Goal: Communication & Community: Answer question/provide support

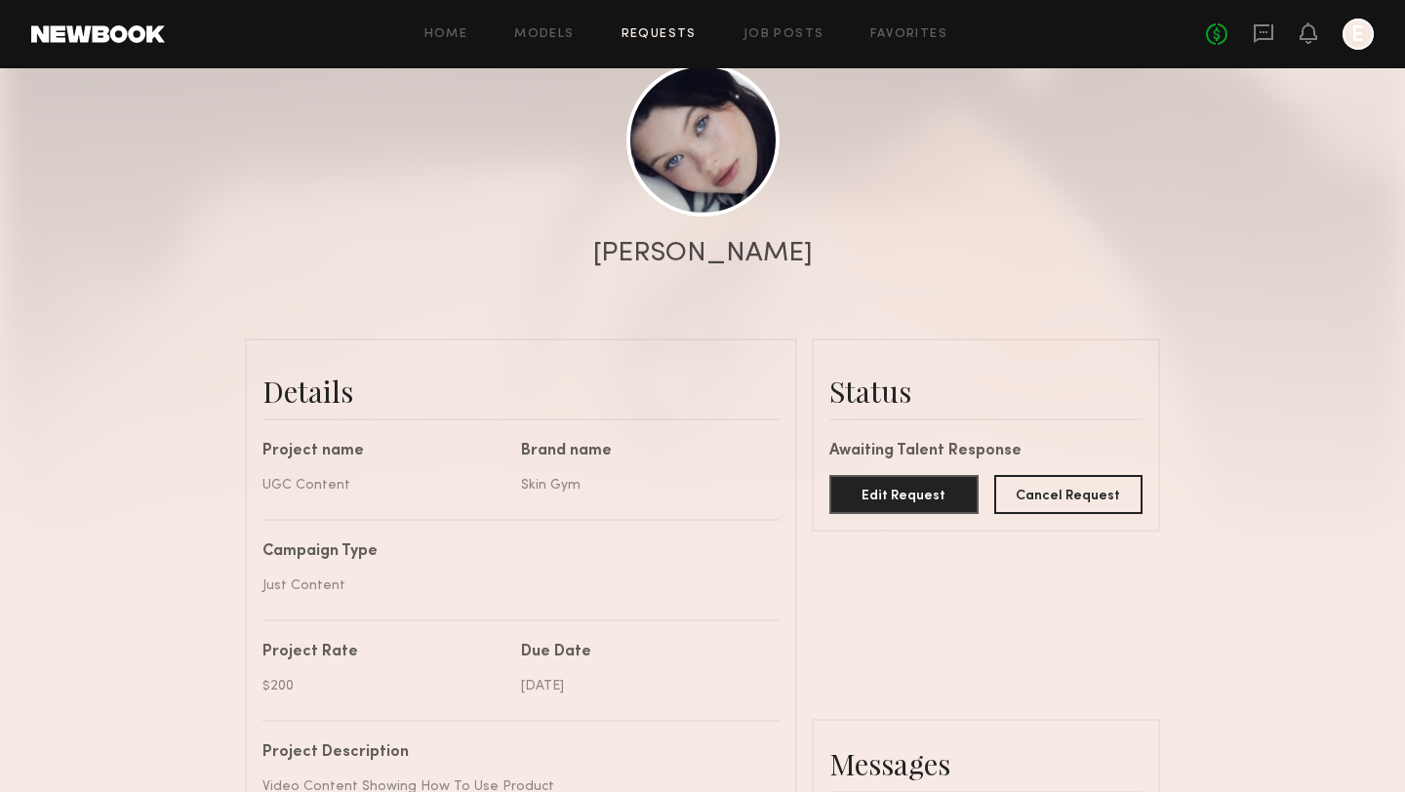
scroll to position [1515, 0]
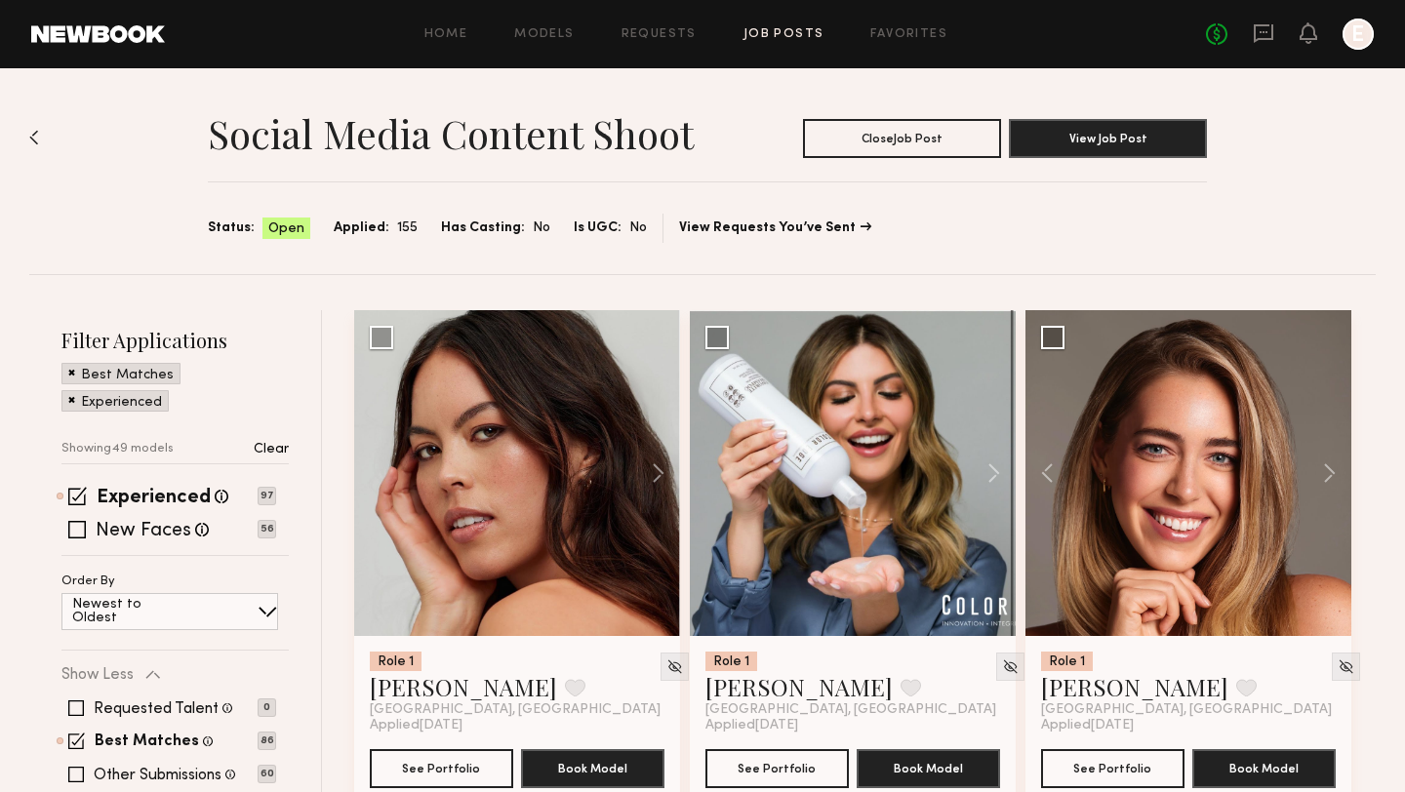
scroll to position [5883, 0]
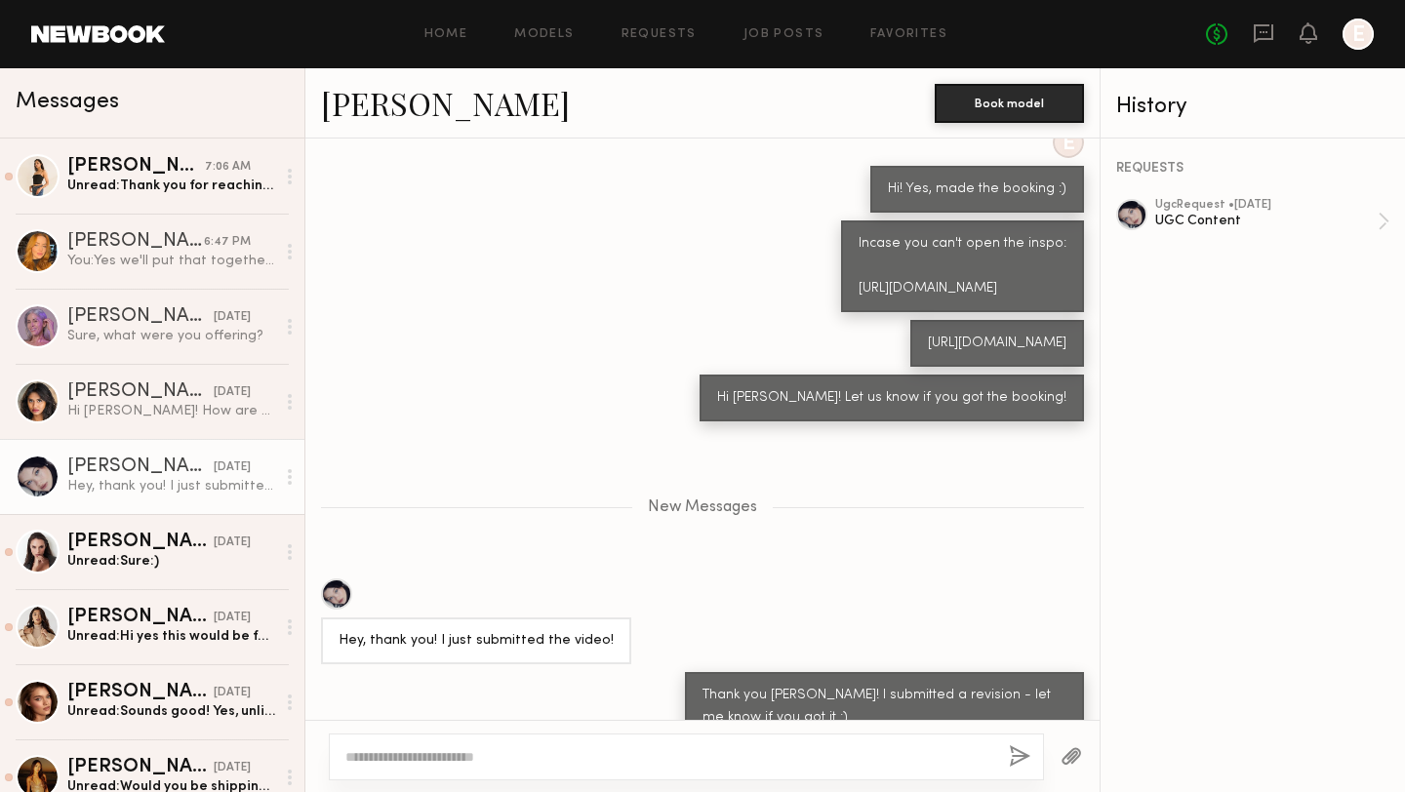
scroll to position [6553, 0]
click at [156, 160] on div "Teju M." at bounding box center [136, 167] width 138 height 20
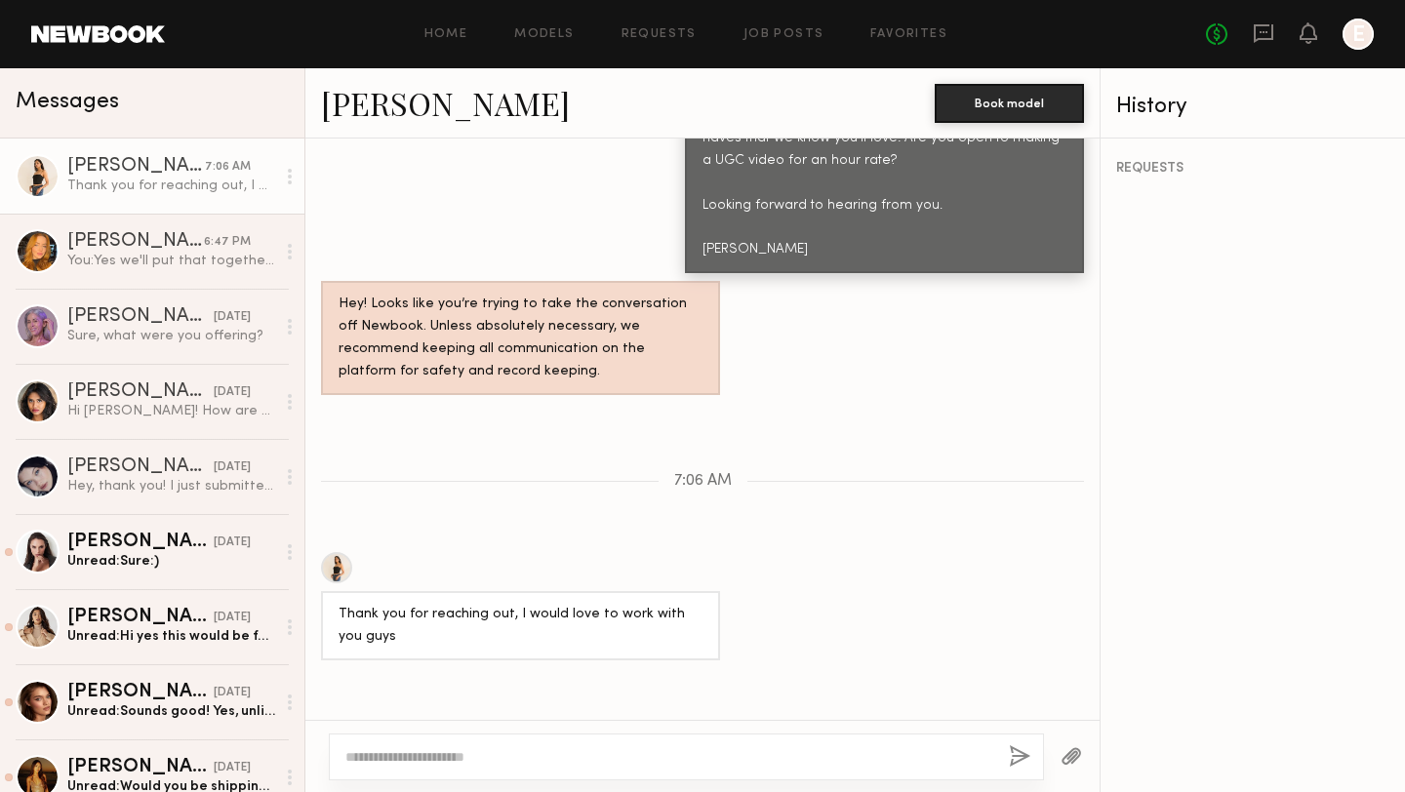
scroll to position [1119, 0]
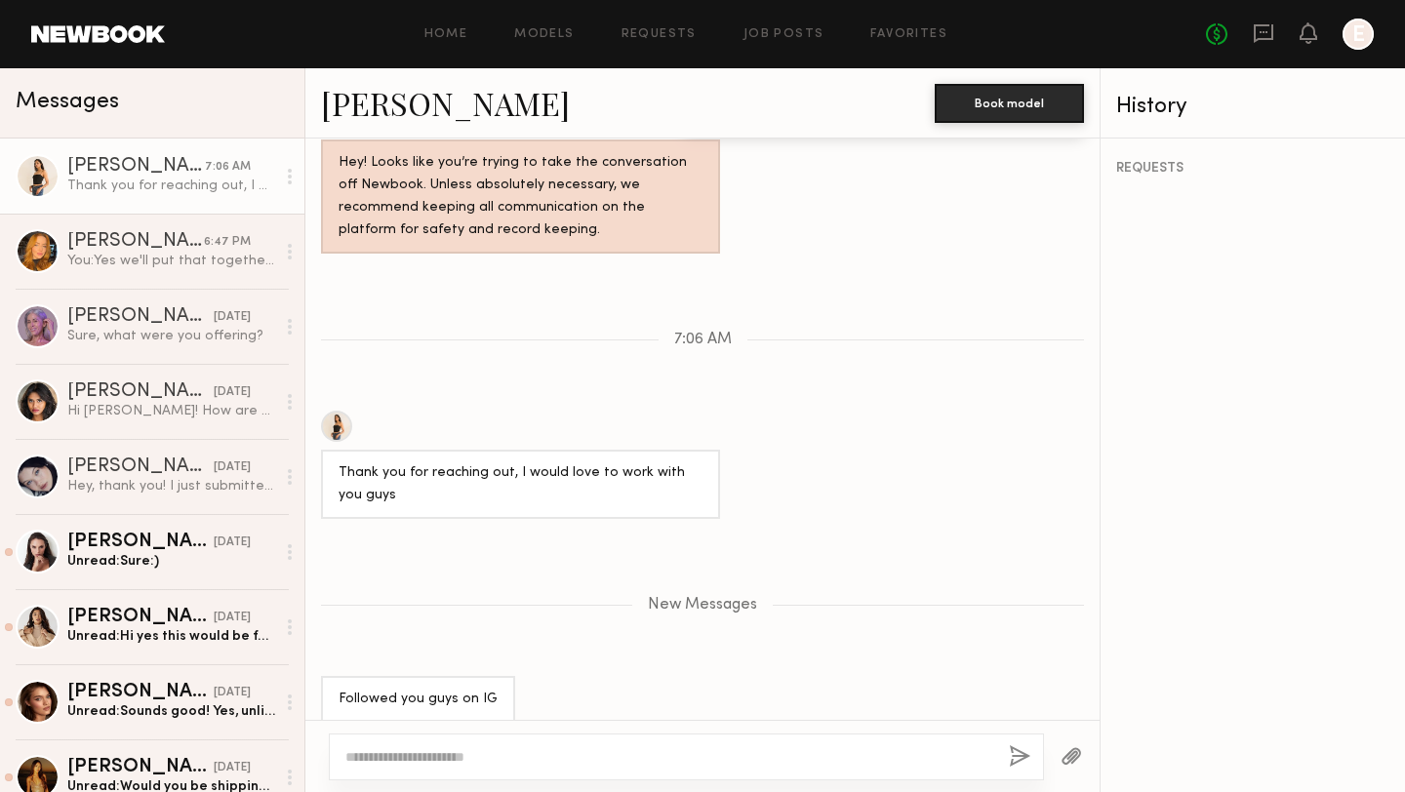
click at [537, 754] on textarea at bounding box center [669, 757] width 648 height 20
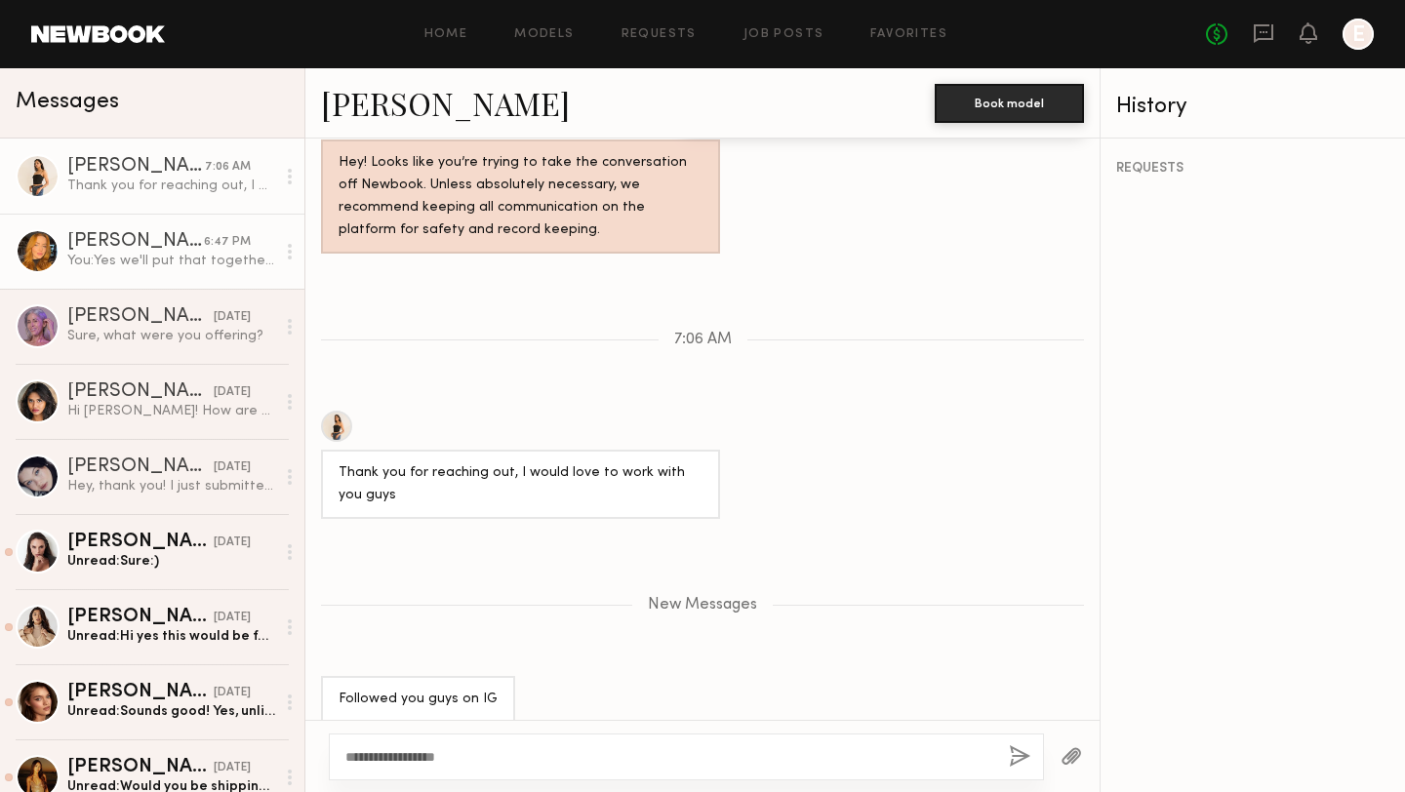
type textarea "**********"
click at [150, 246] on div "[PERSON_NAME]" at bounding box center [135, 242] width 137 height 20
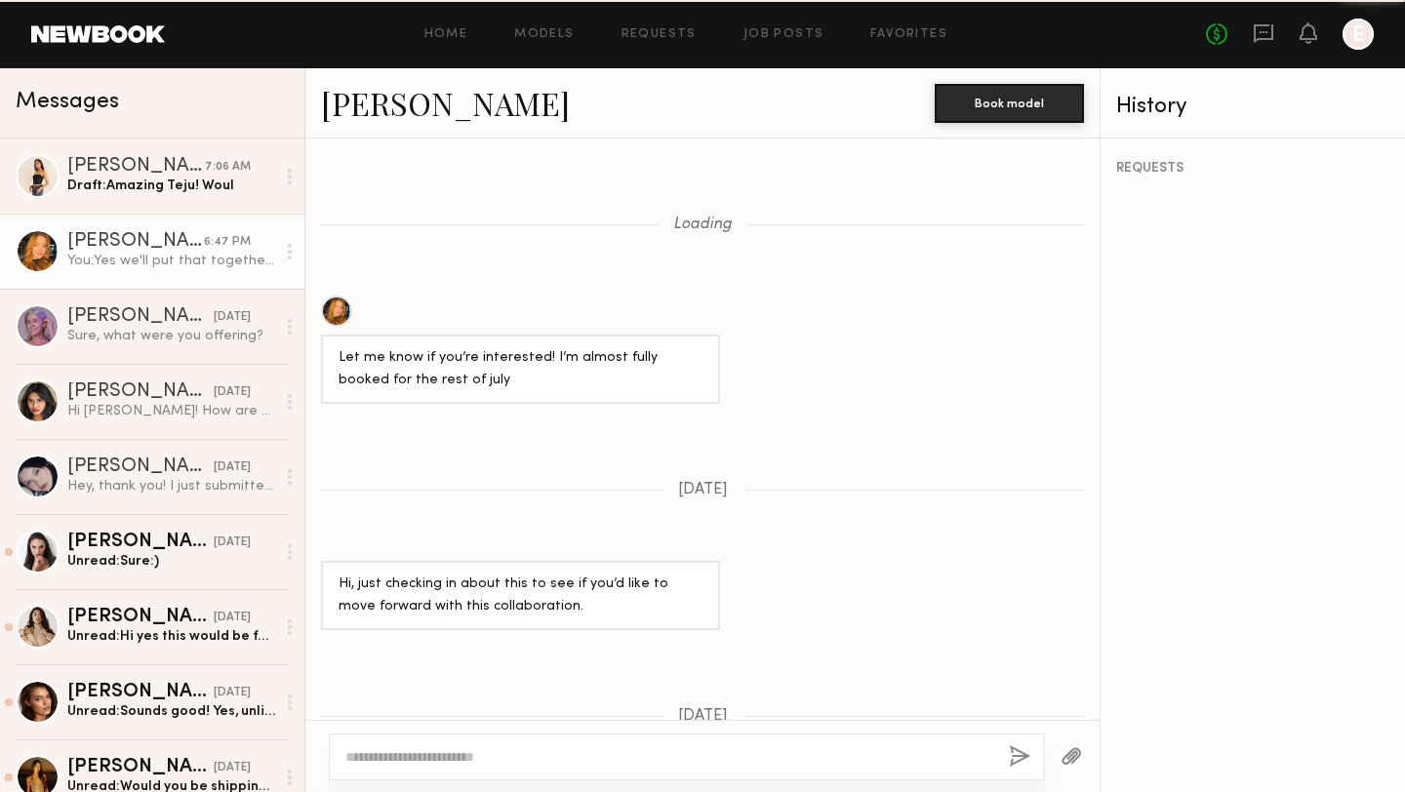
scroll to position [1244, 0]
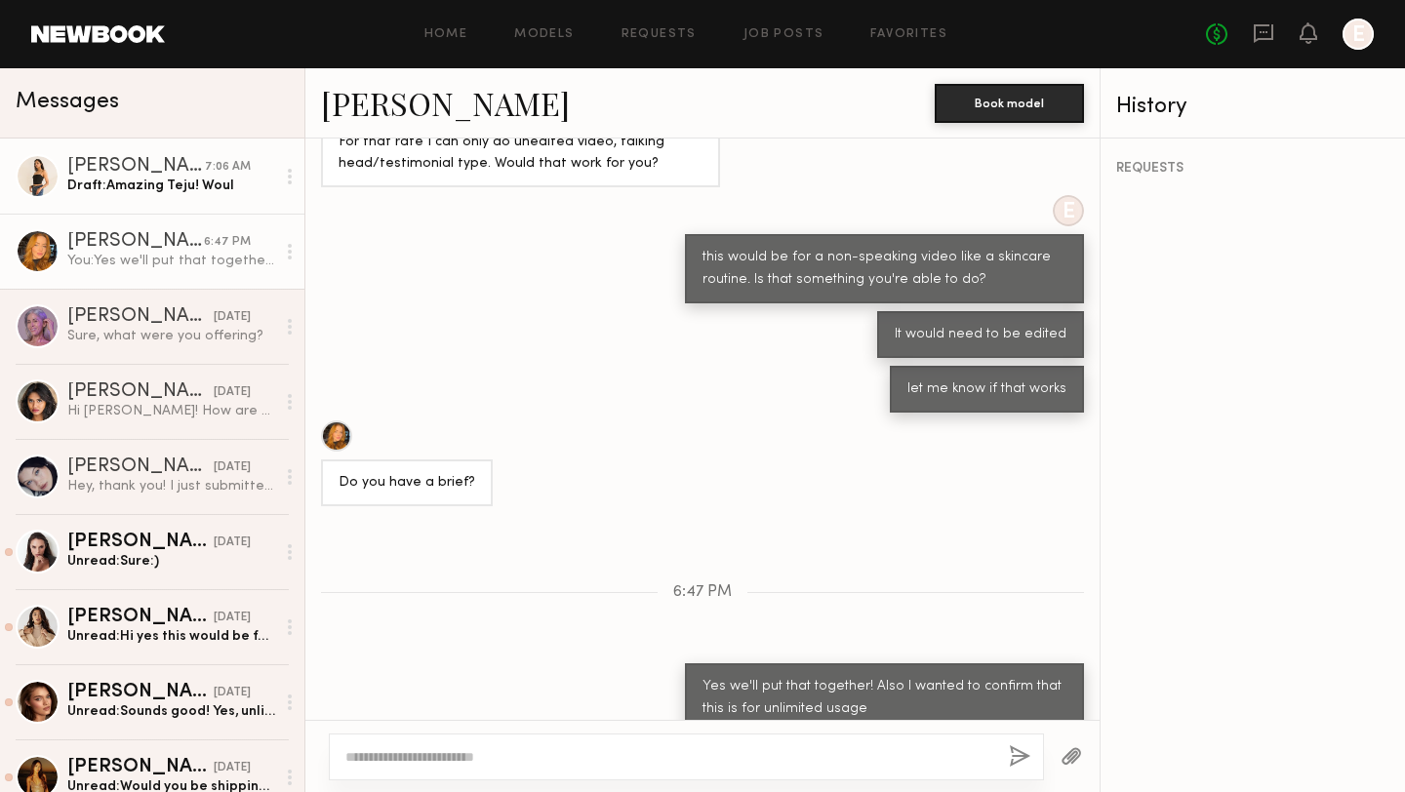
click at [173, 190] on div "Draft: Amazing Teju! Woul" at bounding box center [171, 186] width 208 height 19
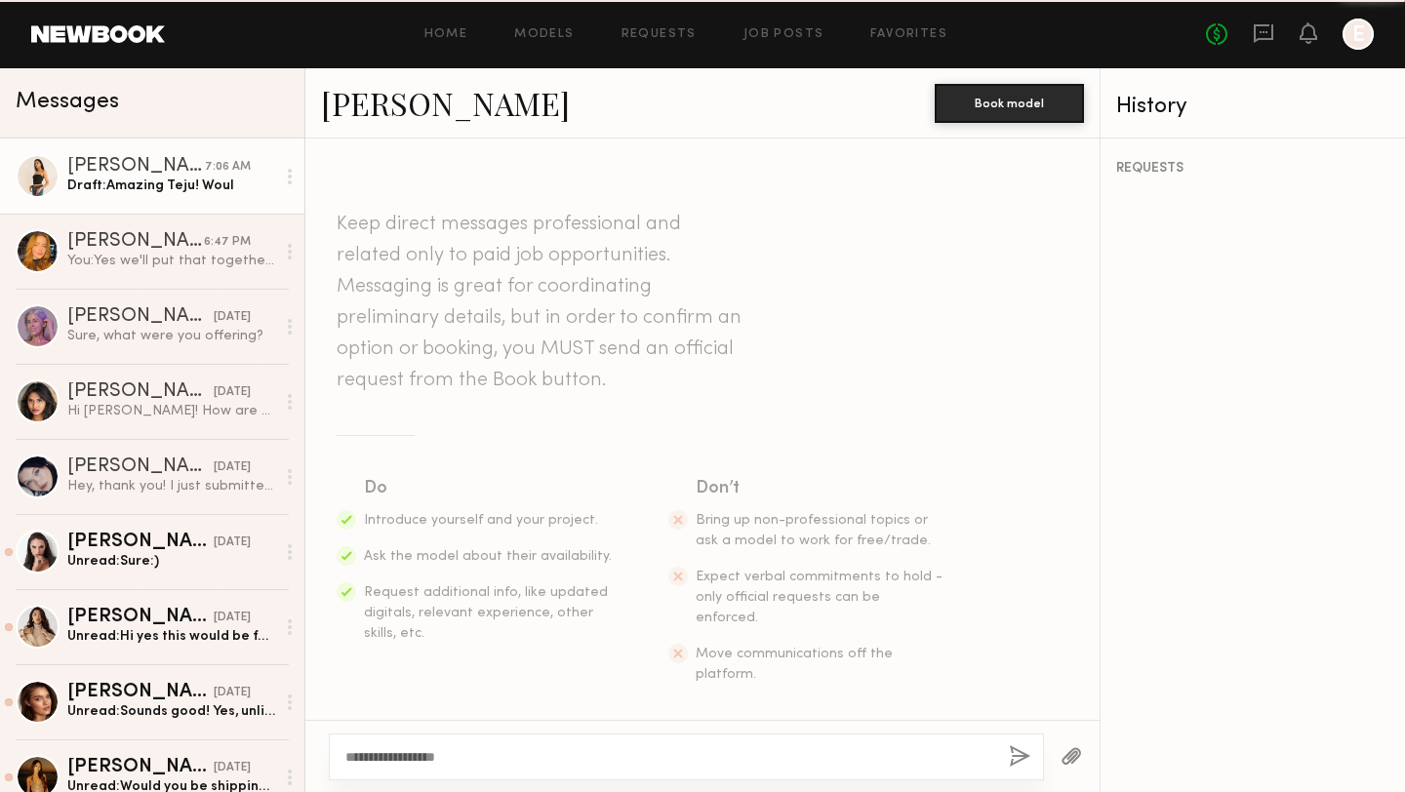
scroll to position [1119, 0]
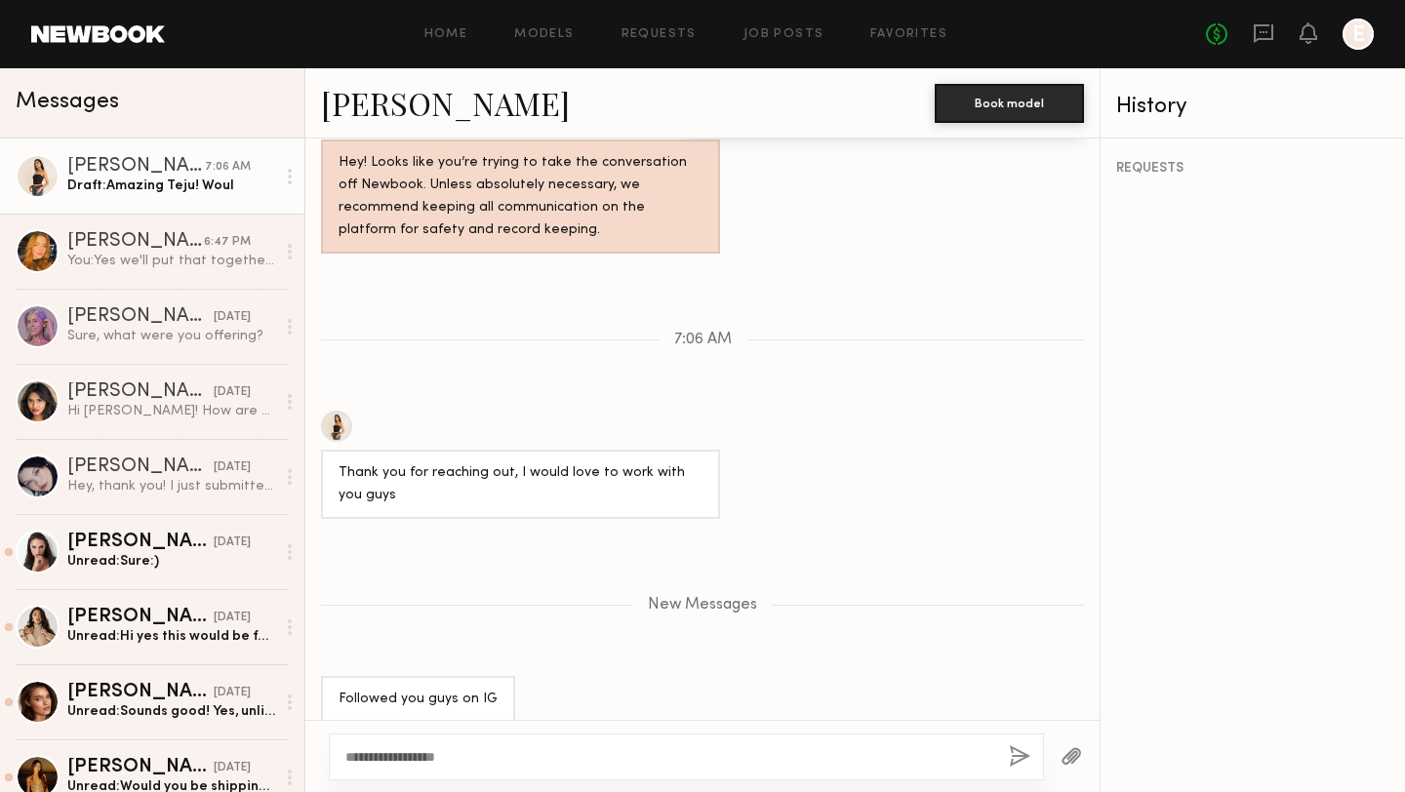
click at [497, 747] on textarea "**********" at bounding box center [669, 757] width 648 height 20
type textarea "**********"
click at [1021, 756] on button "button" at bounding box center [1019, 757] width 21 height 24
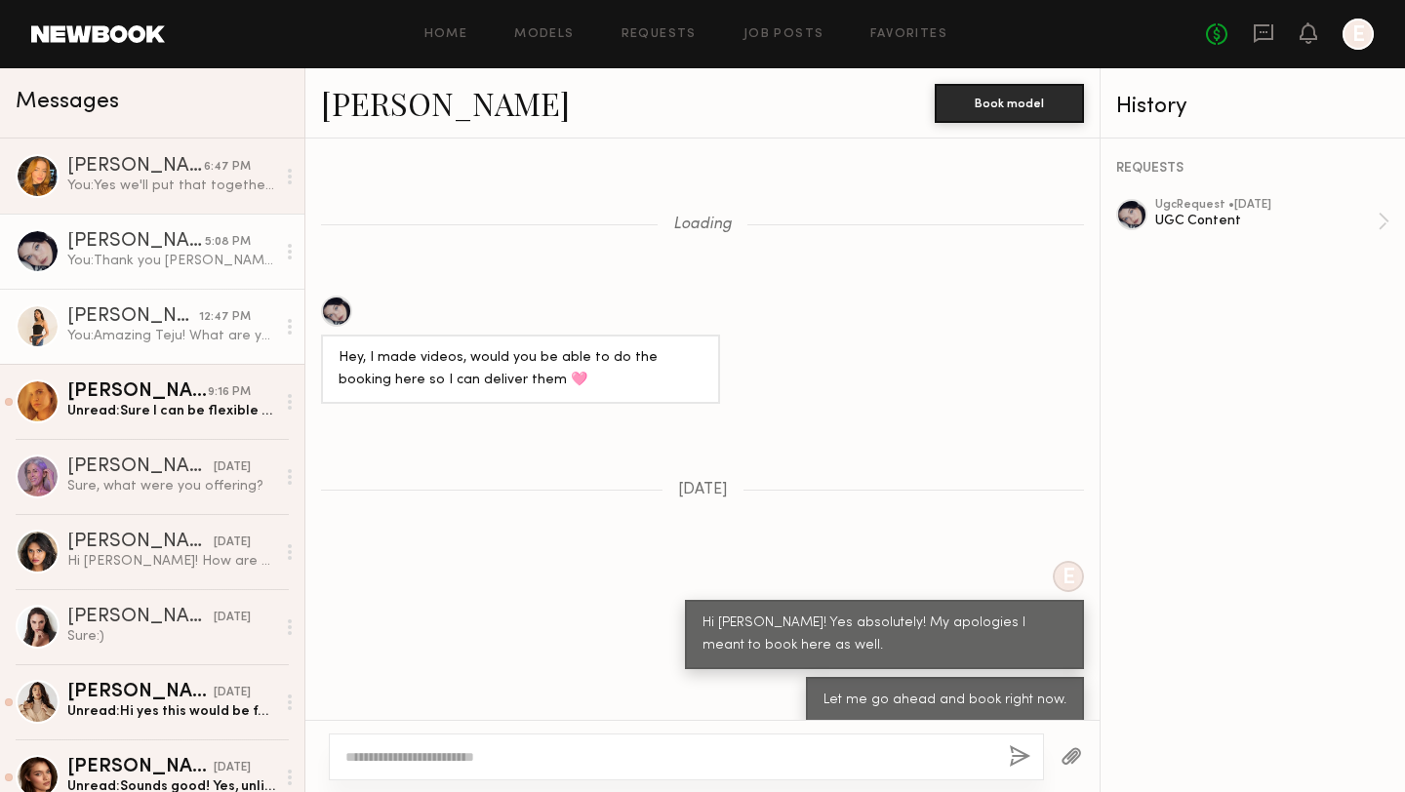
scroll to position [935, 0]
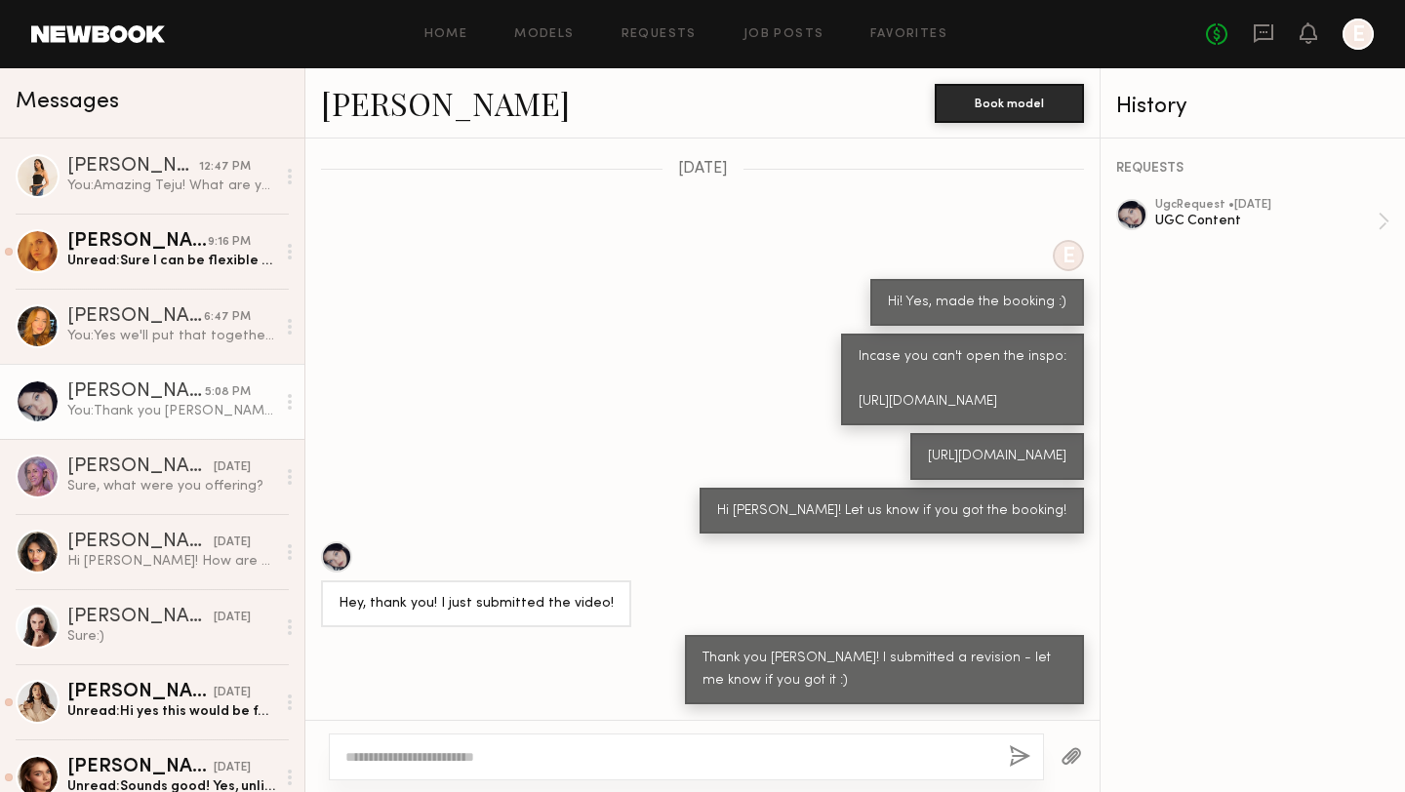
scroll to position [671, 0]
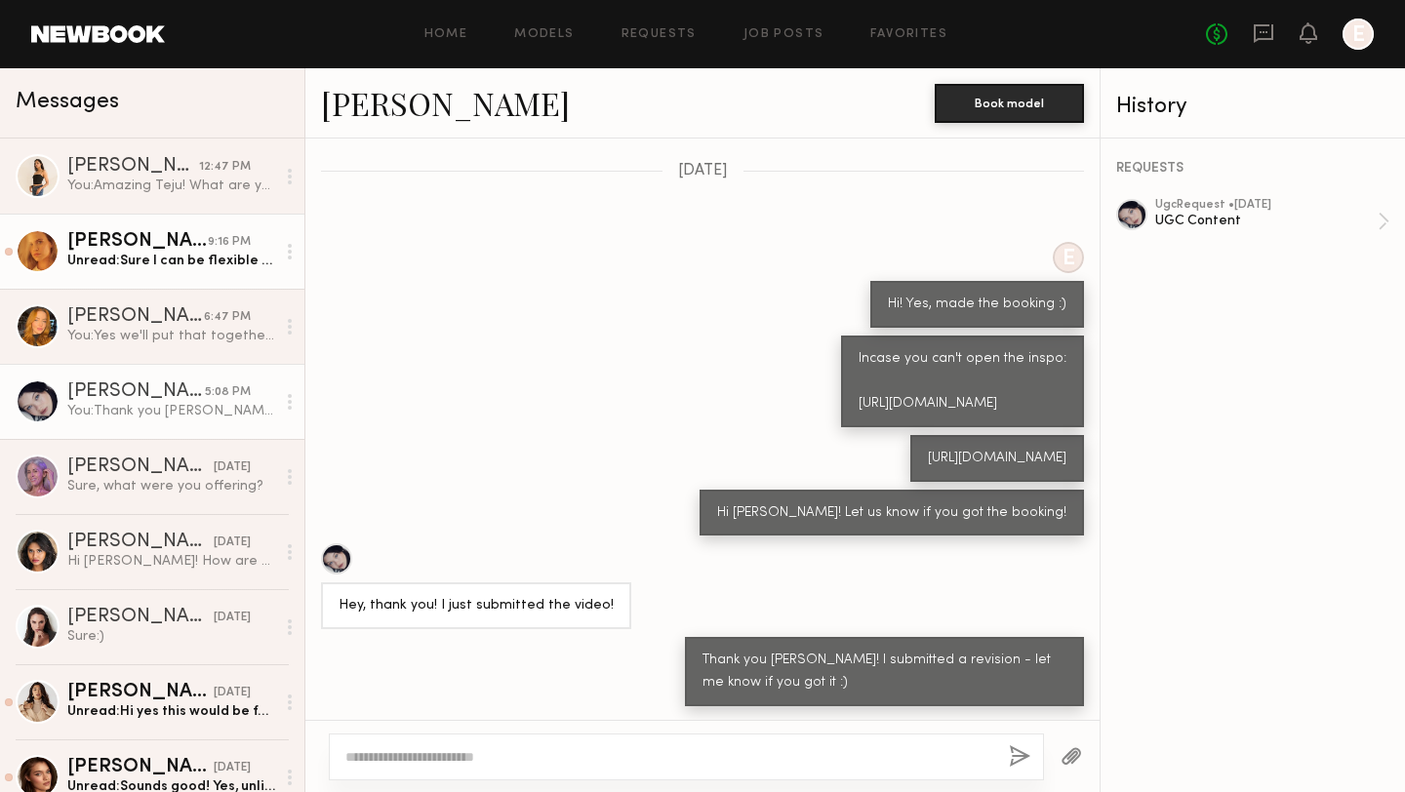
click at [140, 256] on div "Unread: Sure I can be flexible at 150!" at bounding box center [171, 261] width 208 height 19
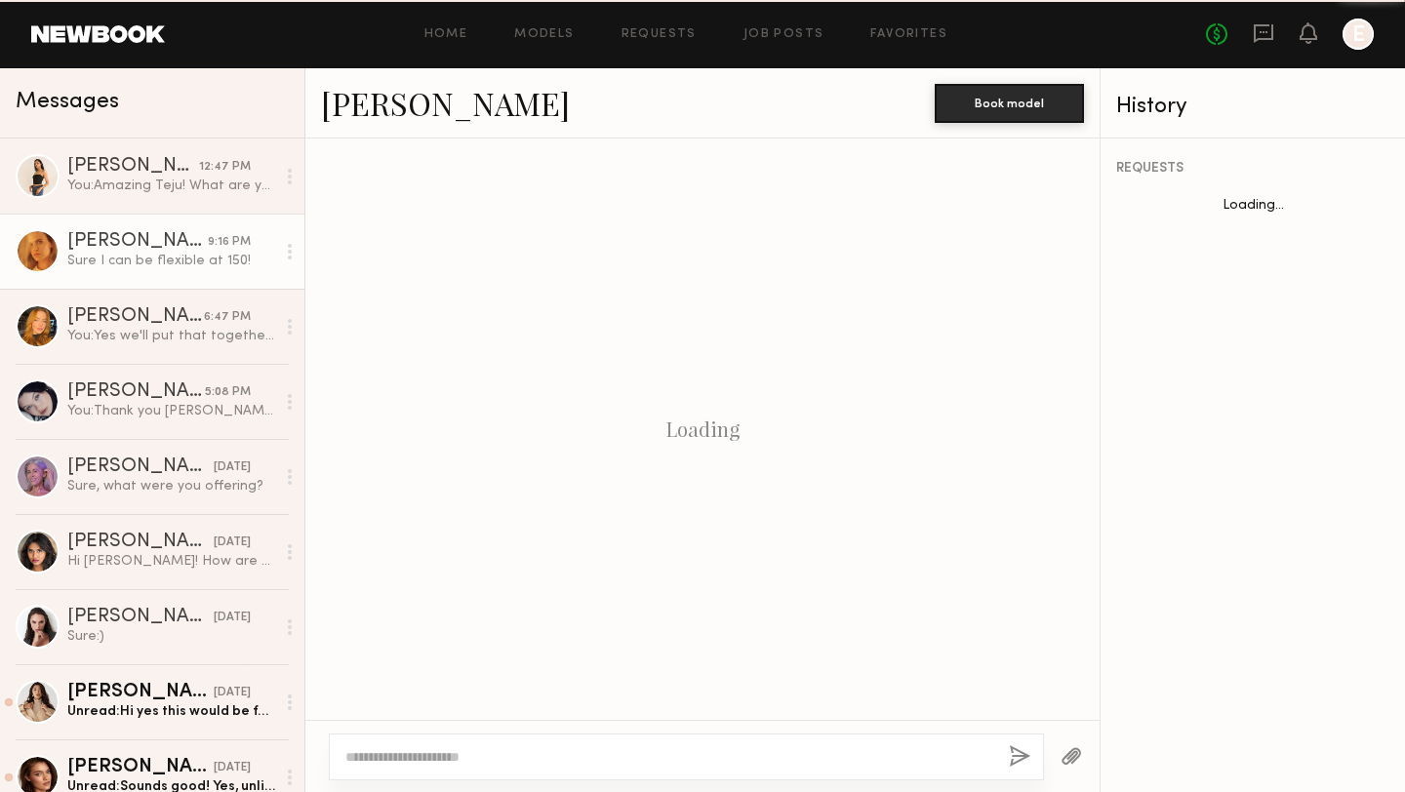
scroll to position [1472, 0]
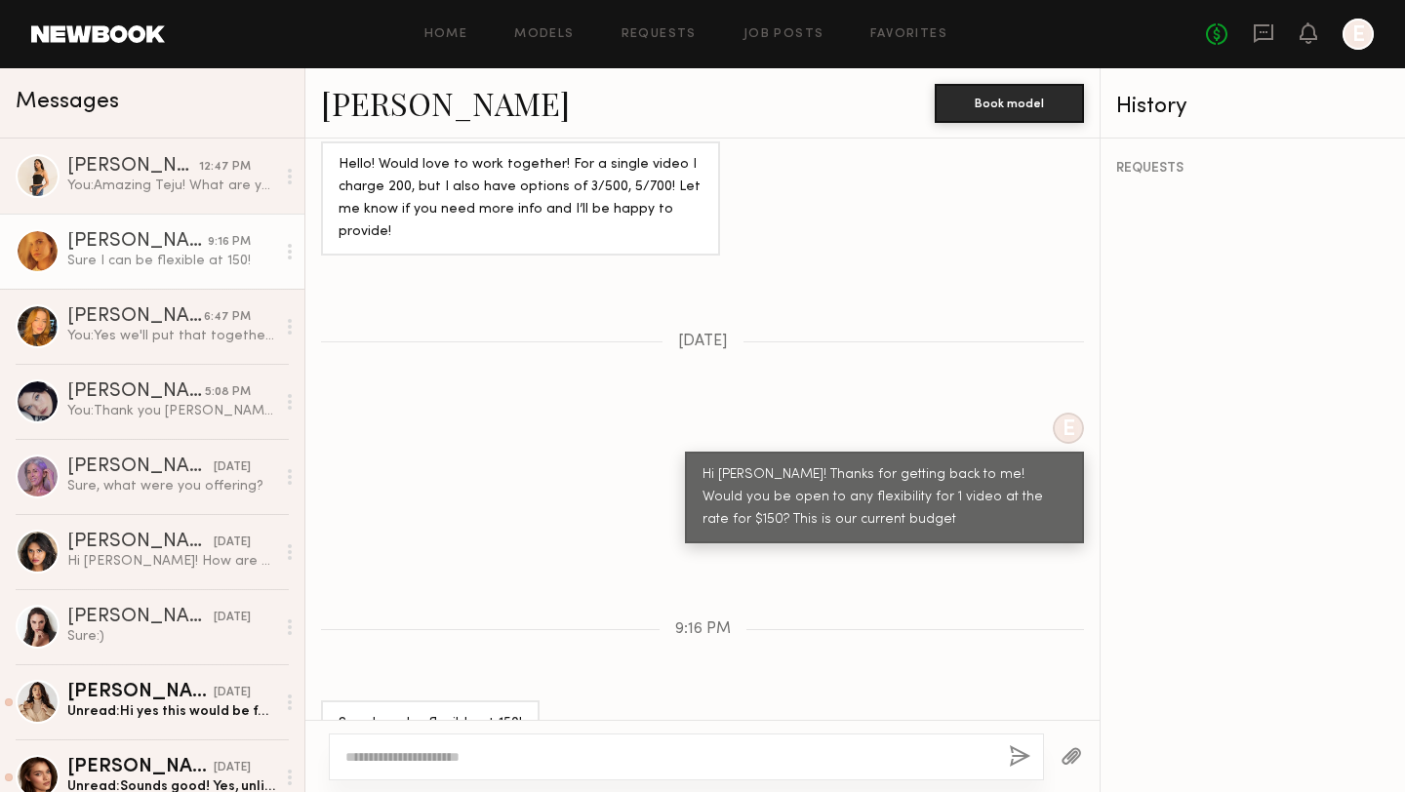
click at [502, 747] on textarea at bounding box center [669, 757] width 648 height 20
type textarea "**********"
click at [1015, 759] on button "button" at bounding box center [1019, 757] width 21 height 24
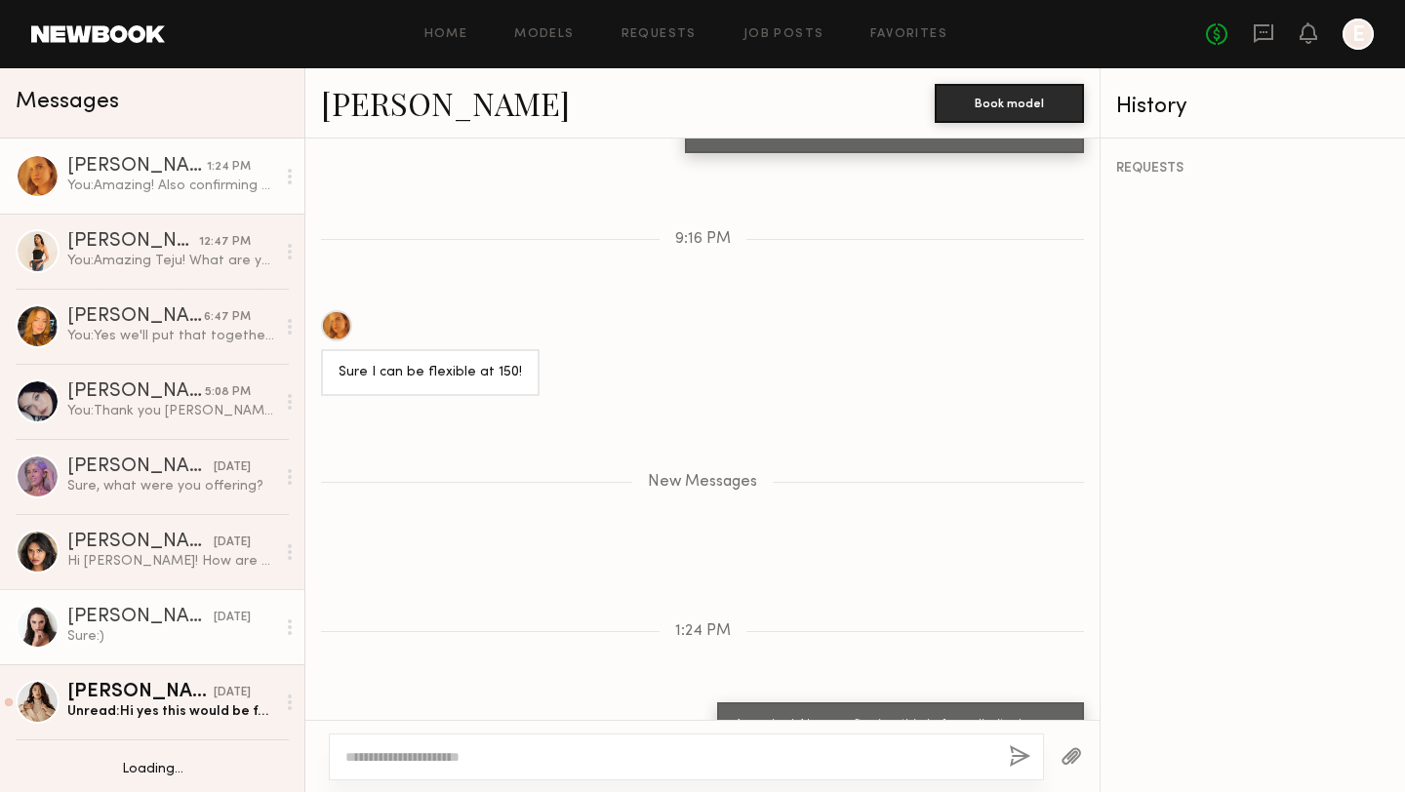
scroll to position [142, 0]
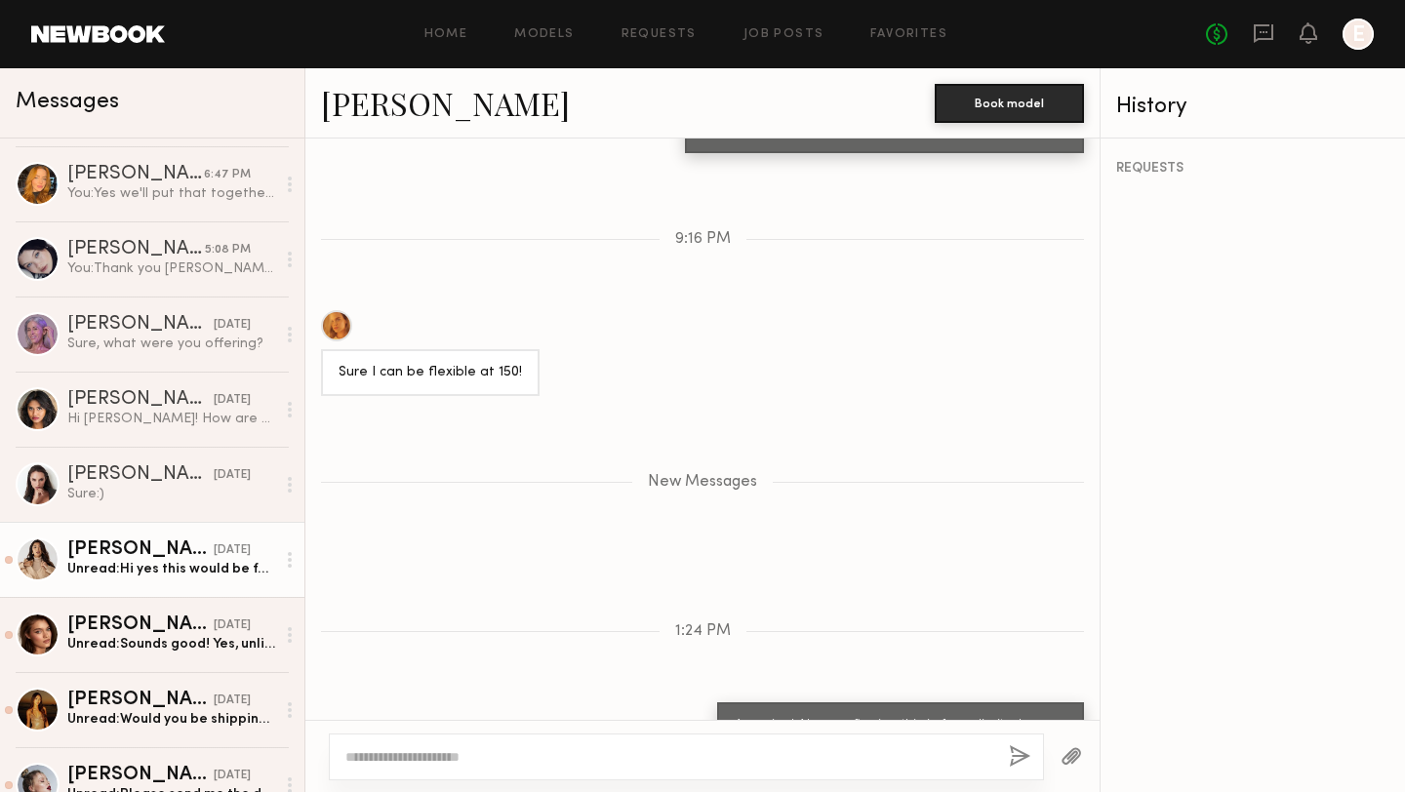
click at [166, 558] on div "[PERSON_NAME]" at bounding box center [140, 550] width 146 height 20
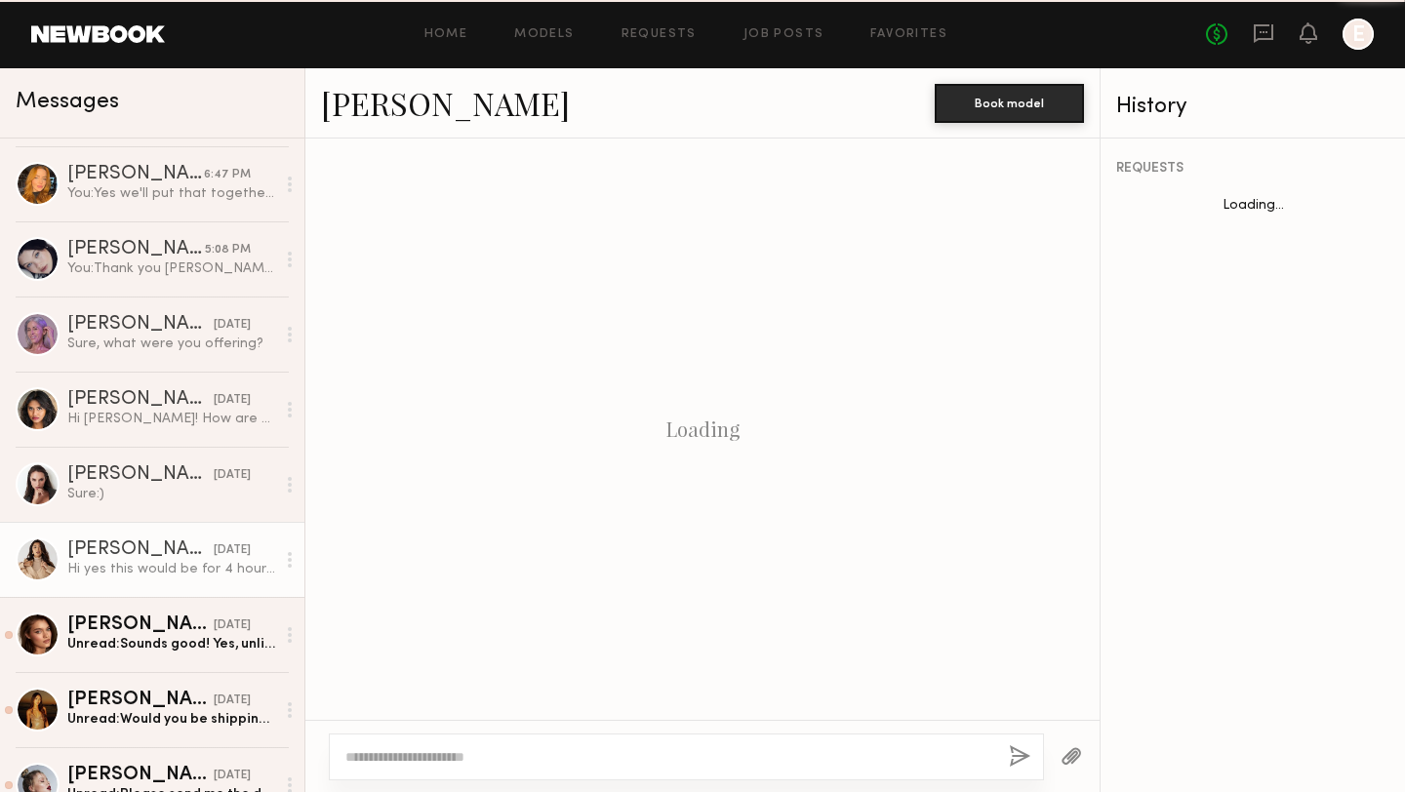
scroll to position [338, 0]
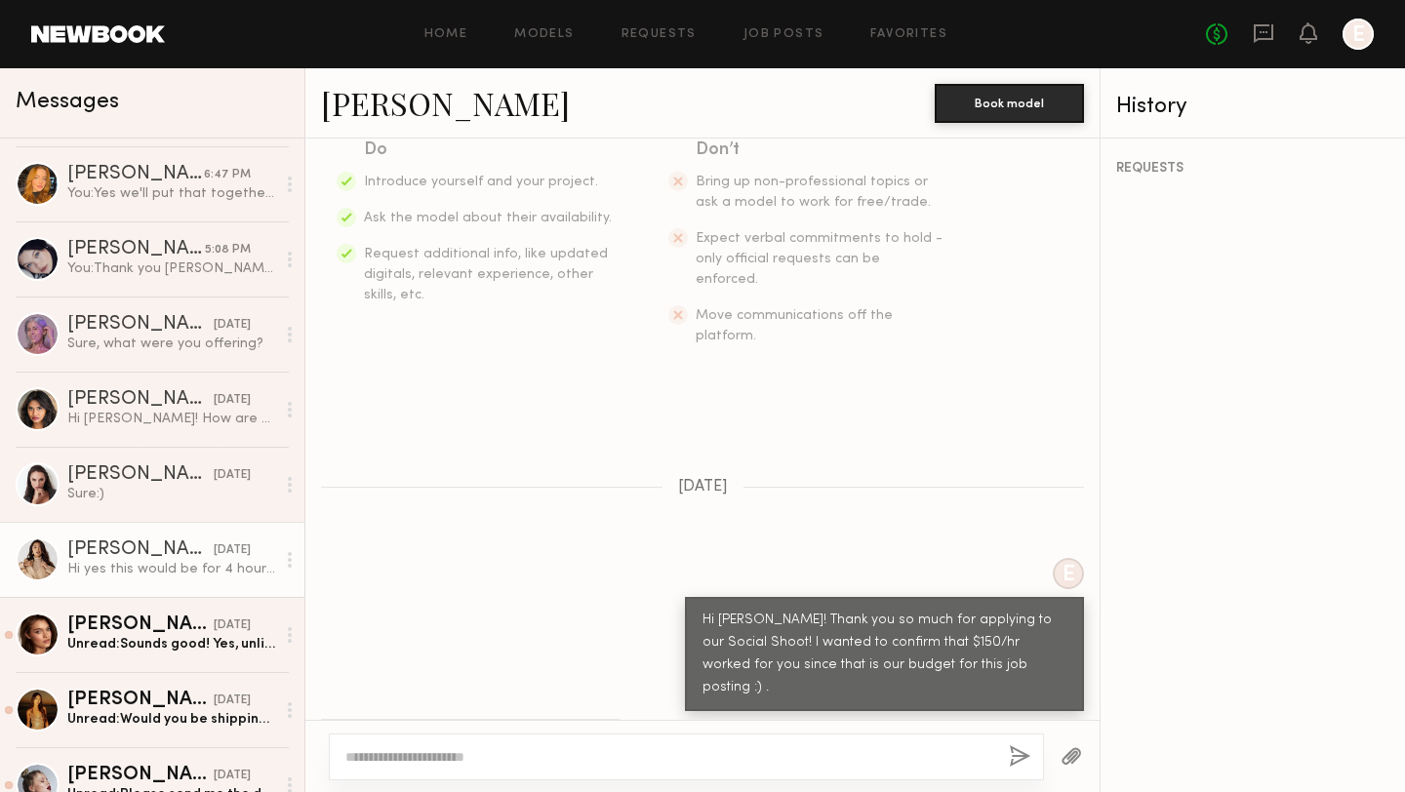
click at [534, 760] on textarea at bounding box center [669, 757] width 648 height 20
type textarea "*"
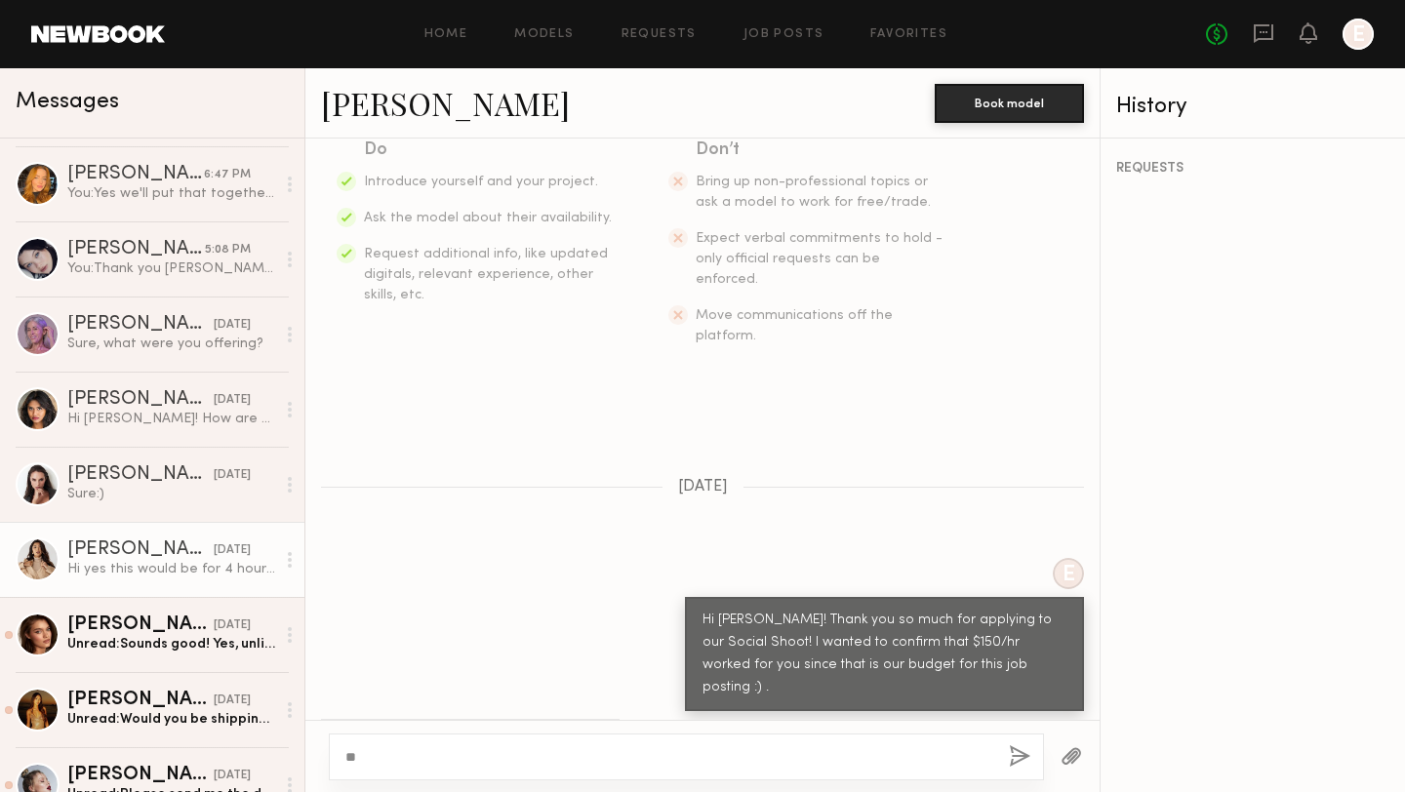
type textarea "*"
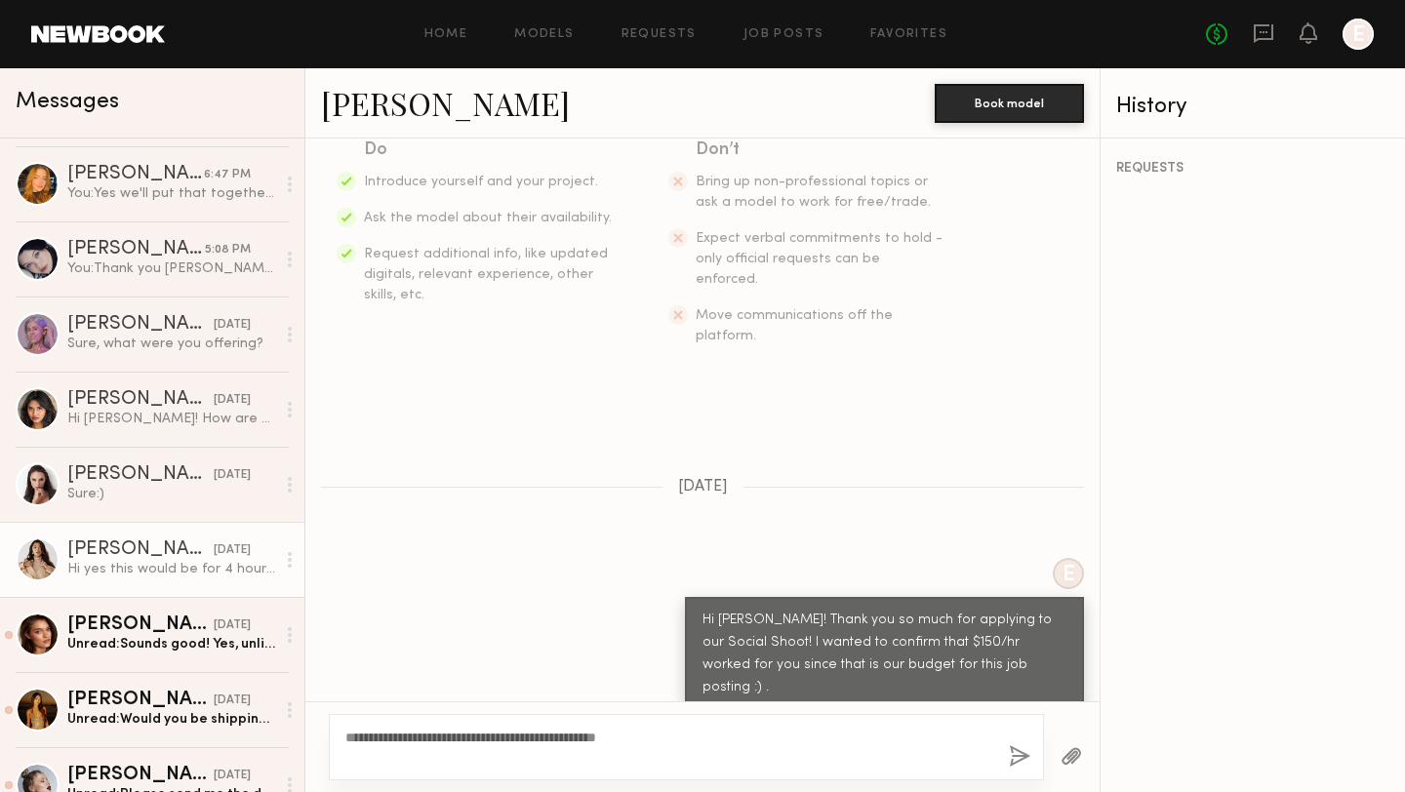
type textarea "**********"
click at [1014, 764] on button "button" at bounding box center [1019, 757] width 21 height 24
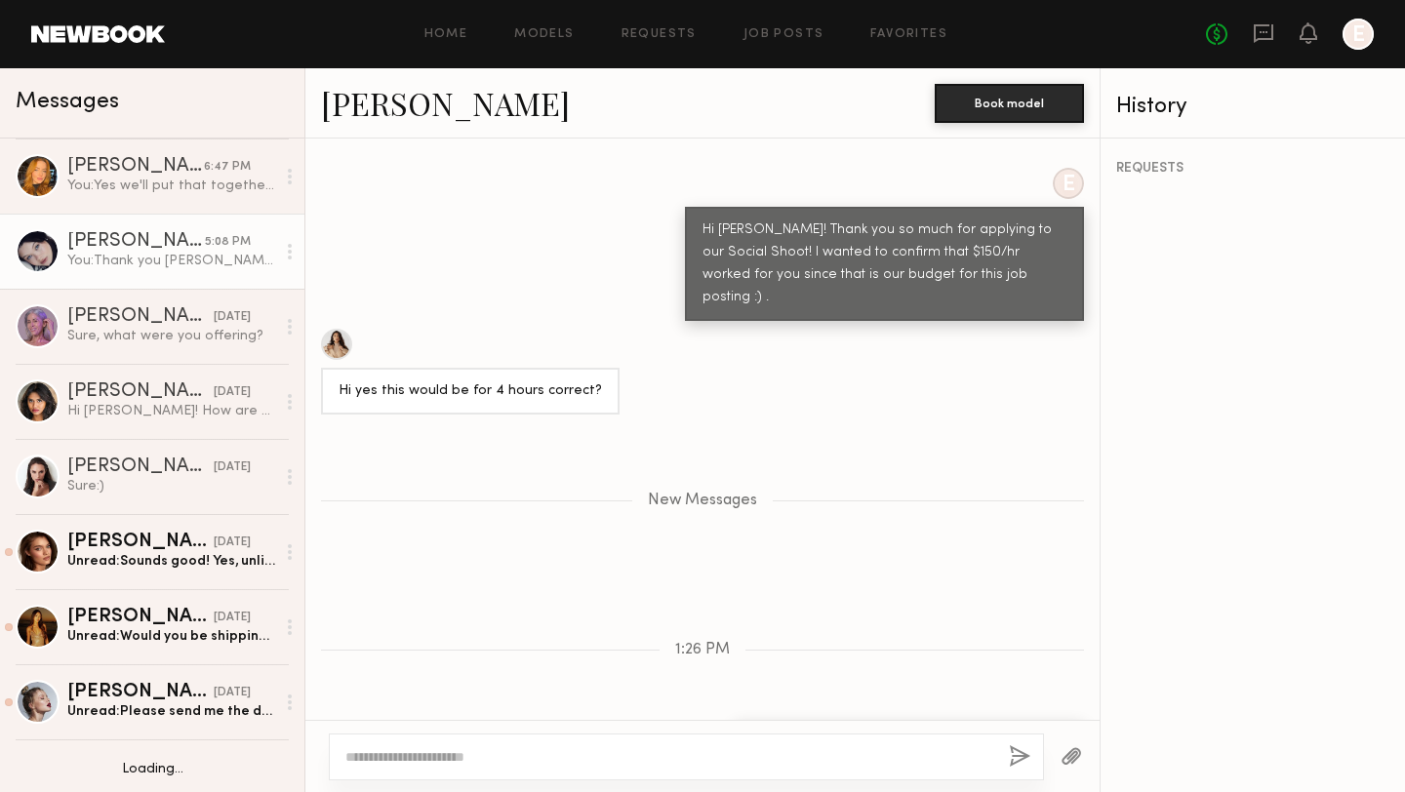
scroll to position [232, 0]
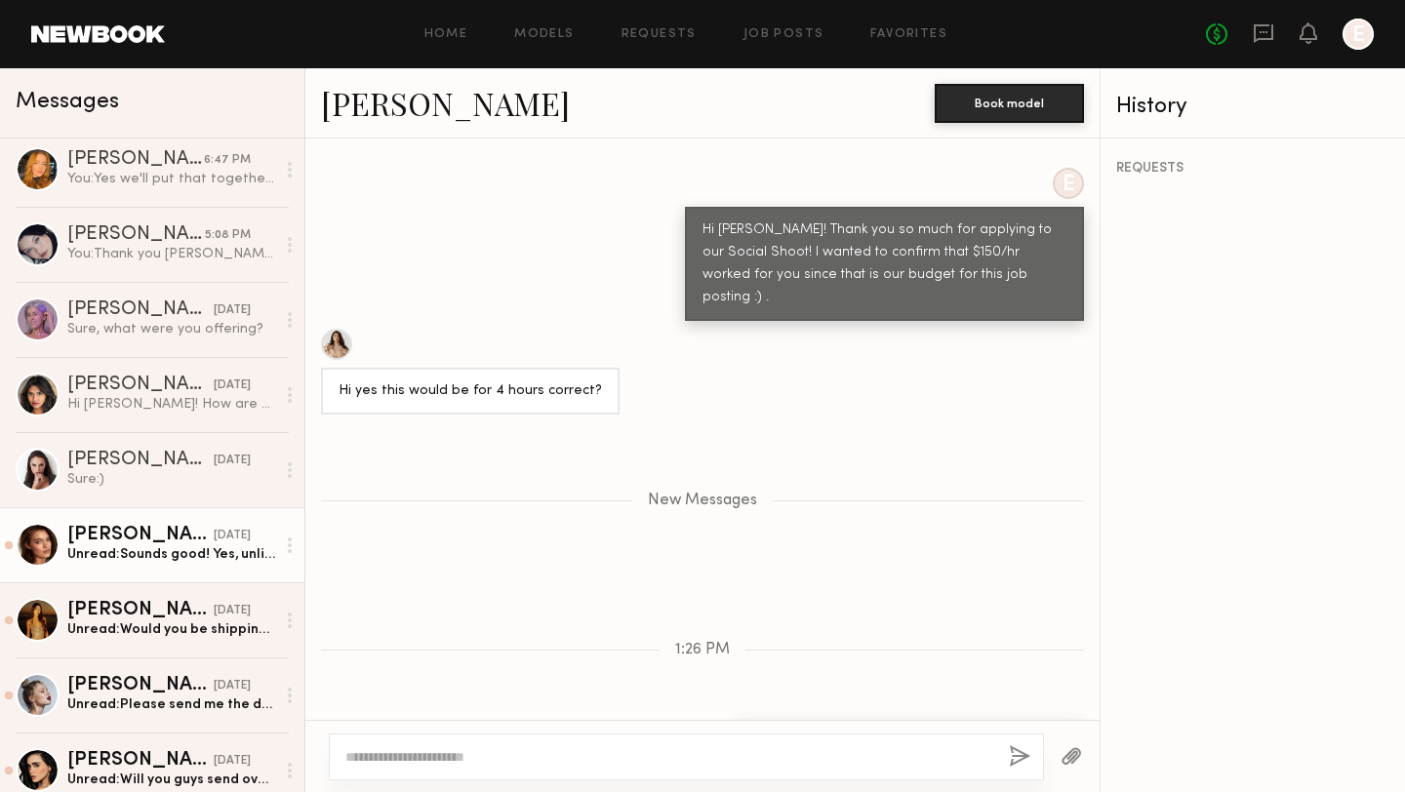
click at [151, 530] on div "Oleksandra K." at bounding box center [140, 536] width 146 height 20
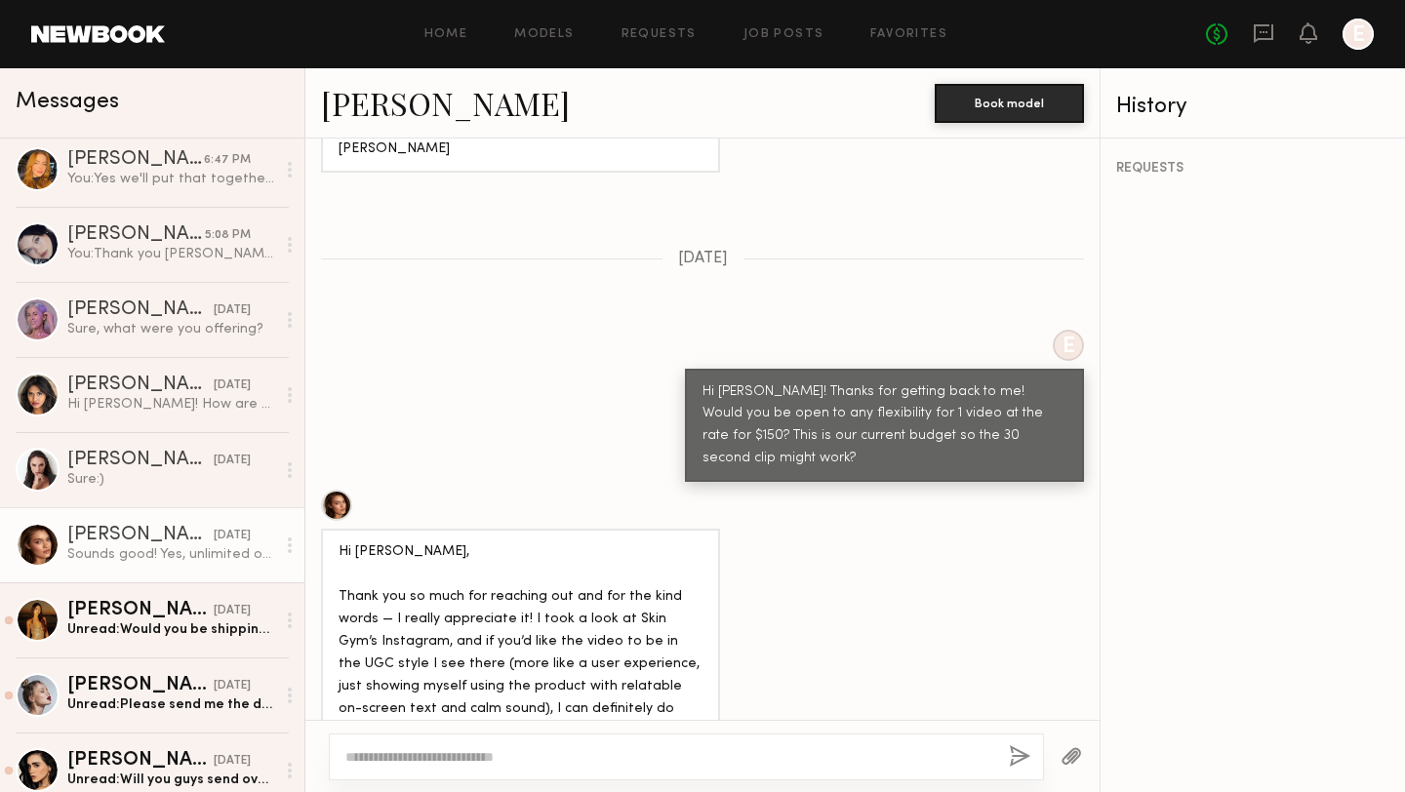
scroll to position [2309, 0]
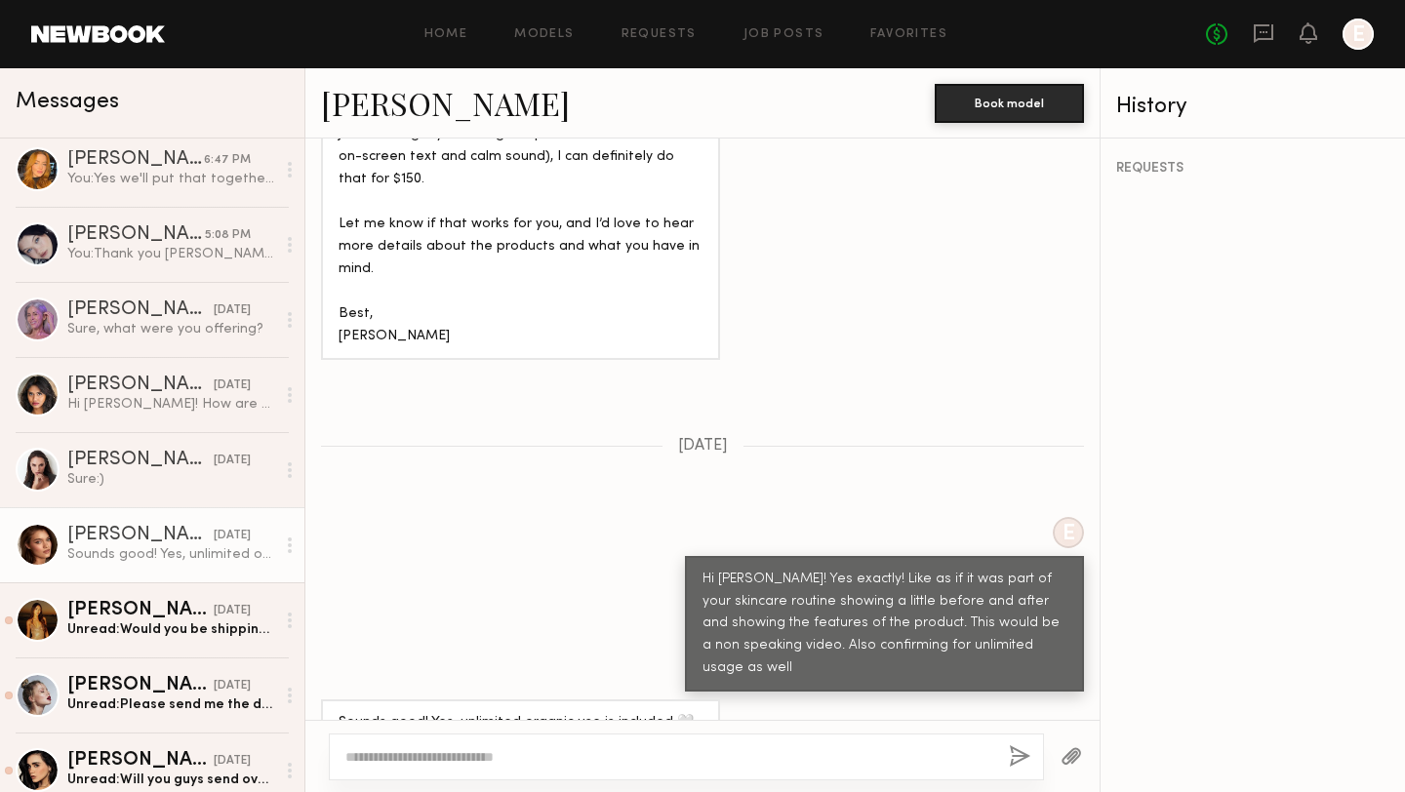
click at [540, 769] on div at bounding box center [686, 757] width 715 height 47
click at [539, 760] on textarea at bounding box center [669, 757] width 648 height 20
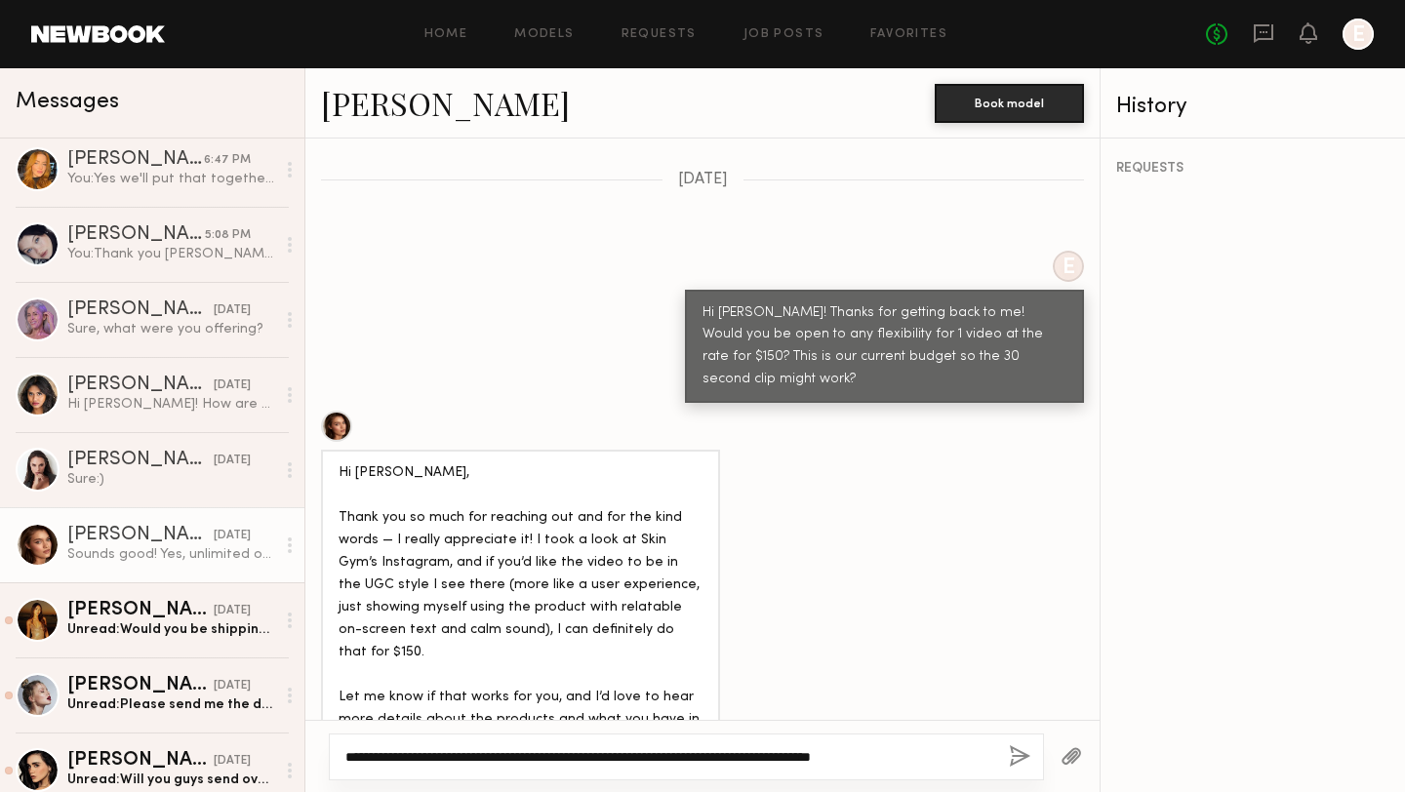
scroll to position [1833, 0]
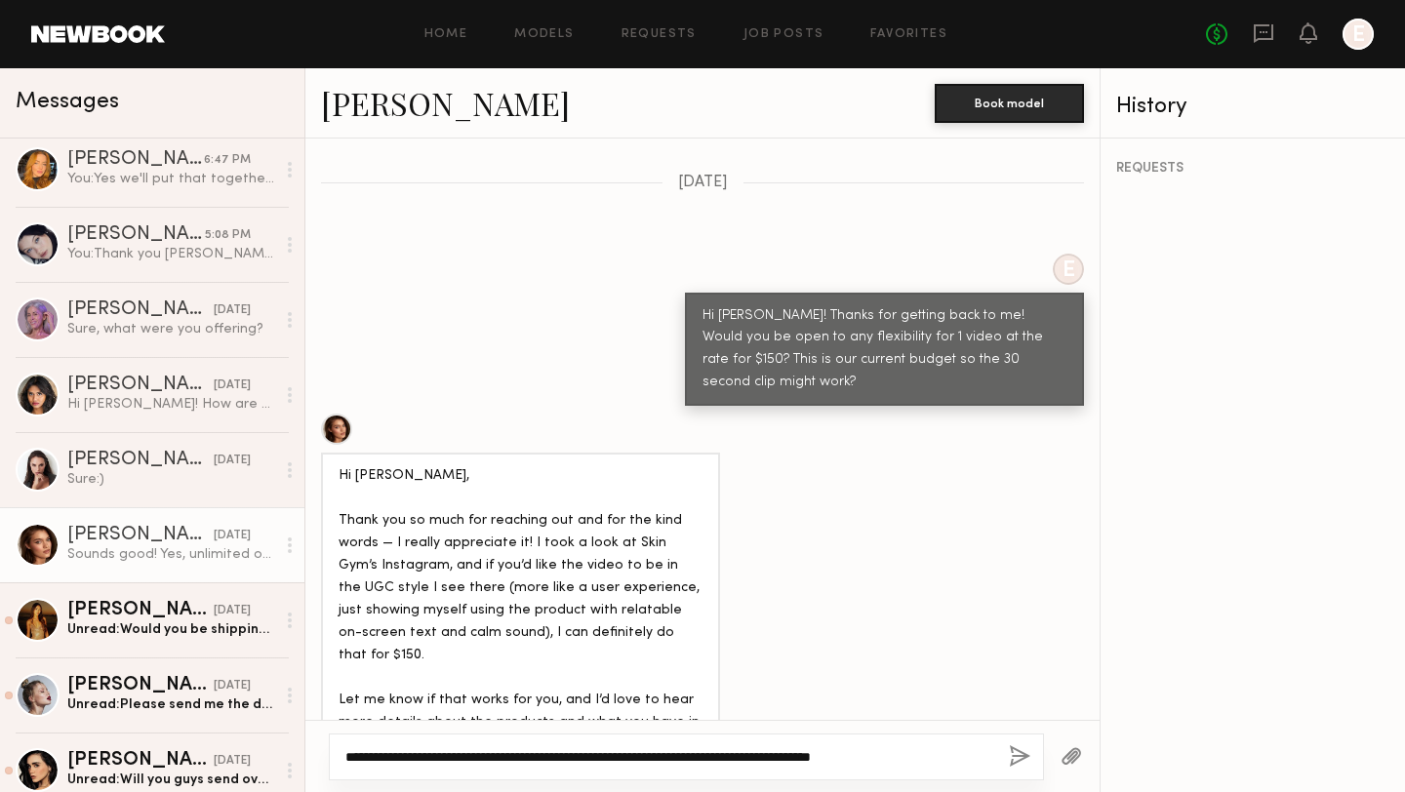
type textarea "**********"
click at [1017, 752] on button "button" at bounding box center [1019, 757] width 21 height 24
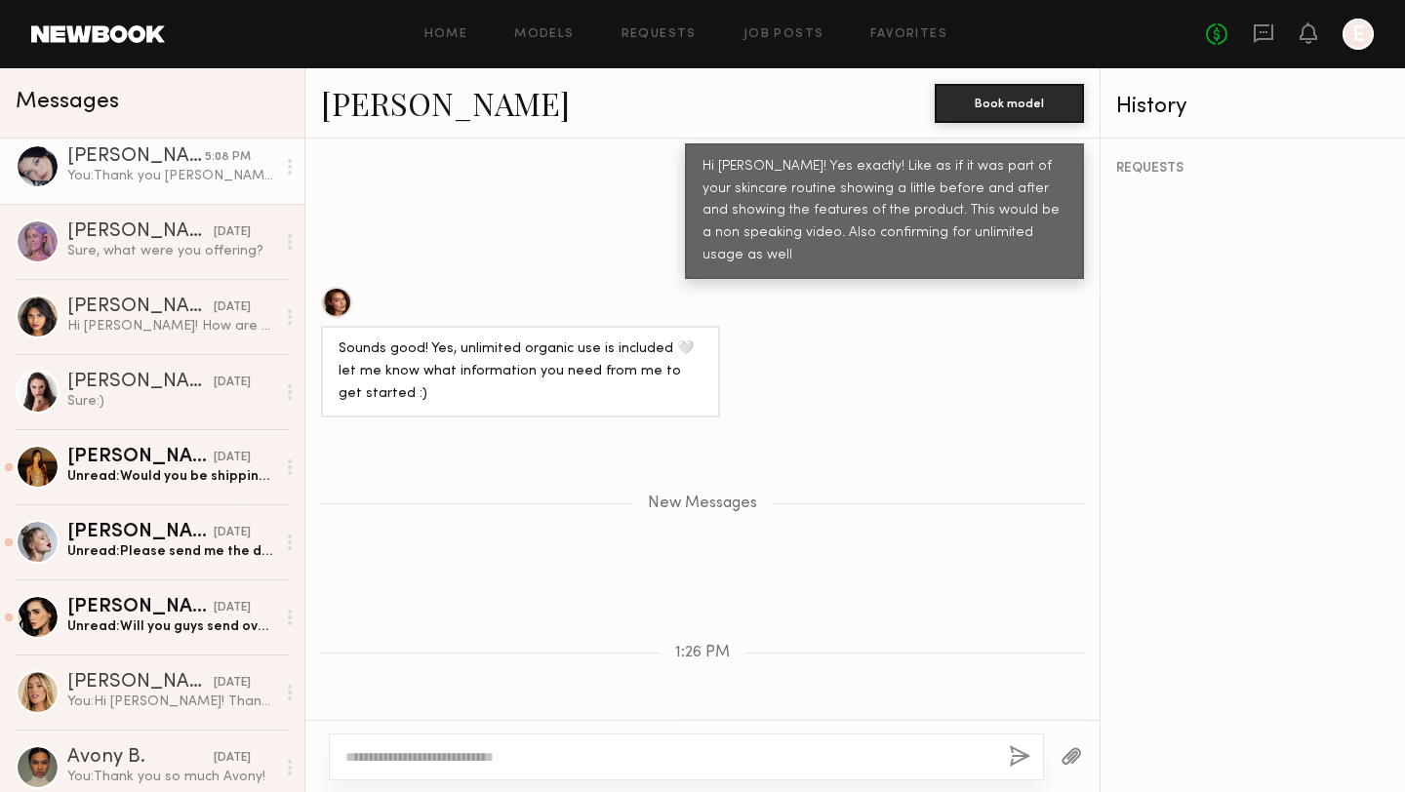
scroll to position [388, 0]
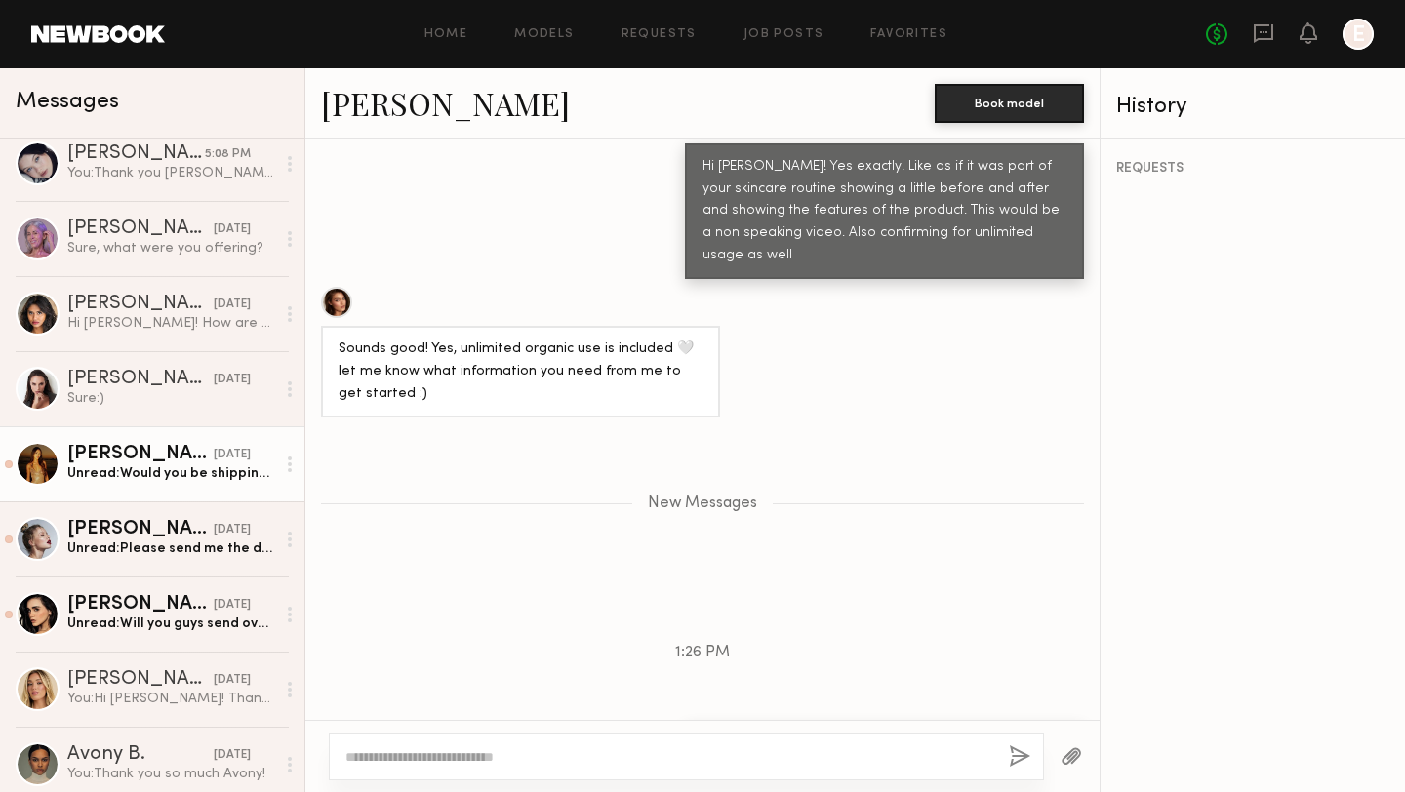
click at [106, 465] on div "Unread: Would you be shipping the product to me?" at bounding box center [171, 473] width 208 height 19
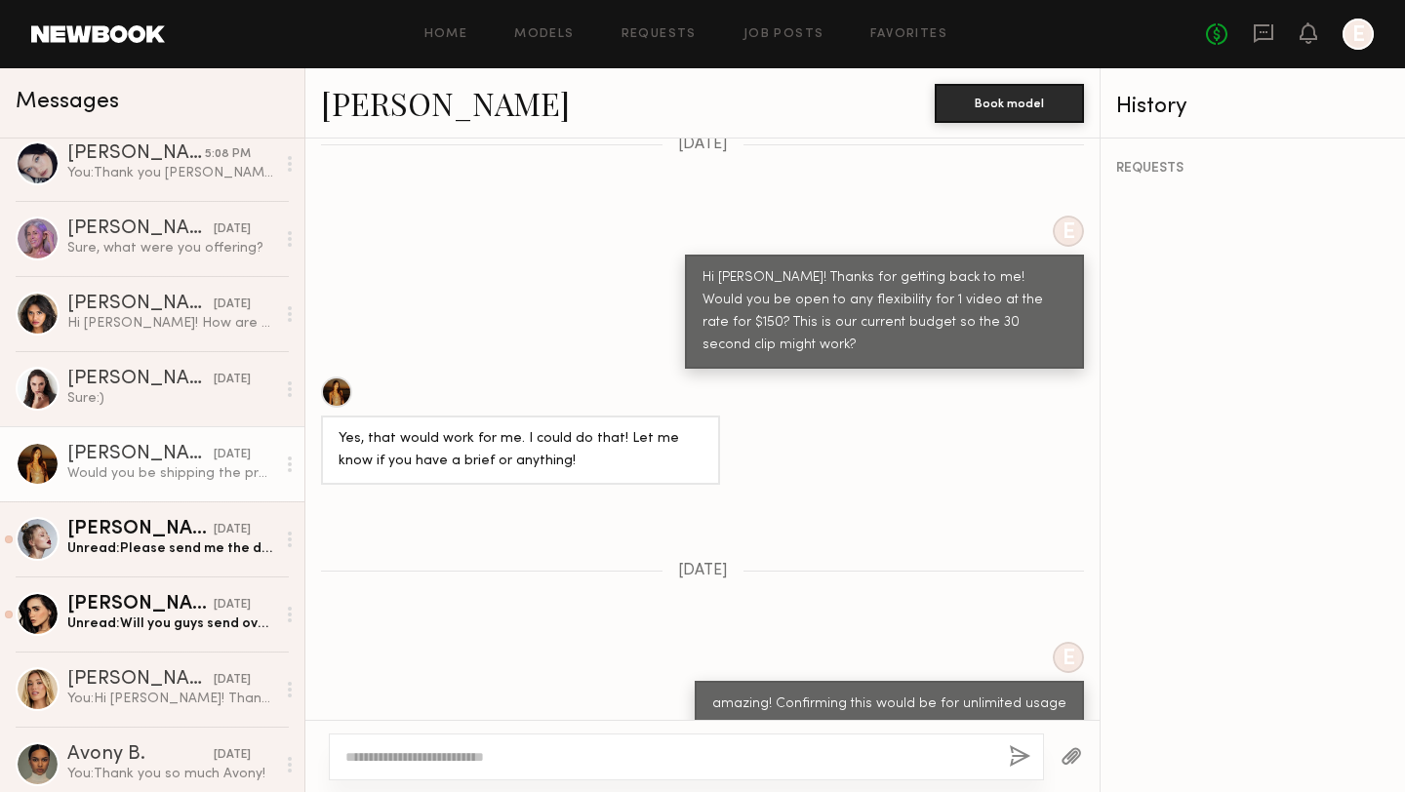
scroll to position [1632, 0]
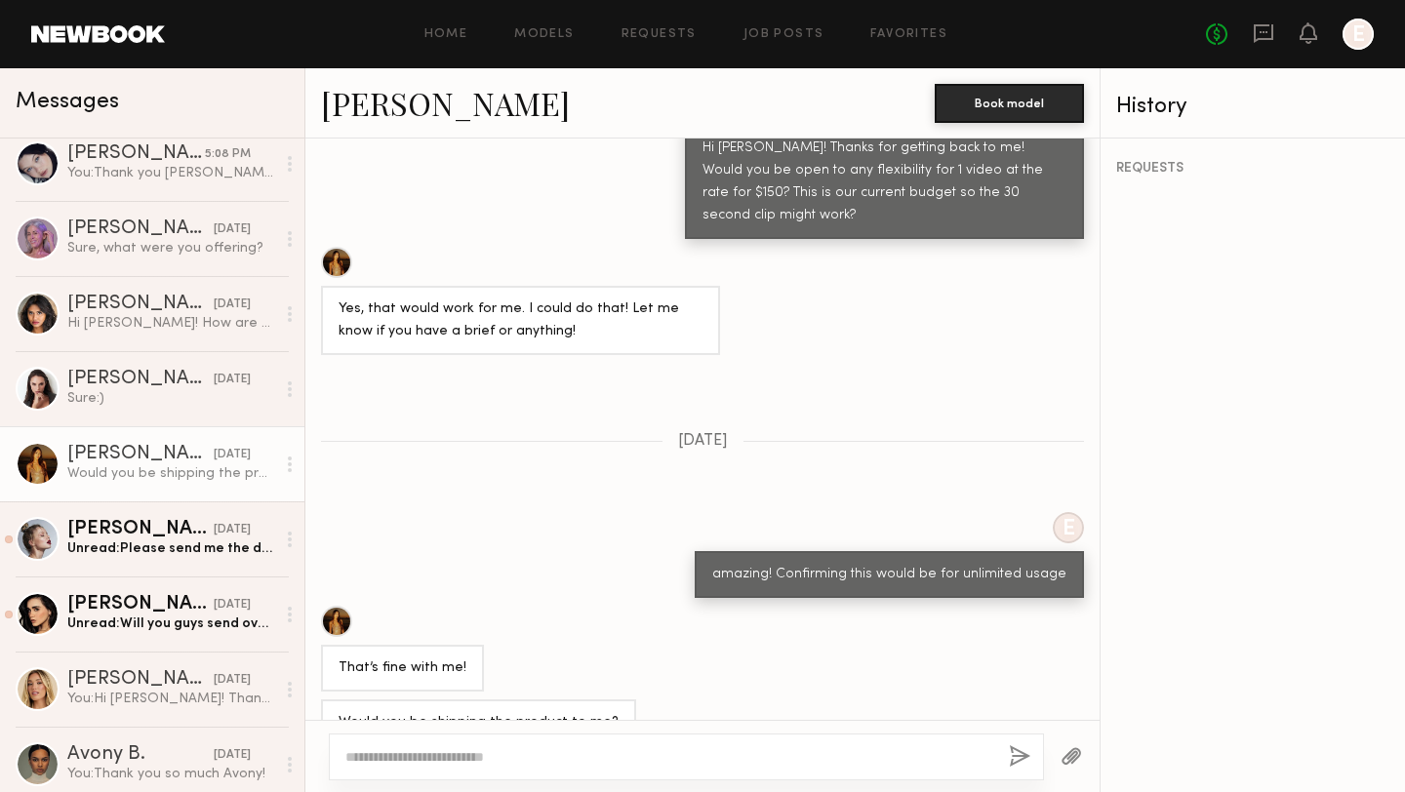
click at [537, 755] on textarea at bounding box center [669, 757] width 648 height 20
type textarea "**********"
click at [1024, 754] on button "button" at bounding box center [1019, 757] width 21 height 24
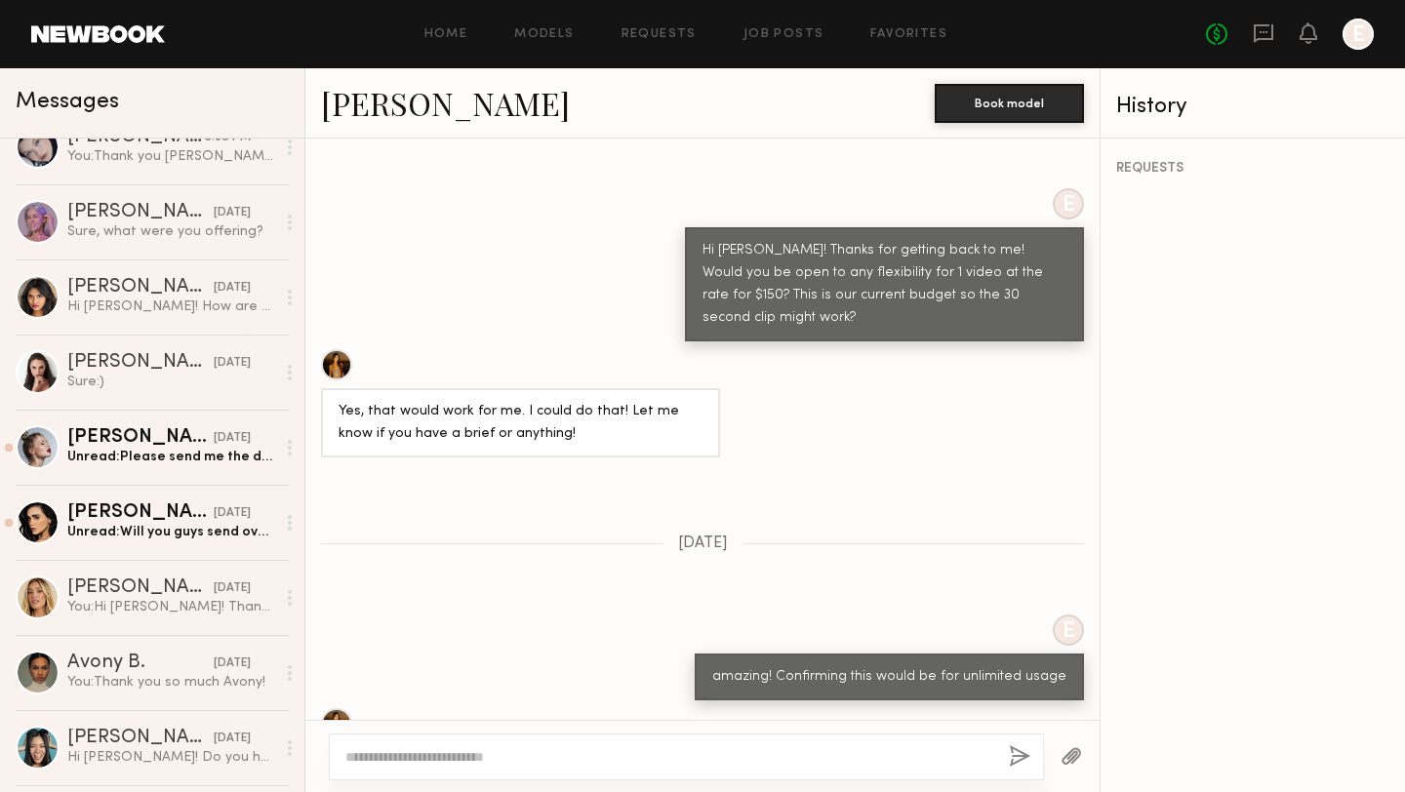
scroll to position [482, 0]
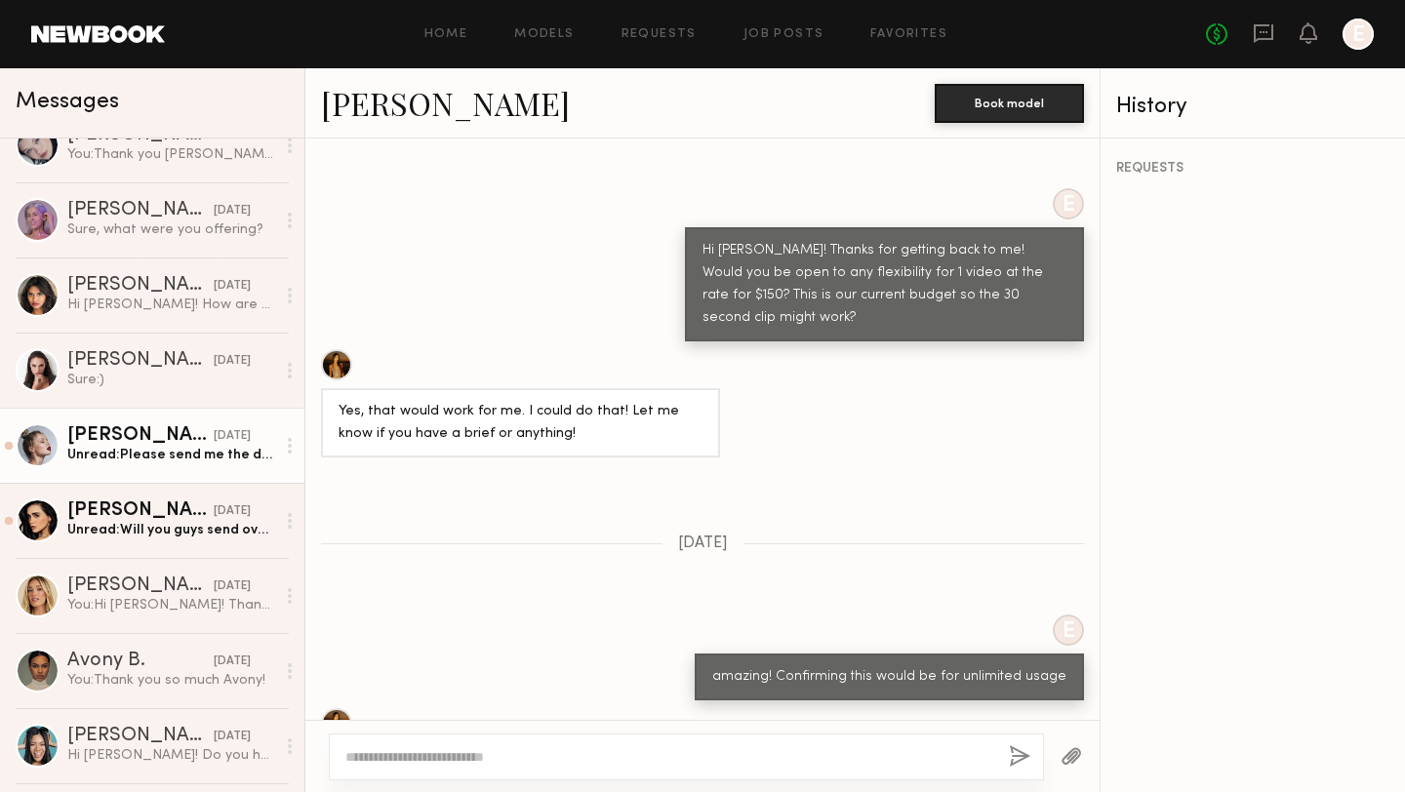
click at [155, 461] on div "Unread: Please send me the details about what kind of content would you need fr…" at bounding box center [171, 455] width 208 height 19
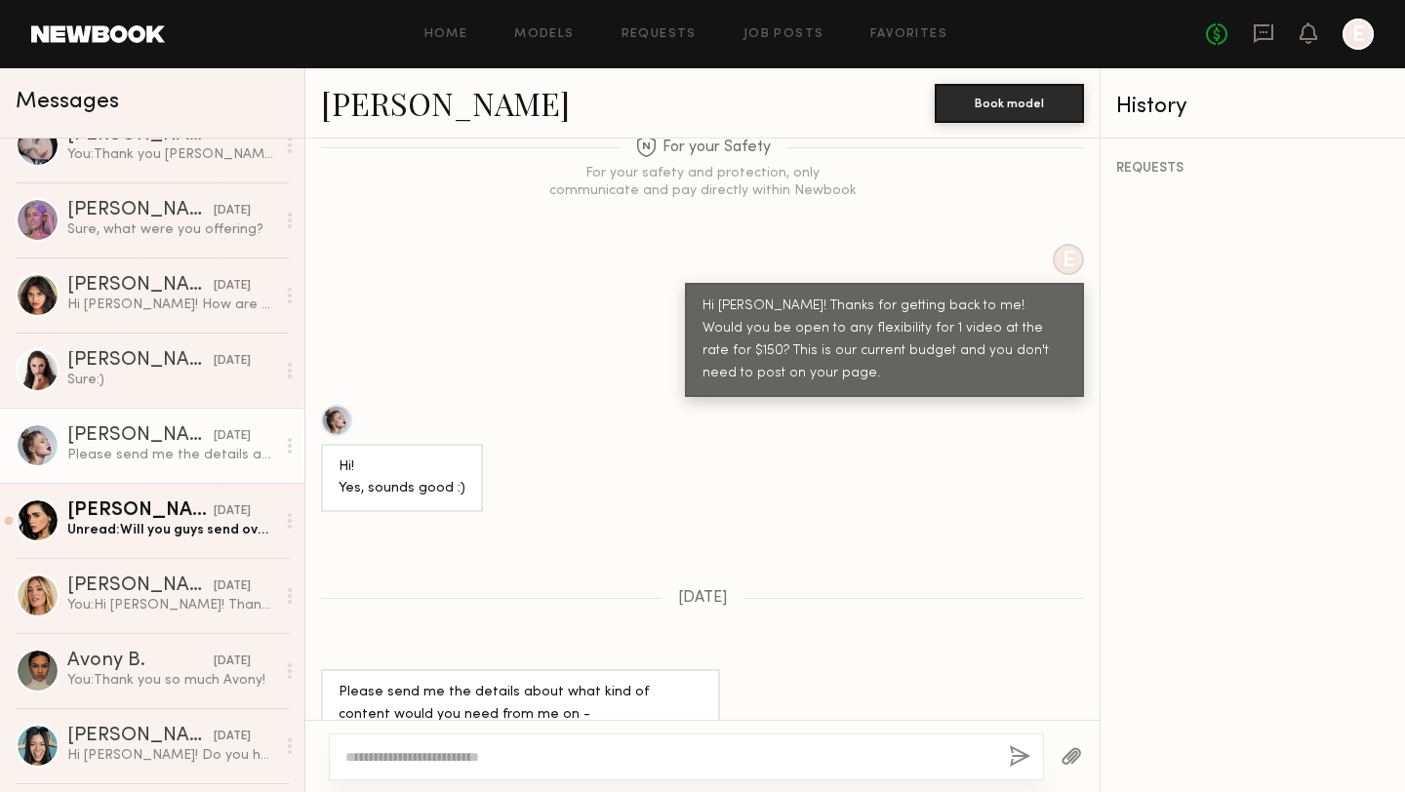
scroll to position [1945, 0]
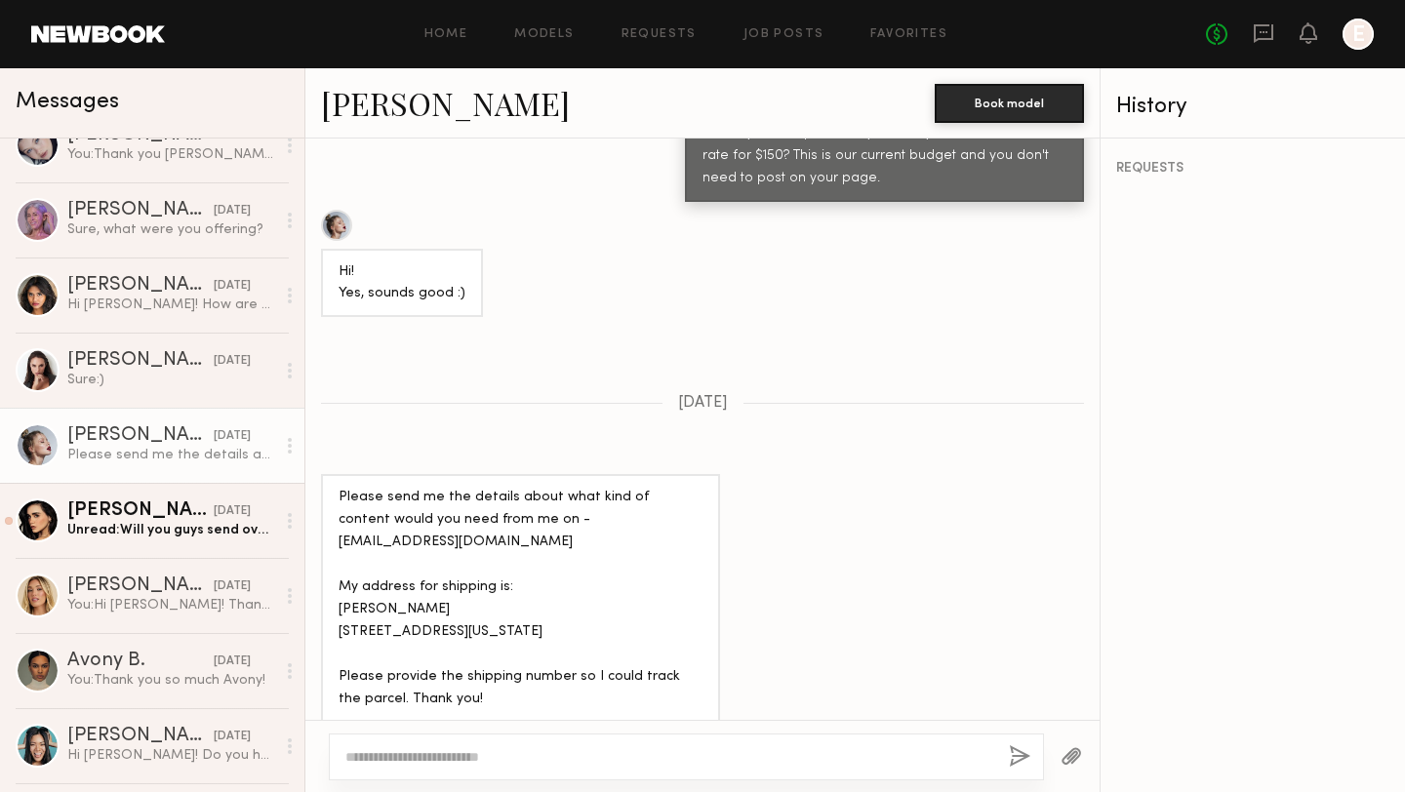
click at [566, 747] on textarea at bounding box center [669, 757] width 648 height 20
type textarea "**********"
click at [1014, 749] on button "button" at bounding box center [1019, 757] width 21 height 24
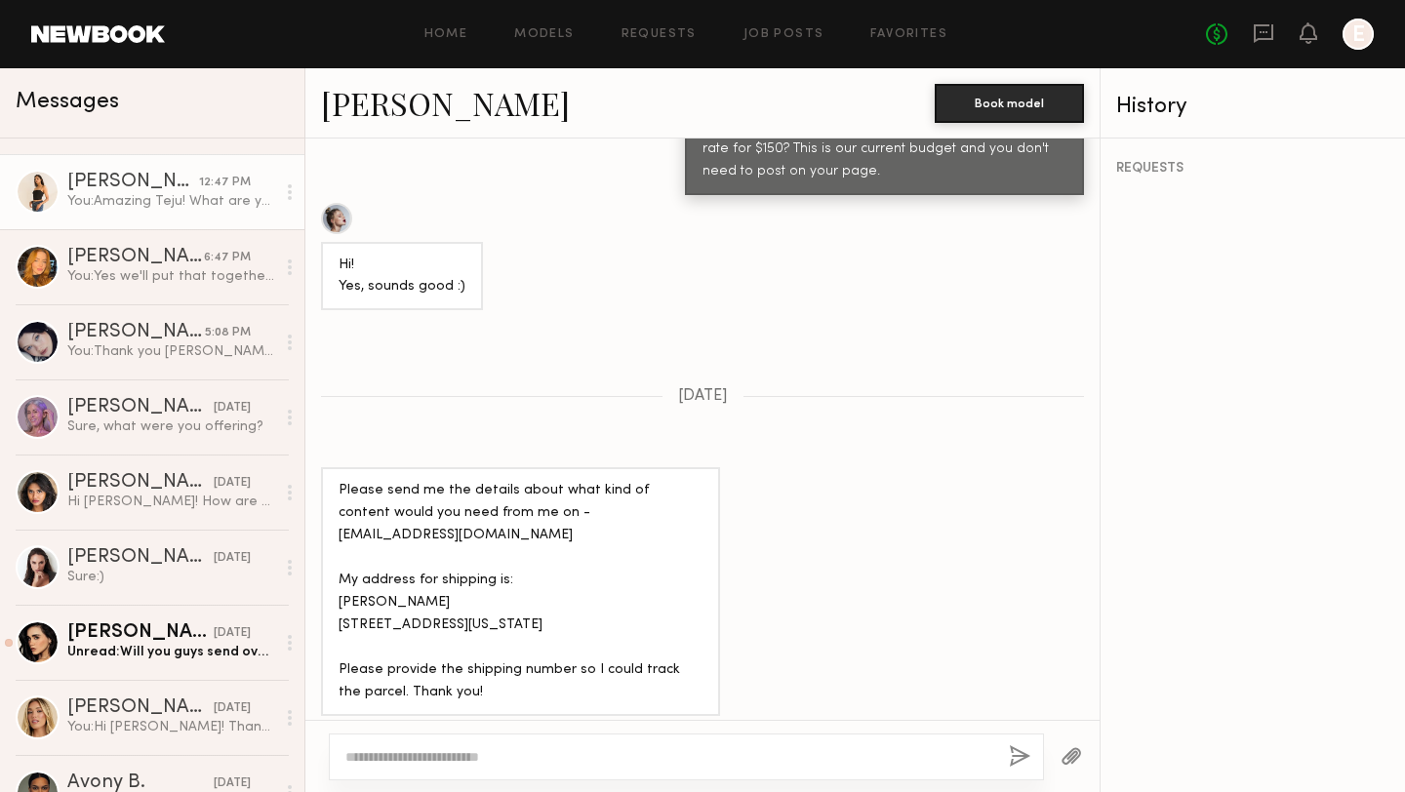
scroll to position [451, 0]
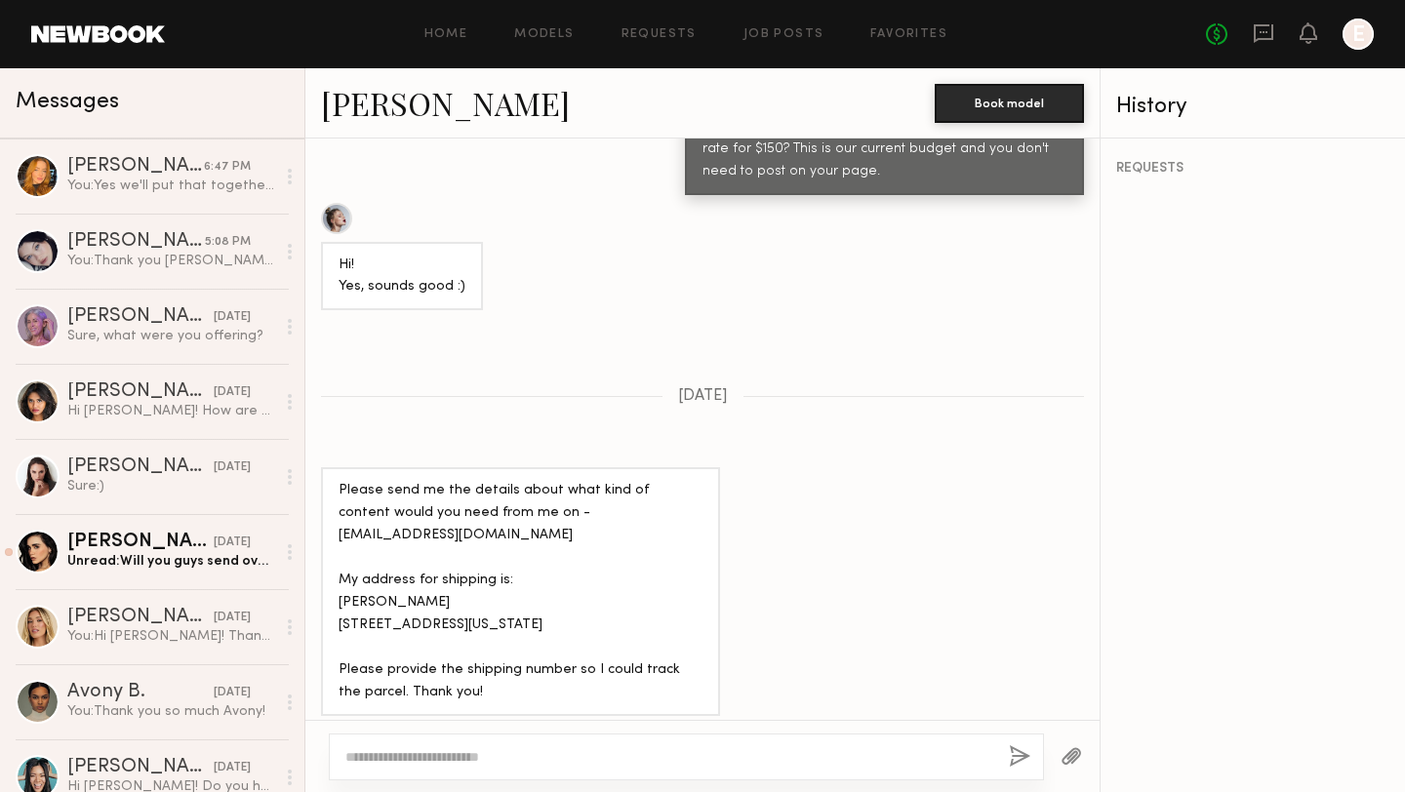
click at [149, 558] on div "Unread: Will you guys send over a booking?:)" at bounding box center [171, 561] width 208 height 19
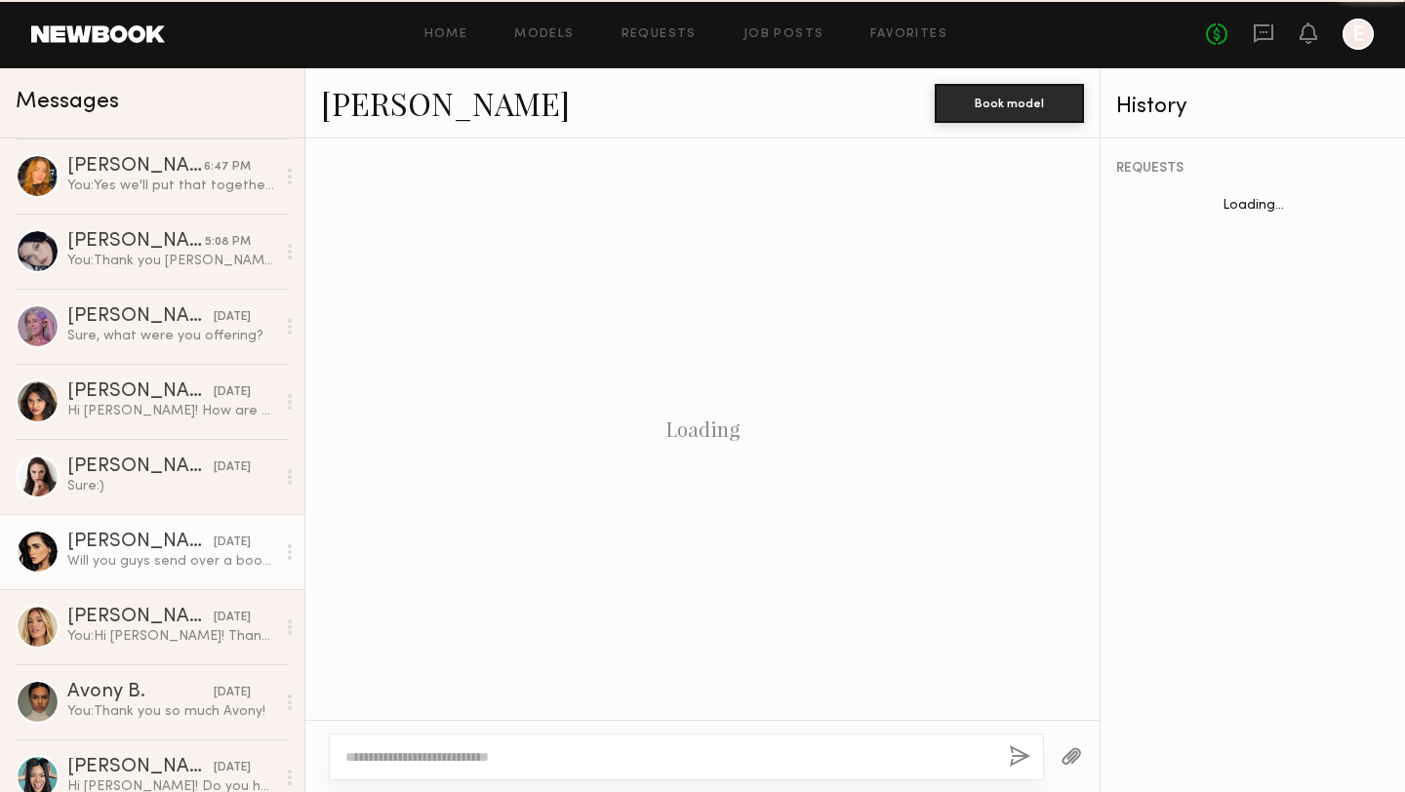
scroll to position [1834, 0]
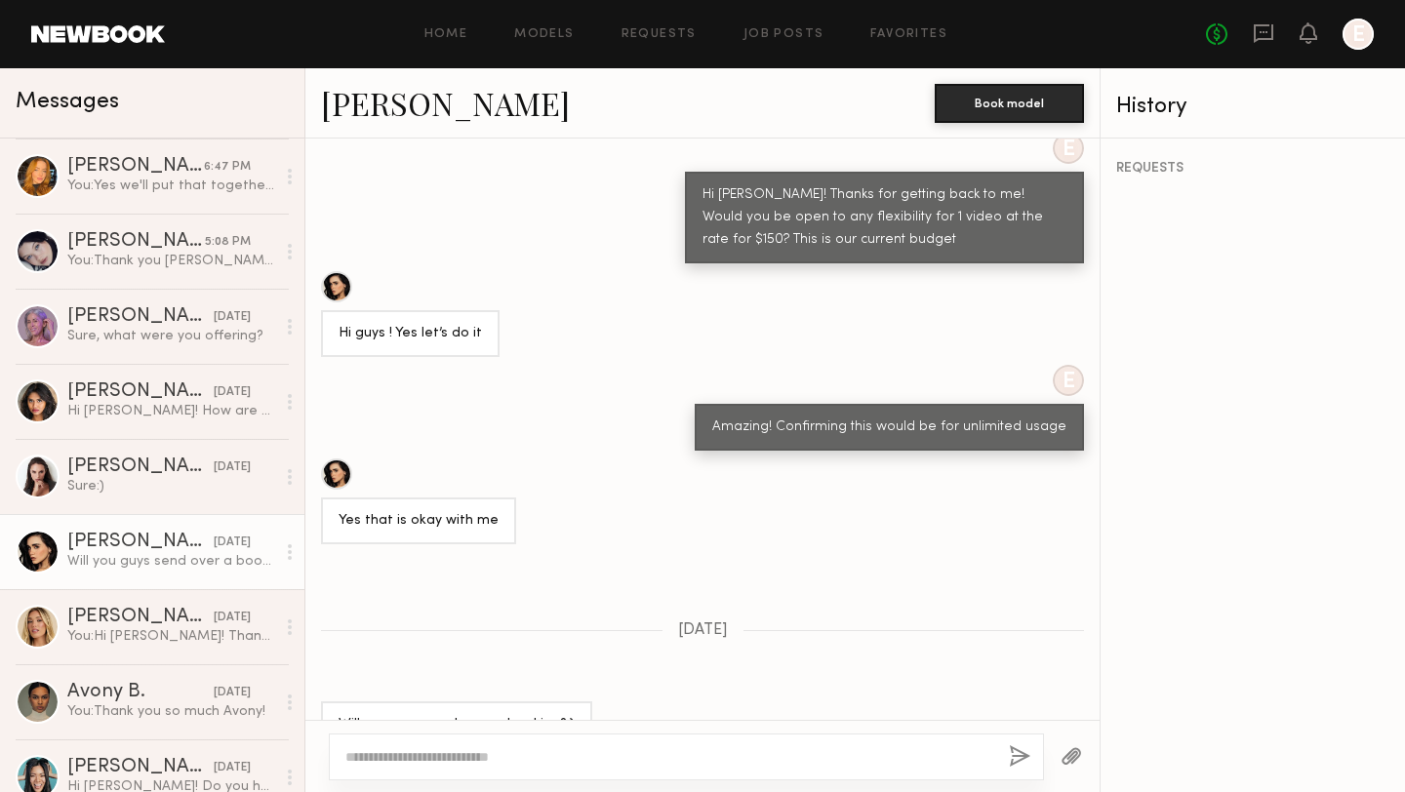
click at [596, 756] on textarea at bounding box center [669, 757] width 648 height 20
click at [541, 755] on textarea "**********" at bounding box center [669, 757] width 648 height 20
type textarea "**********"
click at [1018, 748] on button "button" at bounding box center [1019, 757] width 21 height 24
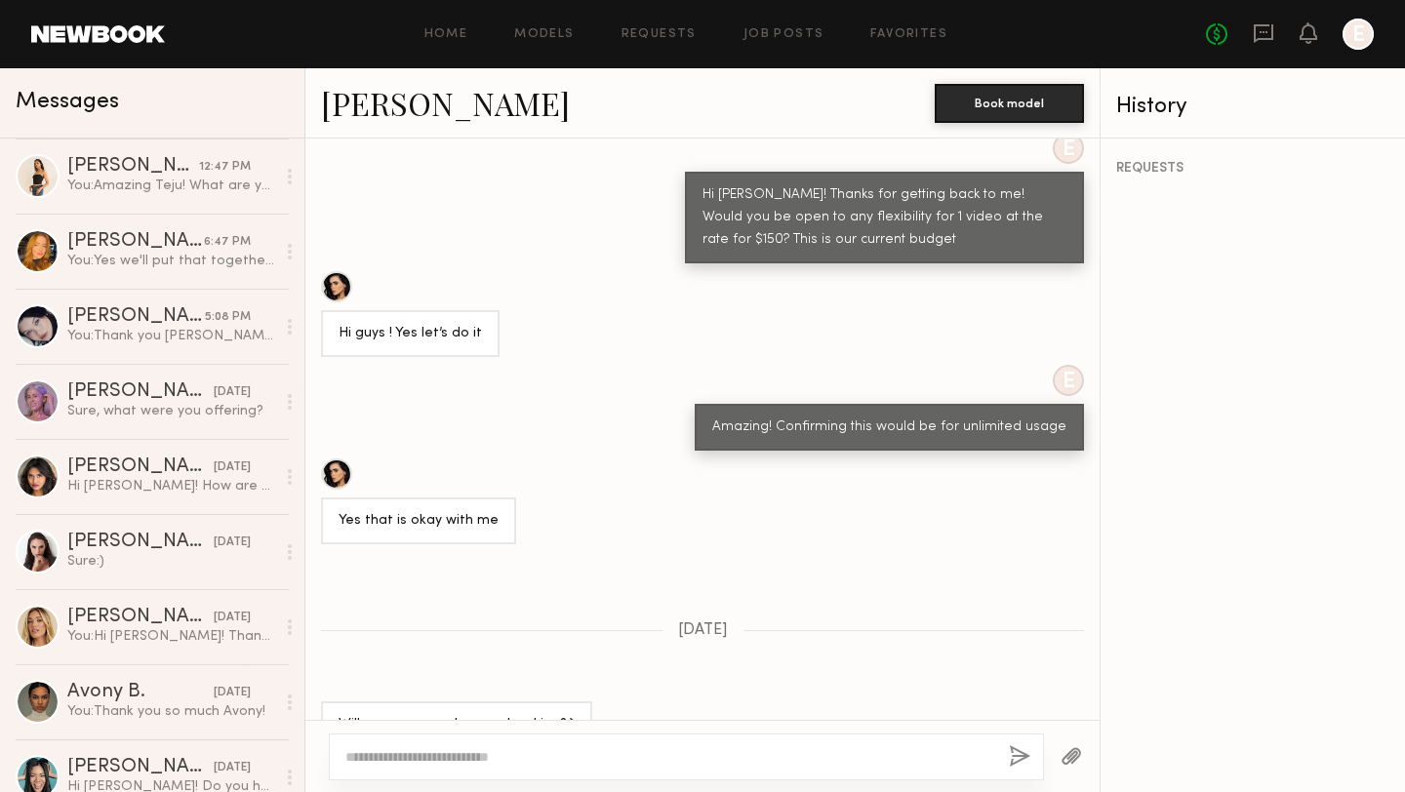
scroll to position [0, 0]
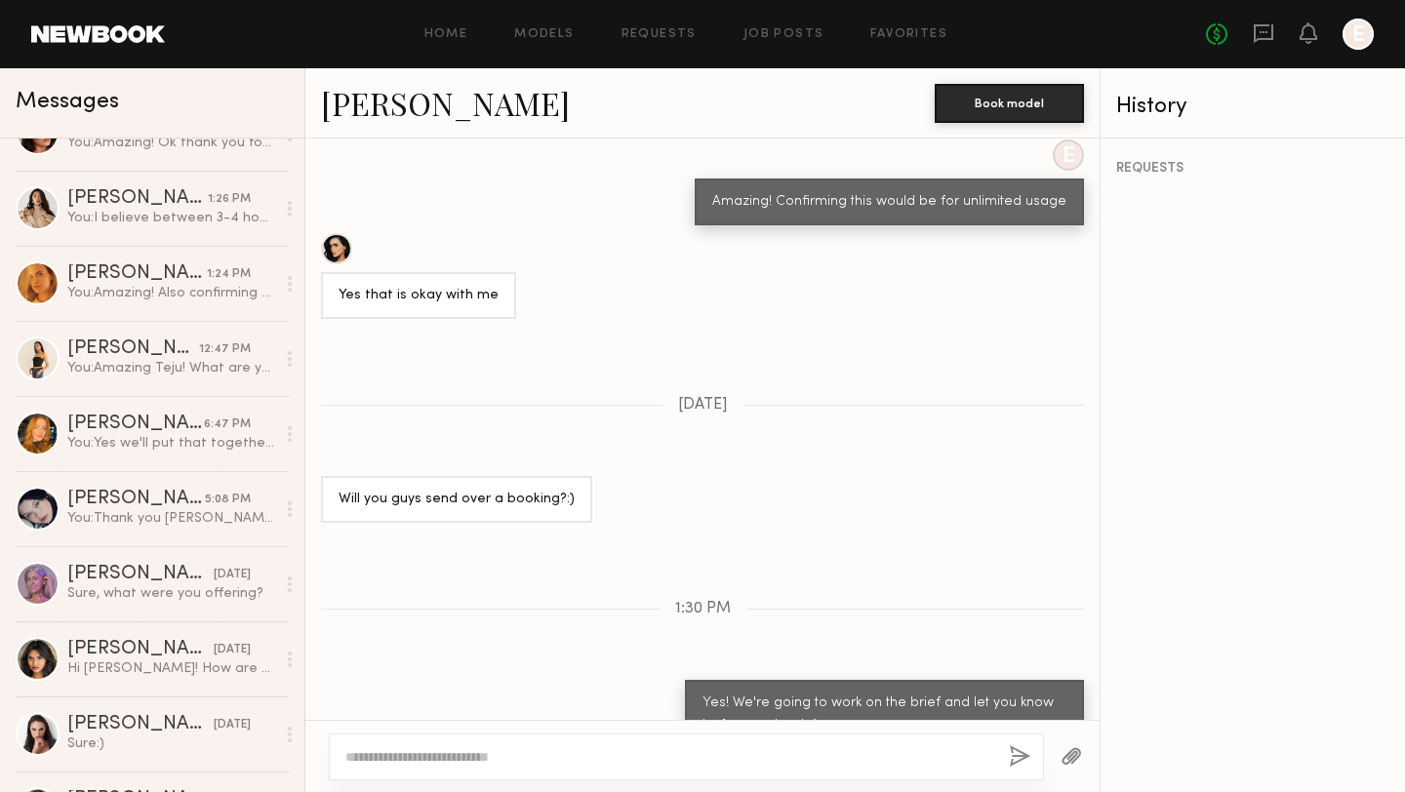
scroll to position [266, 0]
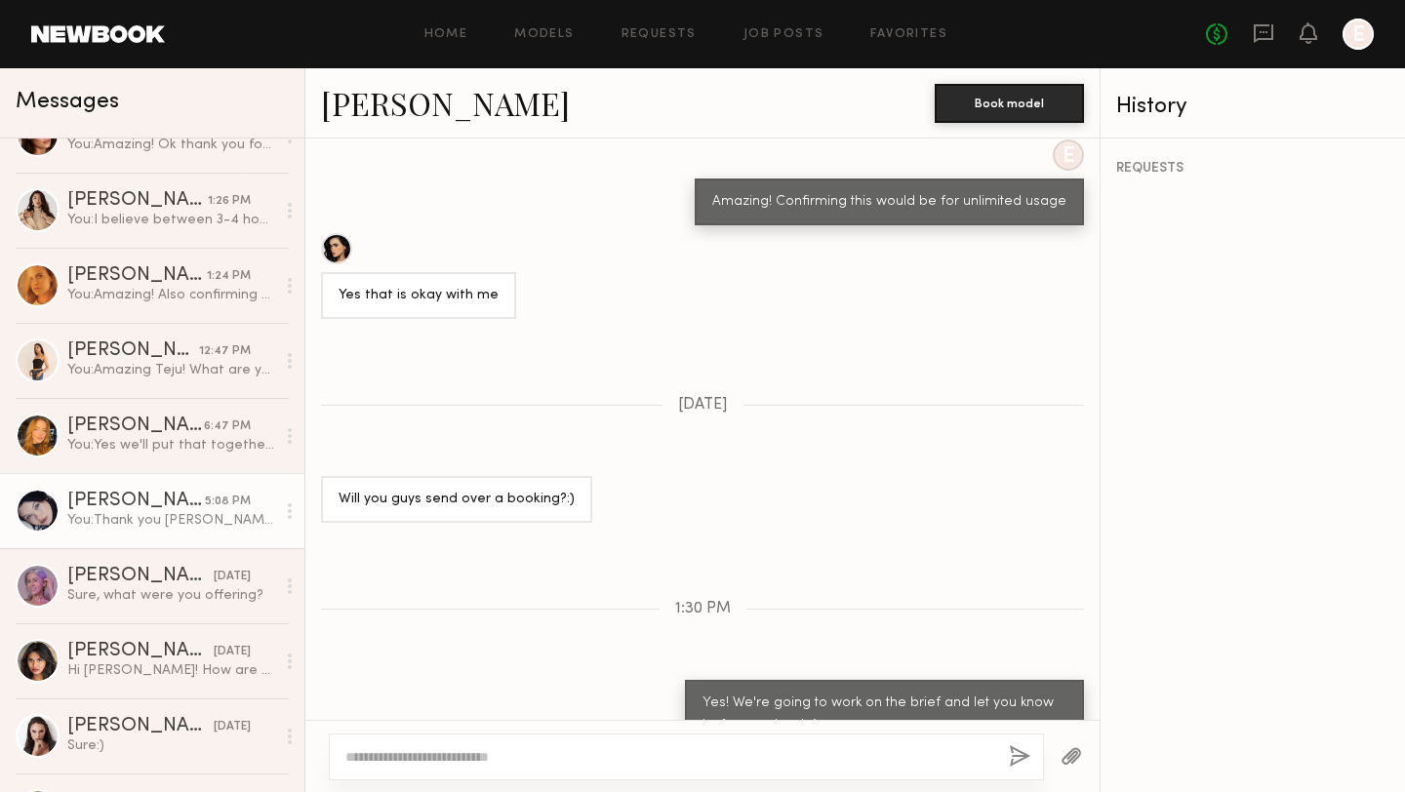
click at [136, 509] on div "[PERSON_NAME]" at bounding box center [136, 502] width 138 height 20
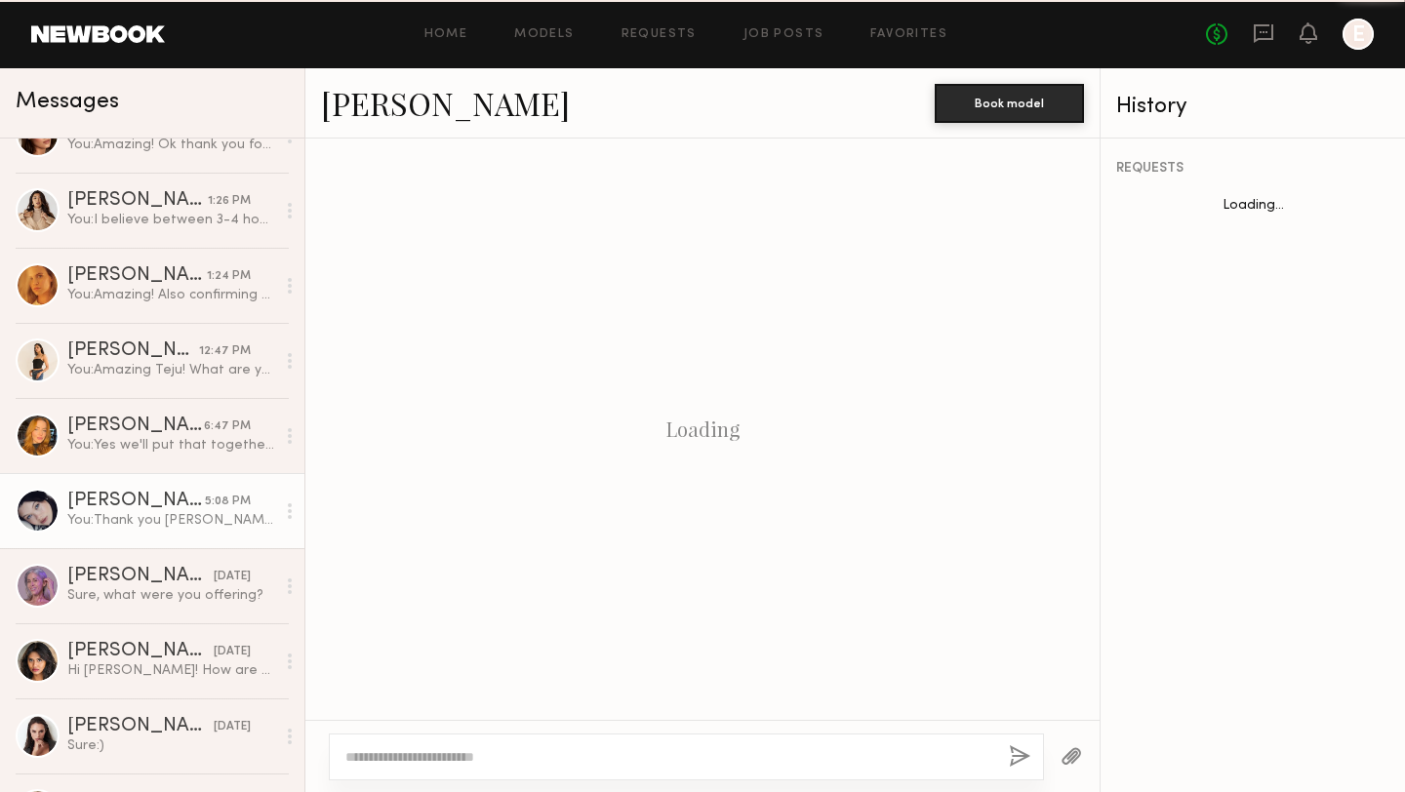
scroll to position [671, 0]
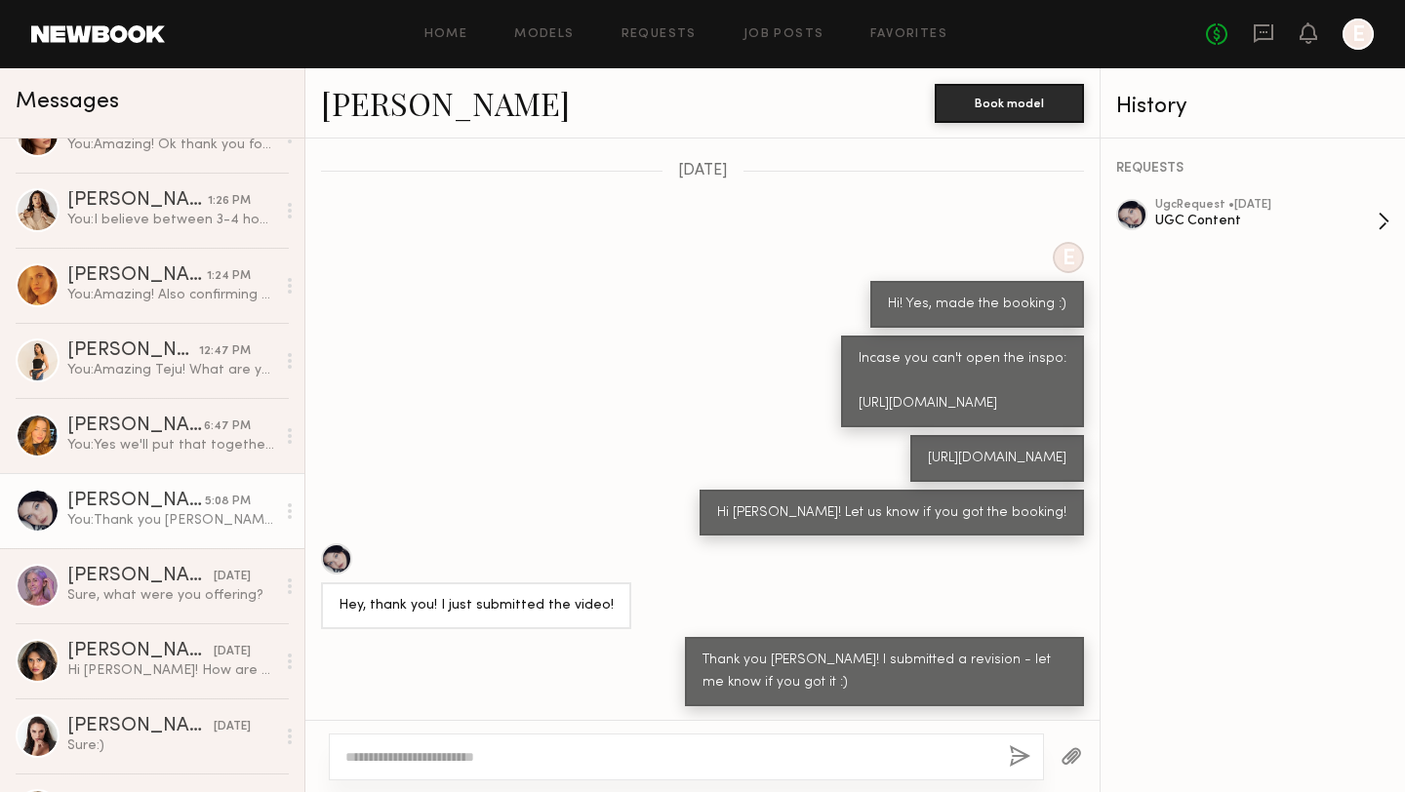
click at [1301, 214] on div "UGC Content" at bounding box center [1266, 221] width 222 height 19
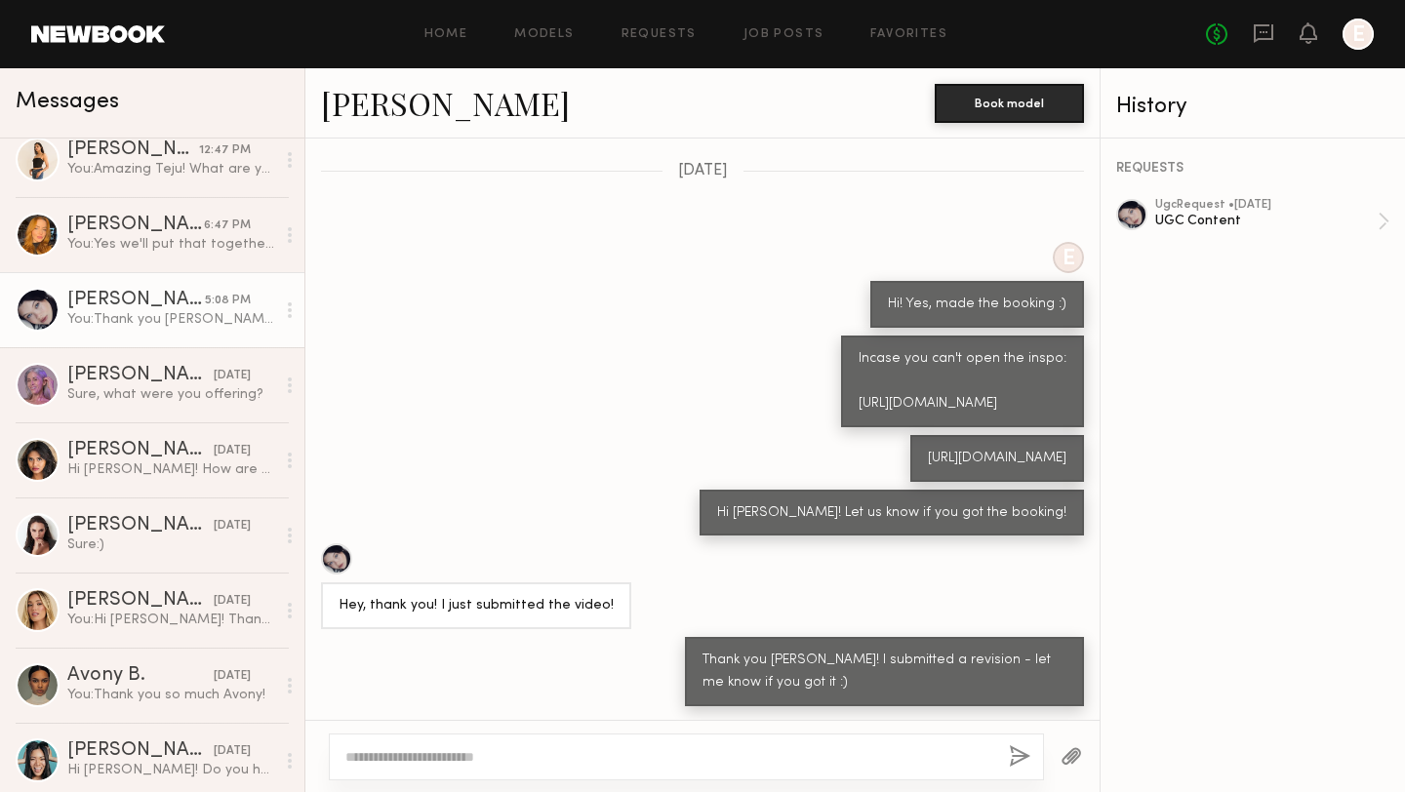
scroll to position [468, 0]
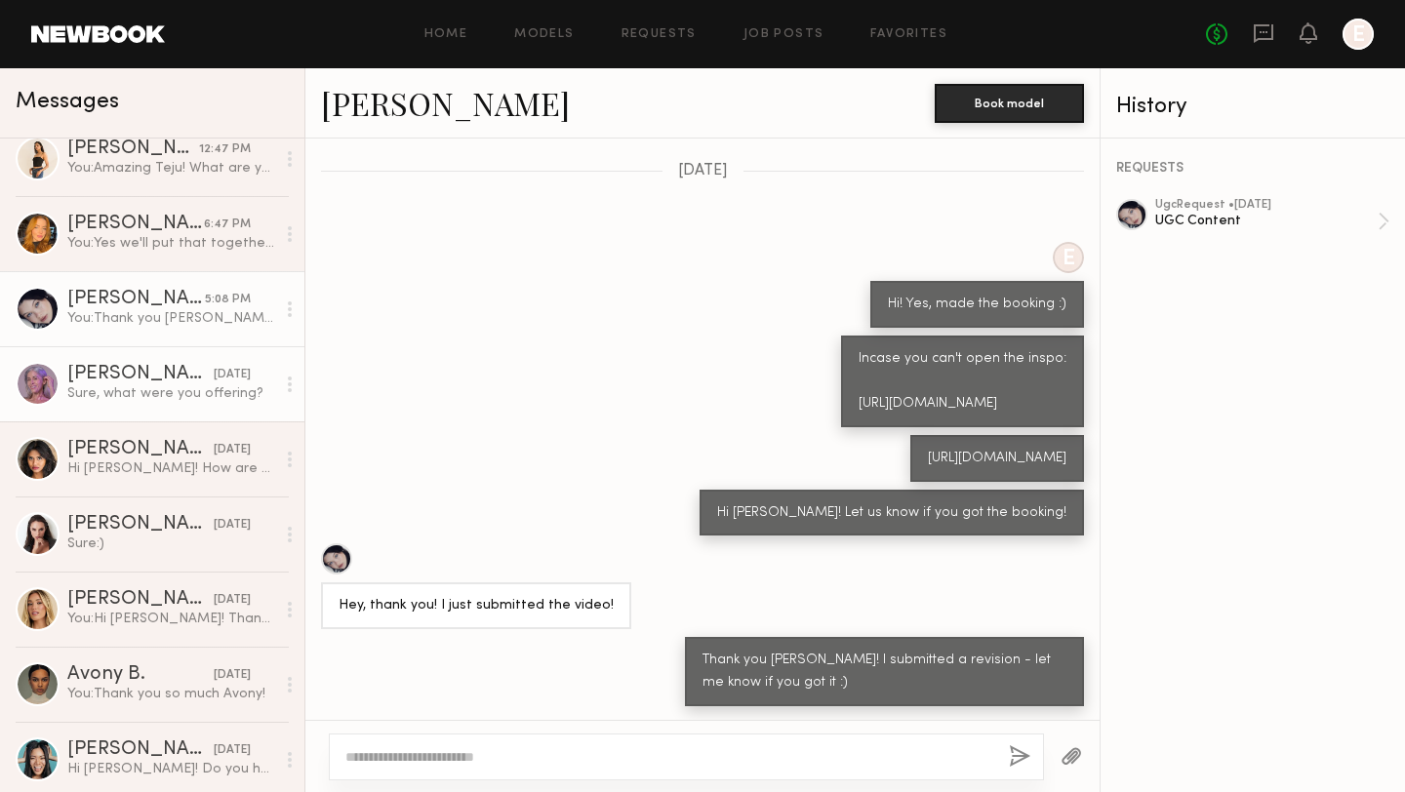
click at [117, 402] on div "Sure, what were you offering?" at bounding box center [171, 393] width 208 height 19
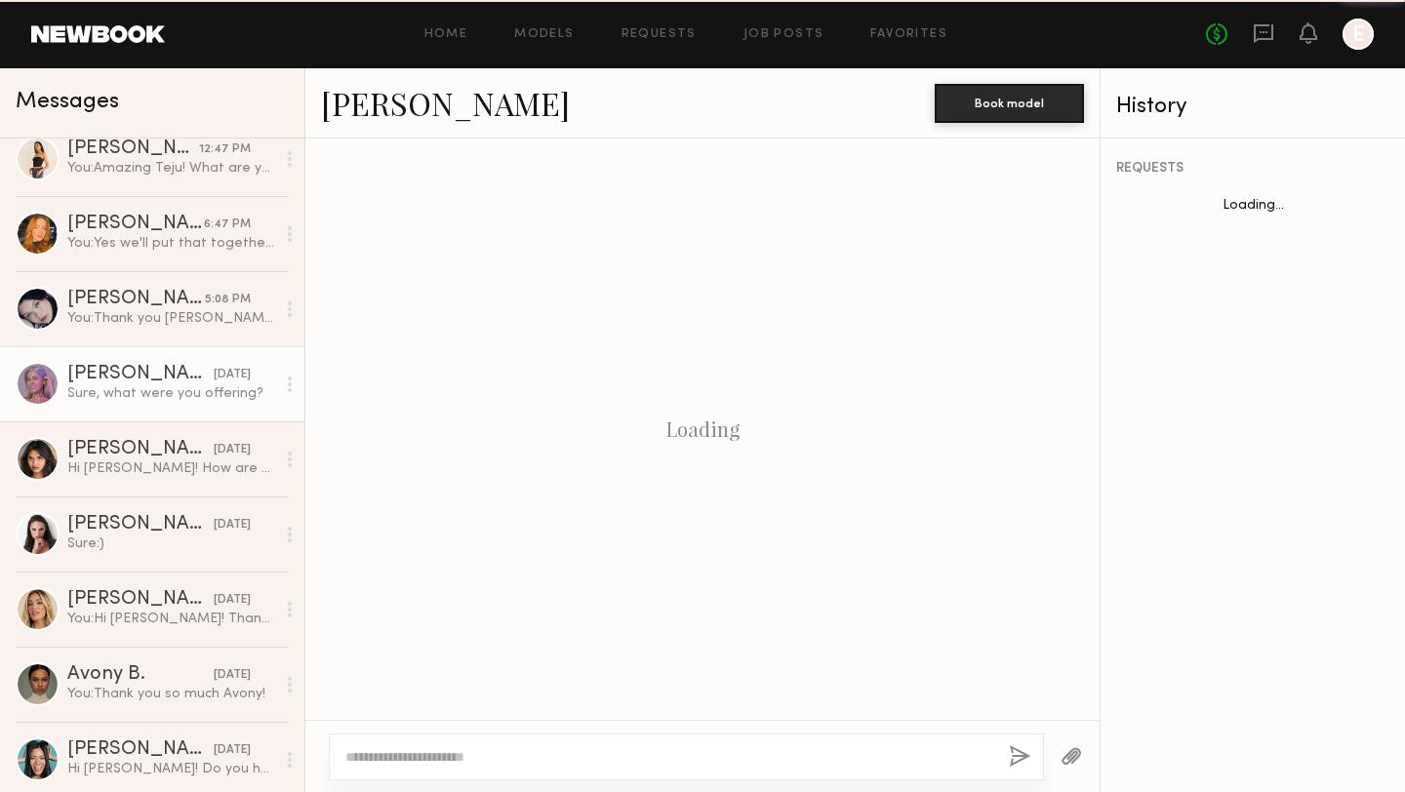
scroll to position [1960, 0]
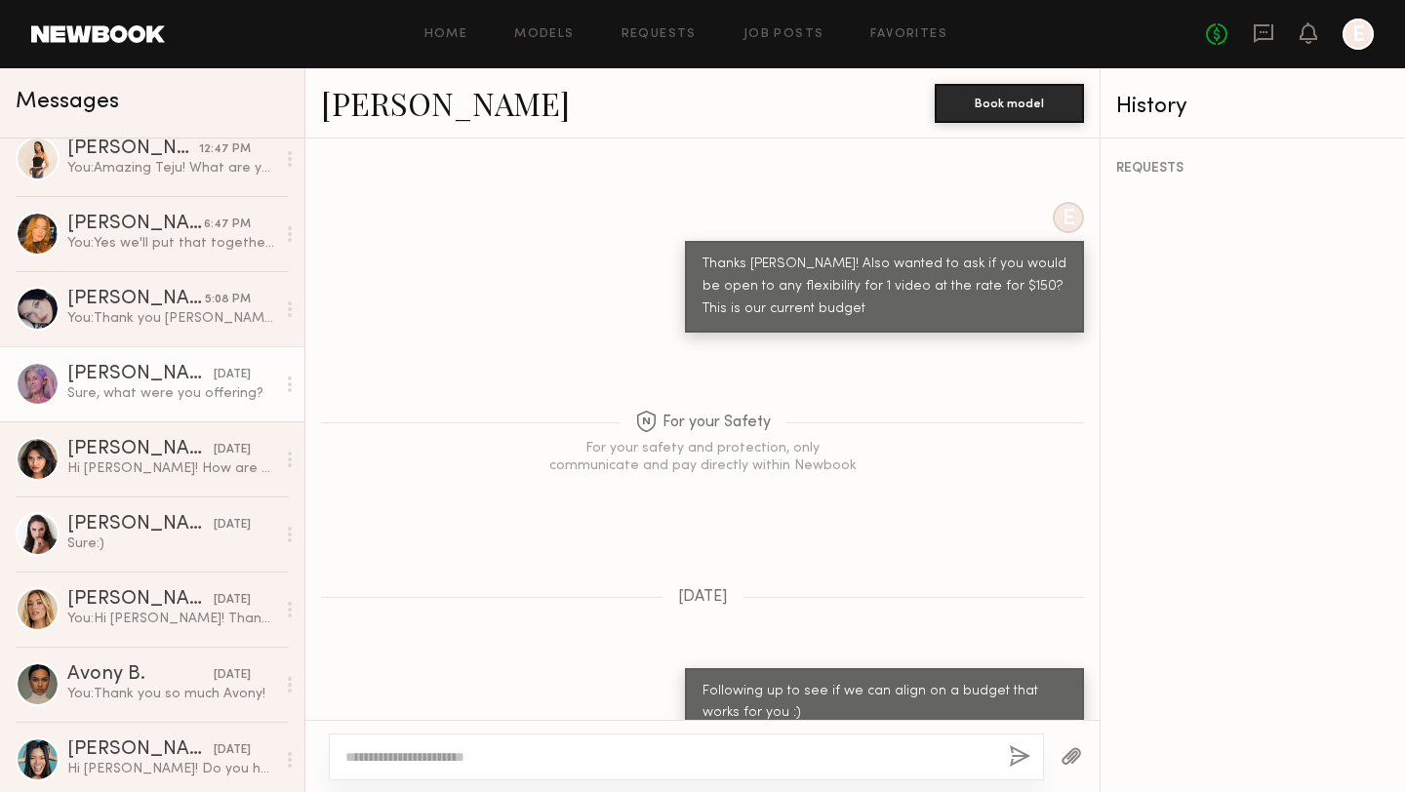
click at [629, 762] on textarea at bounding box center [669, 757] width 648 height 20
type textarea "*"
type textarea "**********"
click at [1026, 748] on button "button" at bounding box center [1019, 757] width 21 height 24
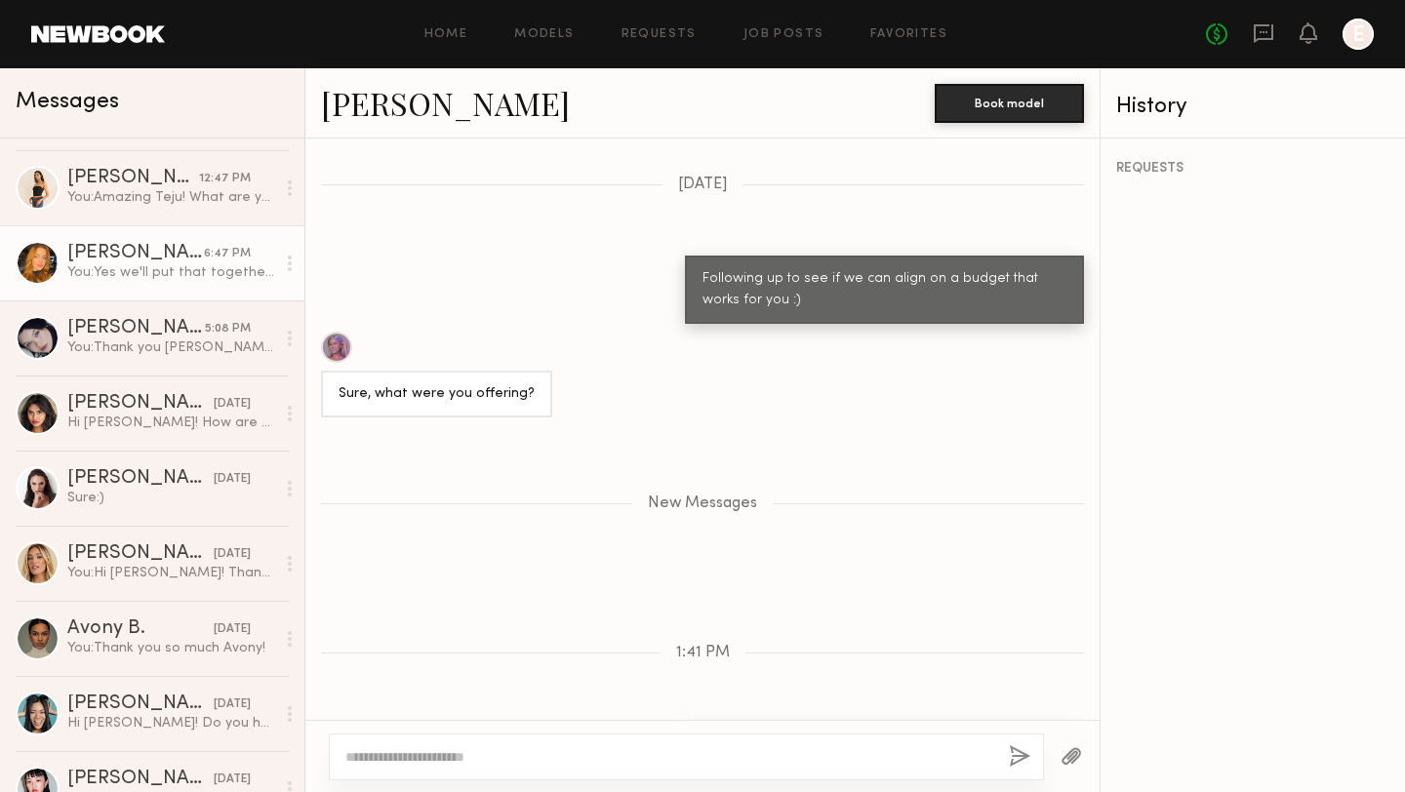
scroll to position [533, 0]
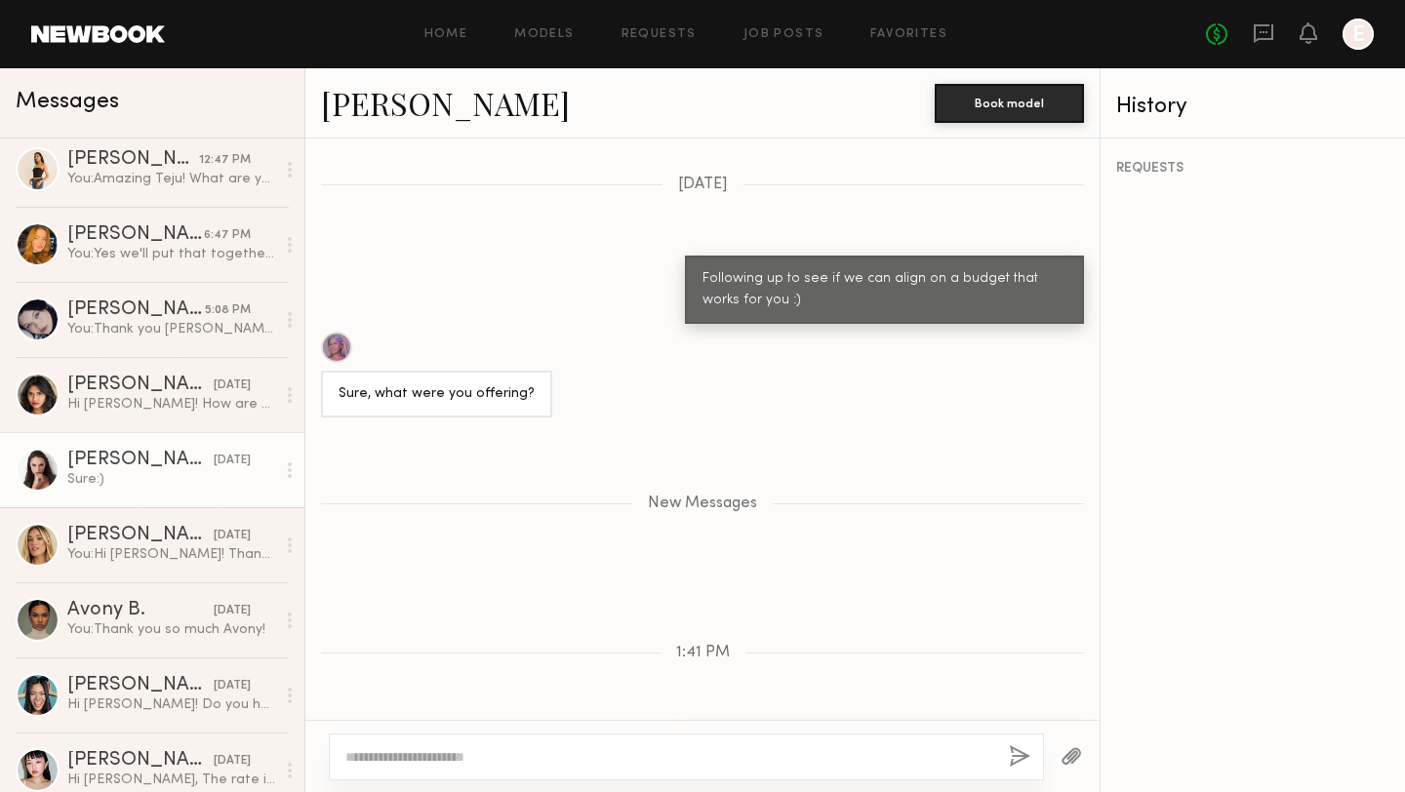
click at [110, 457] on div "Anastasiia S." at bounding box center [140, 461] width 146 height 20
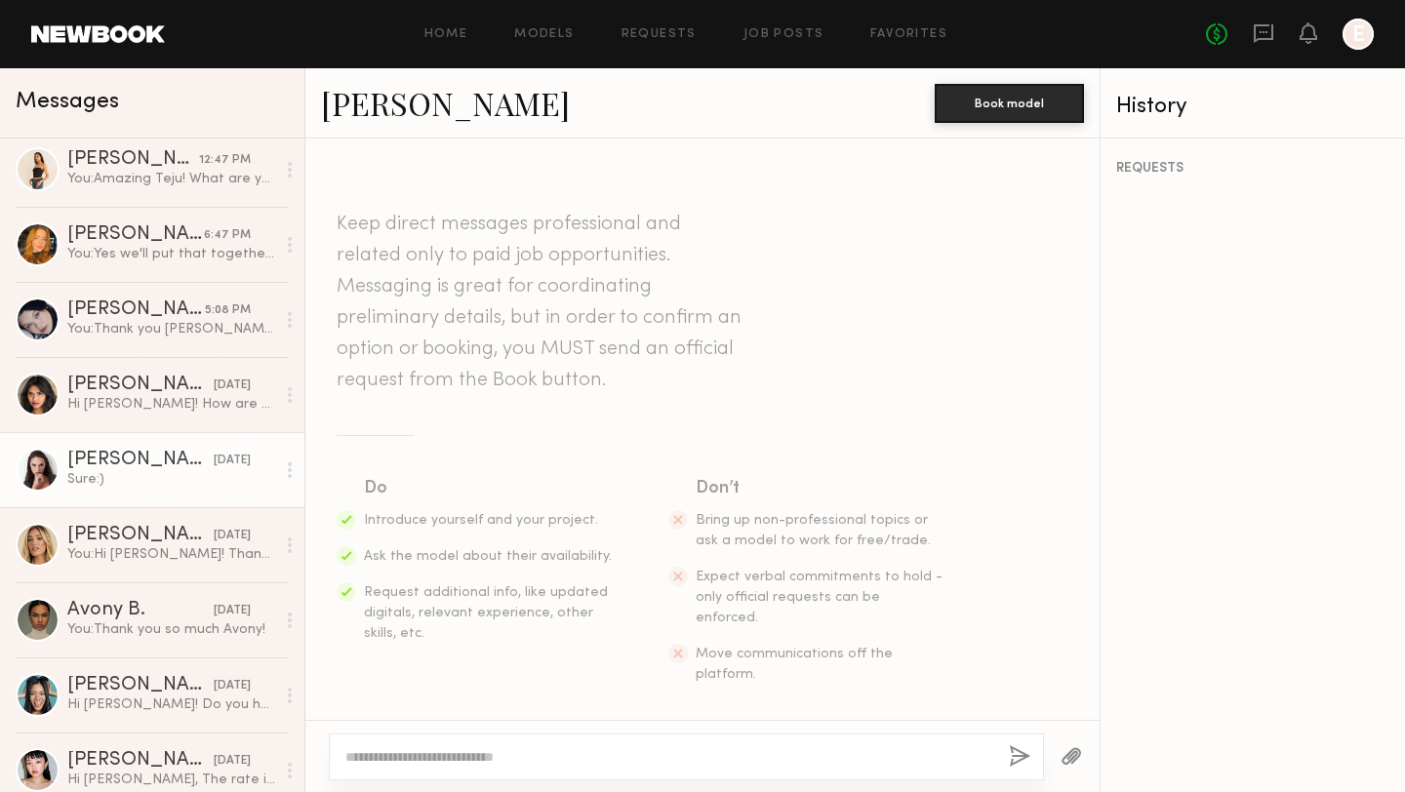
scroll to position [2396, 0]
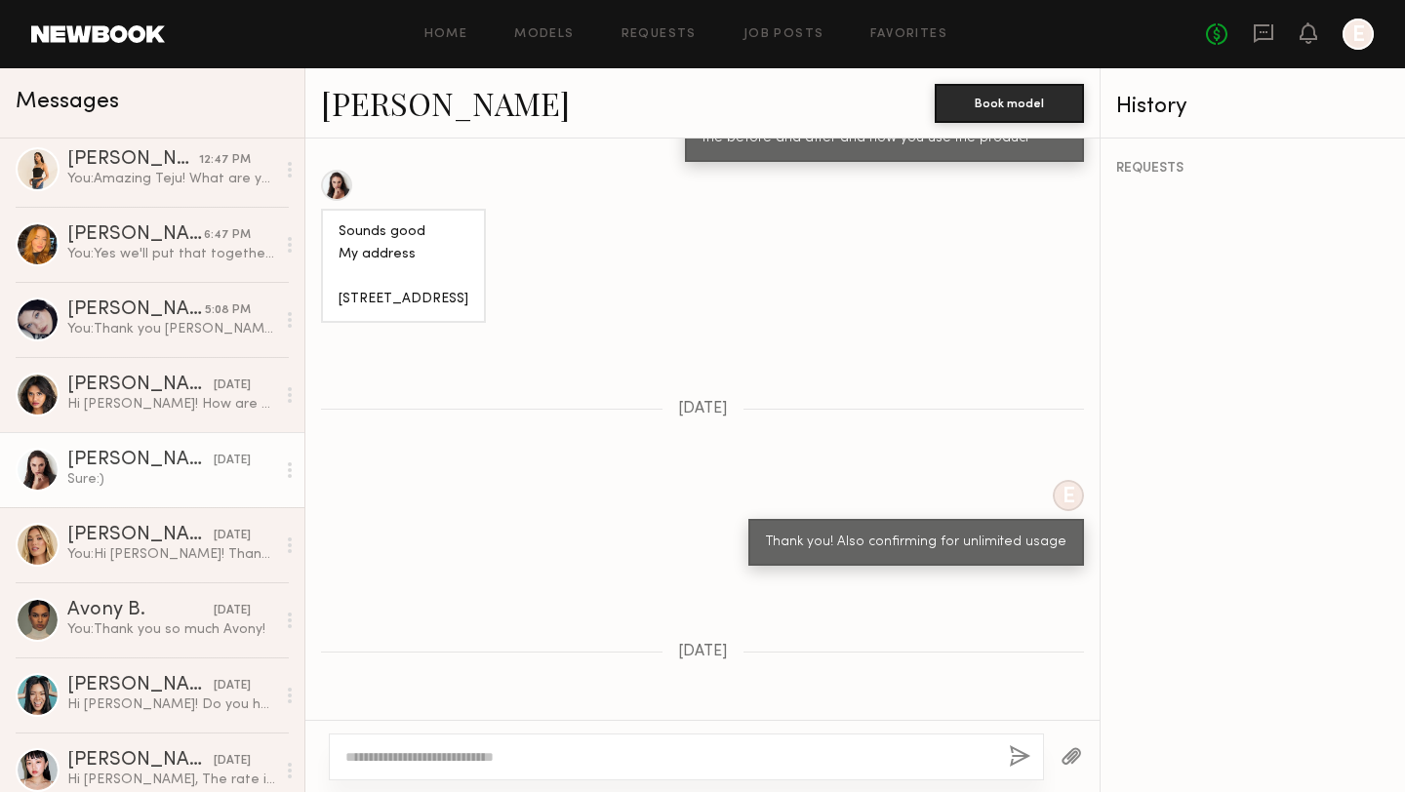
click at [443, 102] on link "Anastasiia S." at bounding box center [445, 103] width 249 height 42
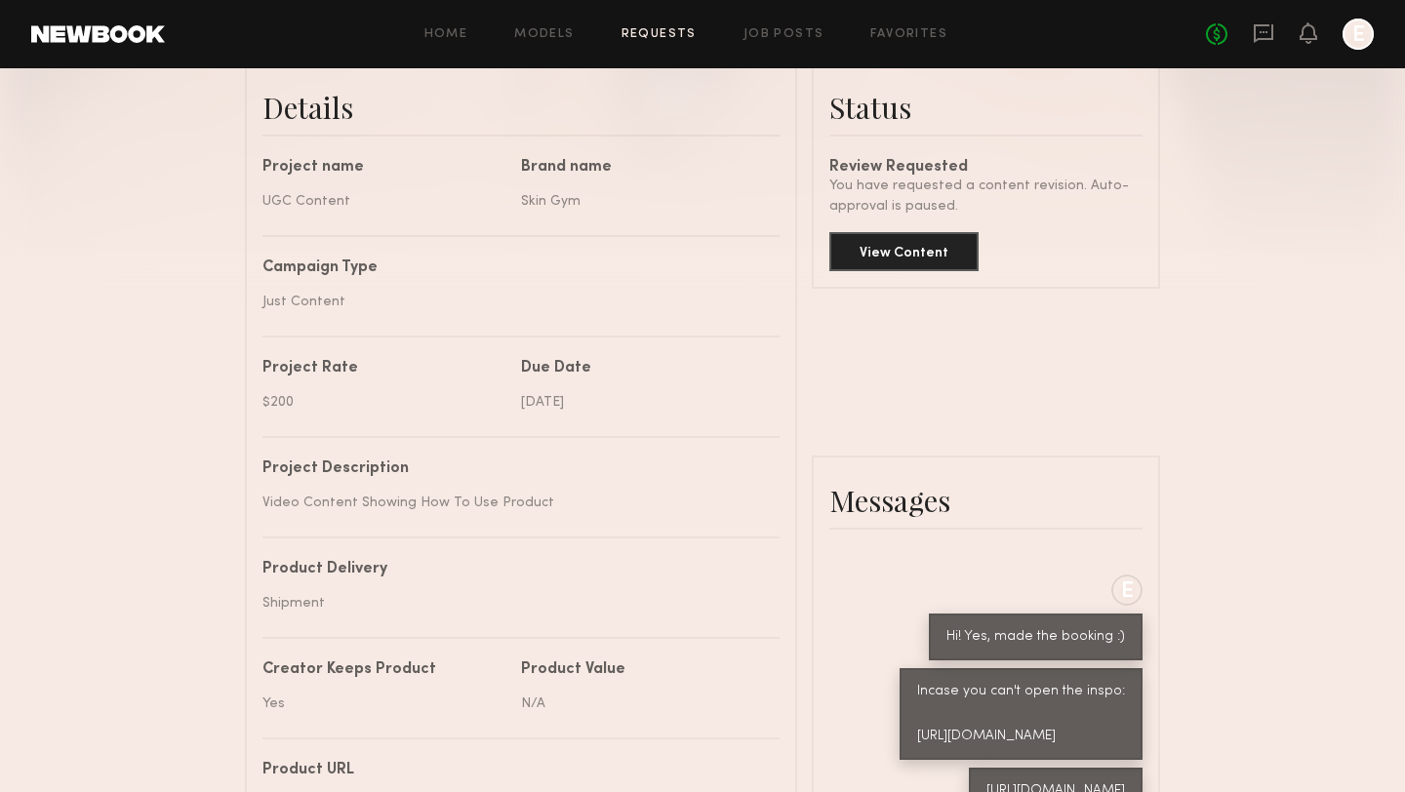
scroll to position [373, 0]
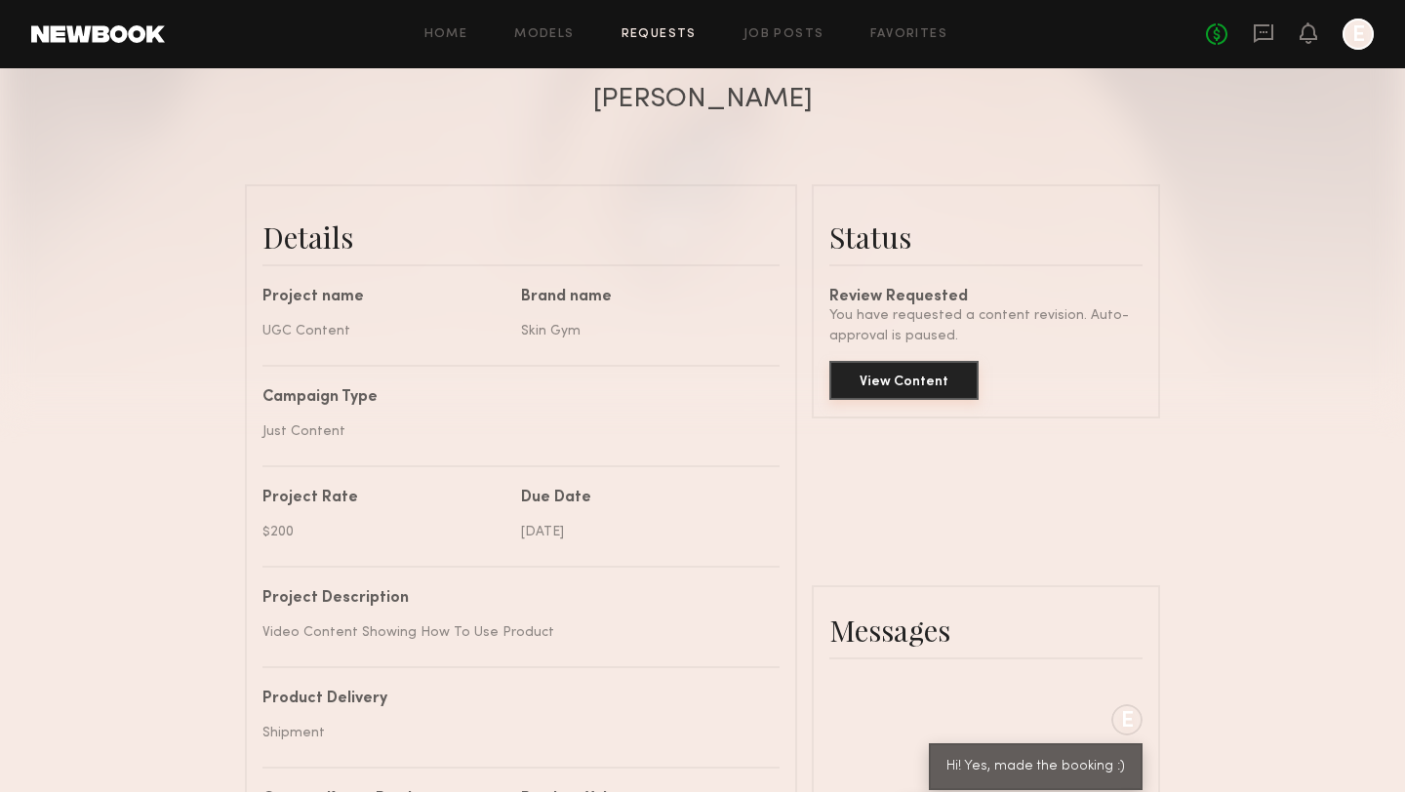
click at [892, 386] on button "View Content" at bounding box center [903, 380] width 149 height 39
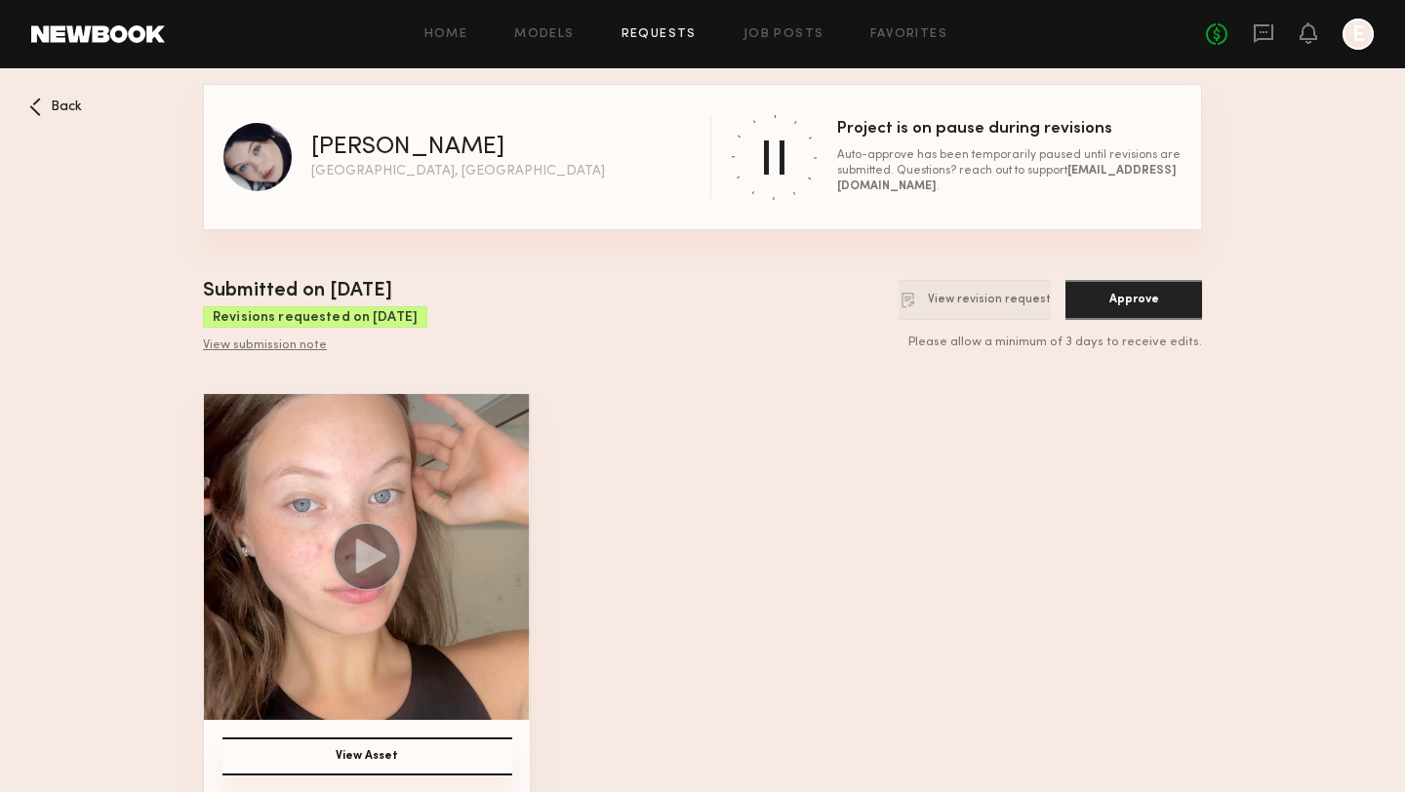
scroll to position [19, 0]
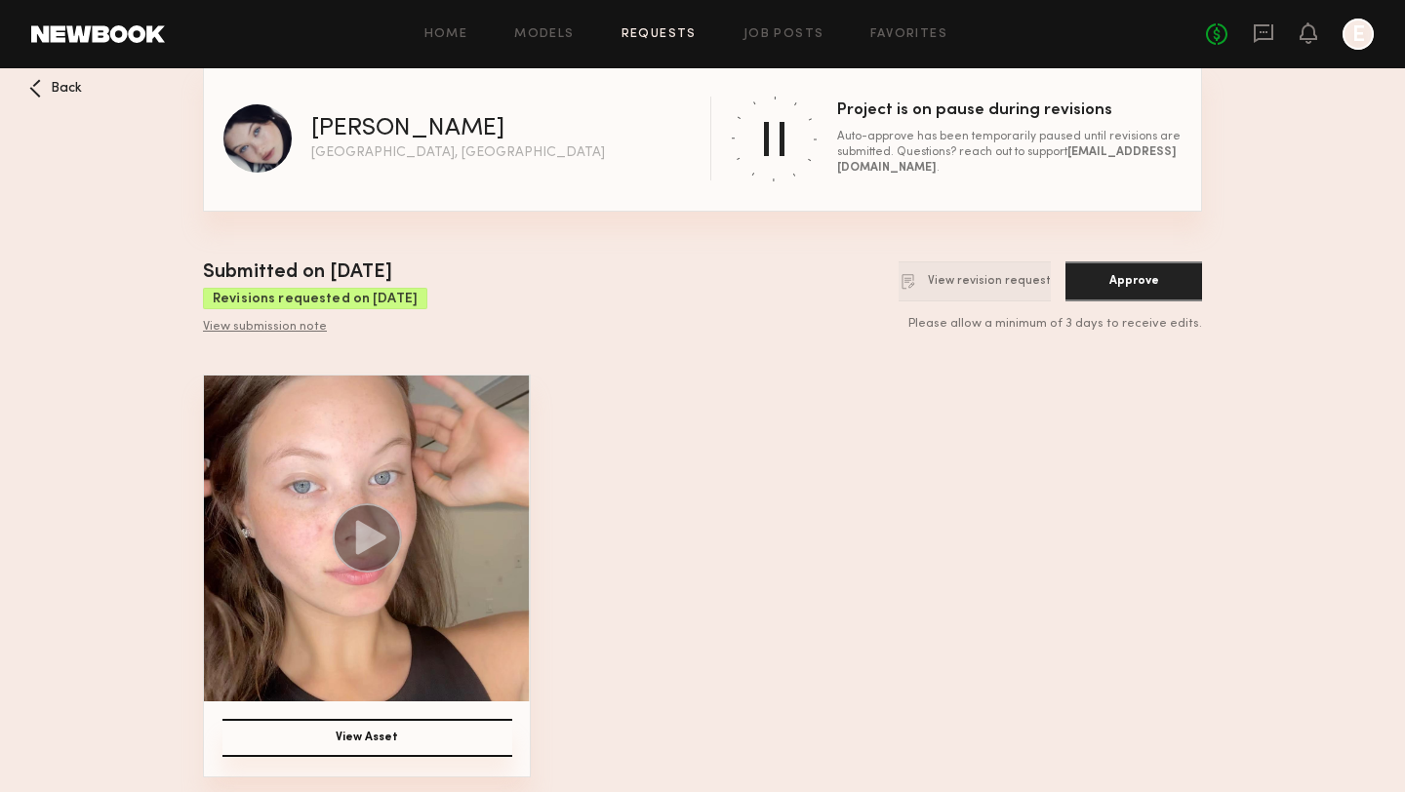
click at [416, 731] on button "View Asset" at bounding box center [367, 738] width 290 height 38
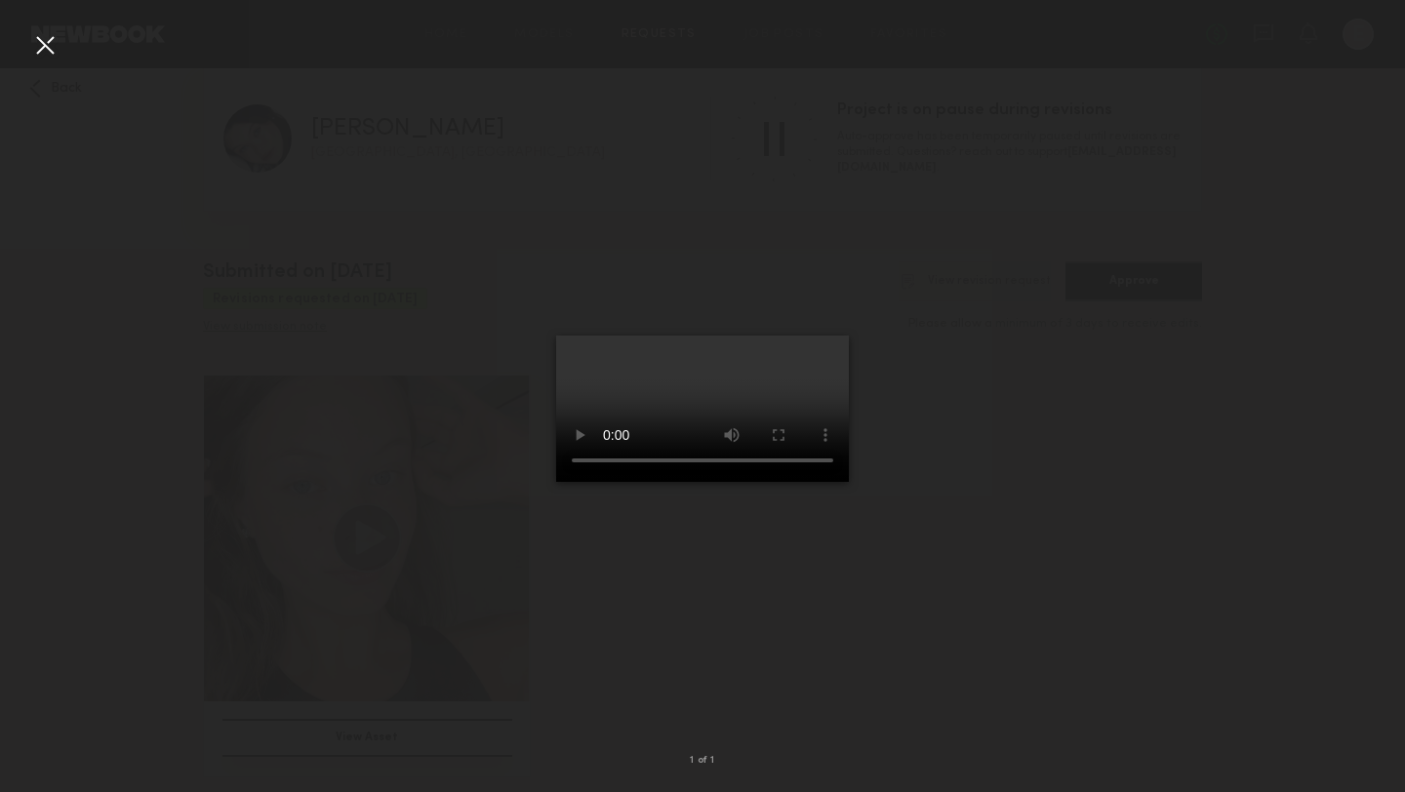
click at [47, 44] on div at bounding box center [44, 44] width 31 height 31
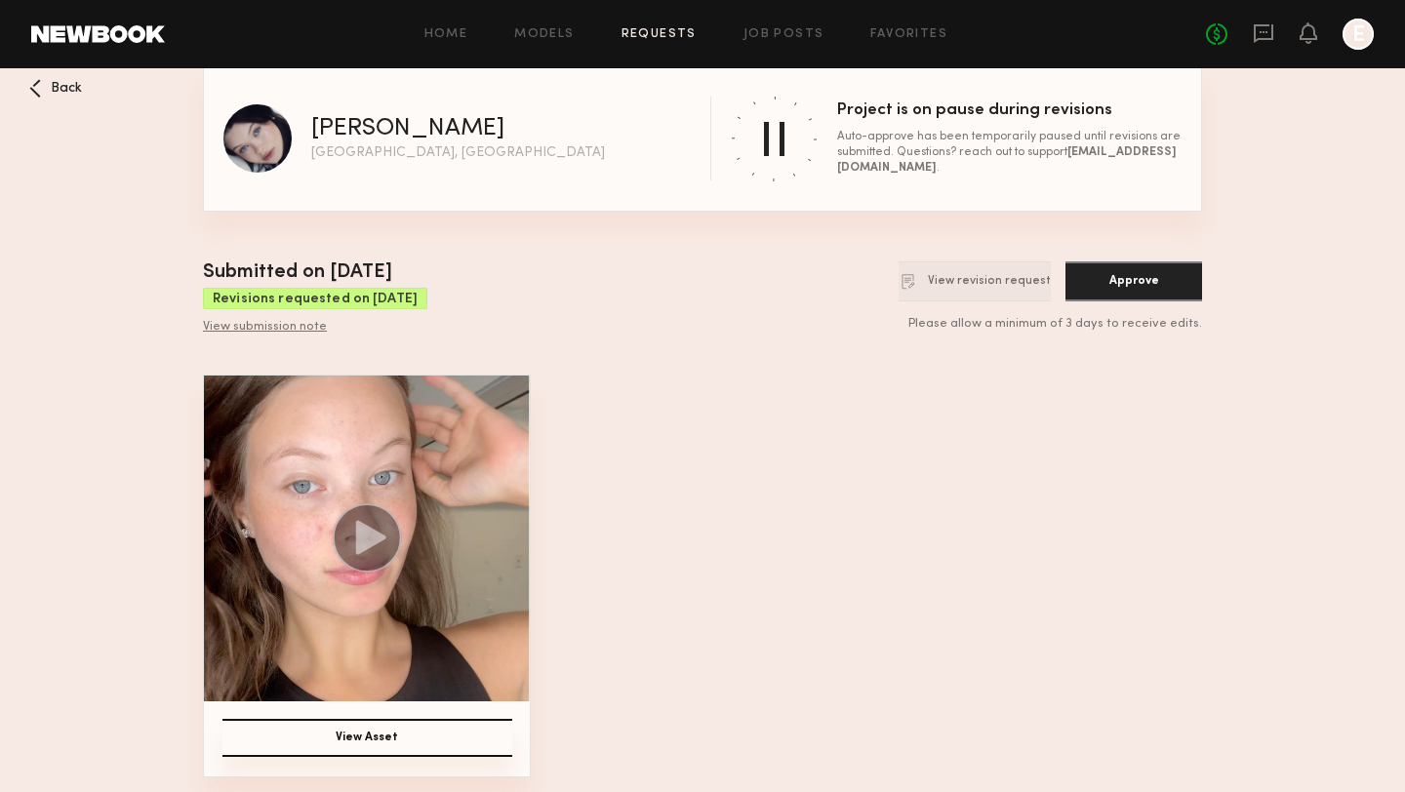
scroll to position [0, 0]
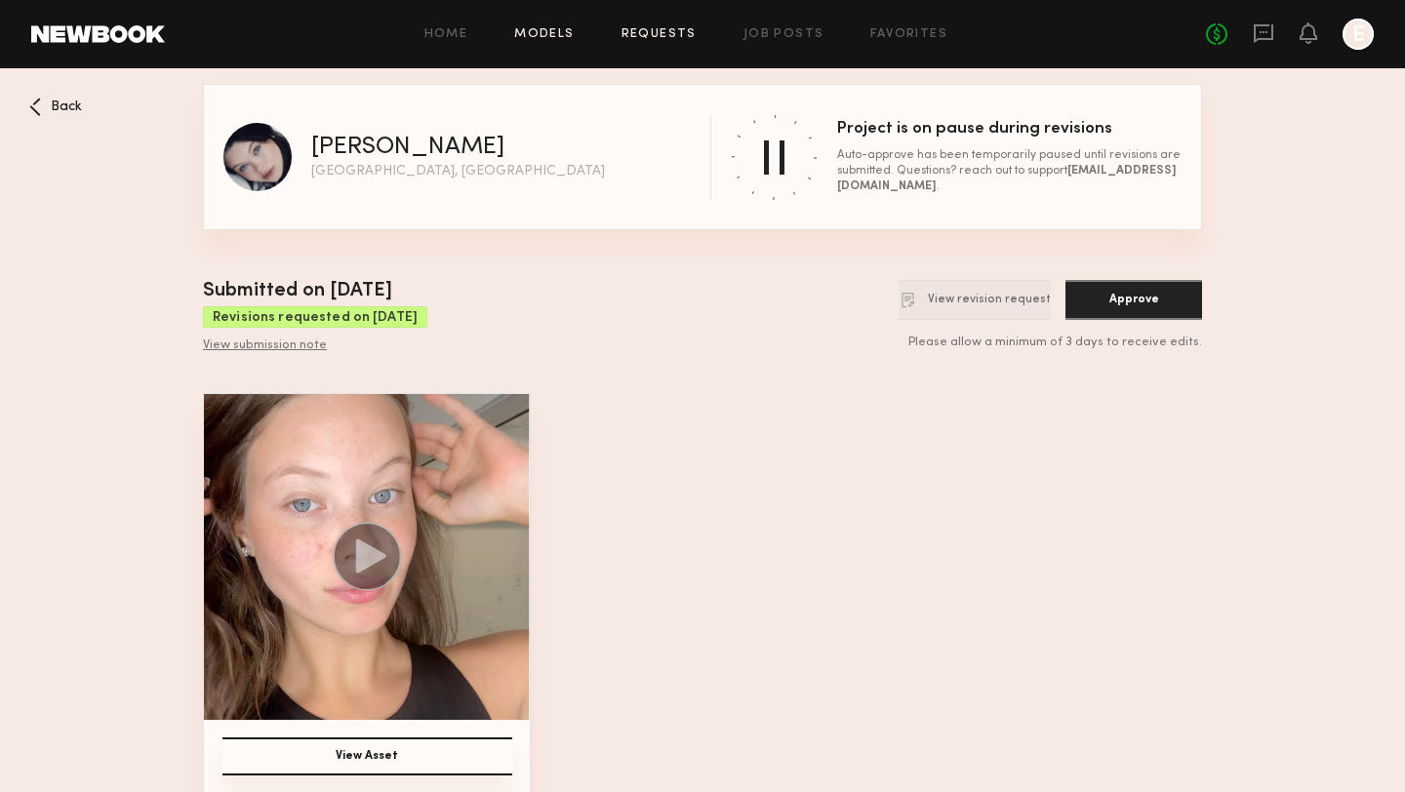
click at [563, 38] on link "Models" at bounding box center [544, 34] width 60 height 13
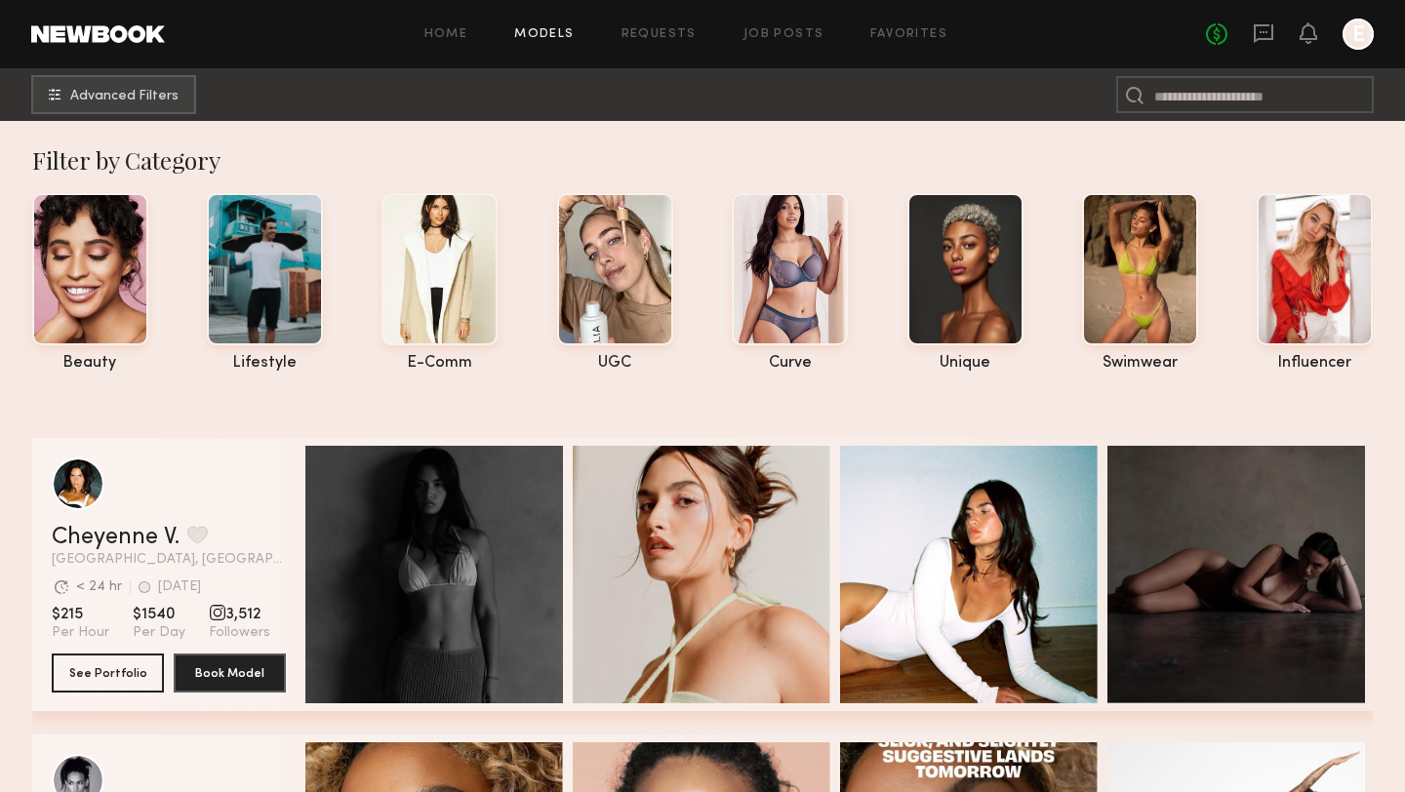
click at [1263, 43] on link at bounding box center [1262, 34] width 21 height 24
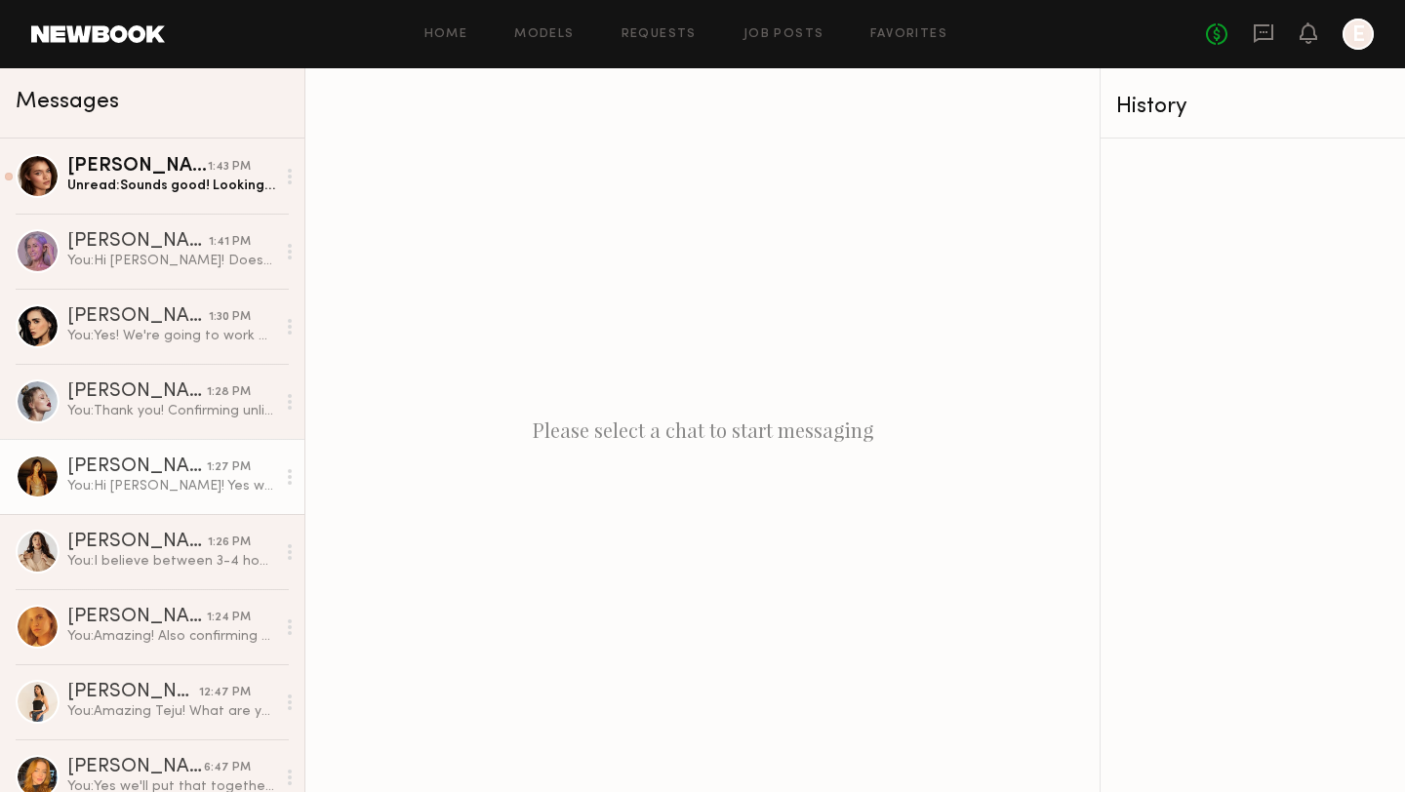
scroll to position [98, 0]
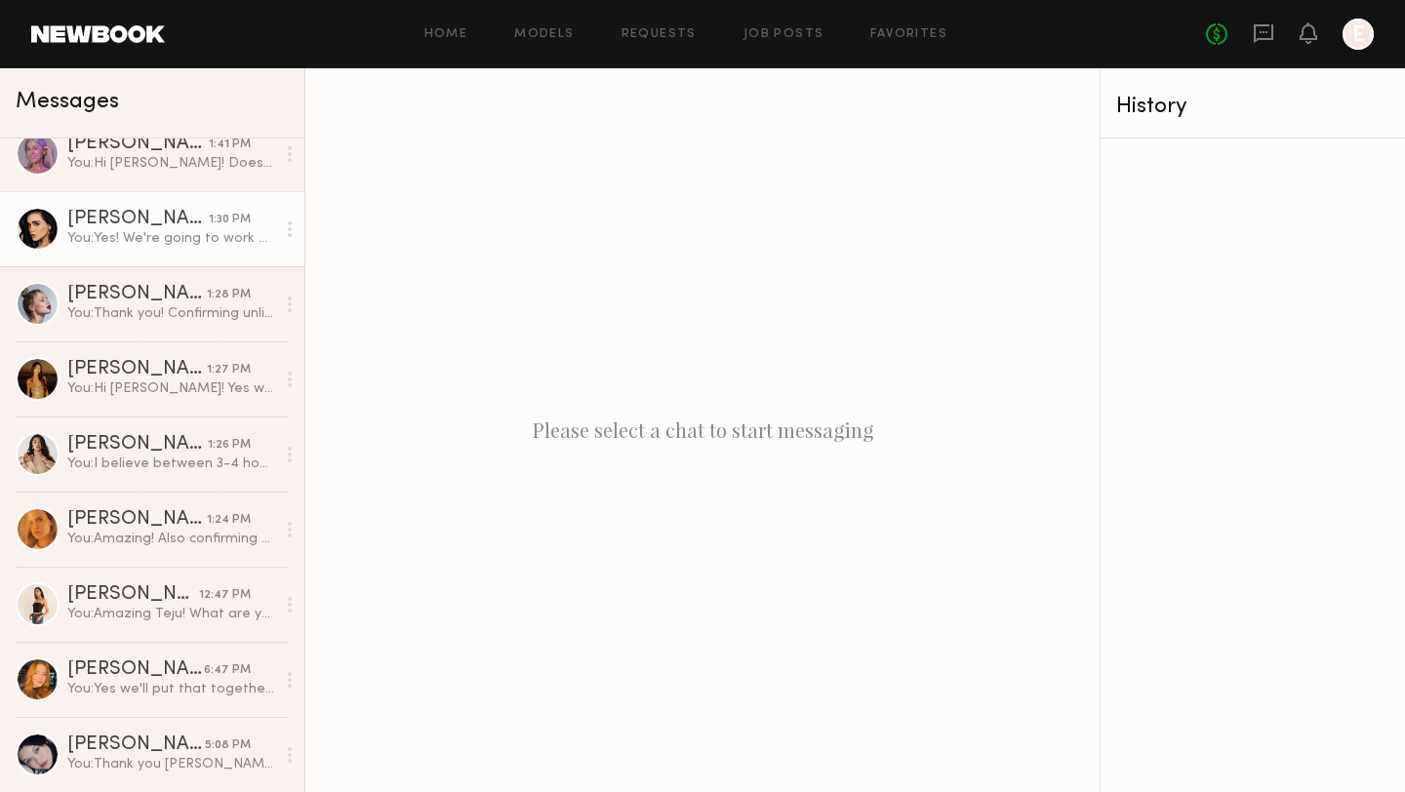
click at [101, 234] on div "You: Yes! We're going to work on the brief and let you know before we book :)" at bounding box center [171, 238] width 208 height 19
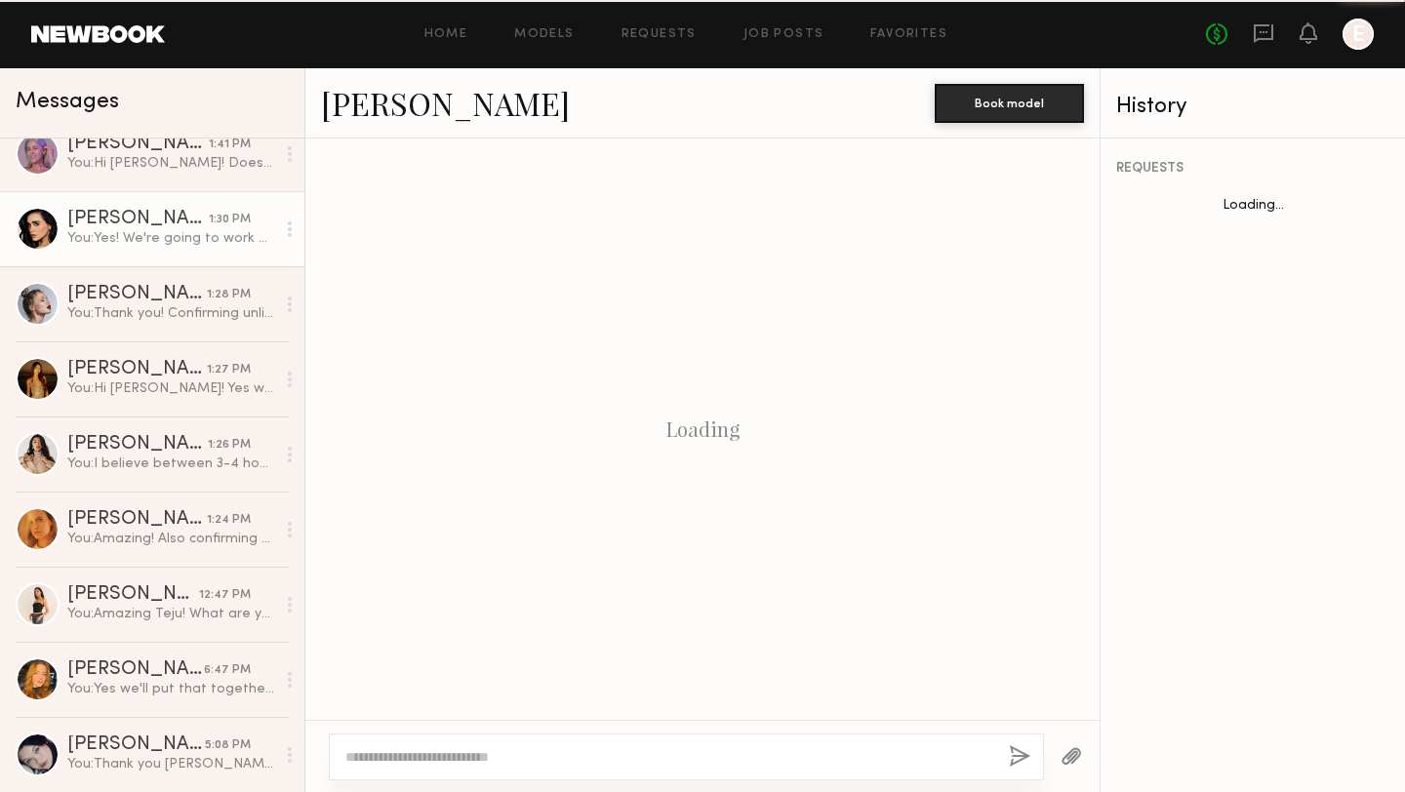
scroll to position [2059, 0]
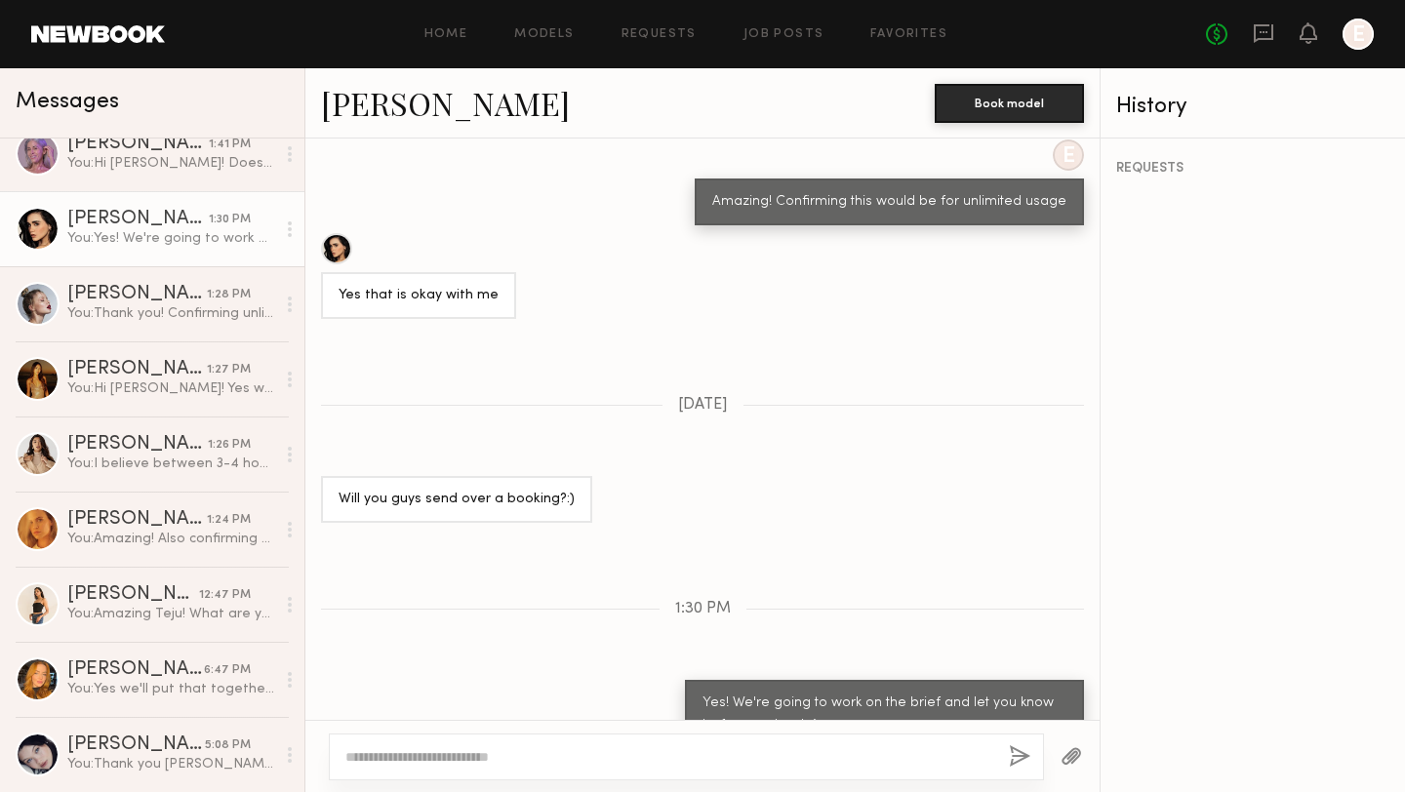
click at [417, 98] on link "[PERSON_NAME]" at bounding box center [445, 103] width 249 height 42
click at [152, 162] on div "You: Hi Jill! Does is there any flexibility for 1 video at the rate of $150. Th…" at bounding box center [171, 163] width 208 height 19
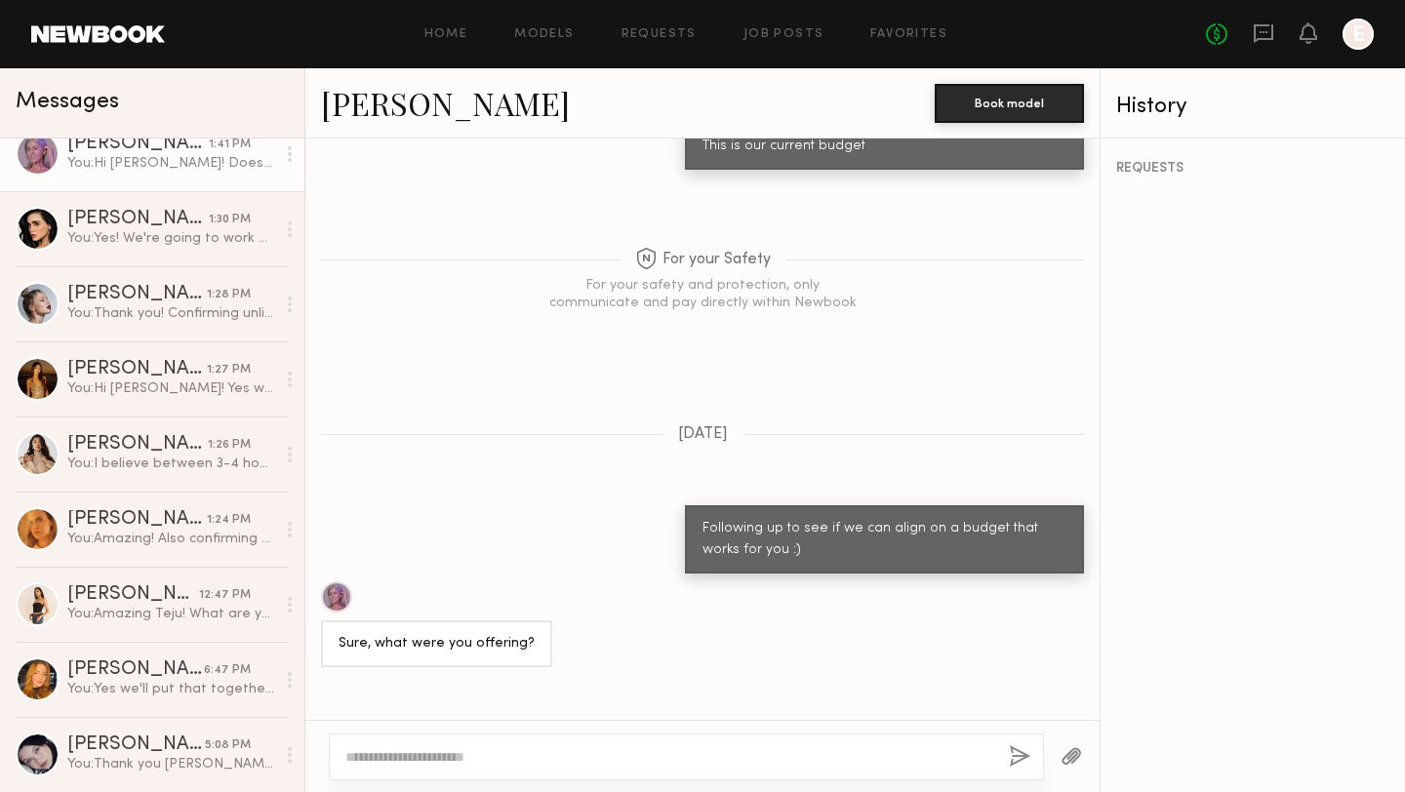
scroll to position [2224, 0]
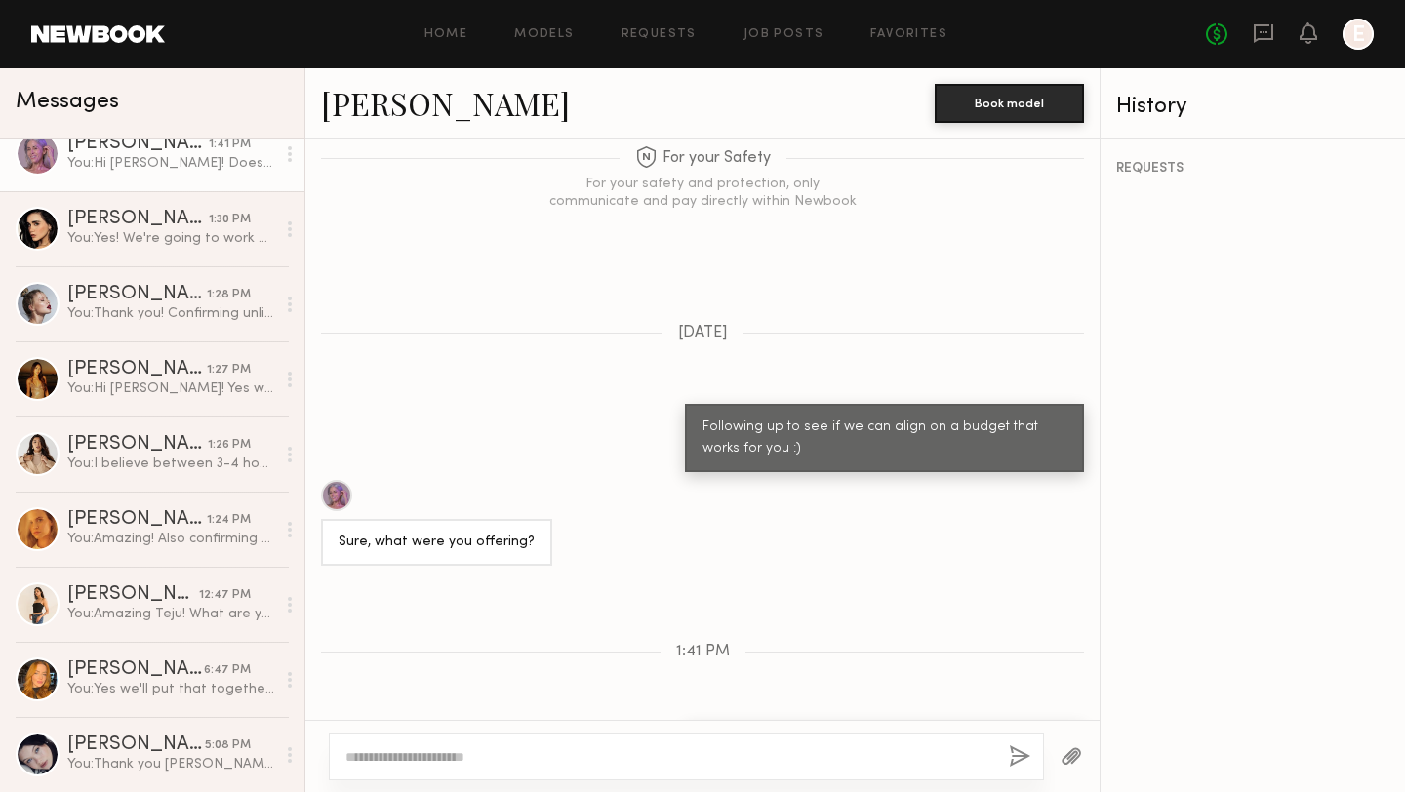
click at [491, 750] on textarea at bounding box center [669, 757] width 648 height 20
click at [340, 480] on div at bounding box center [336, 495] width 31 height 31
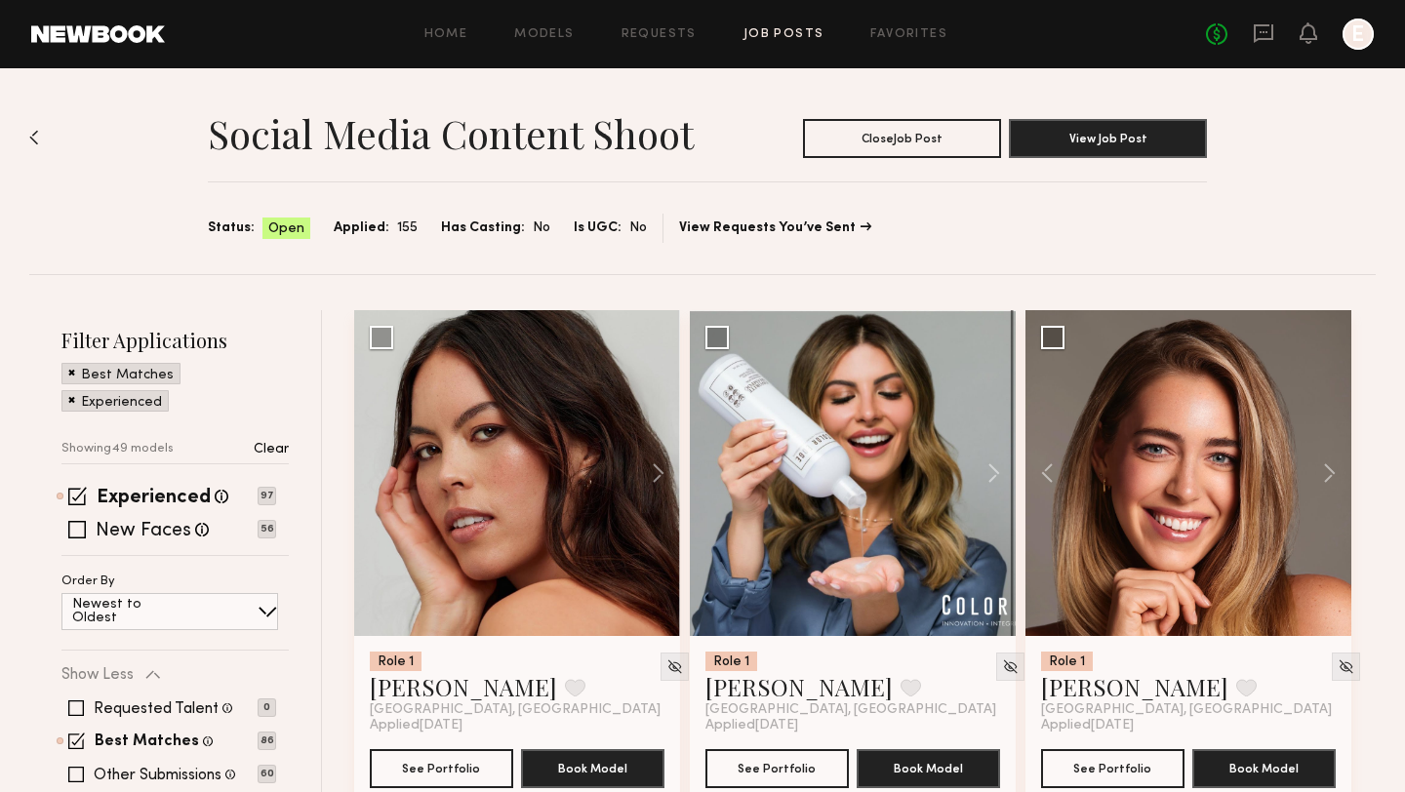
scroll to position [5883, 0]
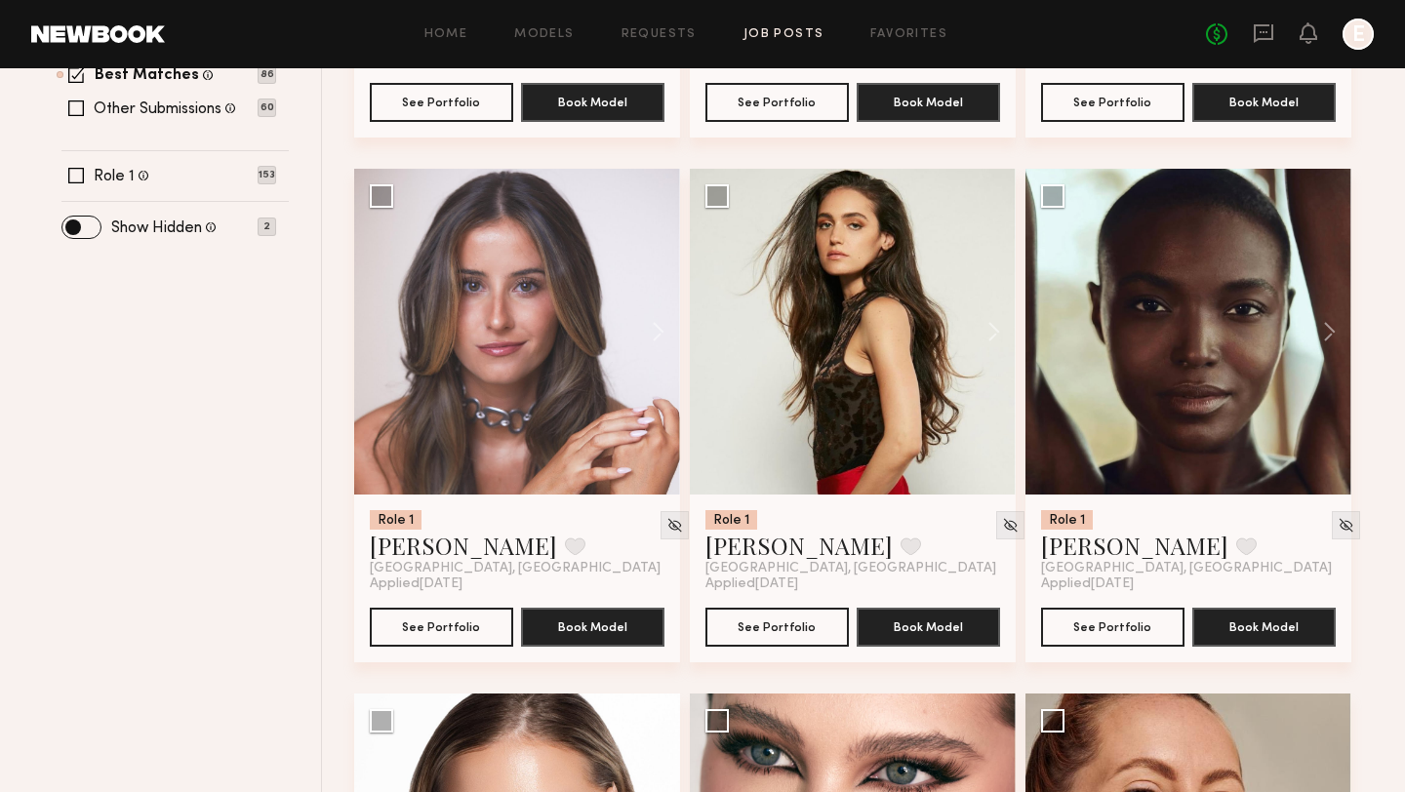
scroll to position [667, 0]
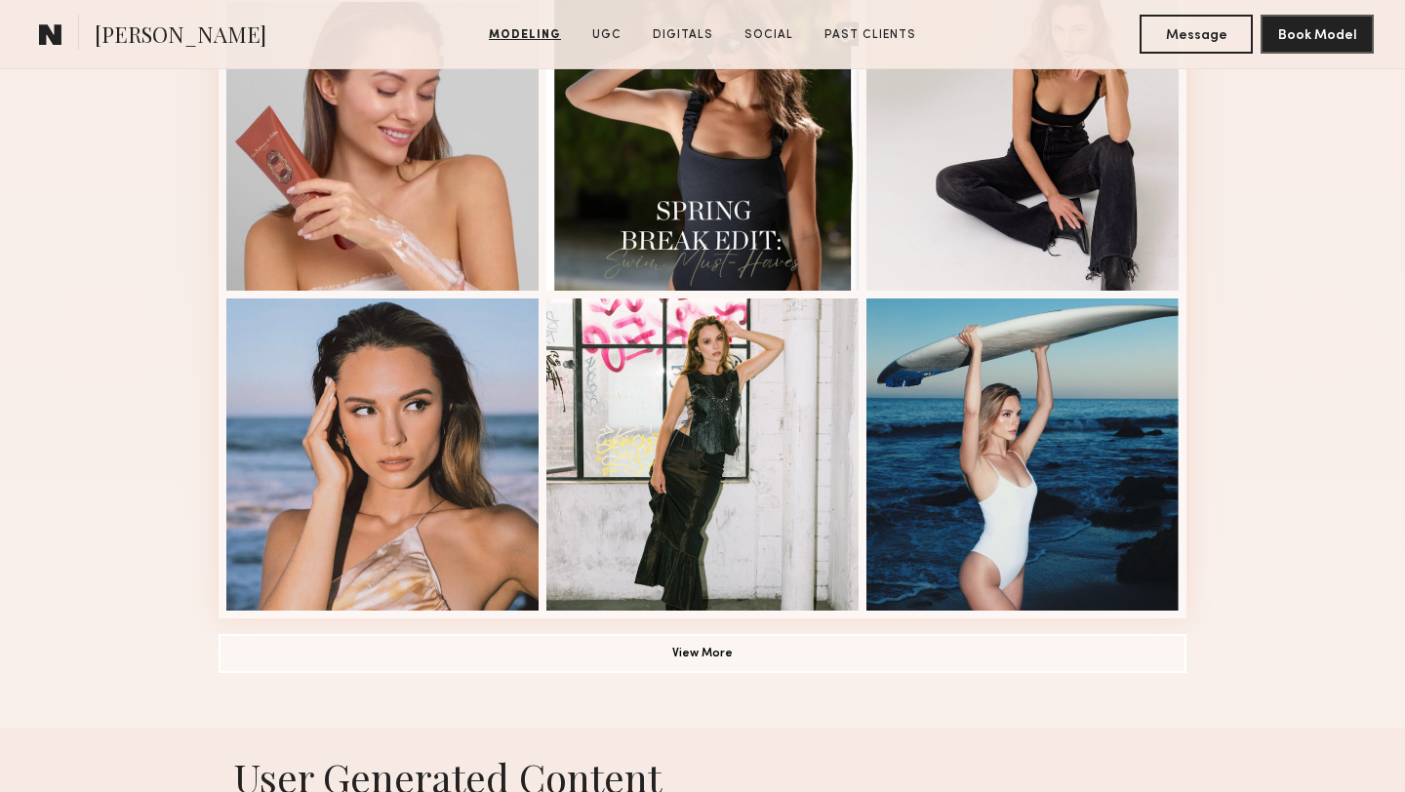
scroll to position [929, 0]
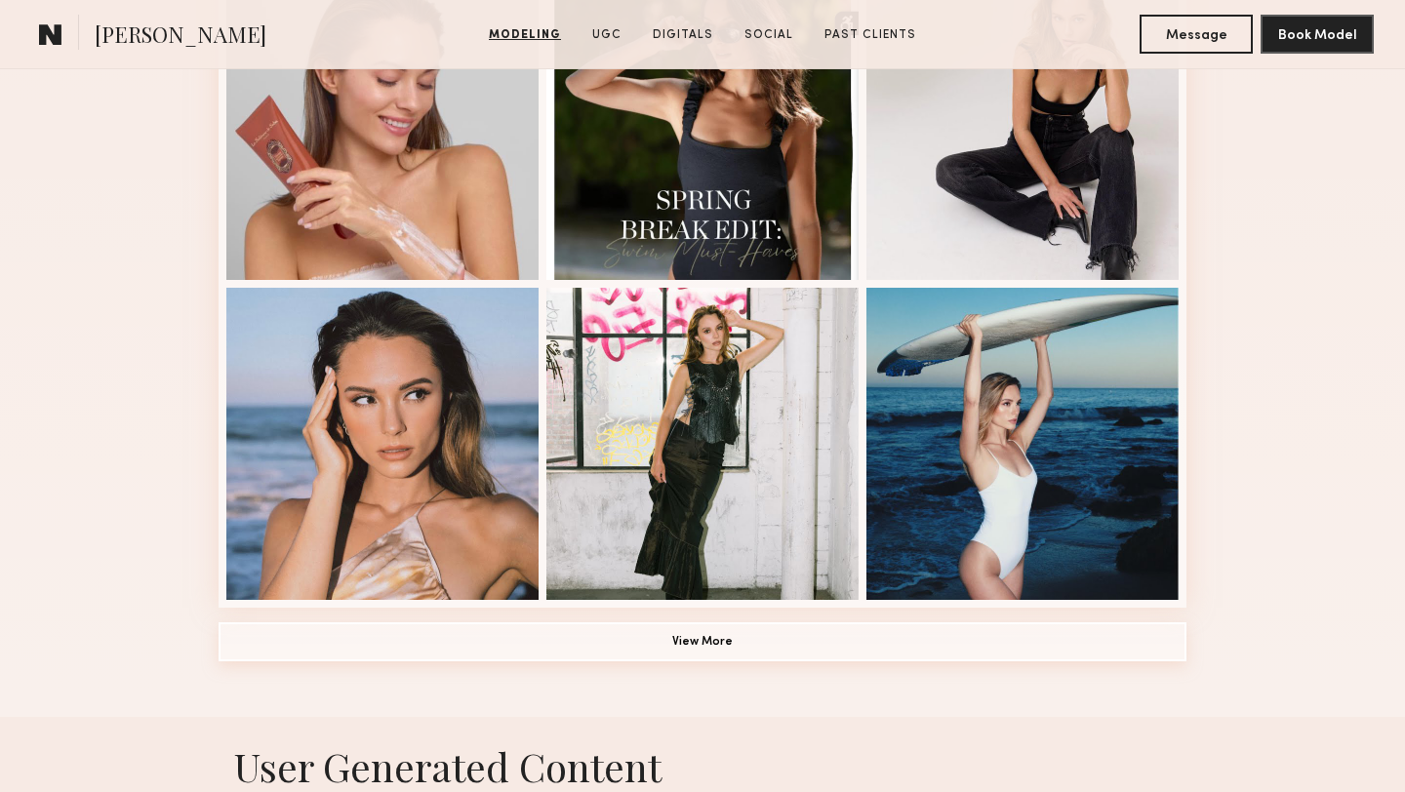
click at [920, 650] on button "View More" at bounding box center [703, 641] width 968 height 39
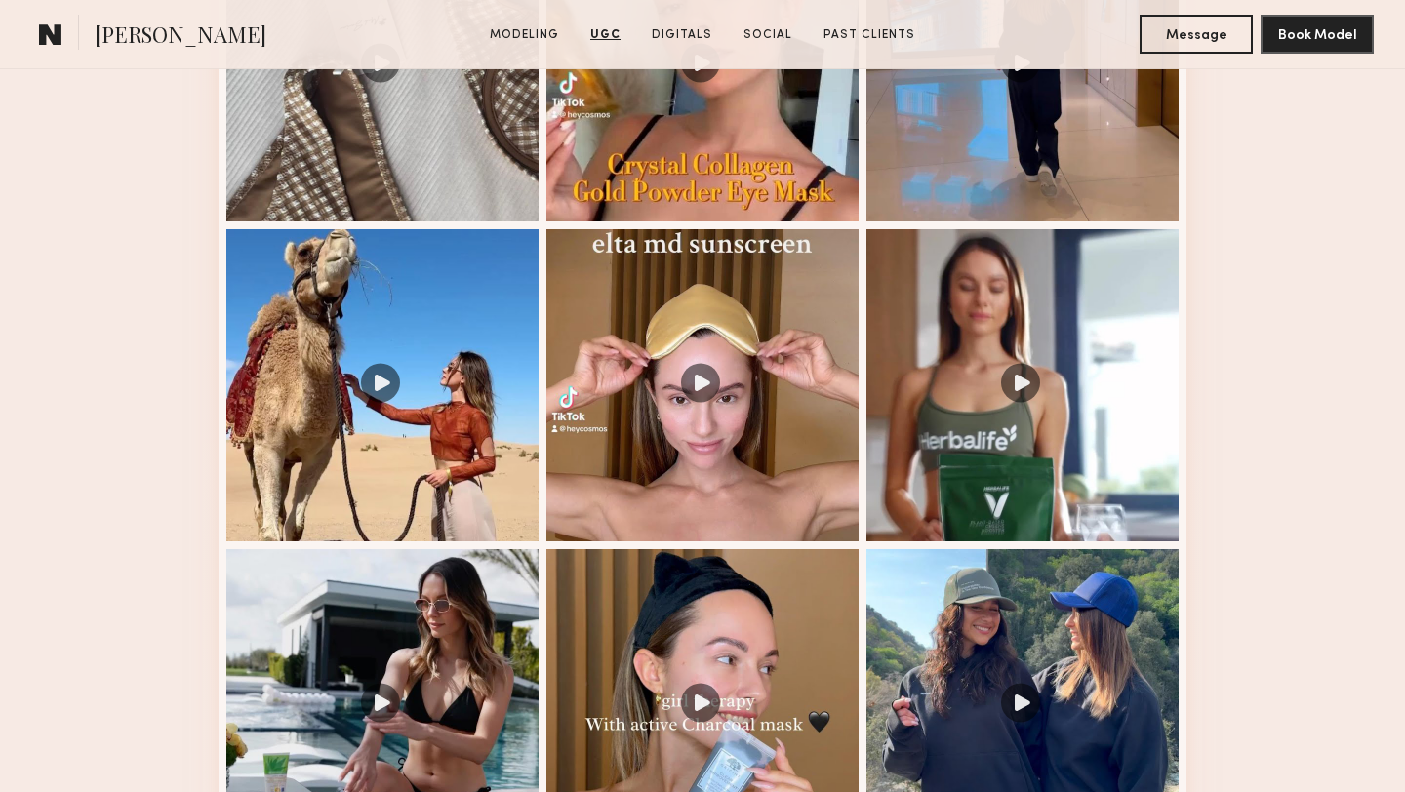
scroll to position [3444, 0]
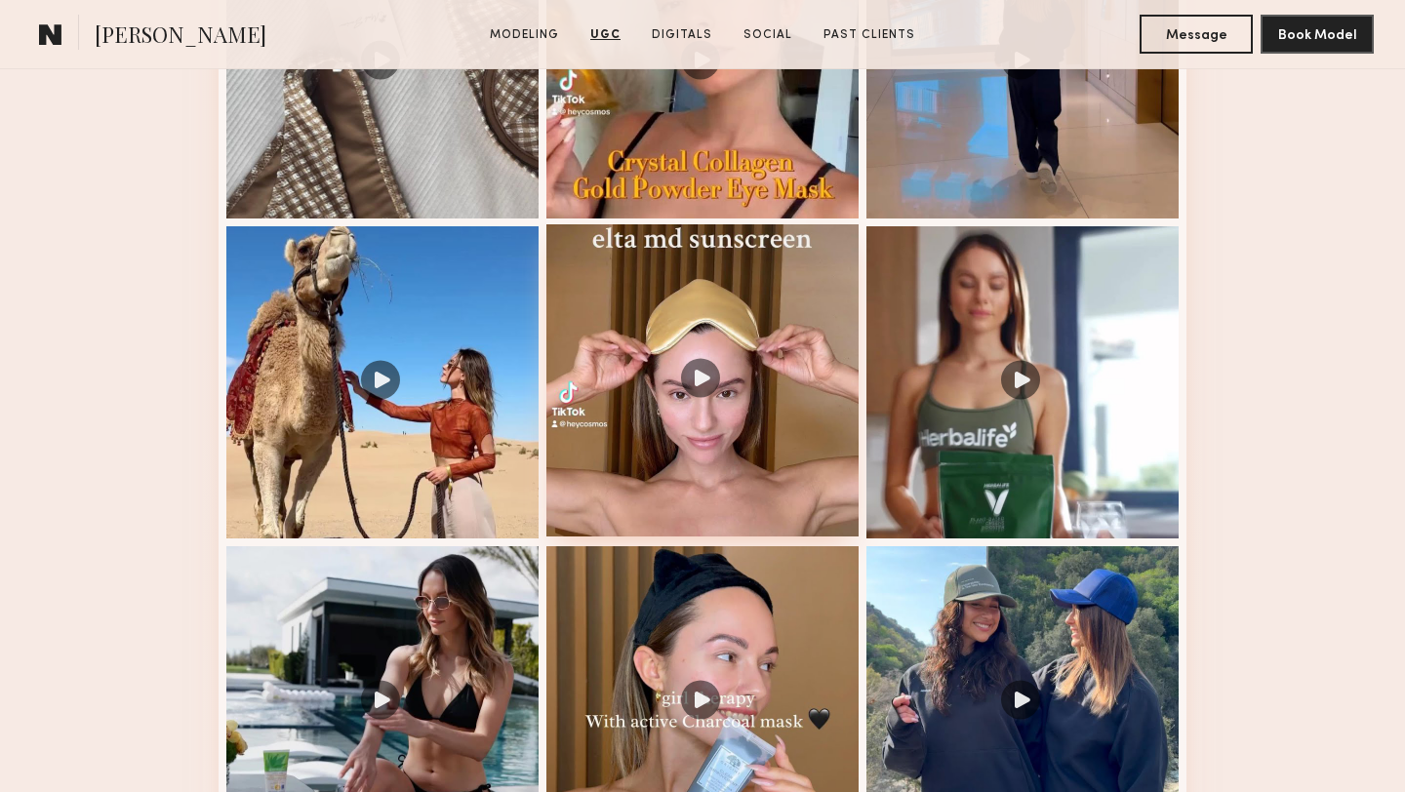
click at [724, 484] on div at bounding box center [702, 380] width 312 height 312
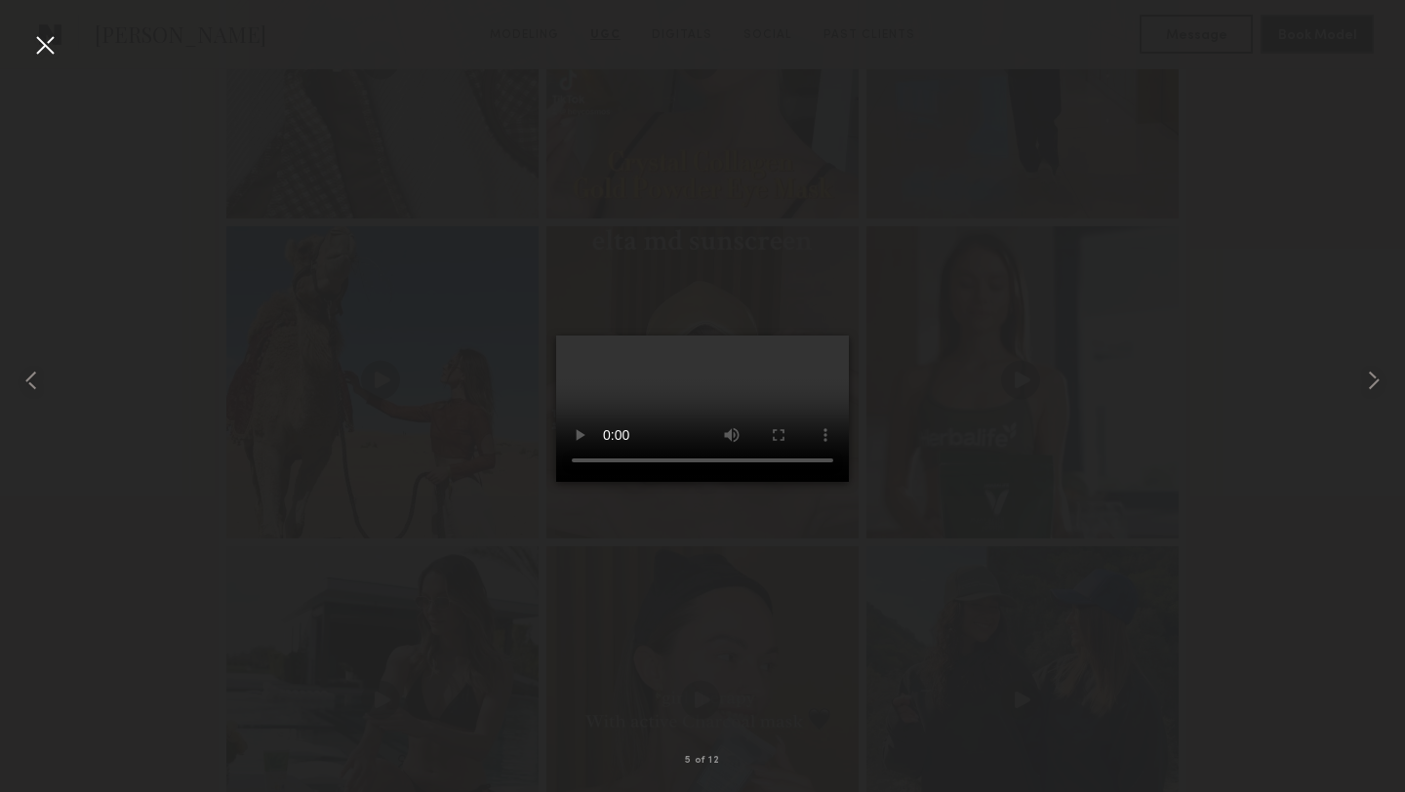
click at [43, 40] on div at bounding box center [44, 44] width 31 height 31
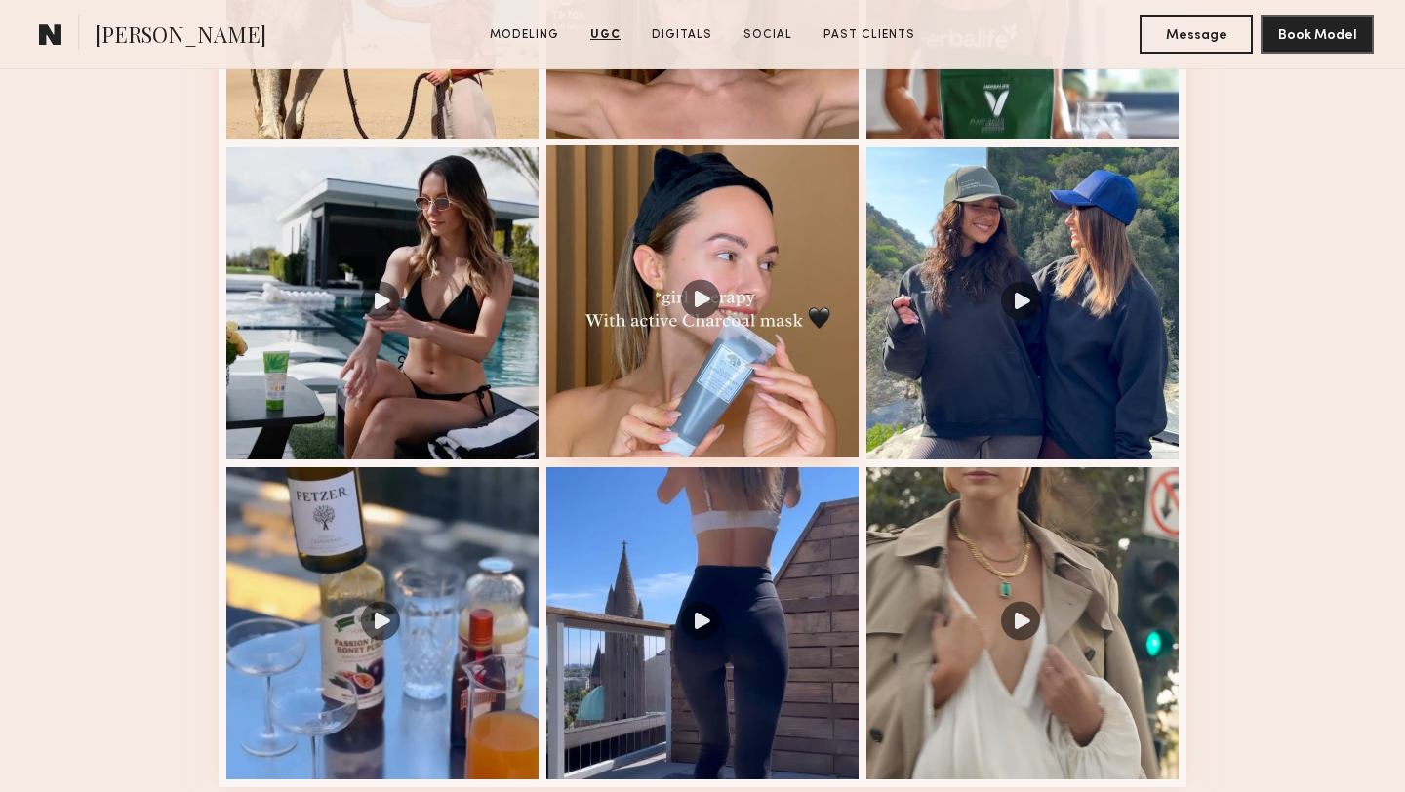
scroll to position [3867, 0]
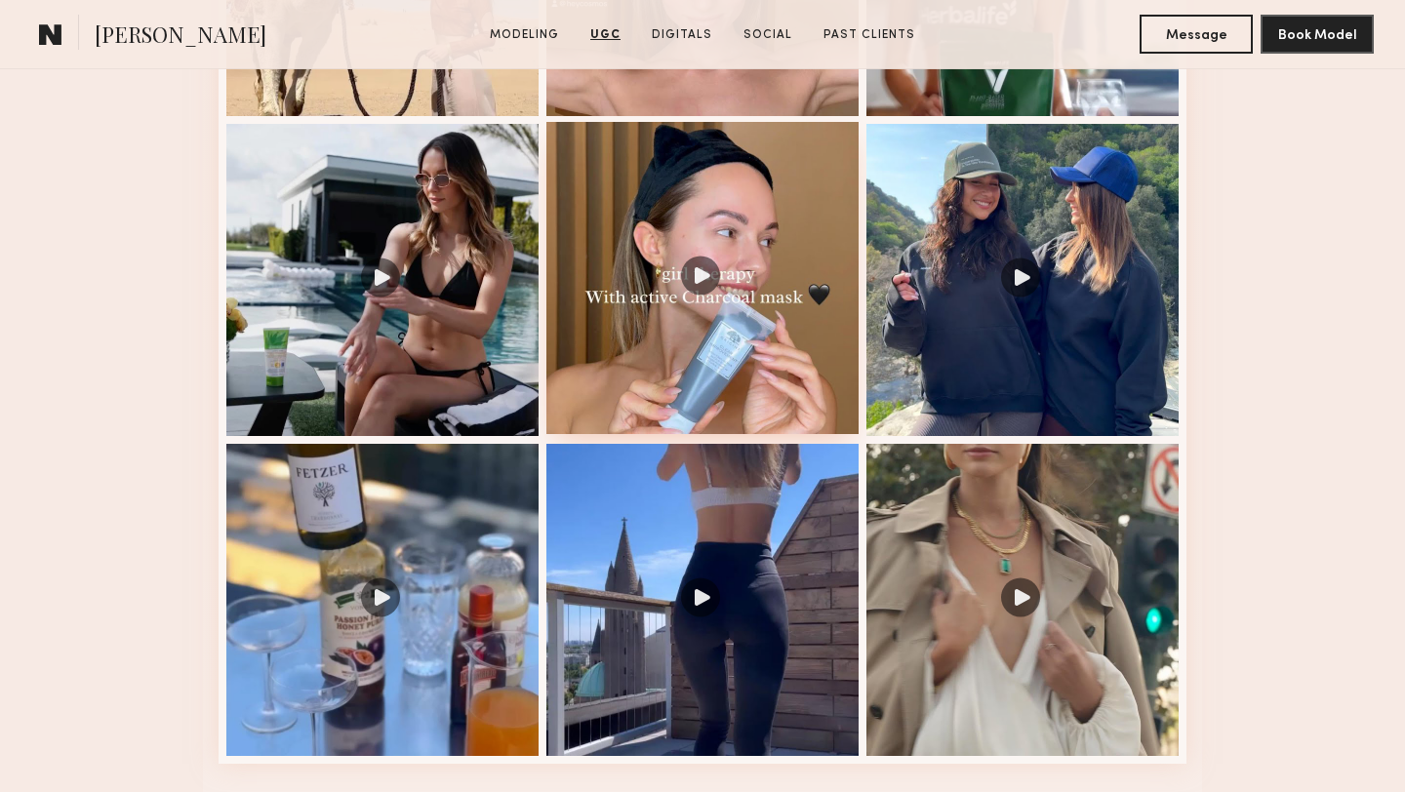
click at [706, 375] on div at bounding box center [702, 278] width 312 height 312
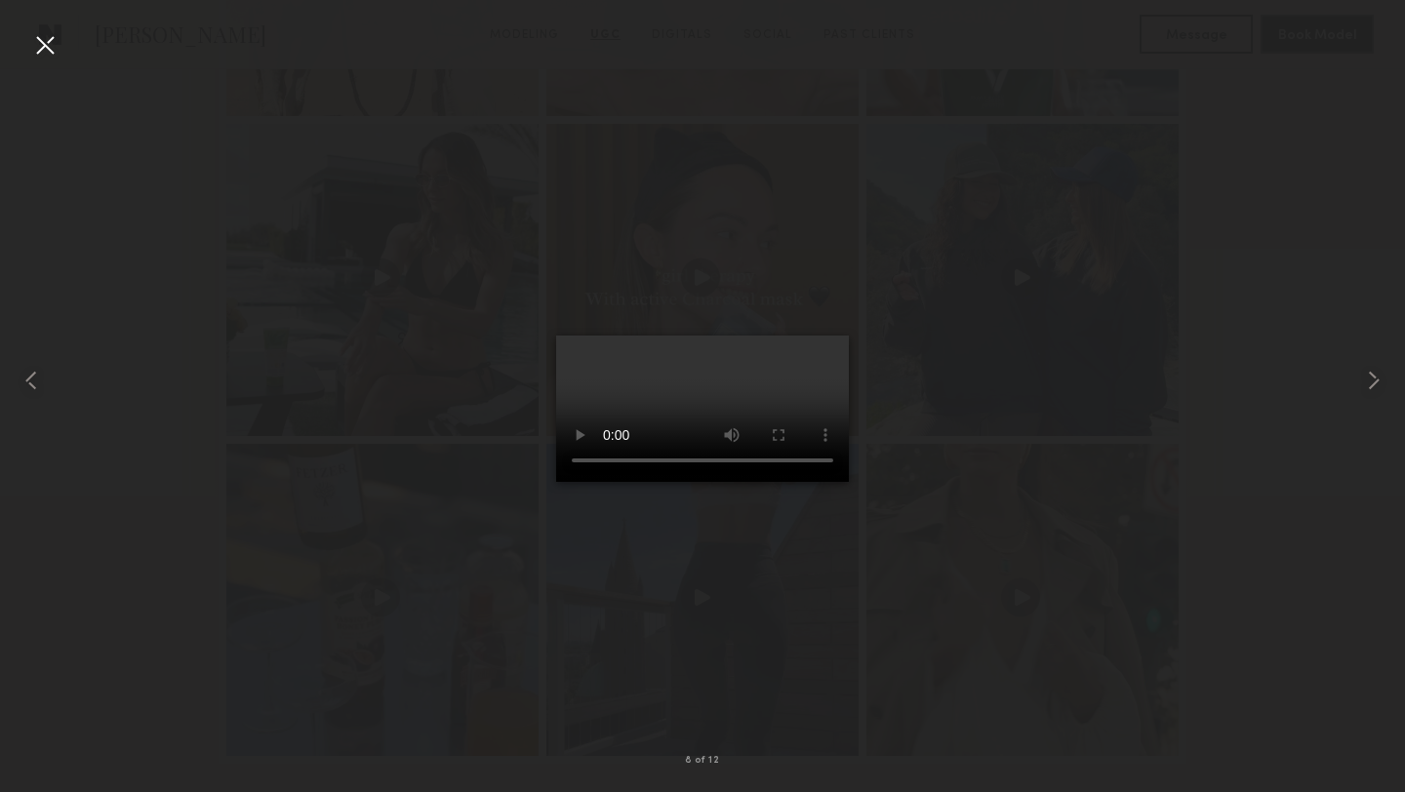
click at [46, 46] on div at bounding box center [44, 44] width 31 height 31
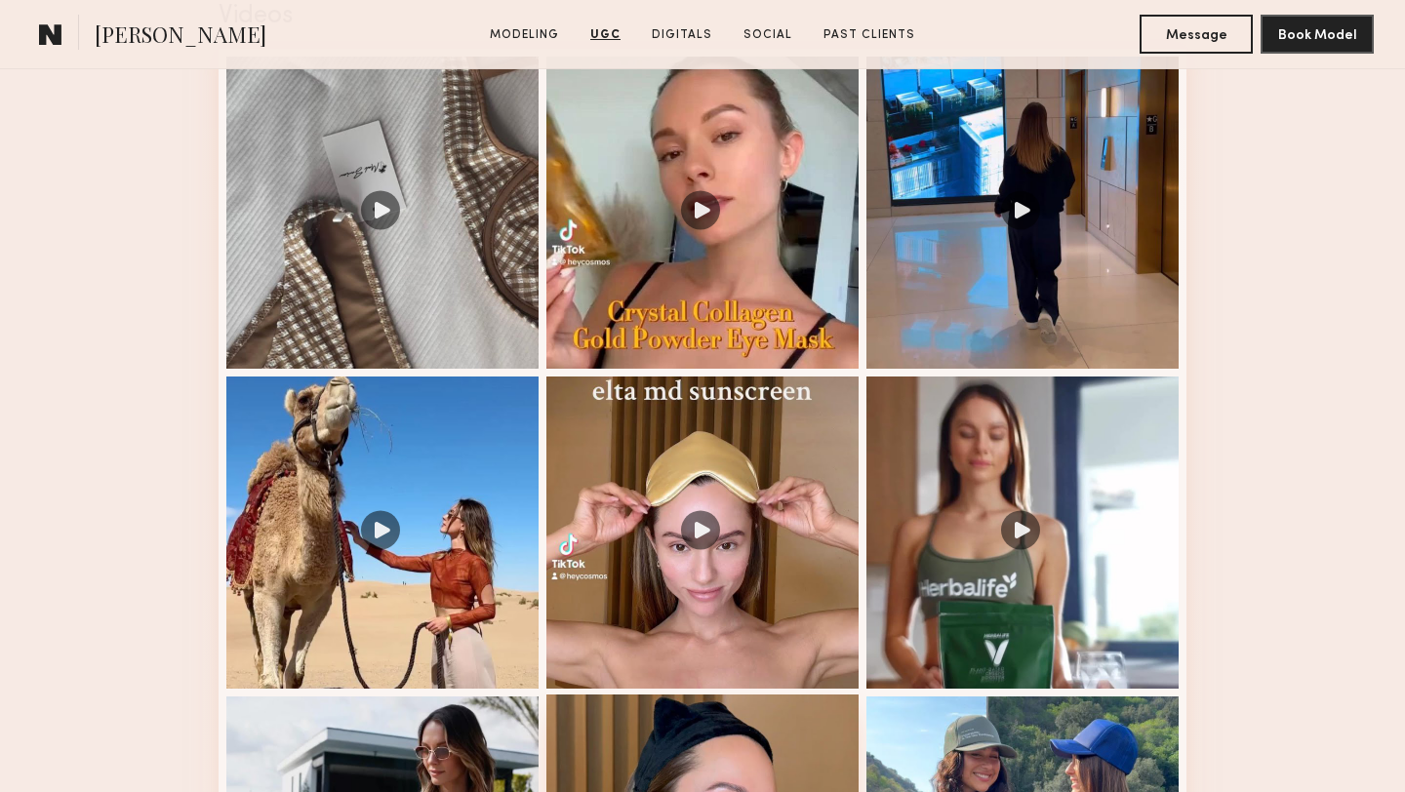
scroll to position [3293, 0]
click at [627, 355] on div at bounding box center [702, 212] width 312 height 312
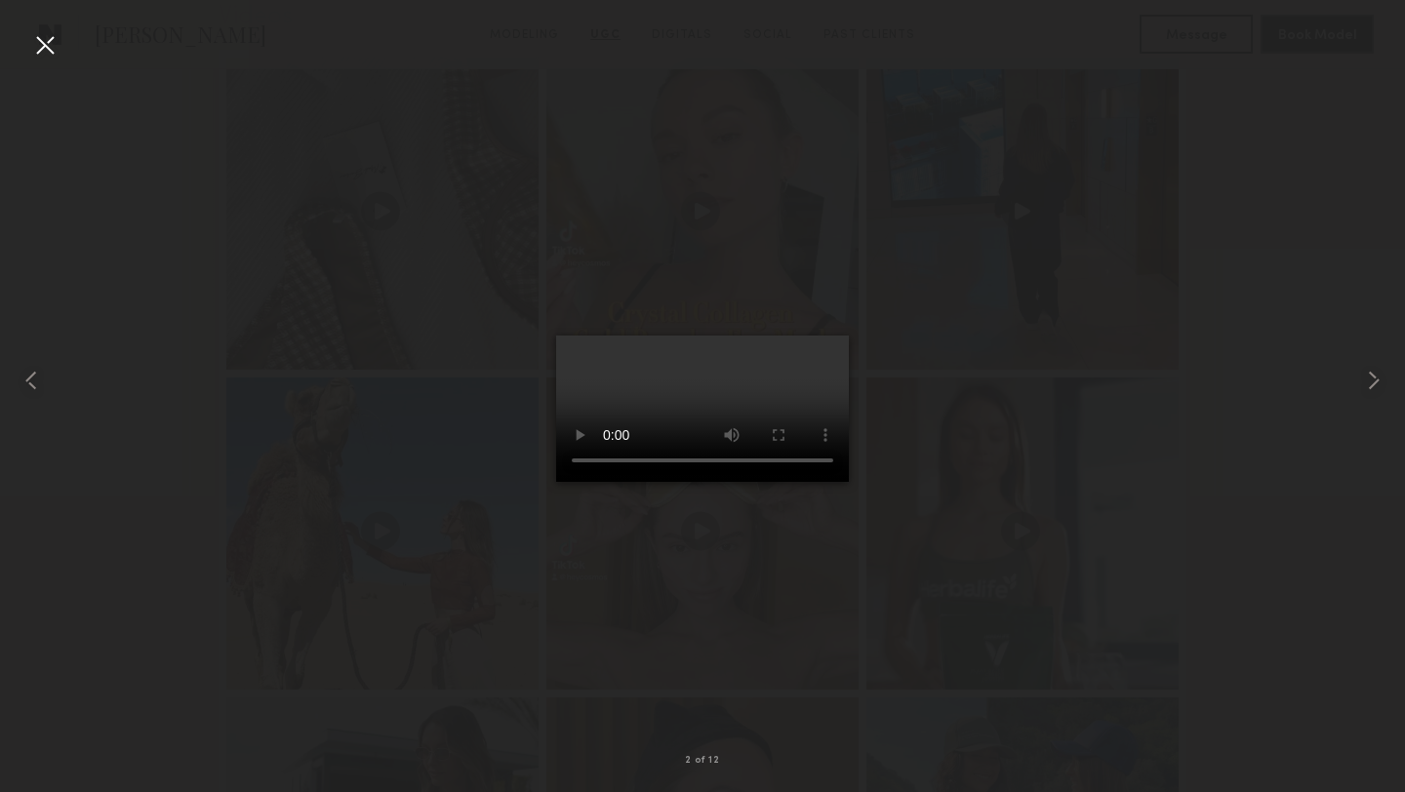
click at [55, 47] on div at bounding box center [44, 44] width 31 height 31
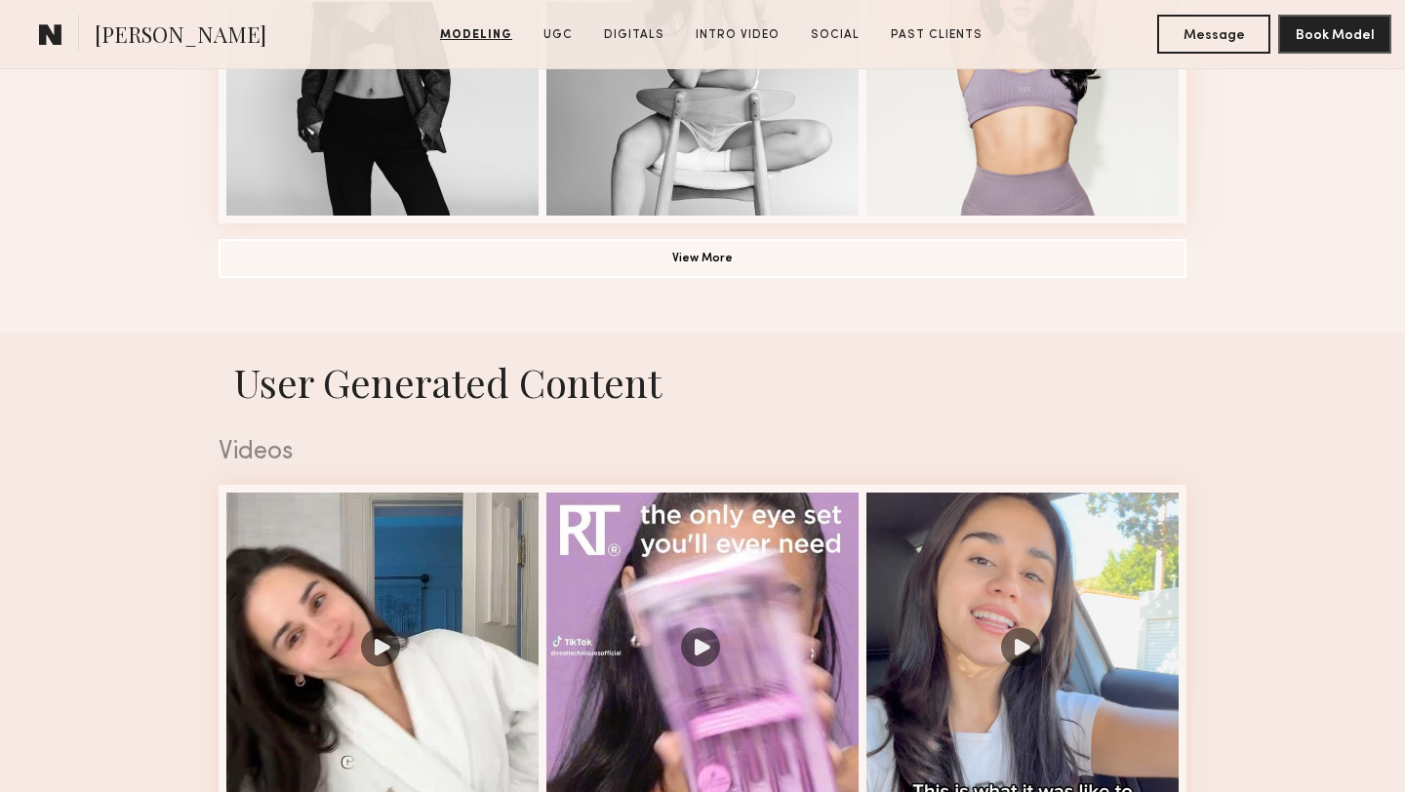
scroll to position [1637, 0]
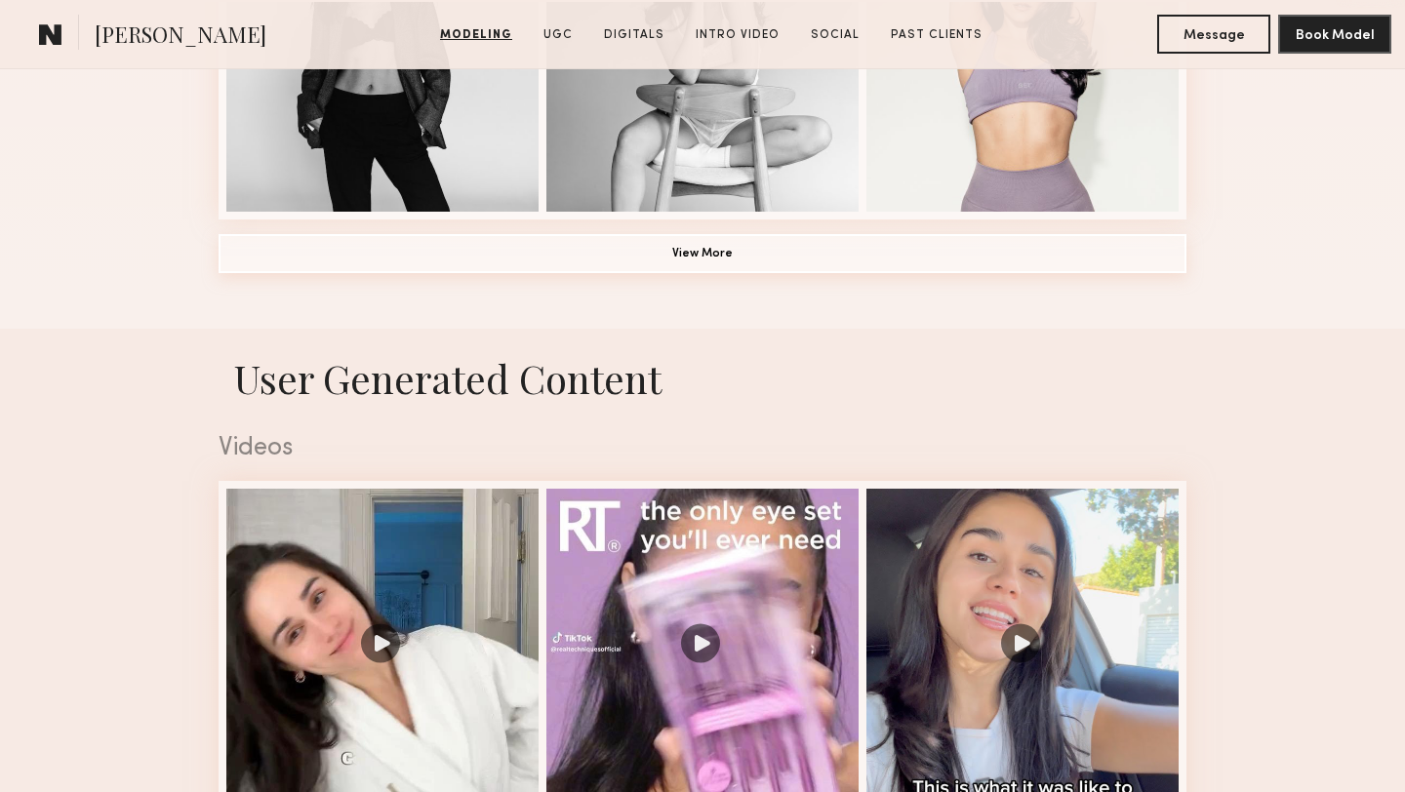
click at [993, 252] on button "View More" at bounding box center [703, 253] width 968 height 39
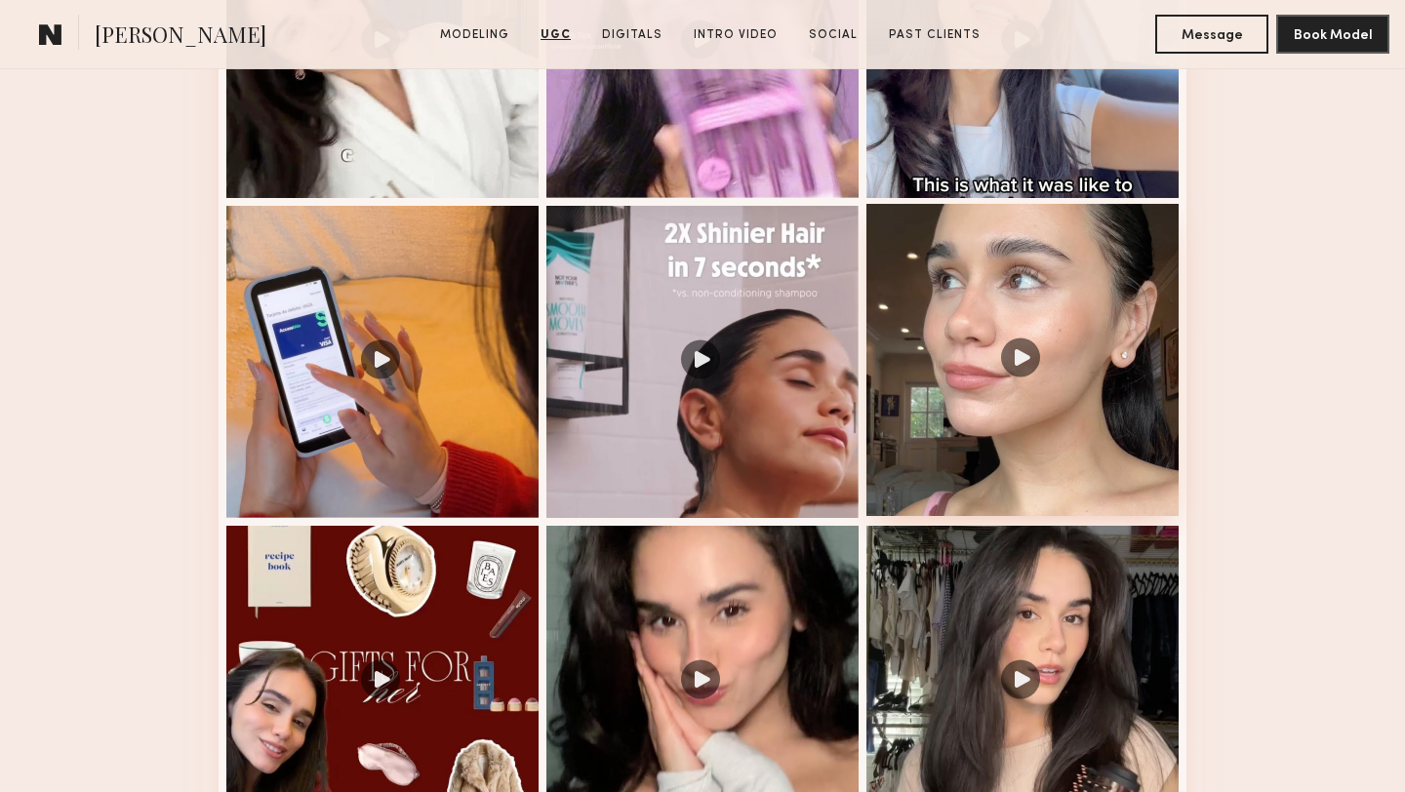
scroll to position [3467, 0]
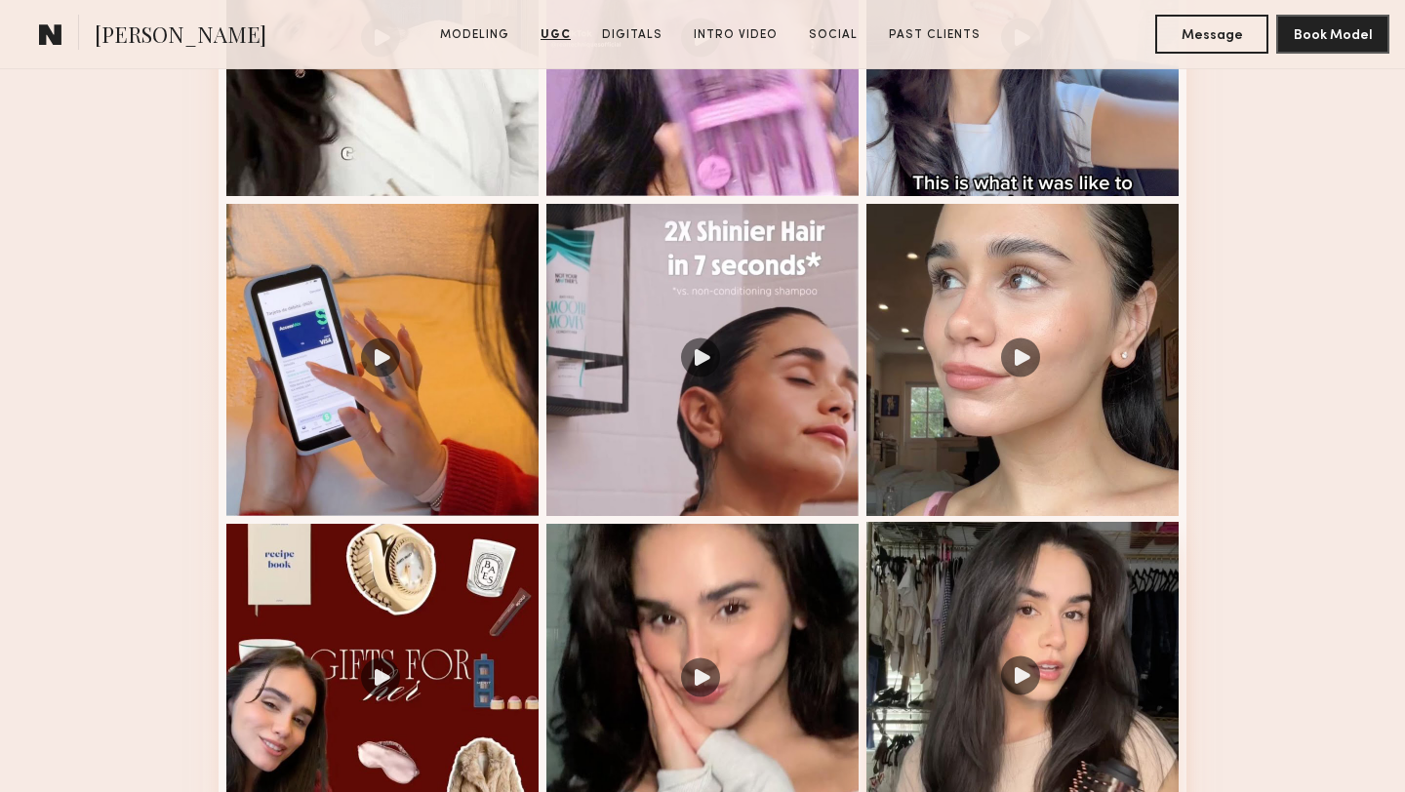
click at [1053, 605] on div at bounding box center [1022, 678] width 312 height 312
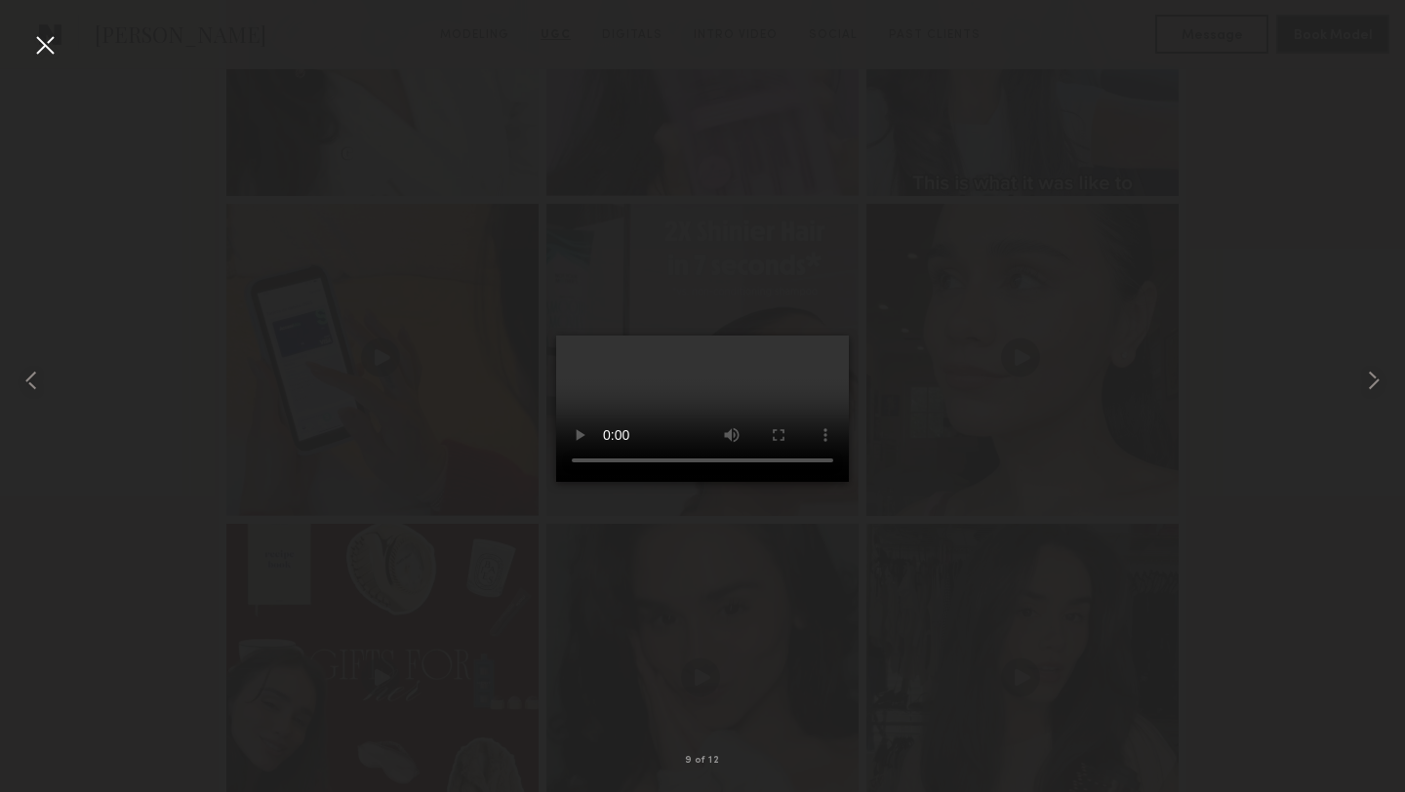
click at [42, 47] on div at bounding box center [44, 44] width 31 height 31
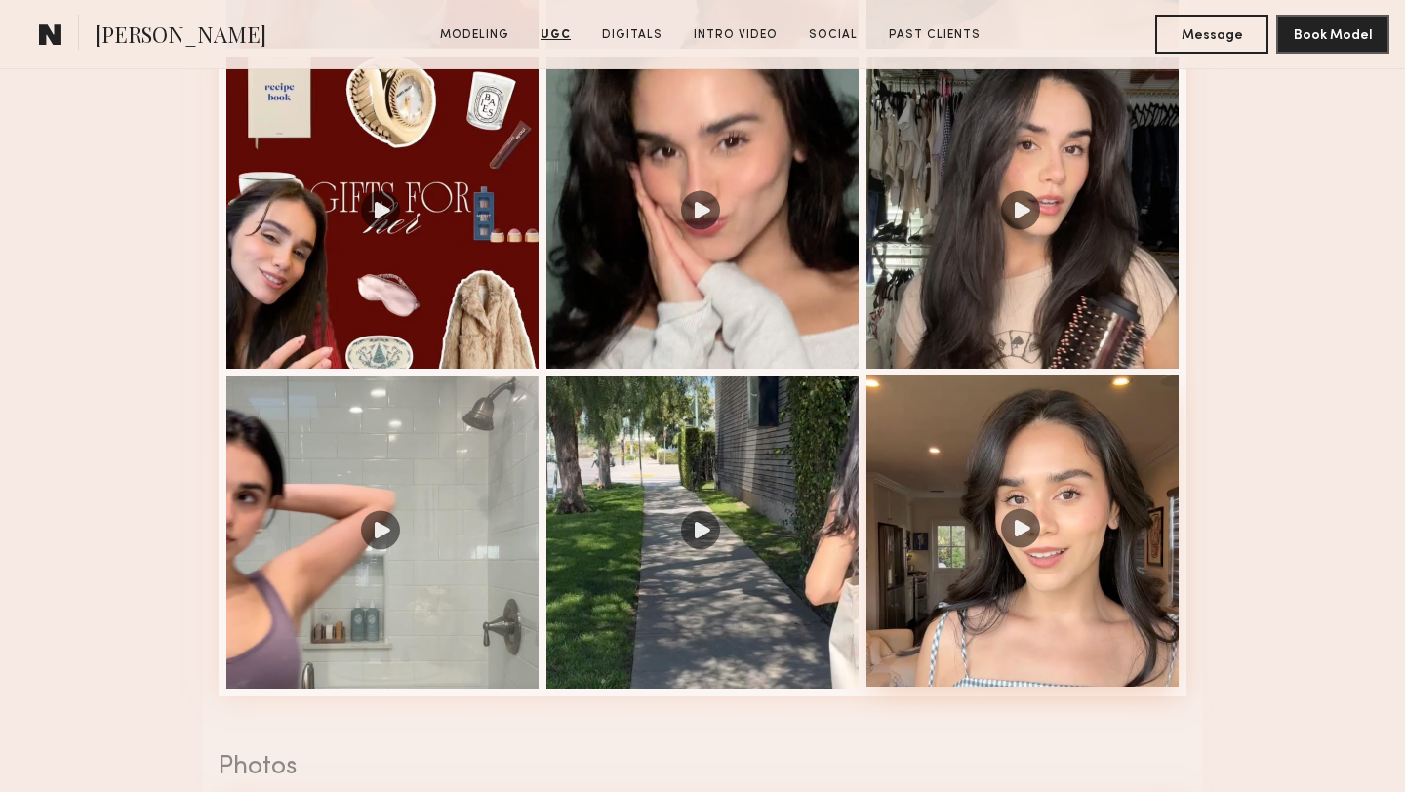
scroll to position [3938, 0]
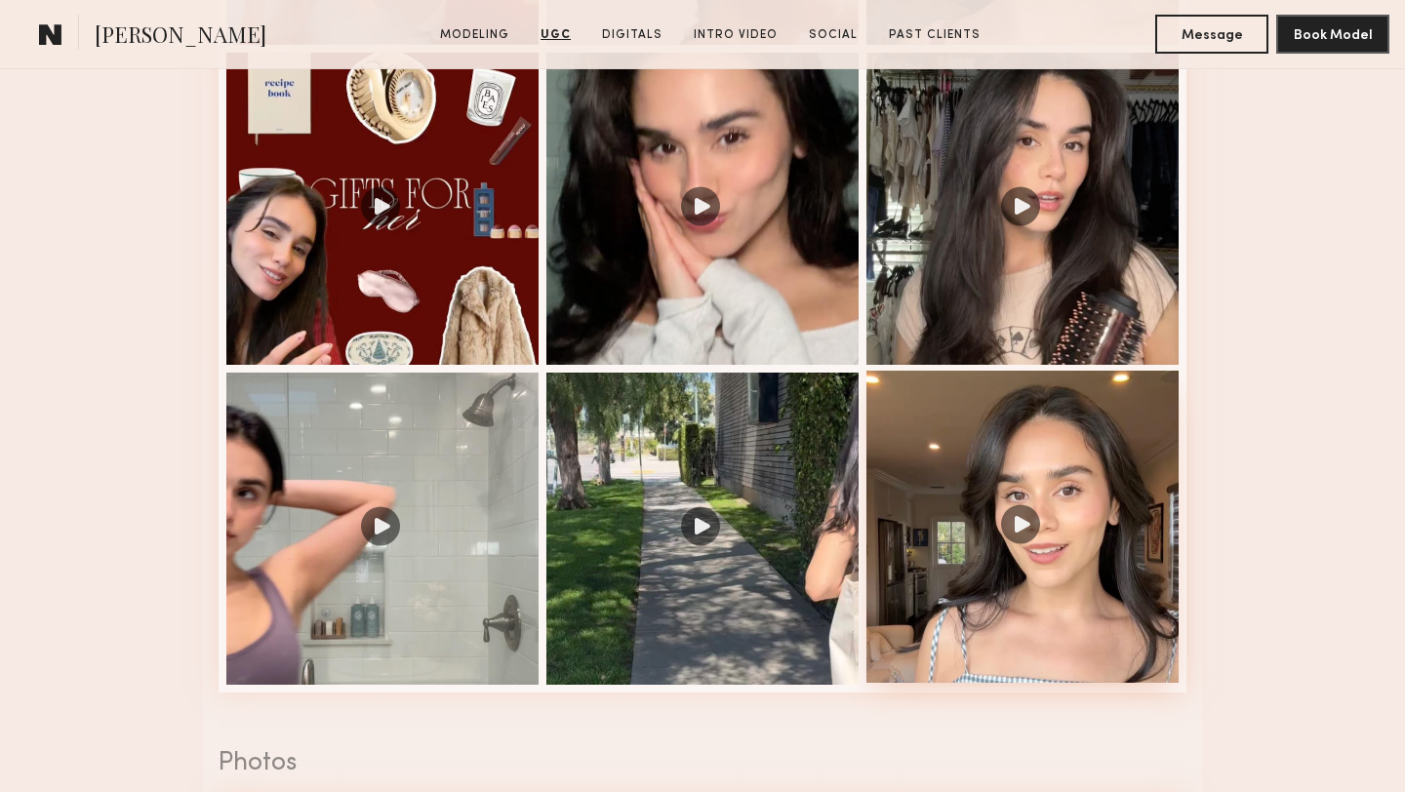
click at [951, 591] on div at bounding box center [1022, 527] width 312 height 312
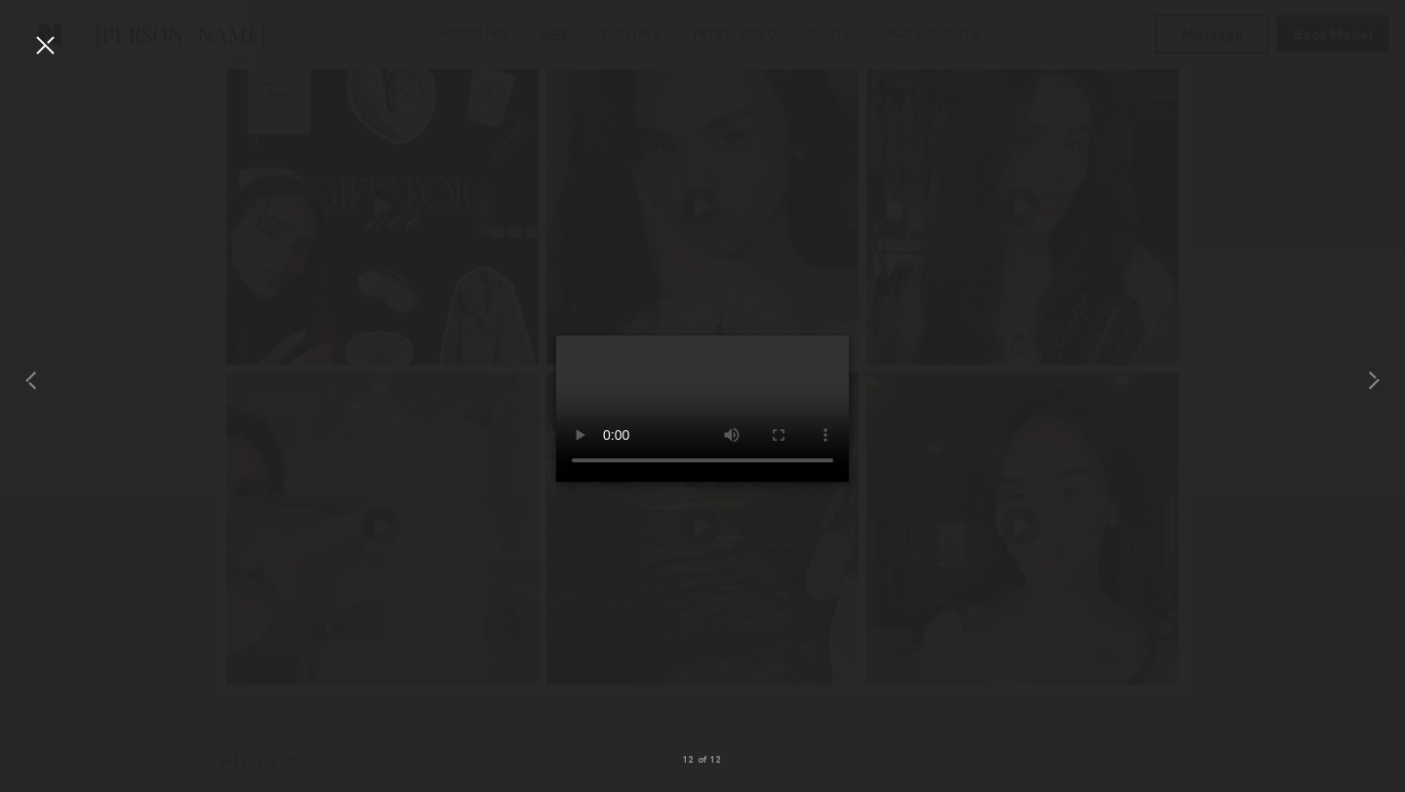
click at [48, 45] on div at bounding box center [44, 44] width 31 height 31
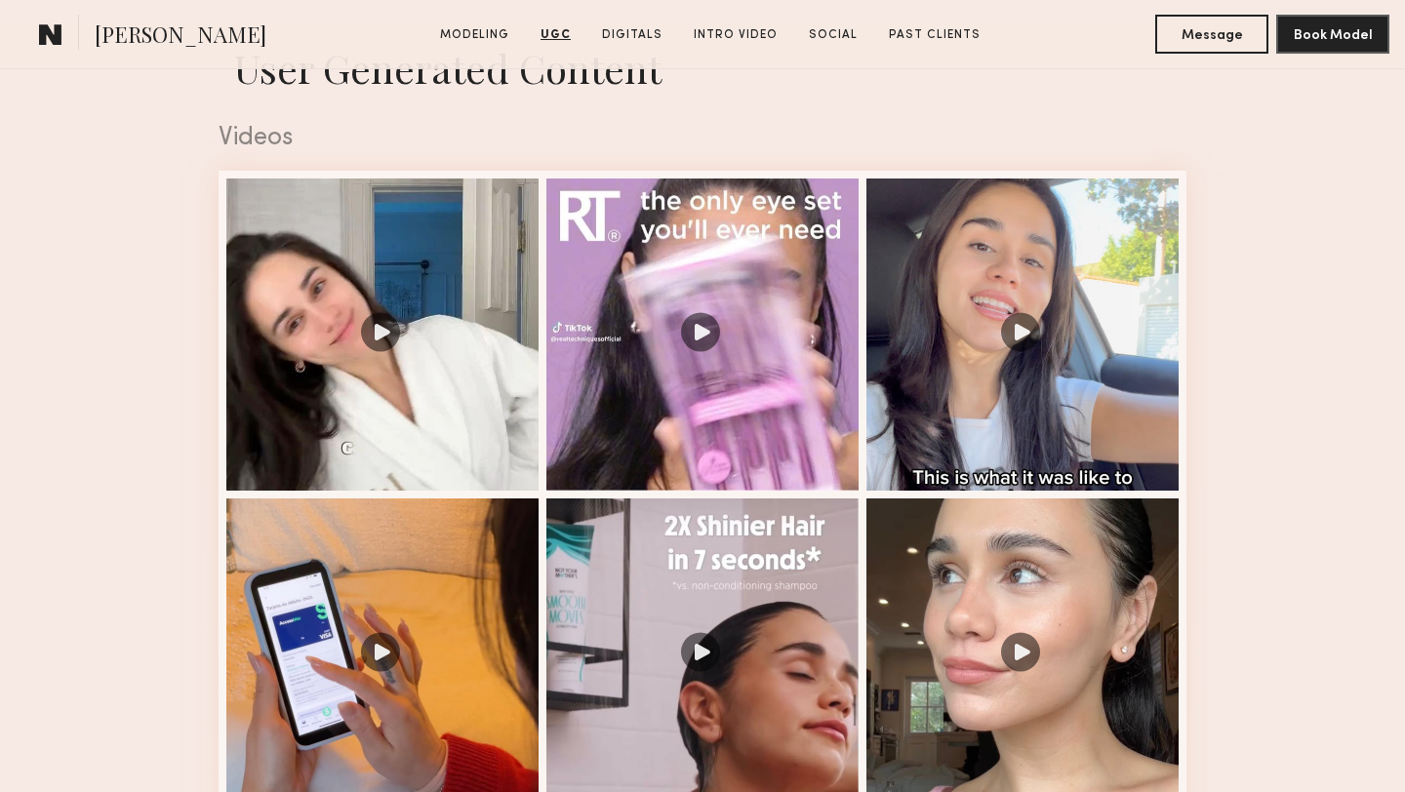
scroll to position [3159, 0]
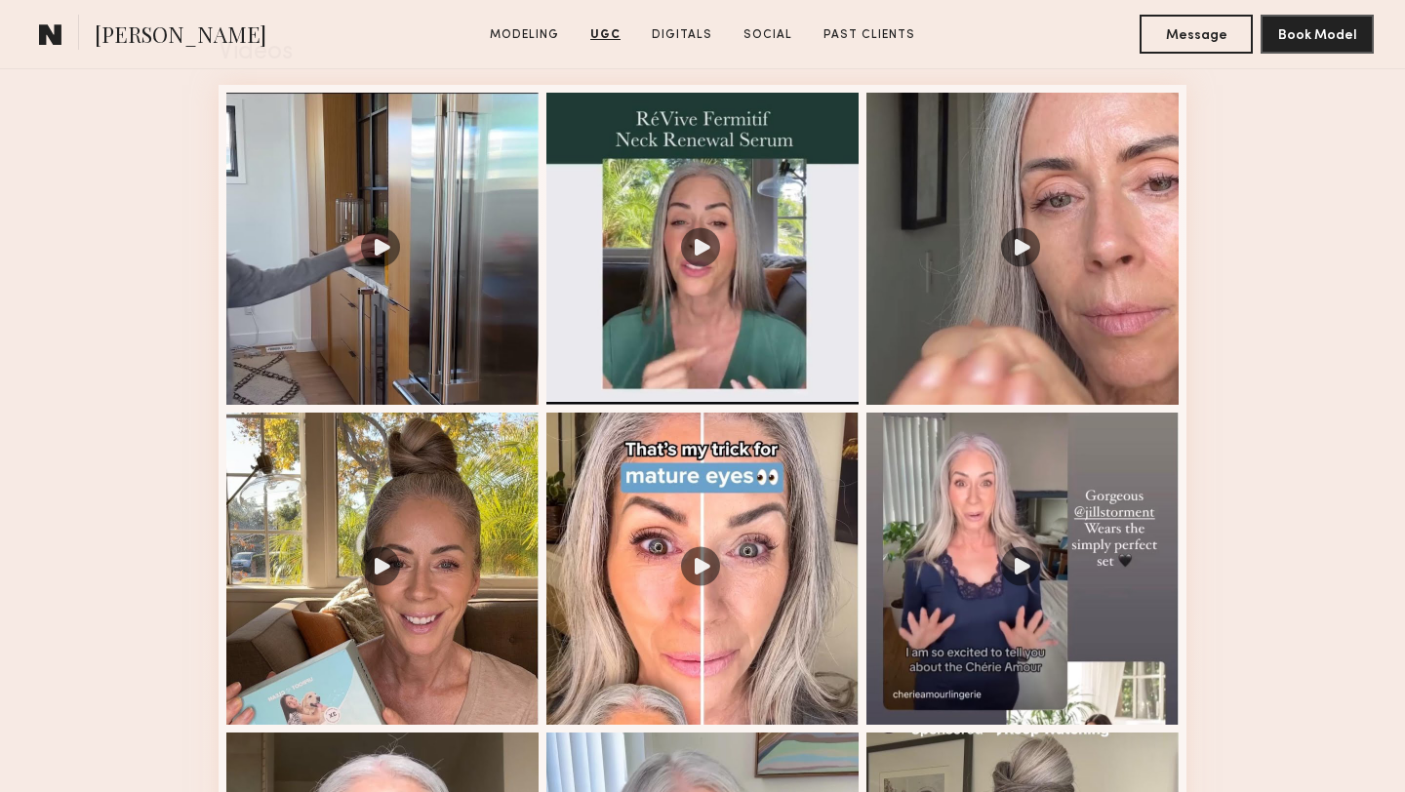
scroll to position [2022, 0]
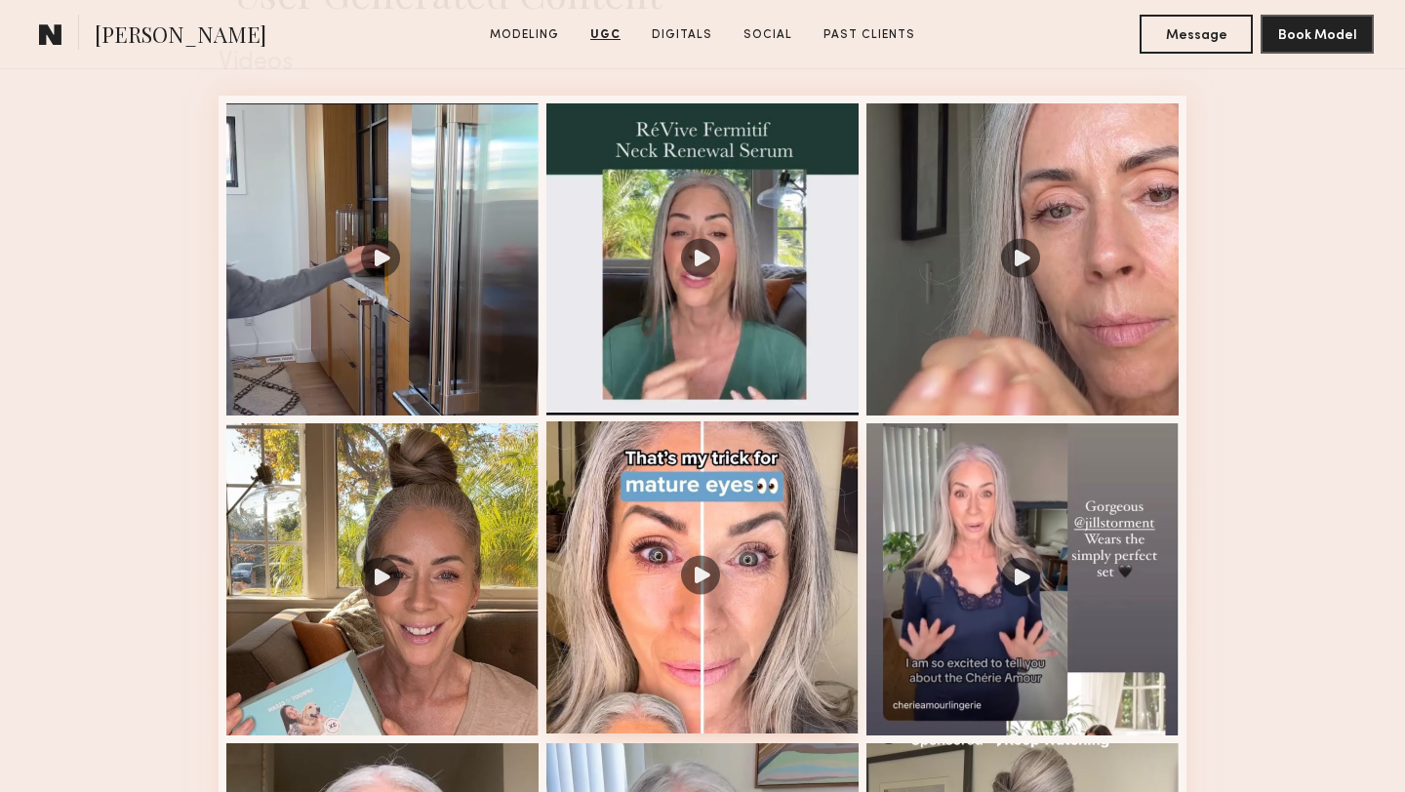
click at [758, 588] on div at bounding box center [702, 577] width 312 height 312
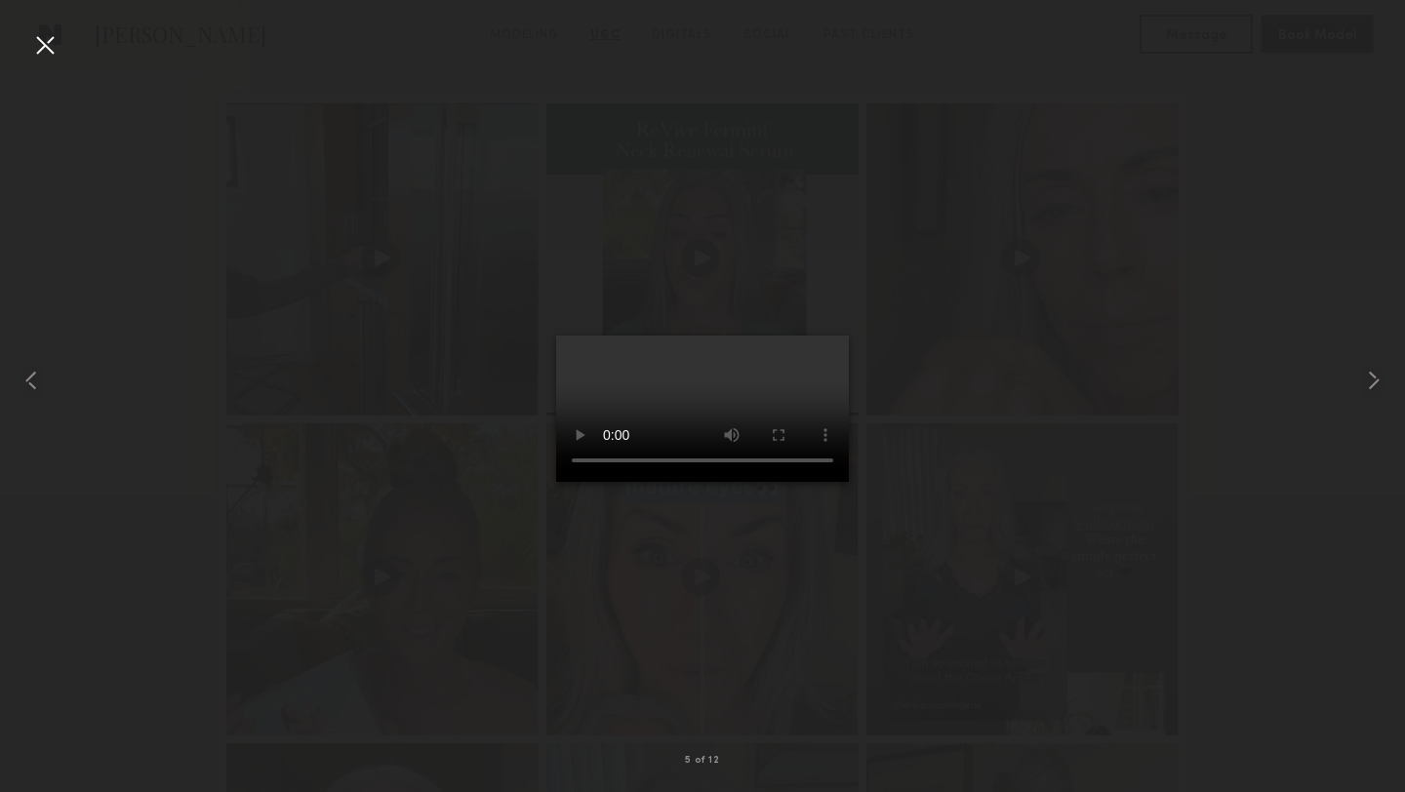
click at [50, 48] on div at bounding box center [44, 44] width 31 height 31
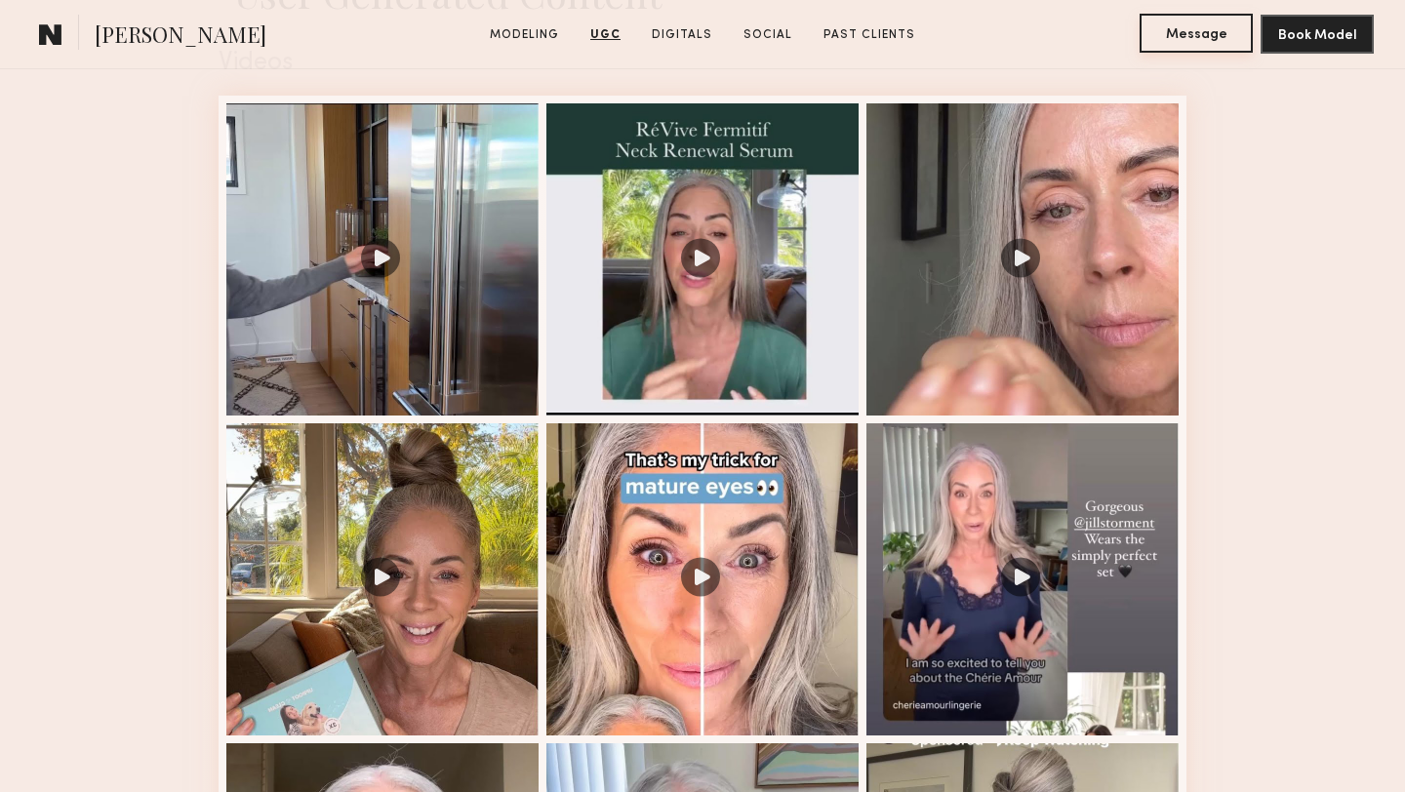
click at [1172, 31] on button "Message" at bounding box center [1195, 33] width 113 height 39
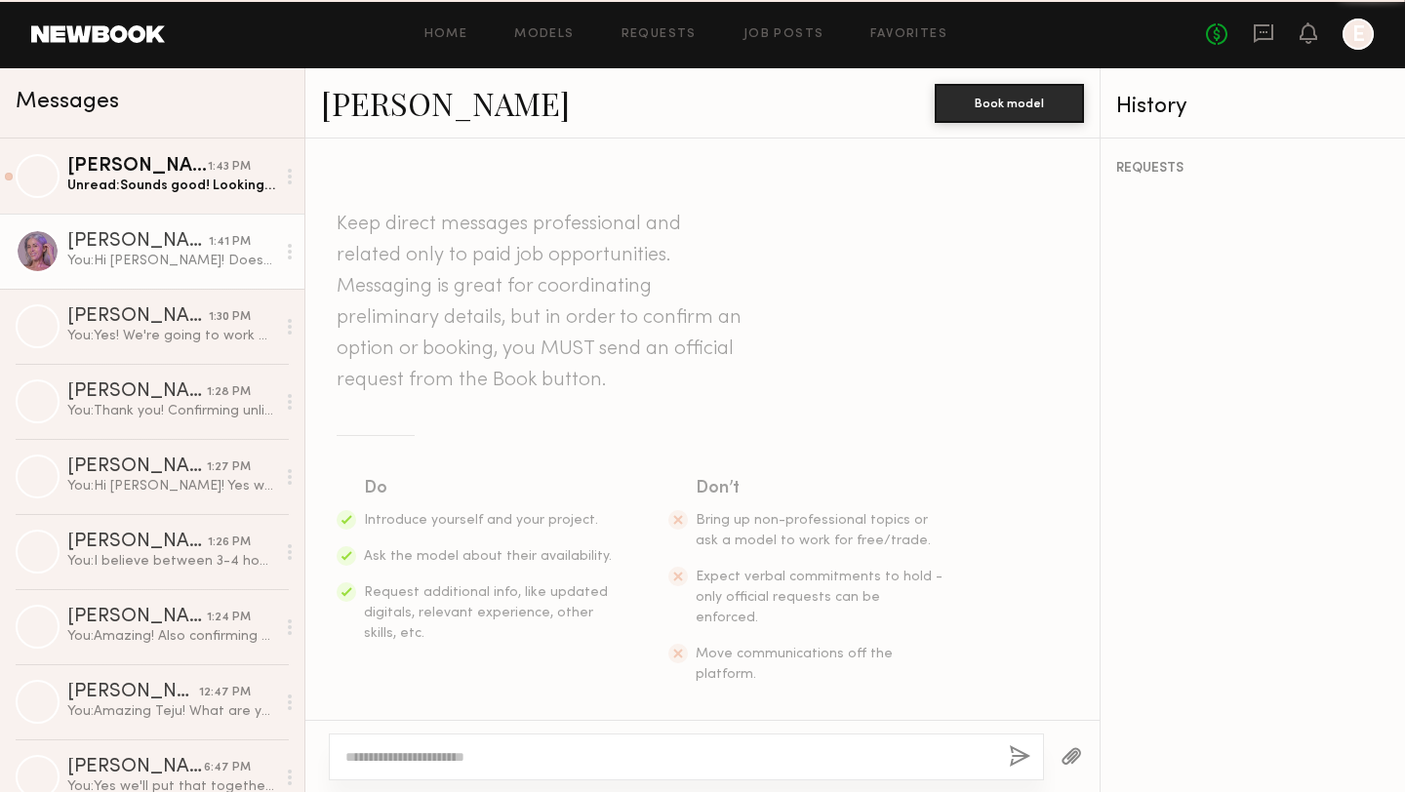
scroll to position [2224, 0]
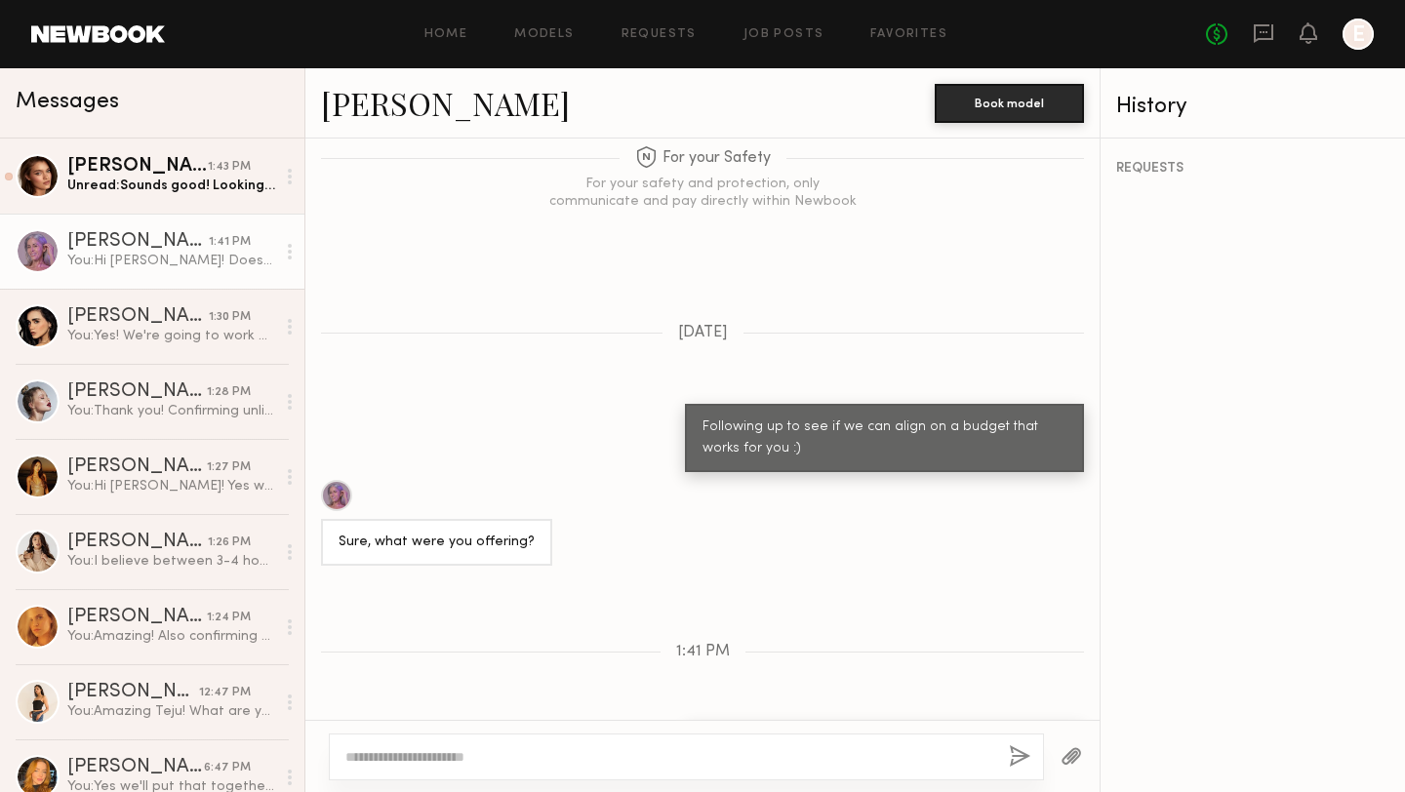
click at [722, 761] on textarea at bounding box center [669, 757] width 648 height 20
click at [420, 759] on textarea "**********" at bounding box center [669, 757] width 648 height 20
click at [615, 759] on textarea "**********" at bounding box center [669, 757] width 648 height 20
click at [388, 756] on textarea "**********" at bounding box center [669, 757] width 648 height 20
click at [898, 758] on textarea "**********" at bounding box center [669, 757] width 648 height 20
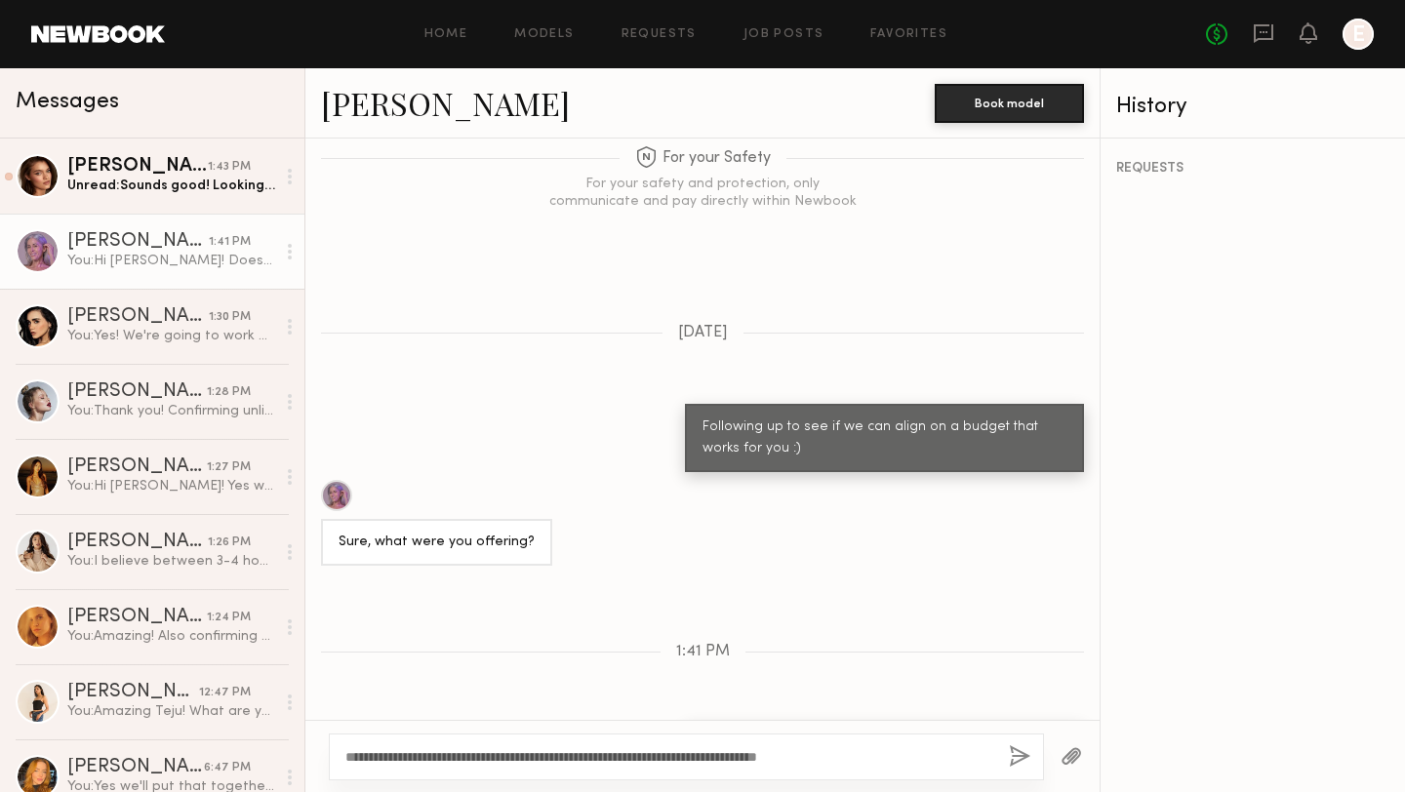
type textarea "**********"
click at [1023, 758] on button "button" at bounding box center [1019, 757] width 21 height 24
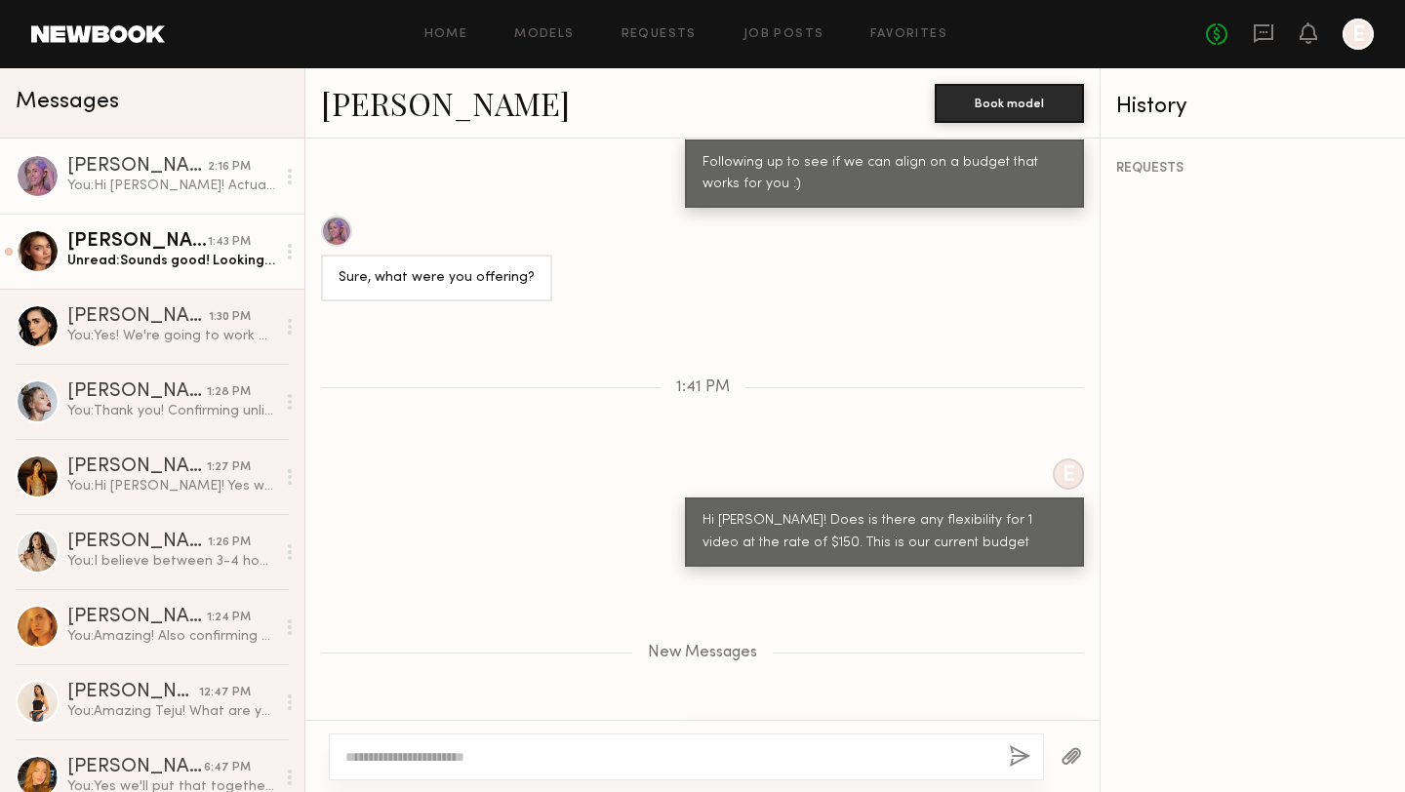
click at [107, 266] on div "Unread: Sounds good! Looking forward to working with you 🤍" at bounding box center [171, 261] width 208 height 19
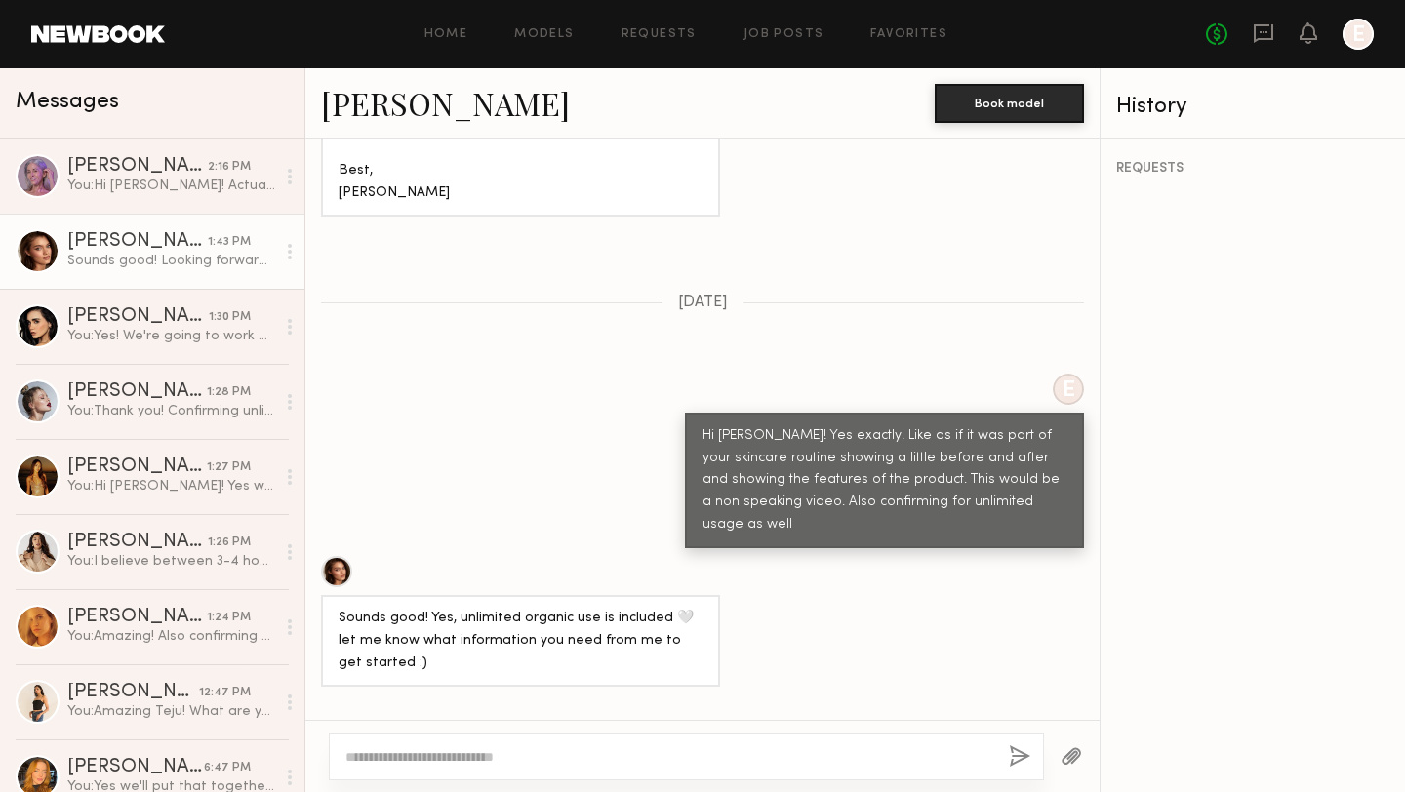
scroll to position [2667, 0]
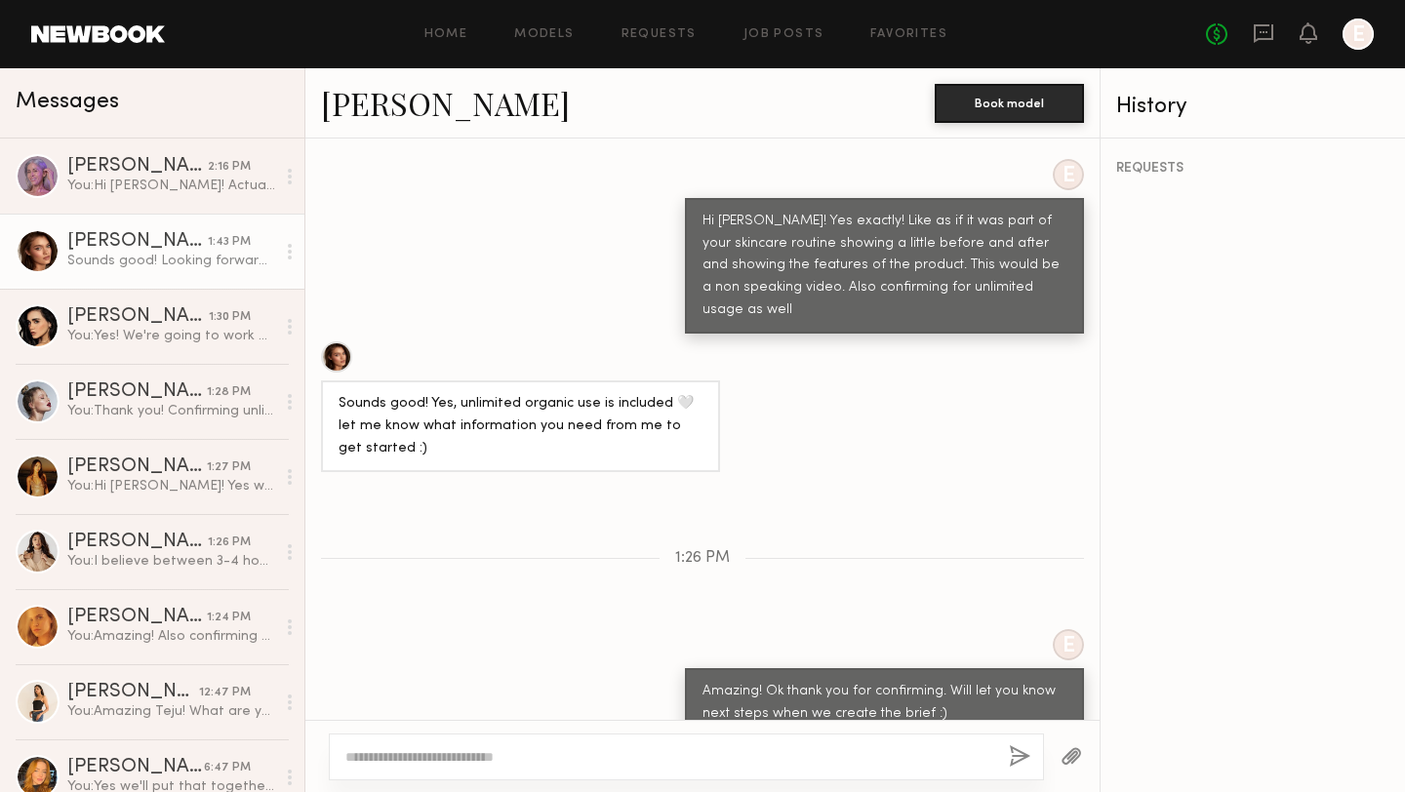
click at [338, 341] on div at bounding box center [336, 356] width 31 height 31
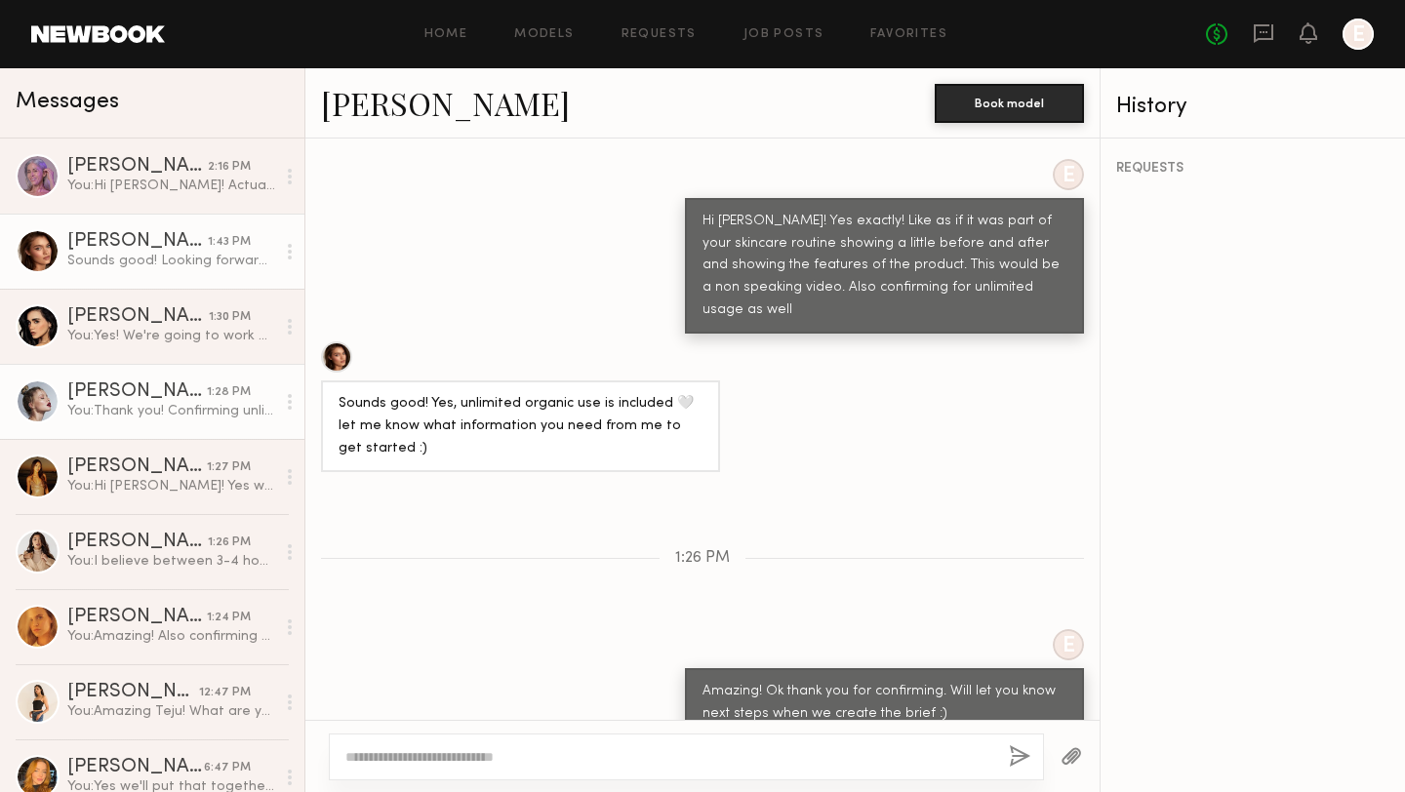
click at [138, 410] on div "You: Thank you! Confirming unlimited usage as well" at bounding box center [171, 411] width 208 height 19
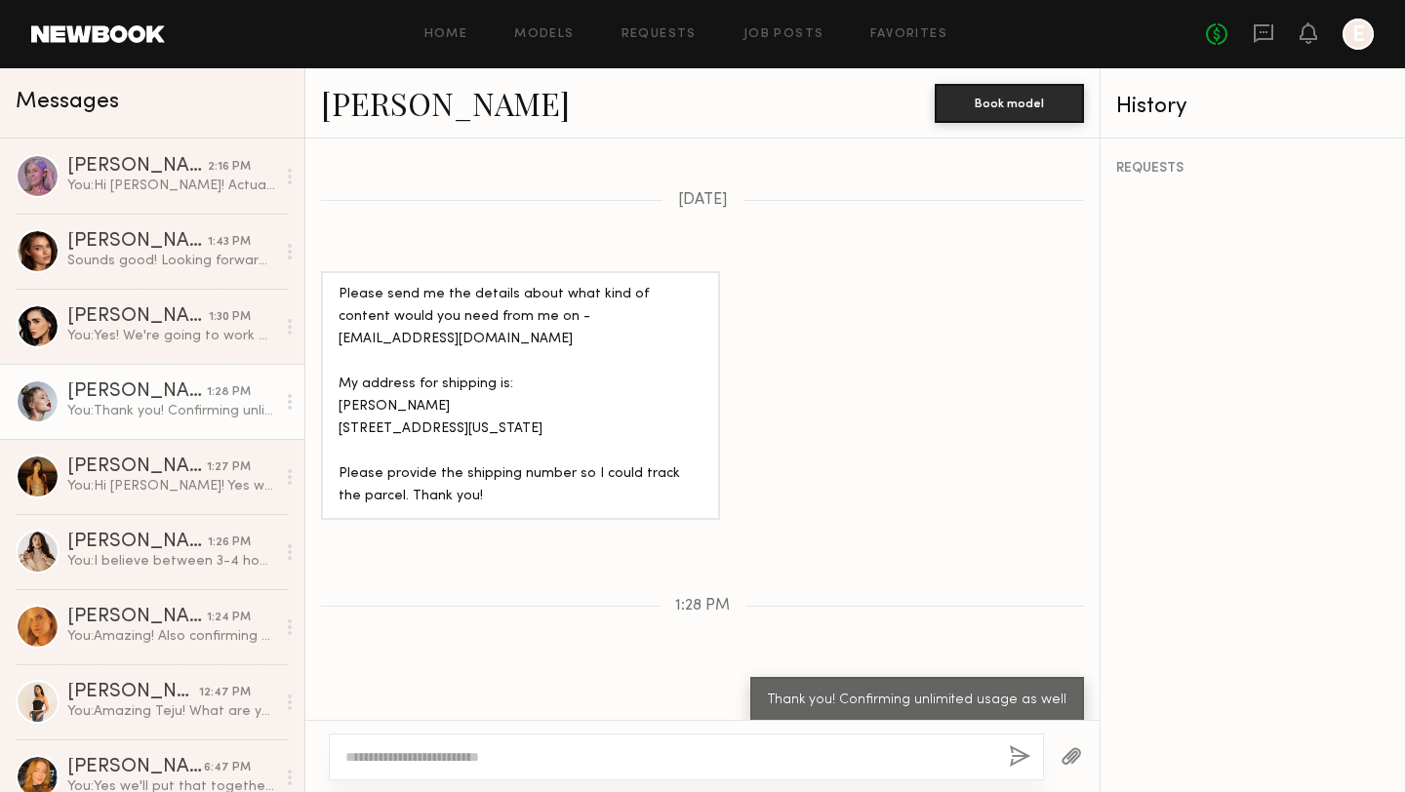
scroll to position [1637, 0]
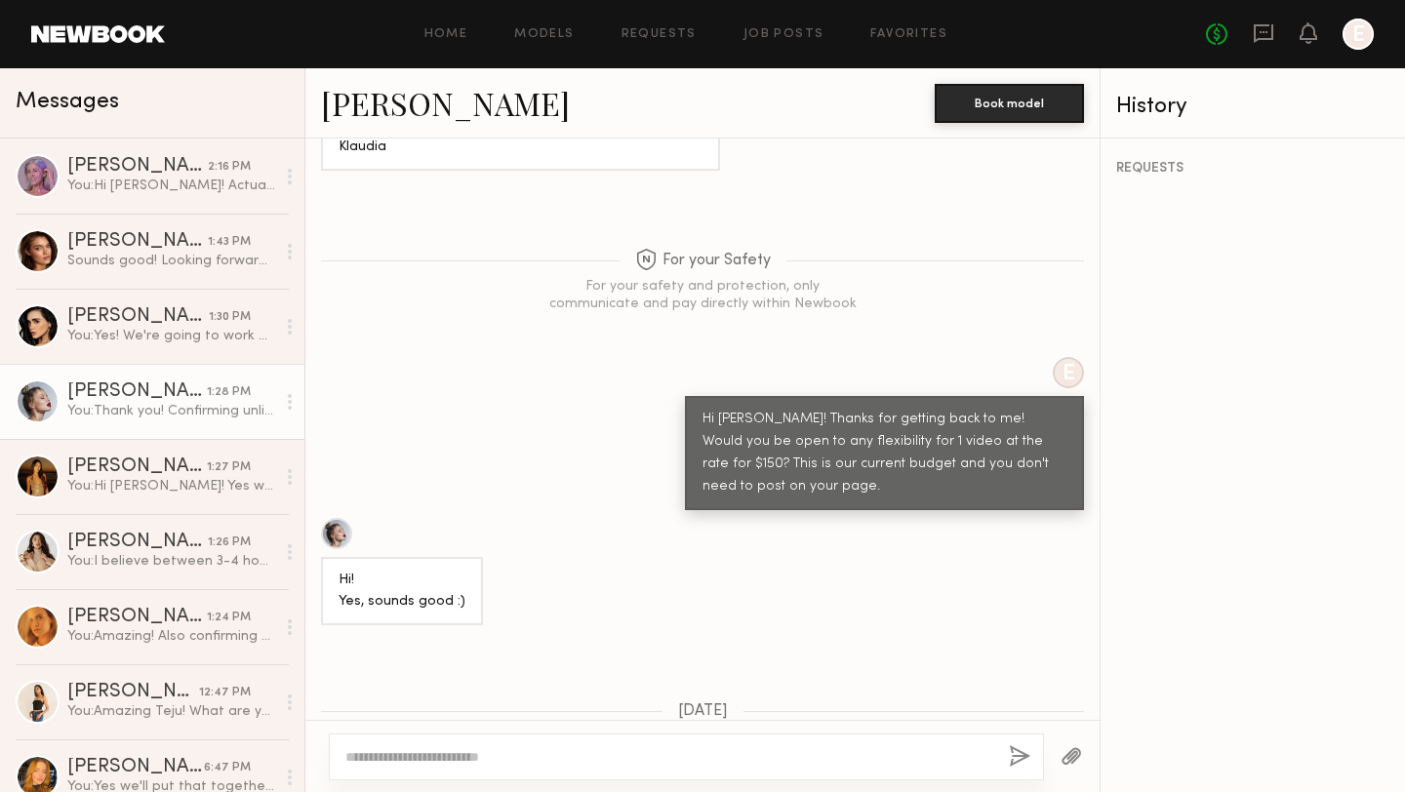
click at [337, 519] on div at bounding box center [336, 533] width 31 height 31
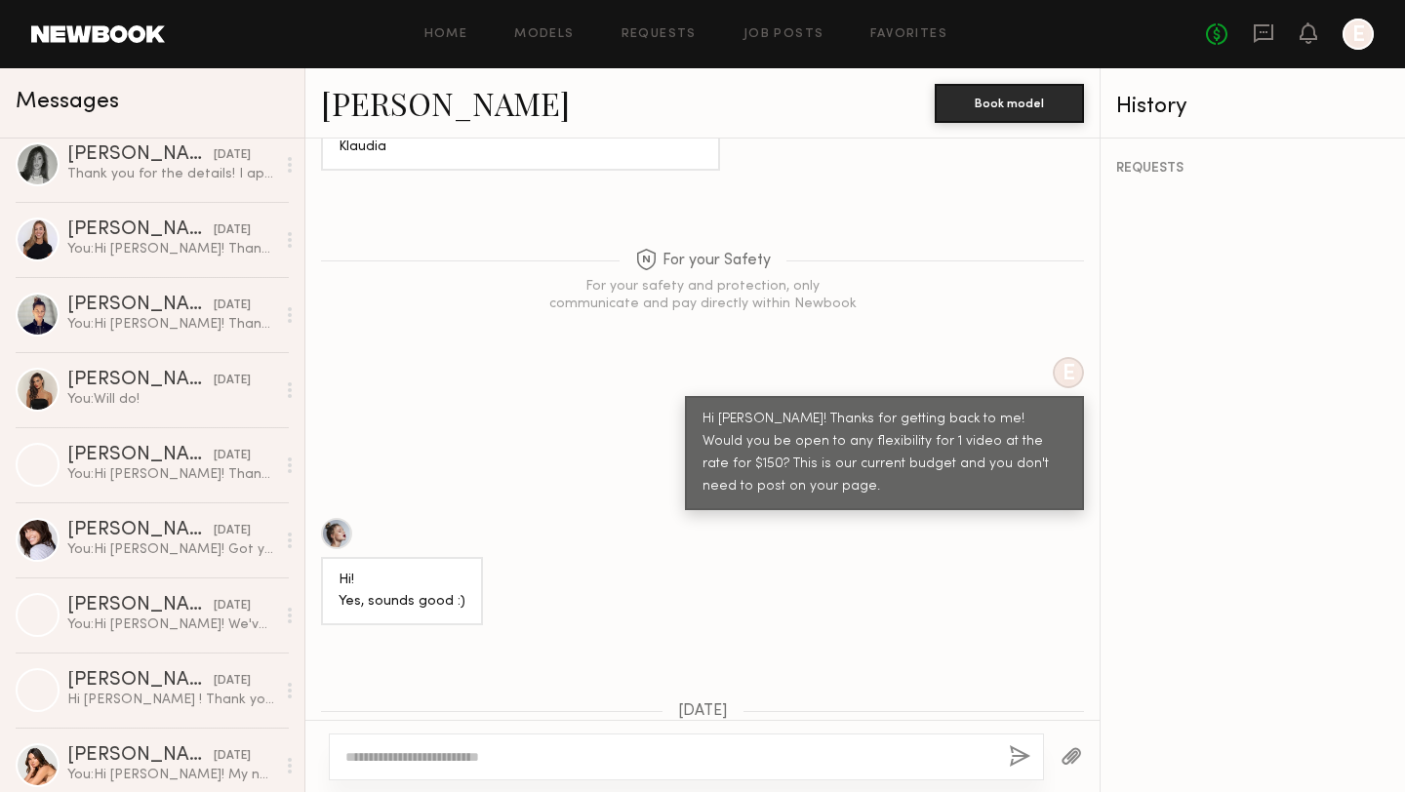
scroll to position [901, 0]
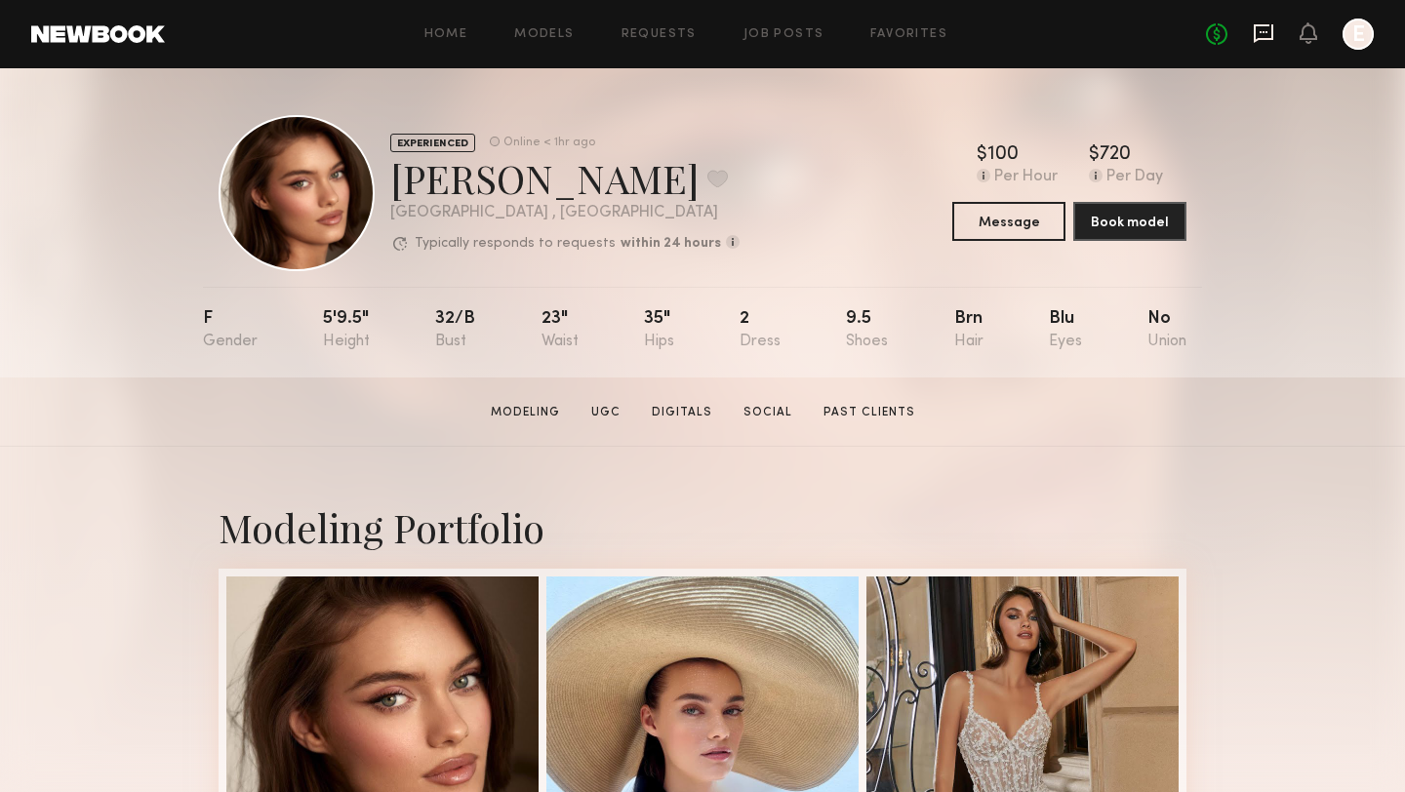
click at [1268, 37] on icon at bounding box center [1262, 32] width 21 height 21
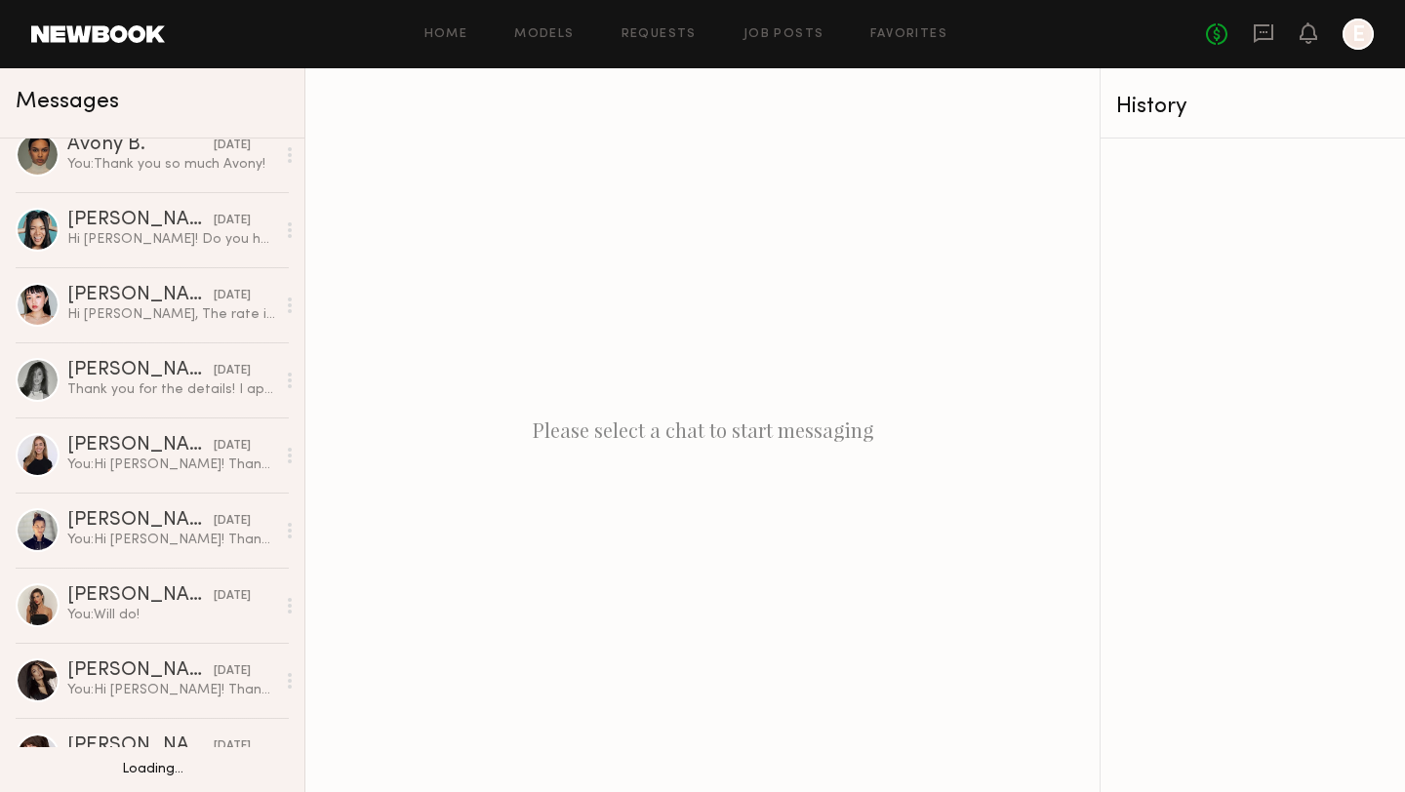
scroll to position [999, 0]
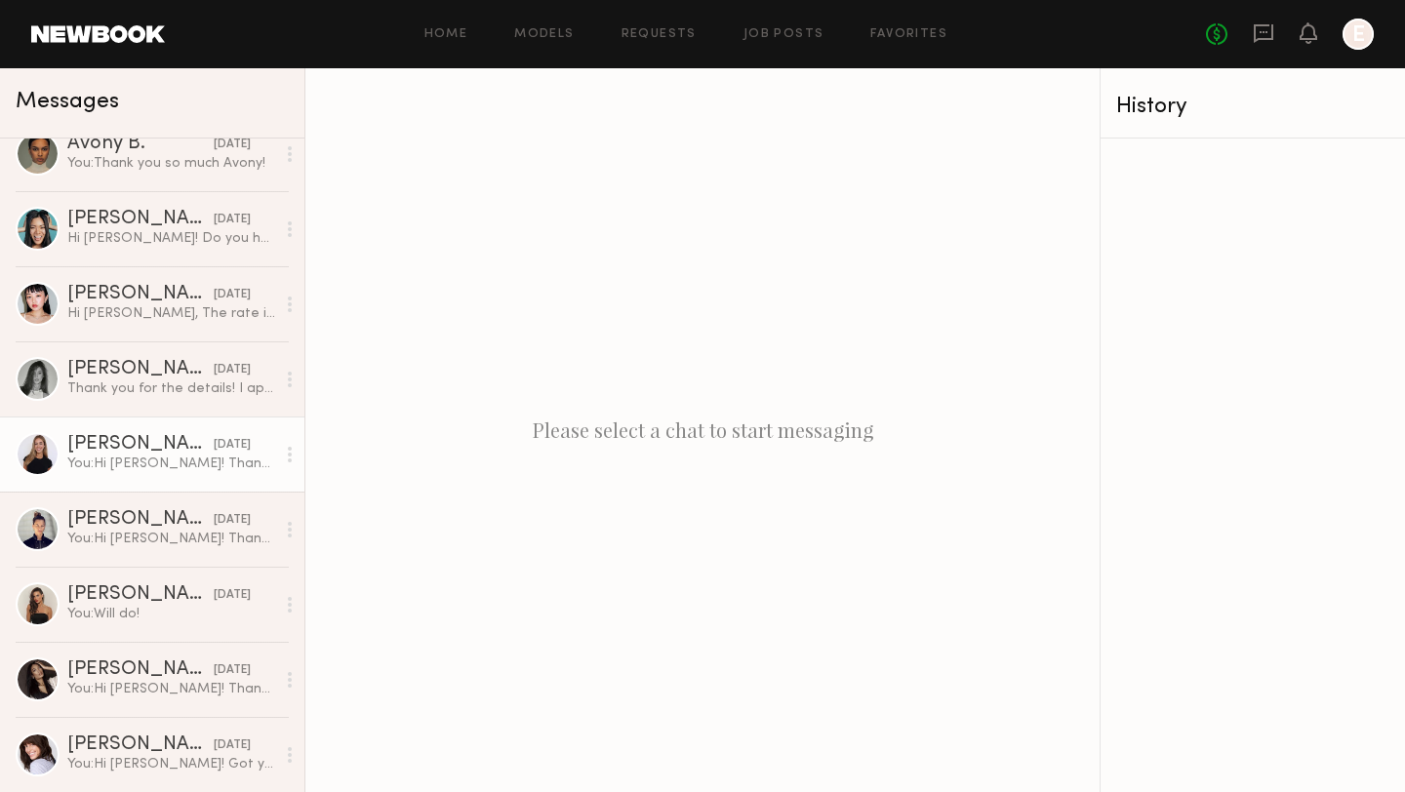
click at [114, 457] on div "You: Hi [PERSON_NAME]! Thanks for getting back to me! Would you be open to any …" at bounding box center [171, 464] width 208 height 19
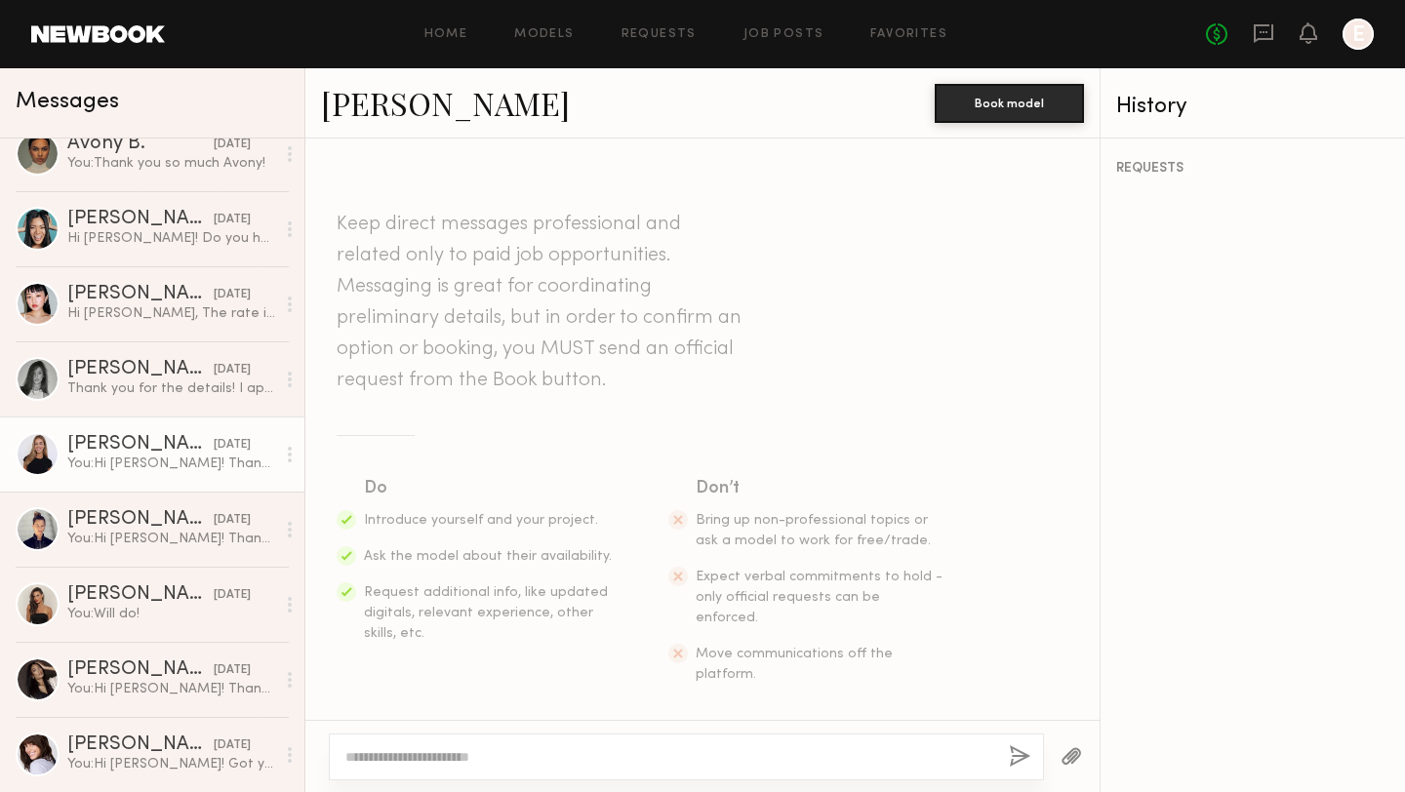
click at [365, 99] on link "[PERSON_NAME]" at bounding box center [445, 103] width 249 height 42
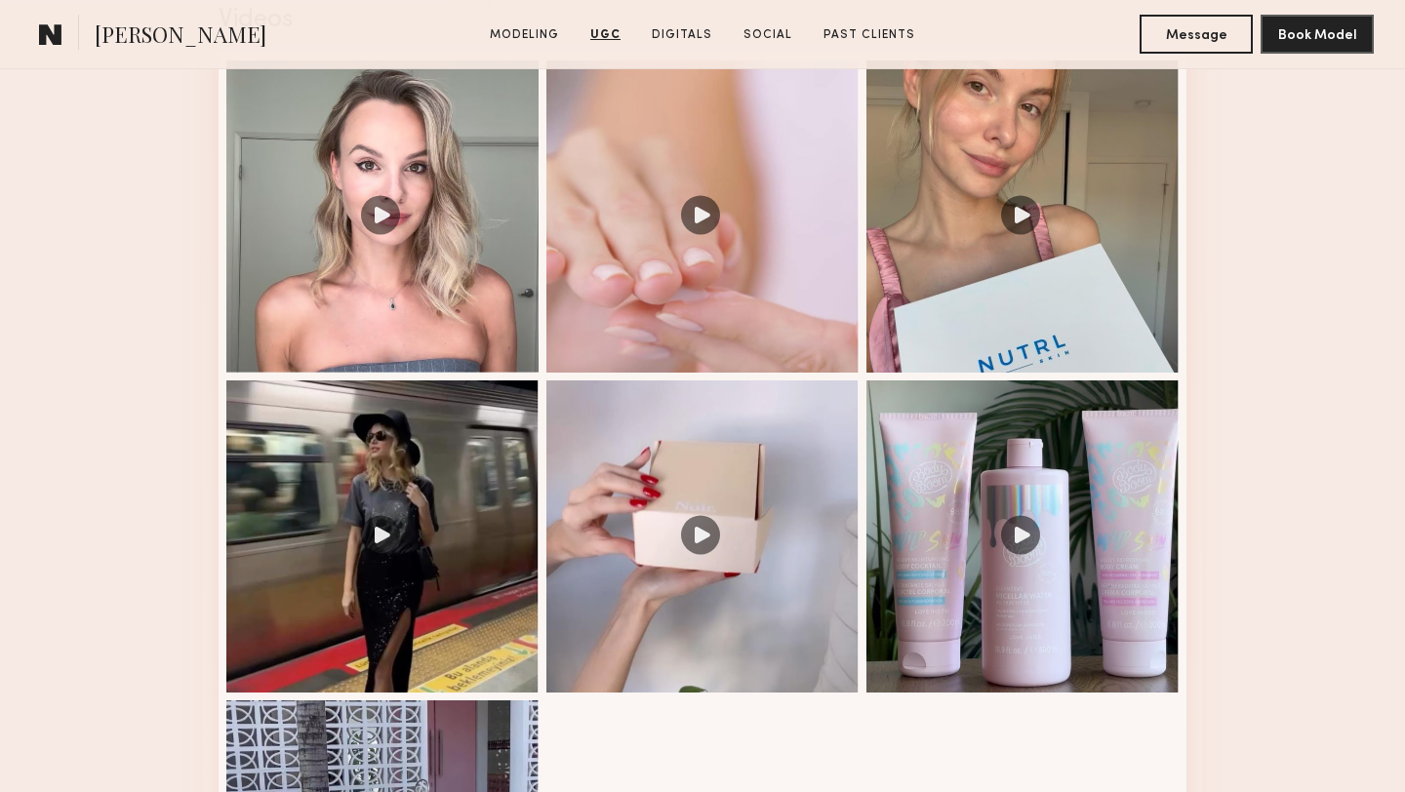
scroll to position [1748, 0]
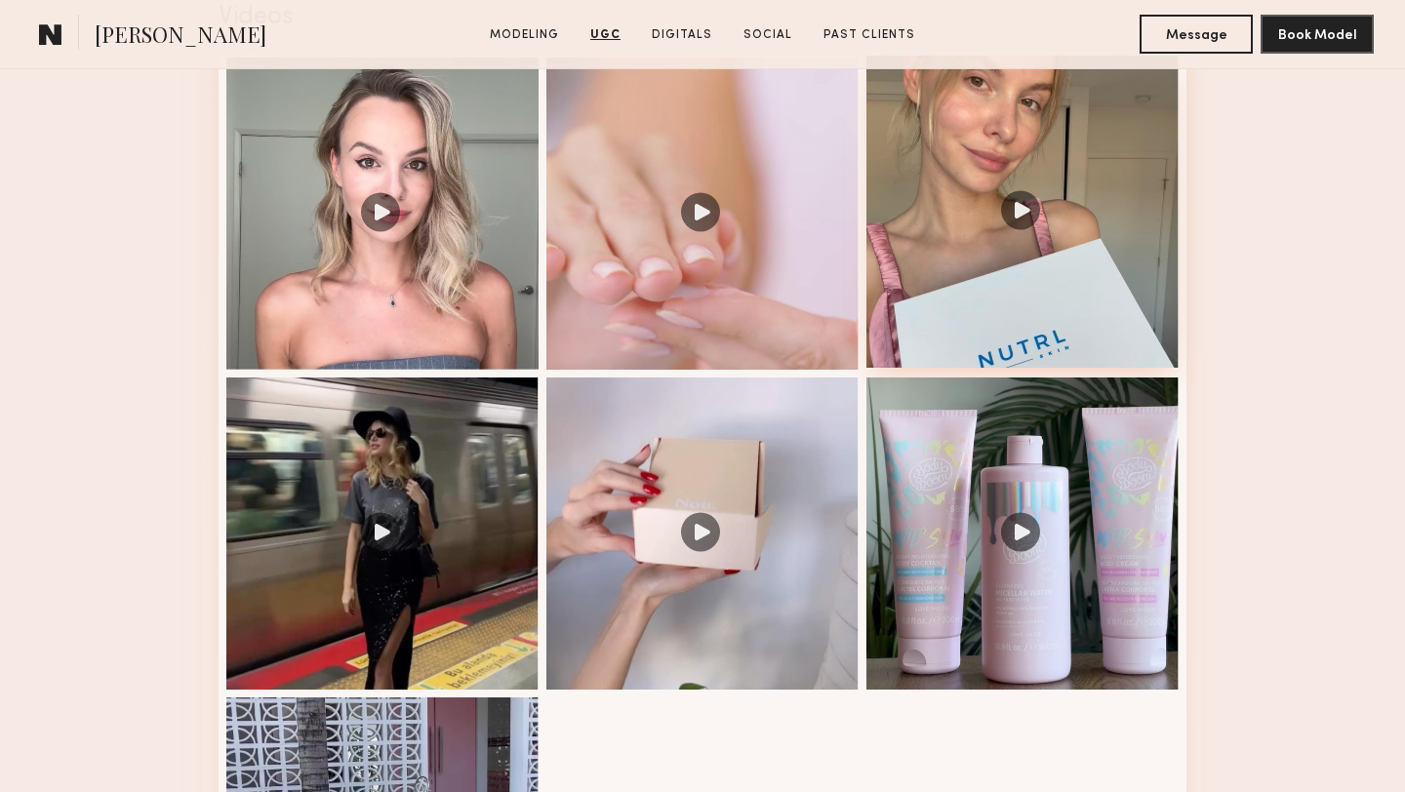
click at [930, 272] on div at bounding box center [1022, 212] width 312 height 312
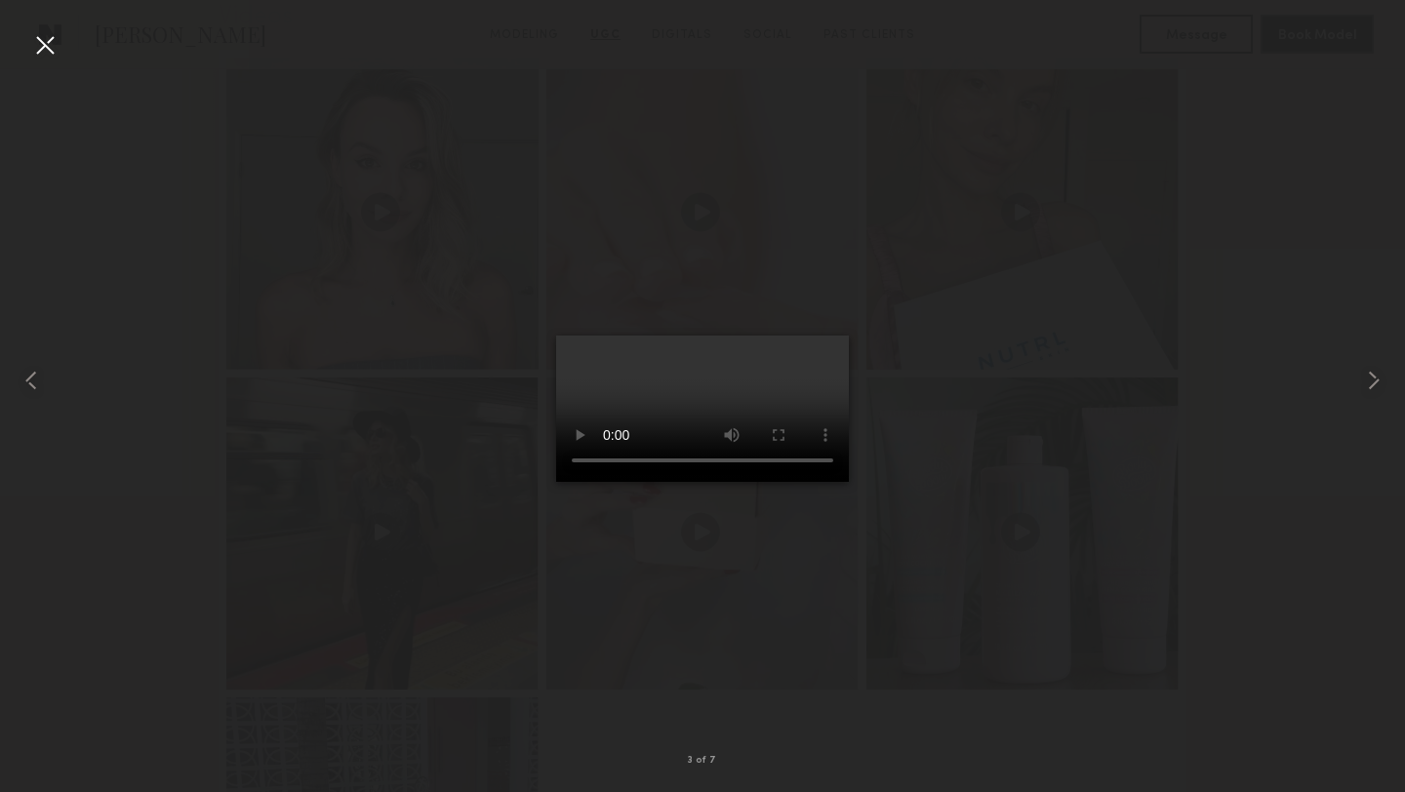
click at [46, 44] on div at bounding box center [44, 44] width 31 height 31
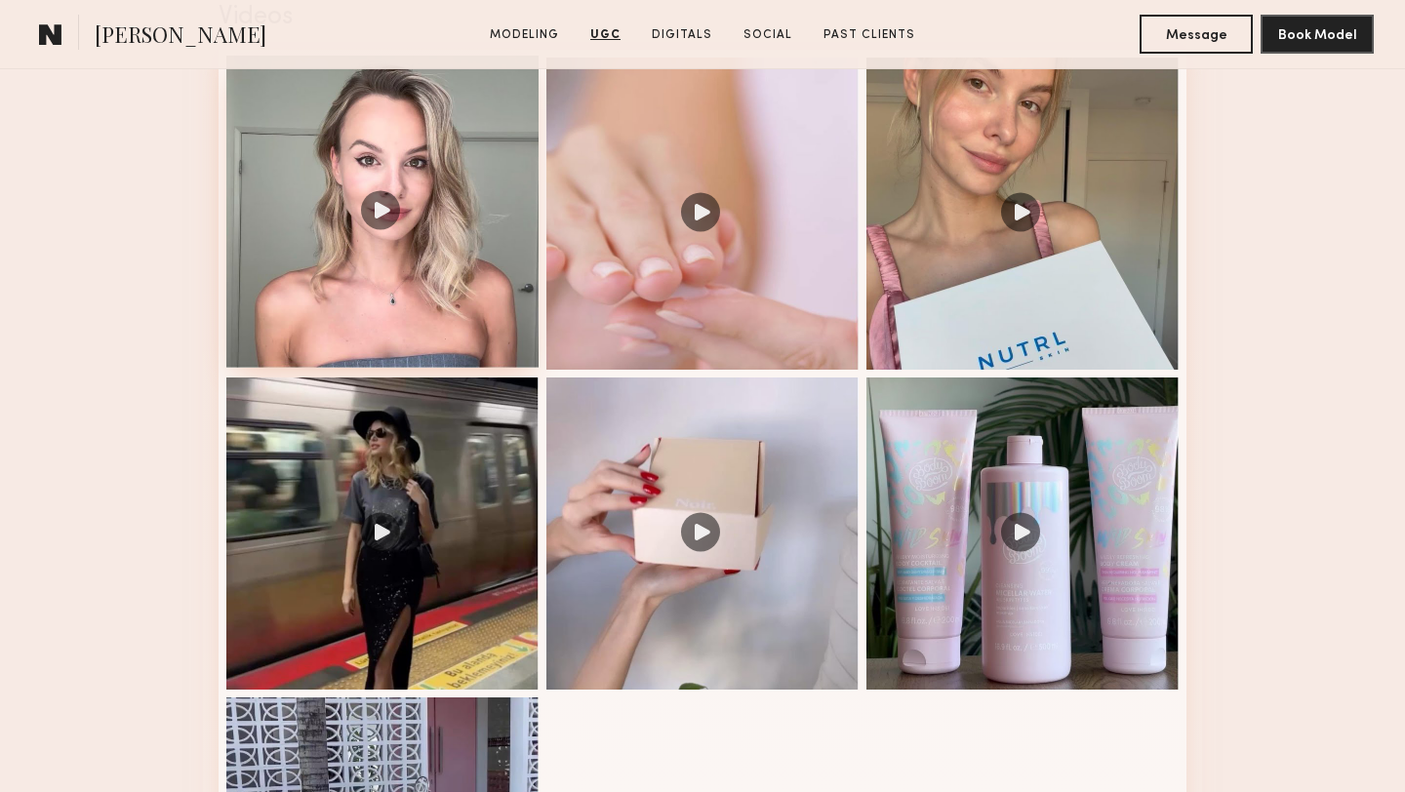
click at [376, 307] on div at bounding box center [382, 212] width 312 height 312
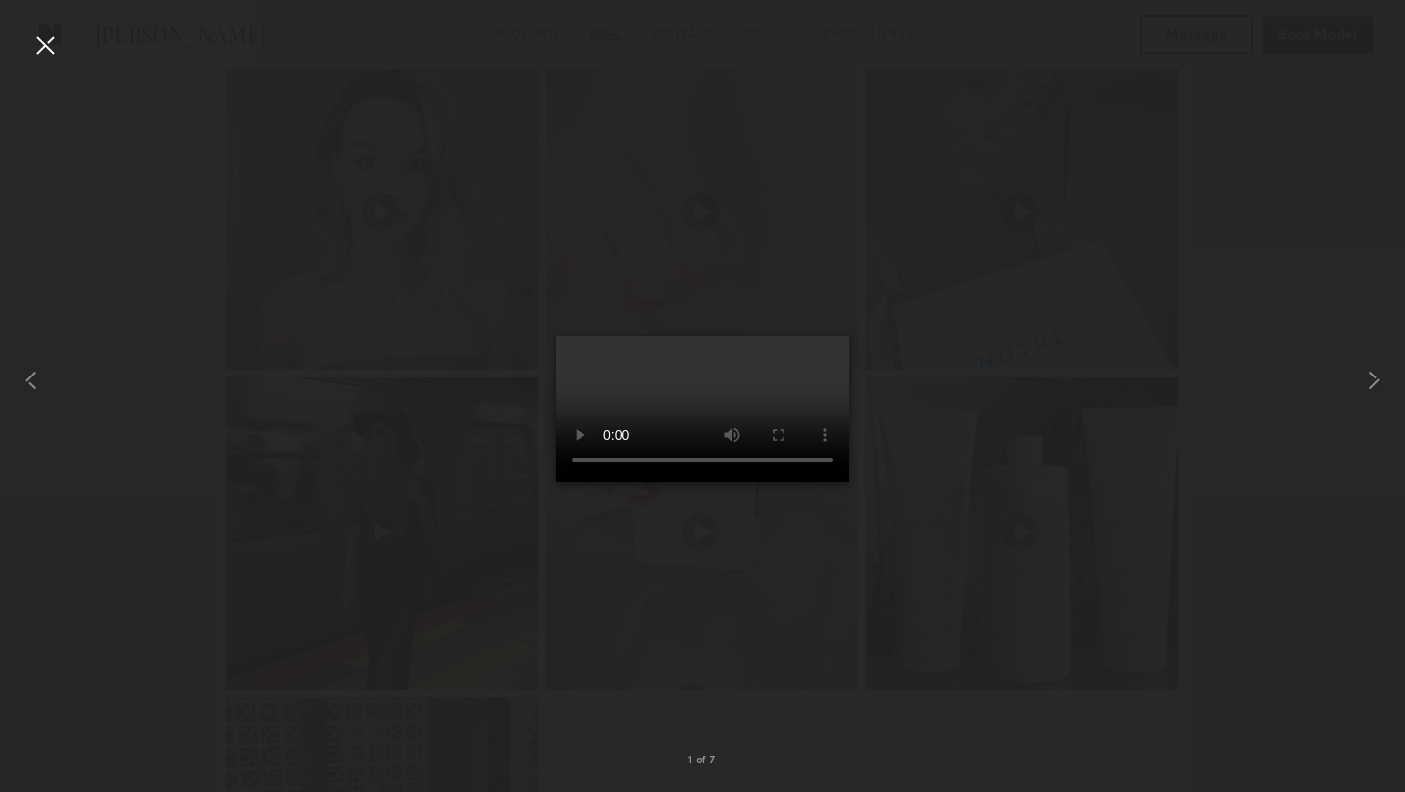
click at [45, 40] on div at bounding box center [44, 44] width 31 height 31
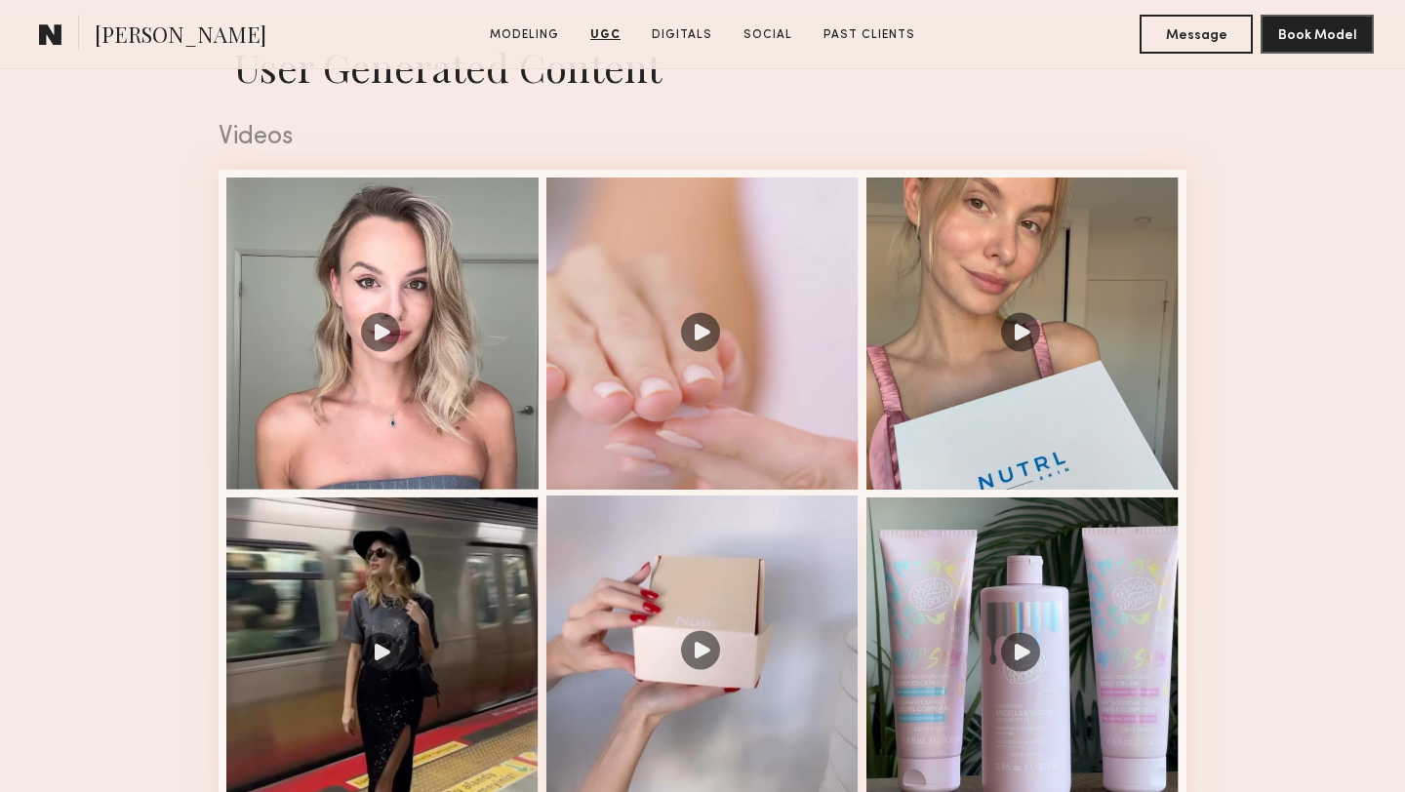
scroll to position [1626, 0]
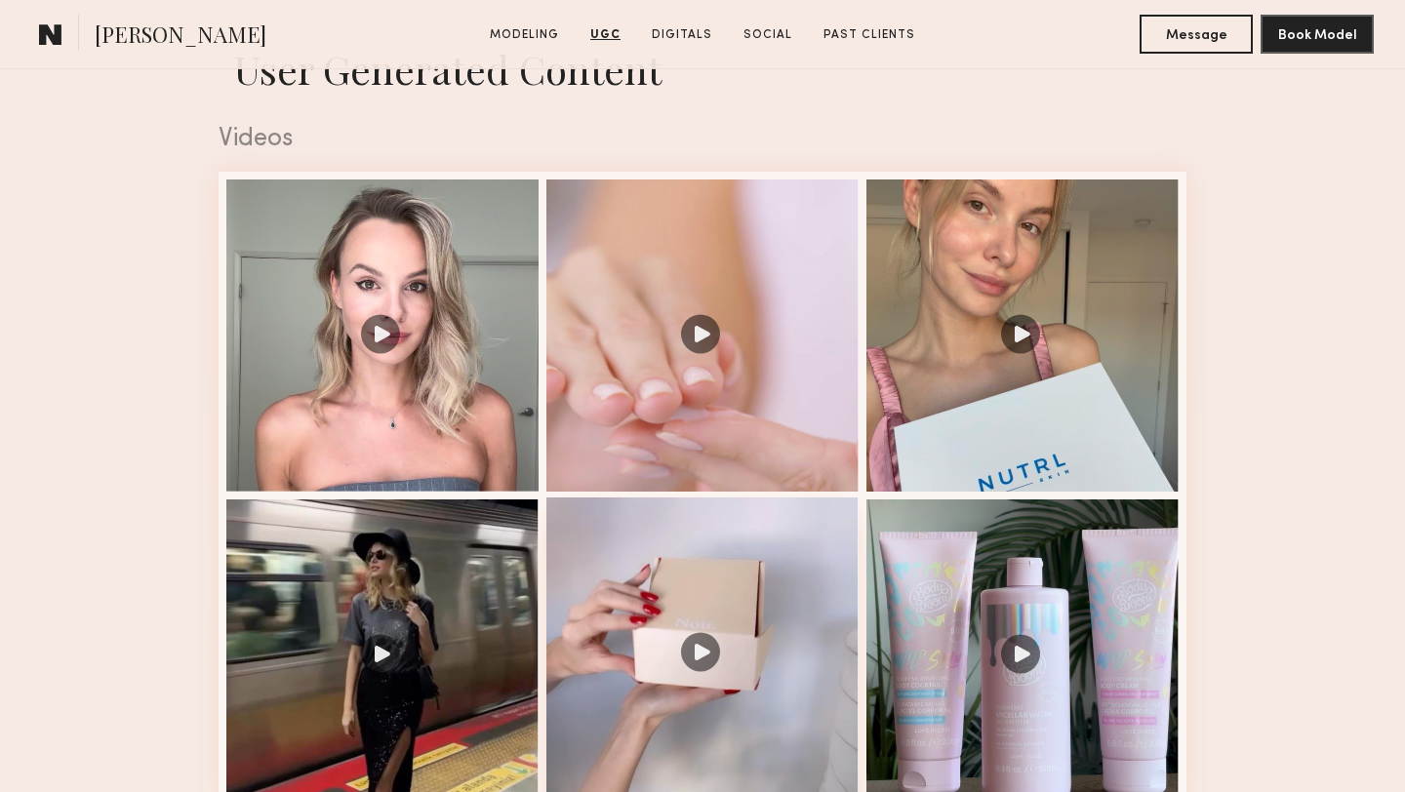
click at [757, 433] on div at bounding box center [702, 335] width 312 height 312
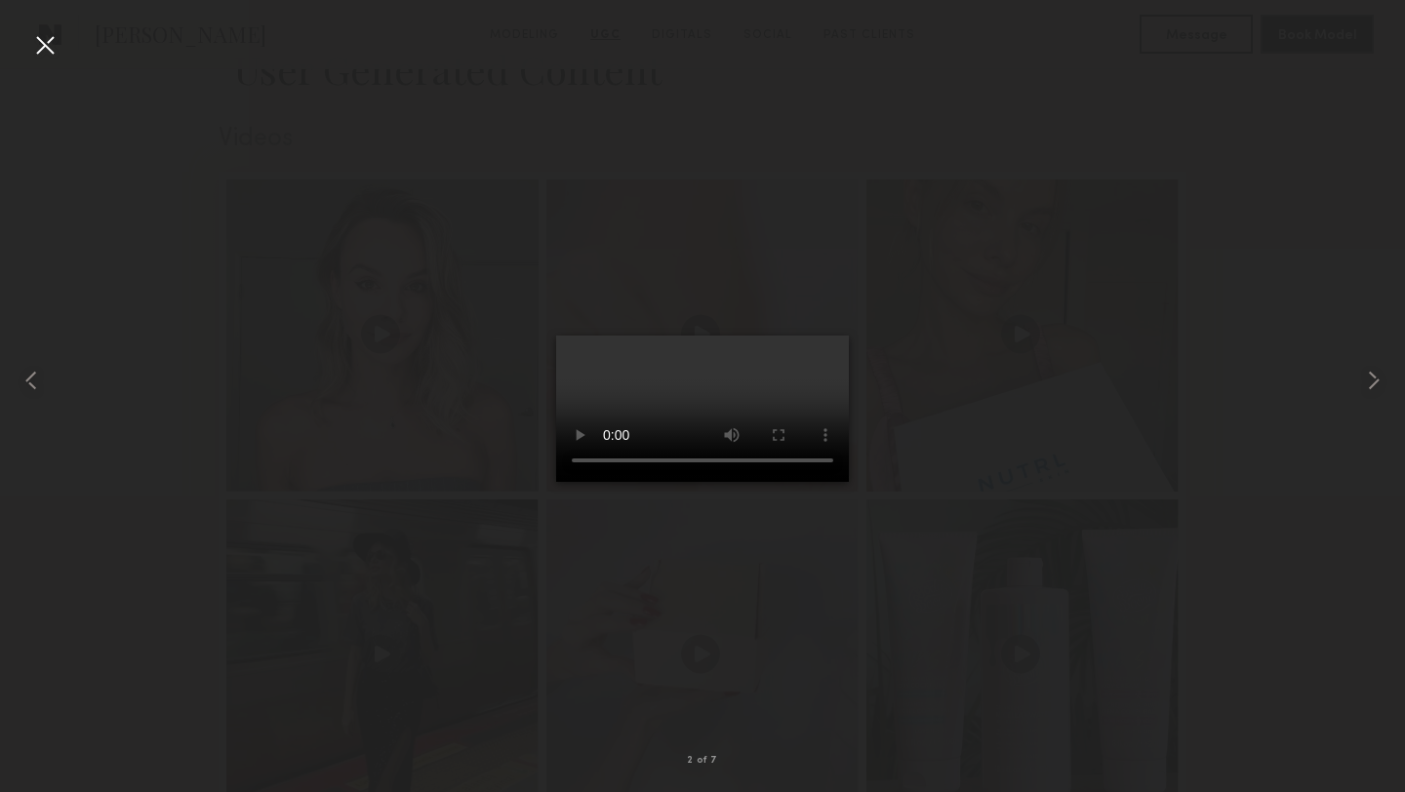
click at [48, 52] on div at bounding box center [44, 44] width 31 height 31
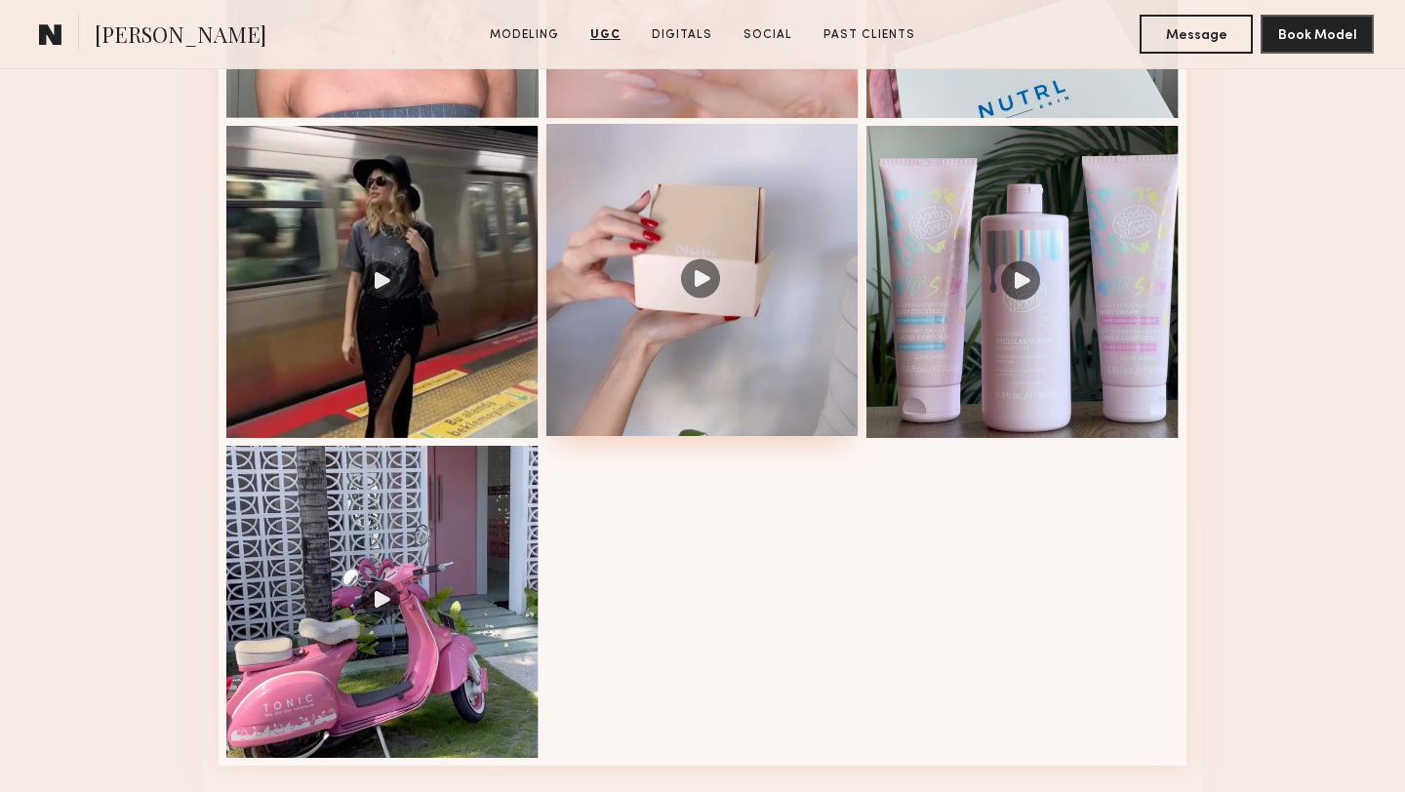
scroll to position [2015, 0]
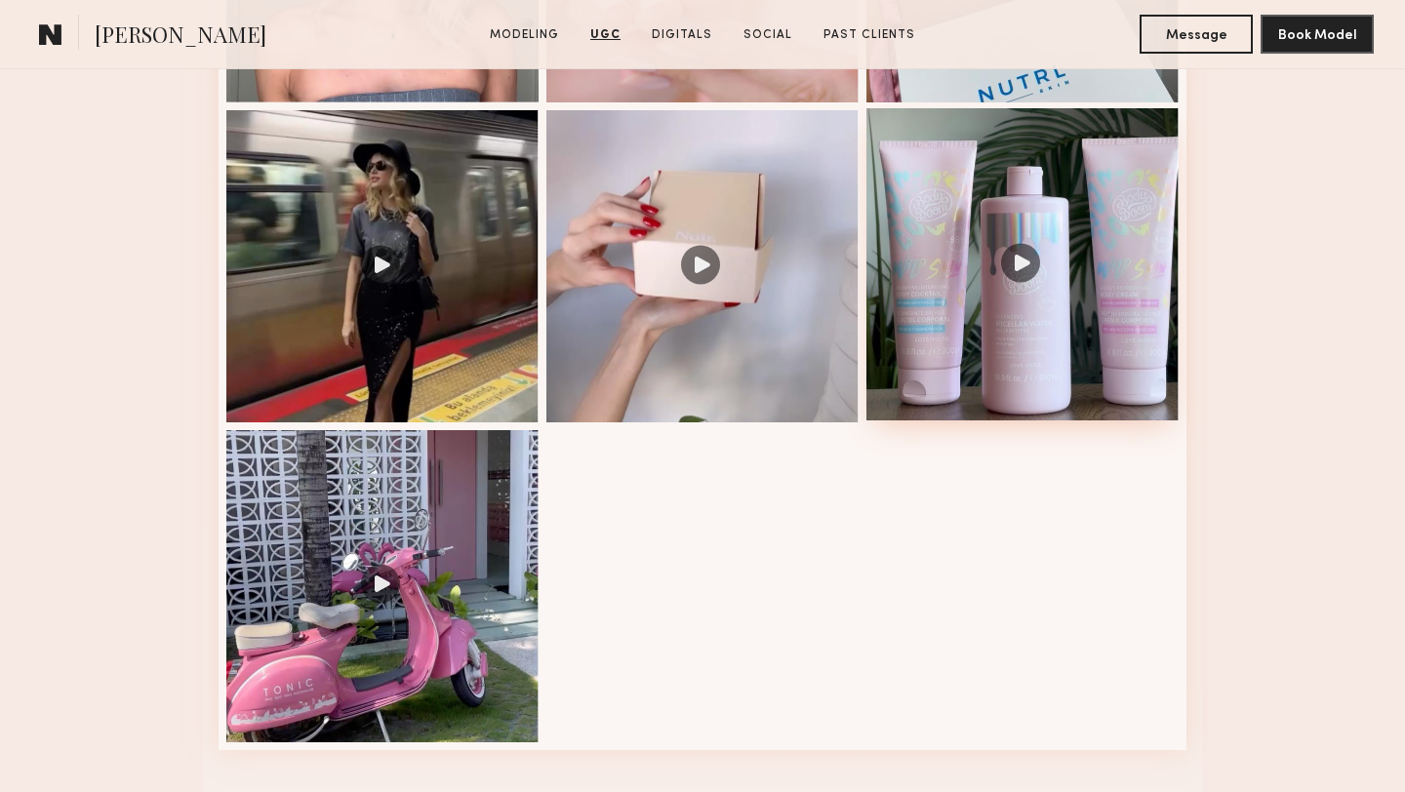
click at [1001, 322] on div at bounding box center [1022, 264] width 312 height 312
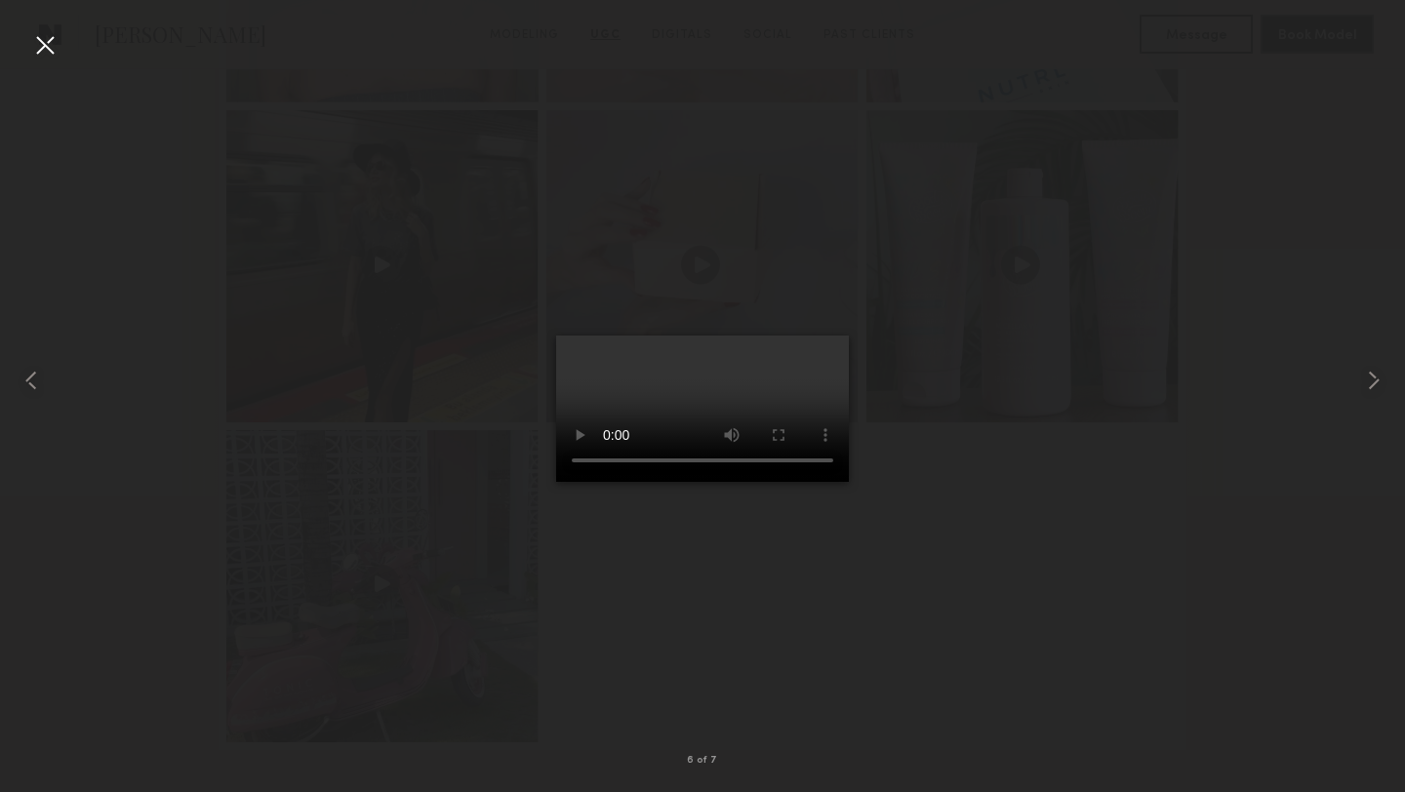
click at [1176, 543] on div at bounding box center [702, 380] width 1405 height 698
click at [44, 22] on nb-gallery-light "6 of 7" at bounding box center [702, 396] width 1405 height 792
click at [44, 41] on div at bounding box center [44, 44] width 31 height 31
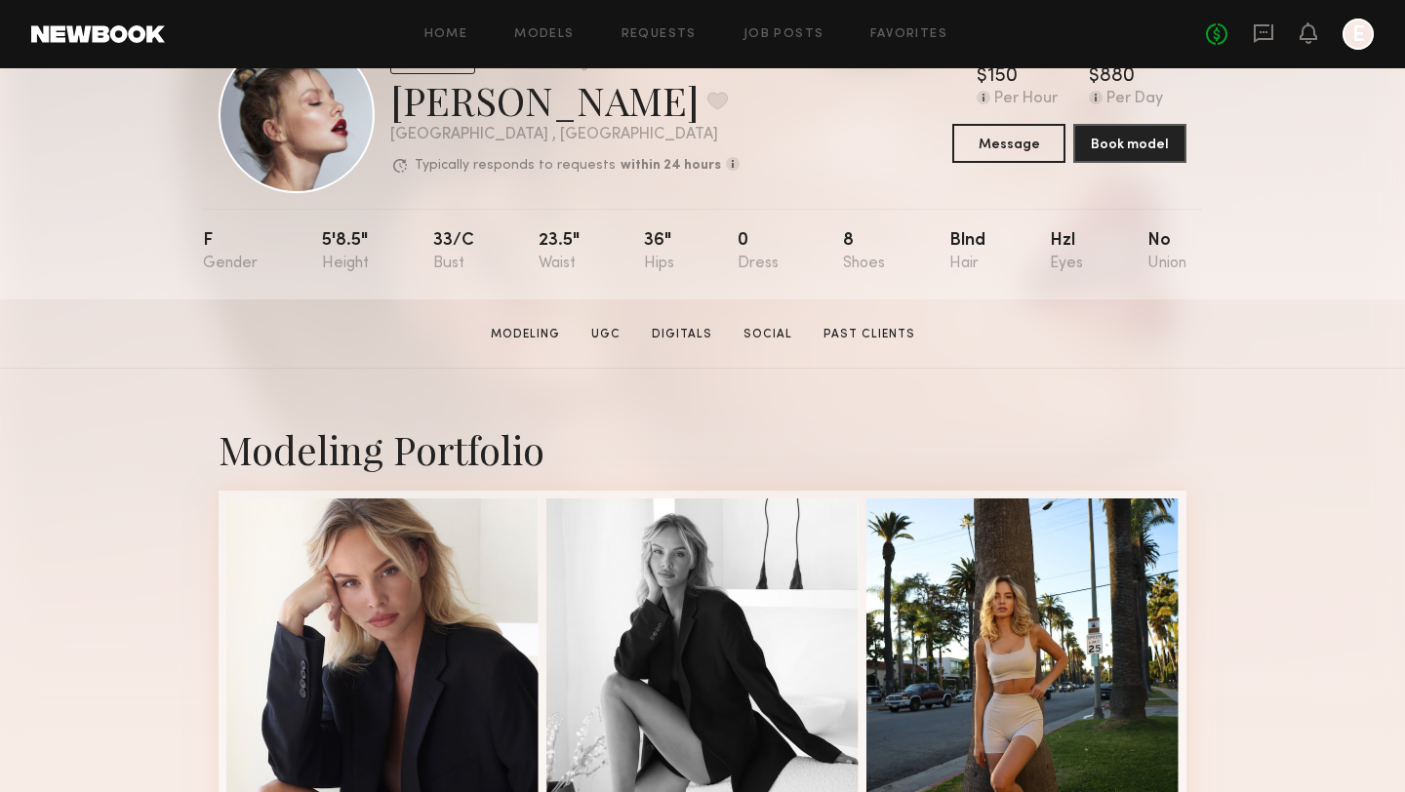
scroll to position [63, 0]
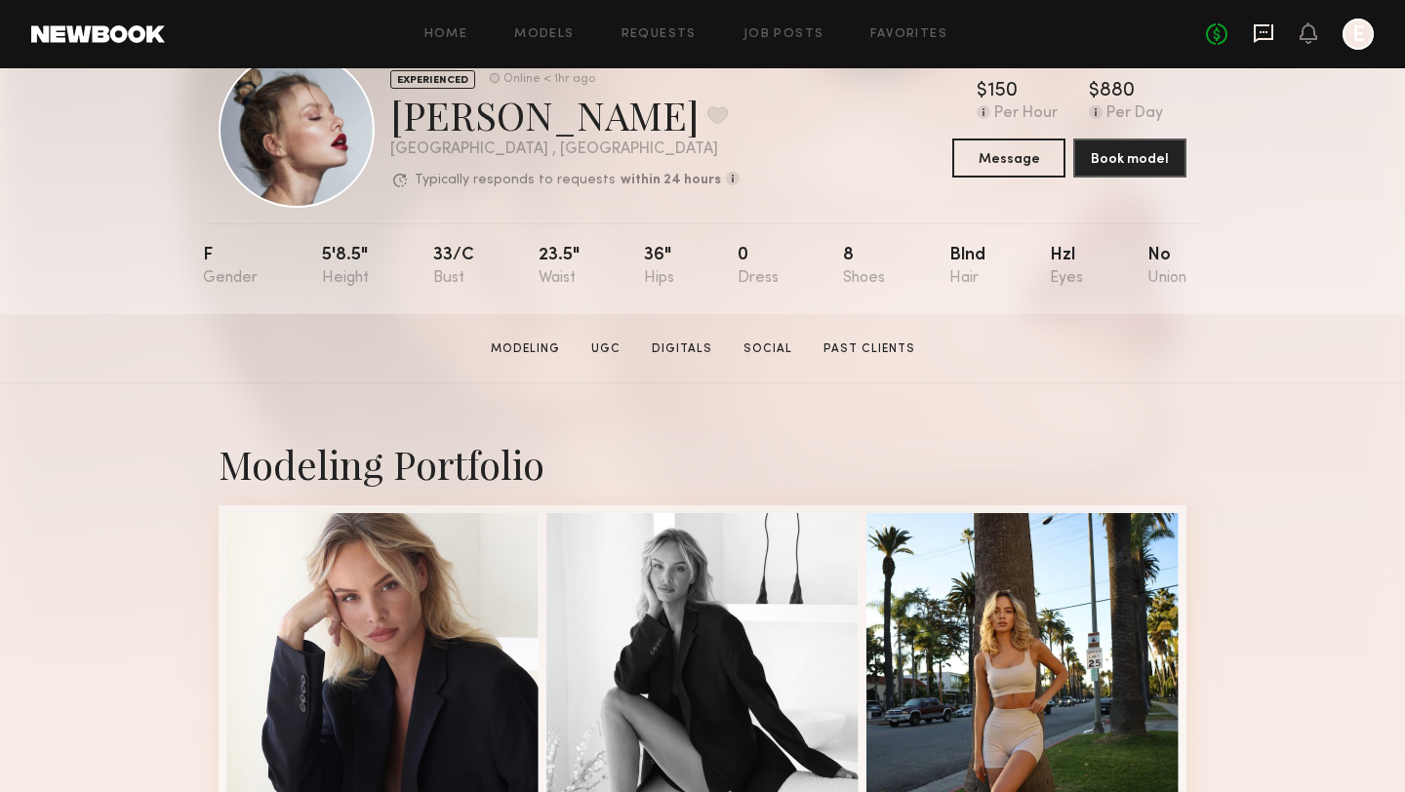
click at [1267, 28] on icon at bounding box center [1262, 32] width 21 height 21
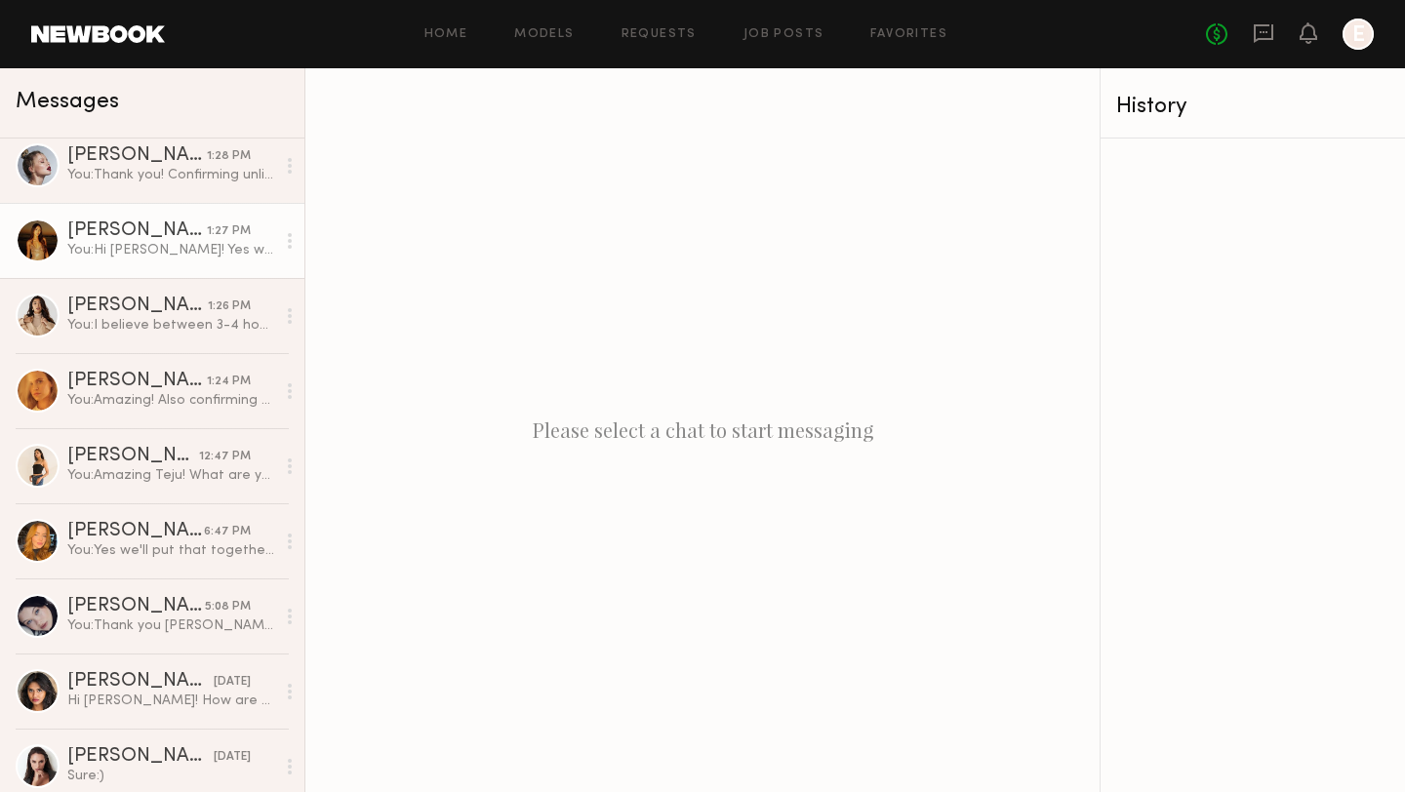
scroll to position [252, 0]
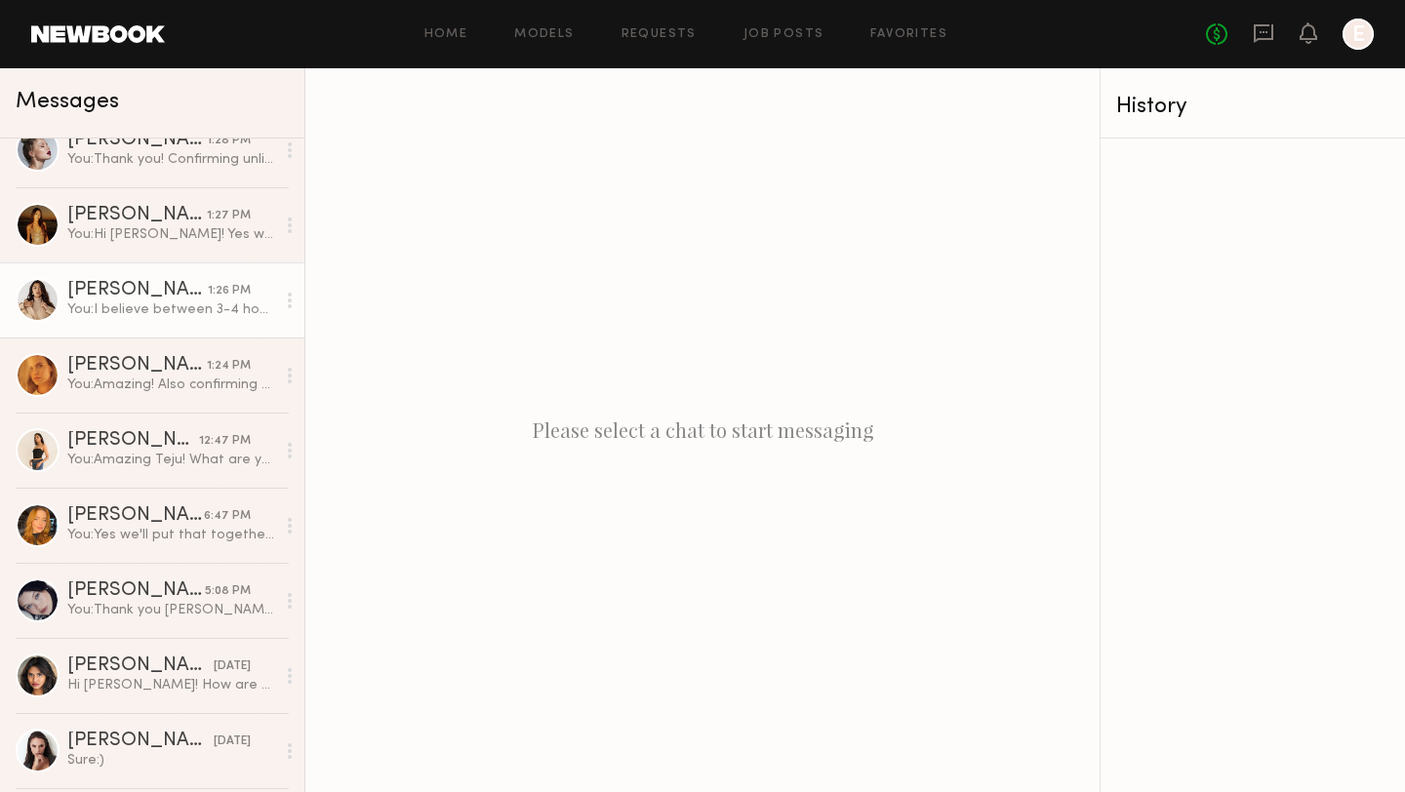
click at [126, 298] on div "[PERSON_NAME]" at bounding box center [137, 291] width 140 height 20
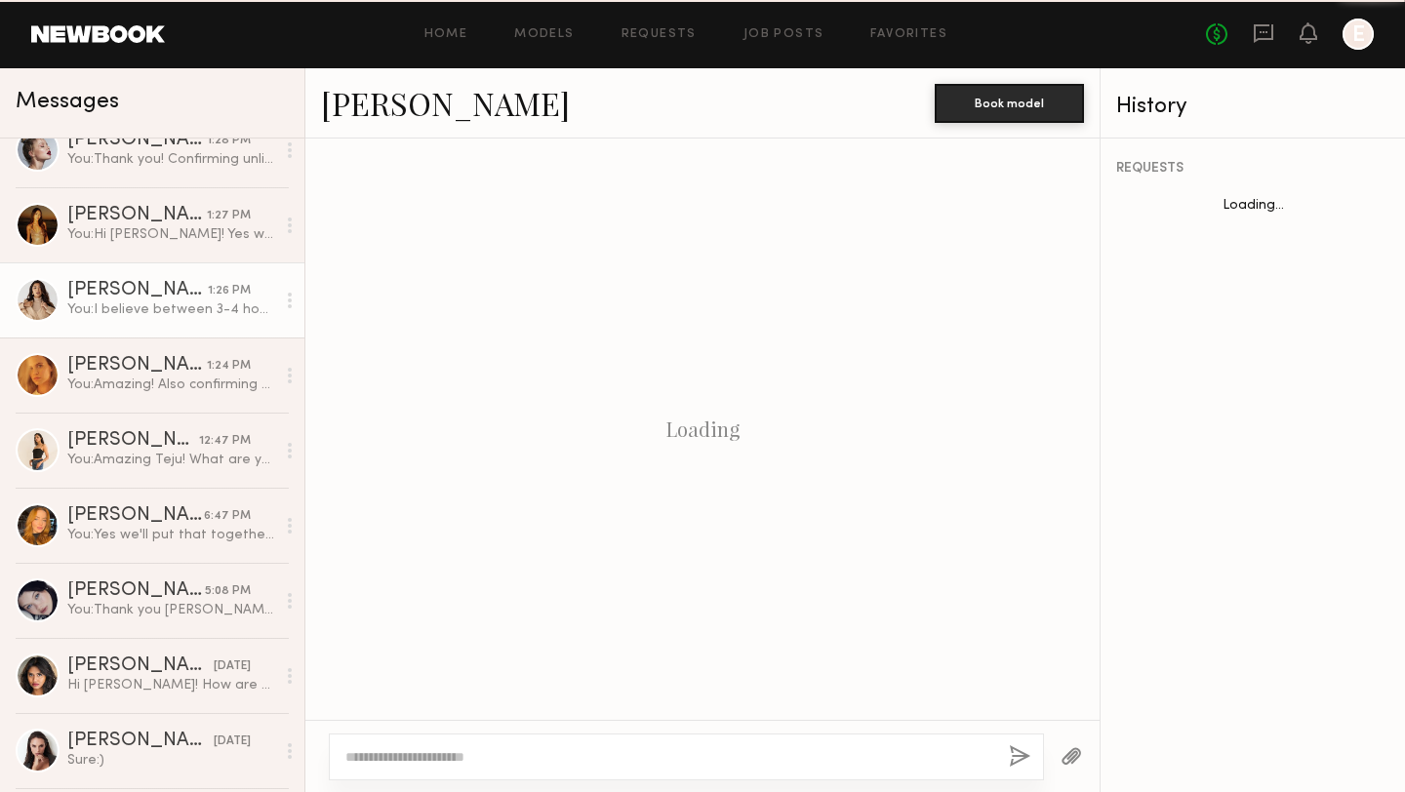
scroll to position [580, 0]
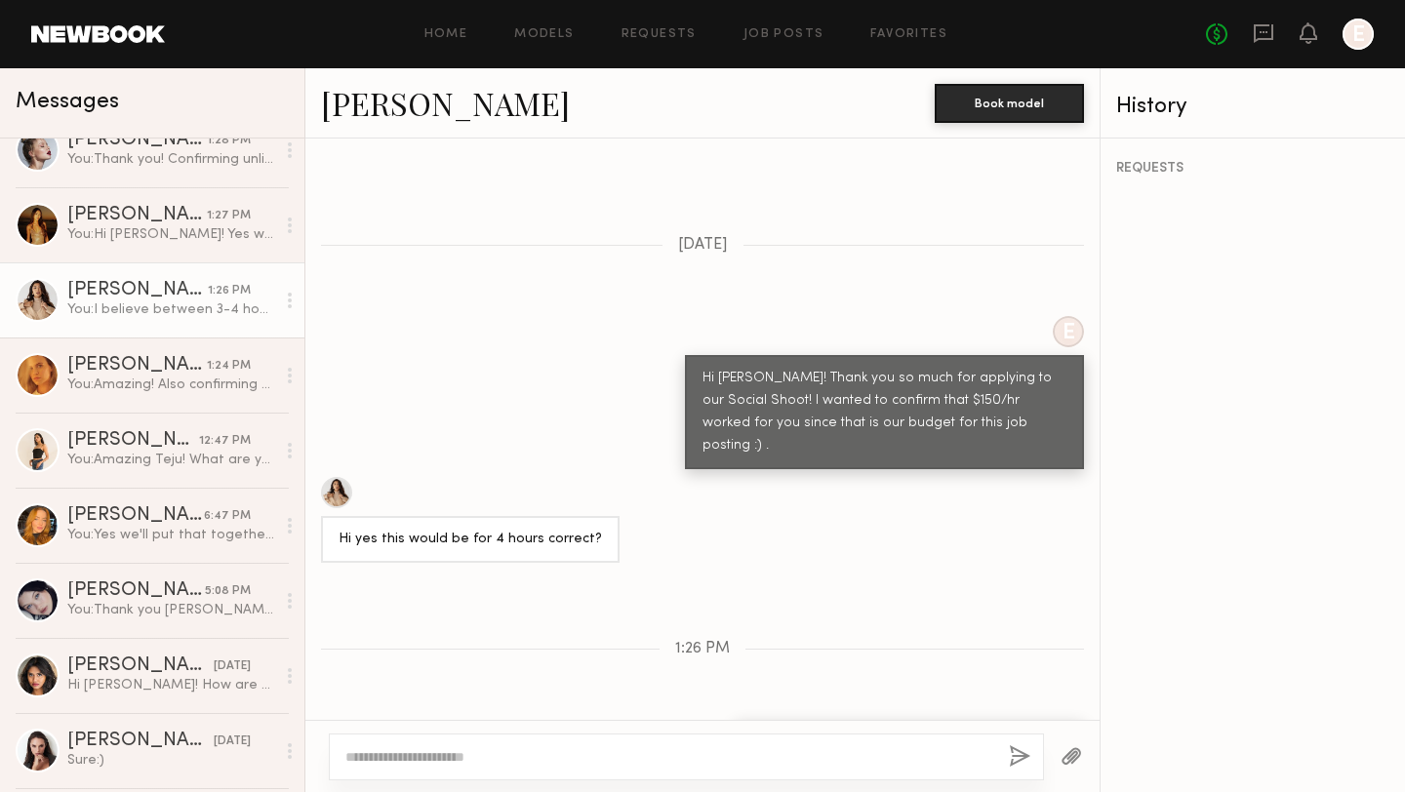
click at [335, 477] on div at bounding box center [336, 492] width 31 height 31
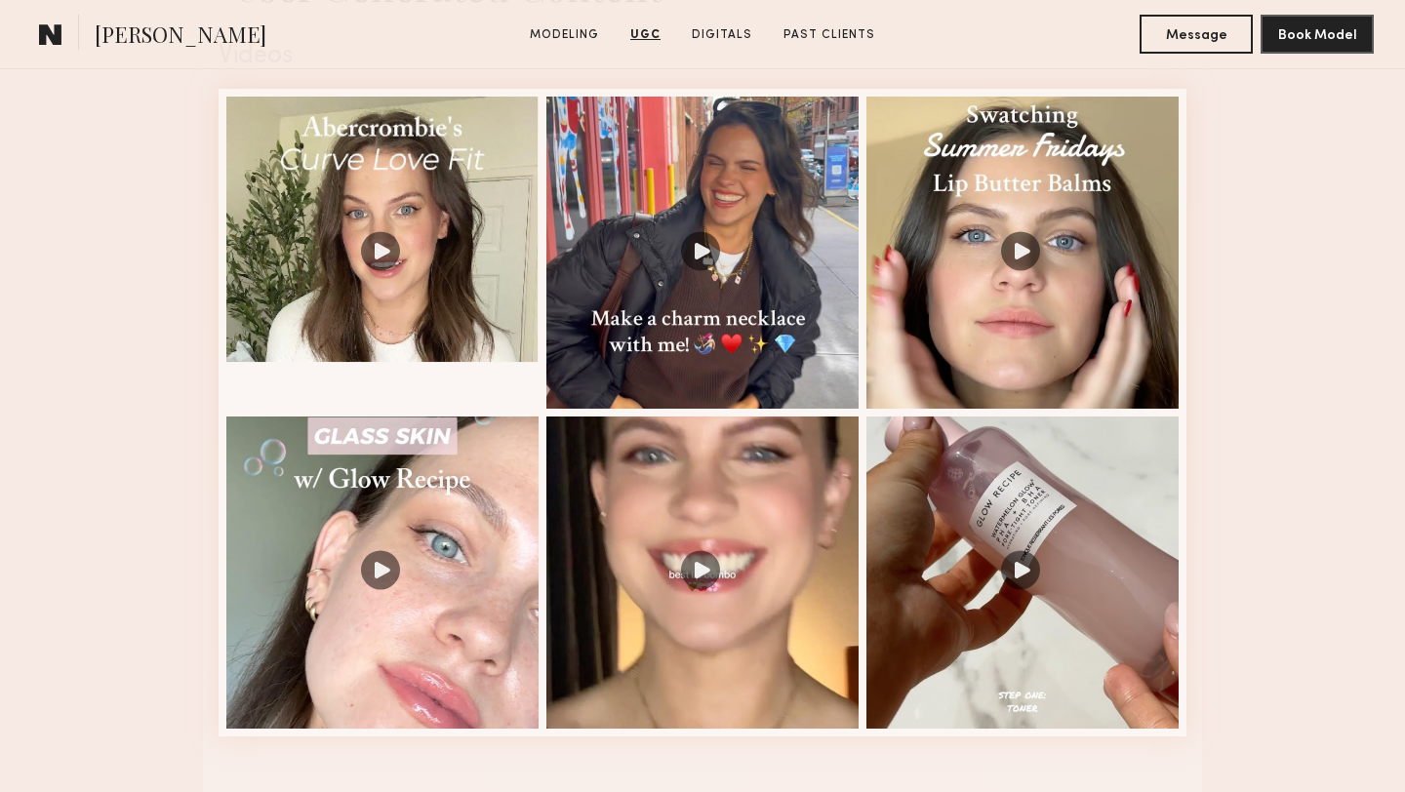
scroll to position [2109, 0]
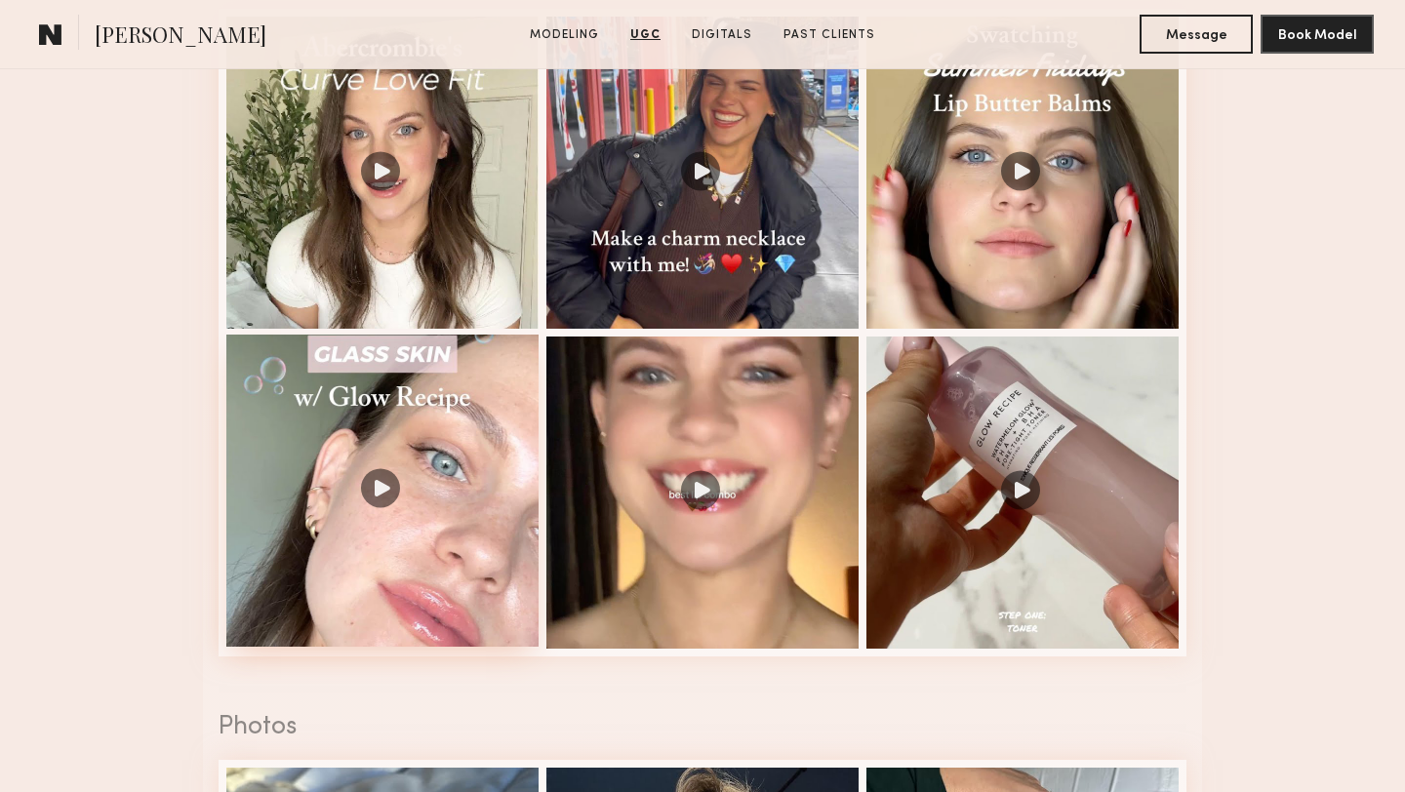
click at [460, 553] on div at bounding box center [382, 491] width 312 height 312
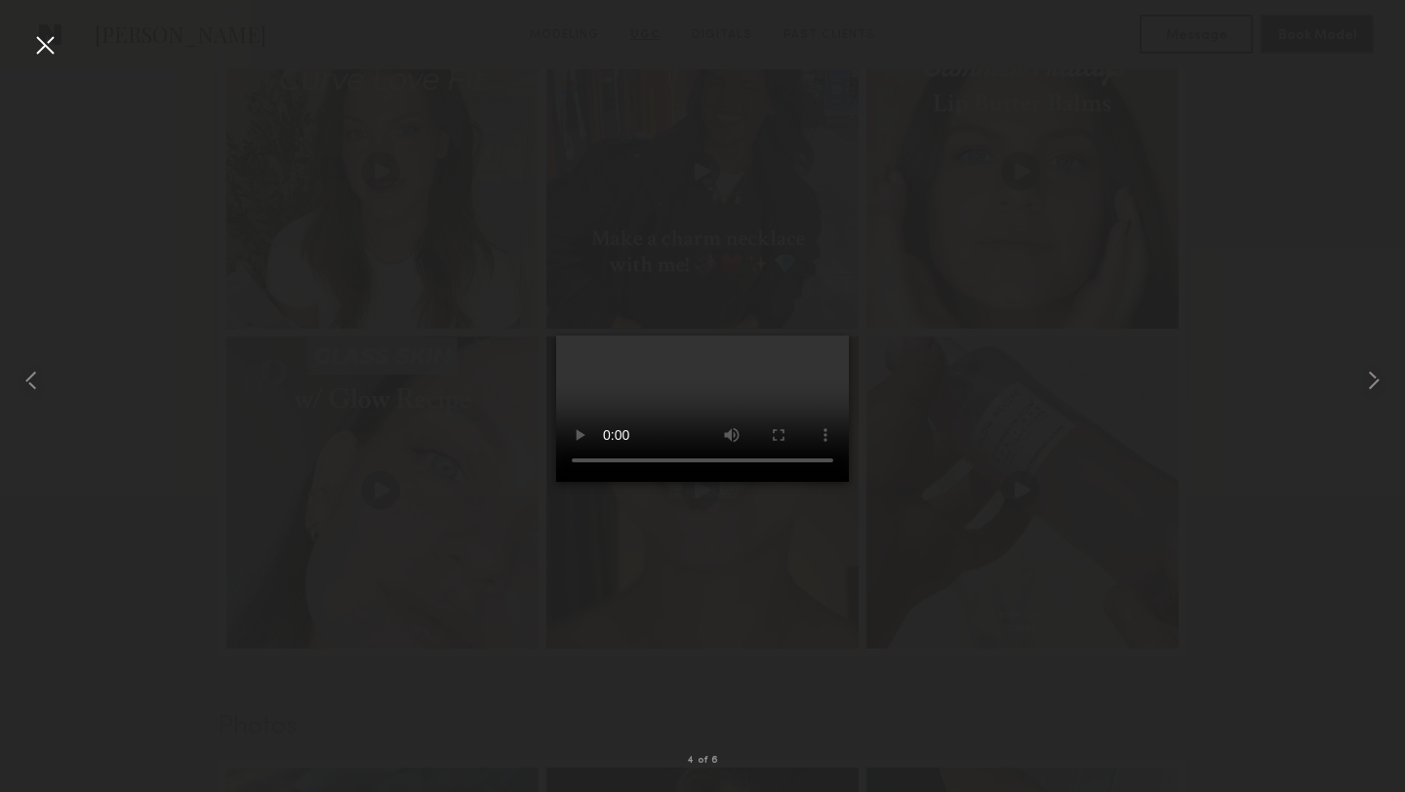
click at [46, 50] on div at bounding box center [44, 44] width 31 height 31
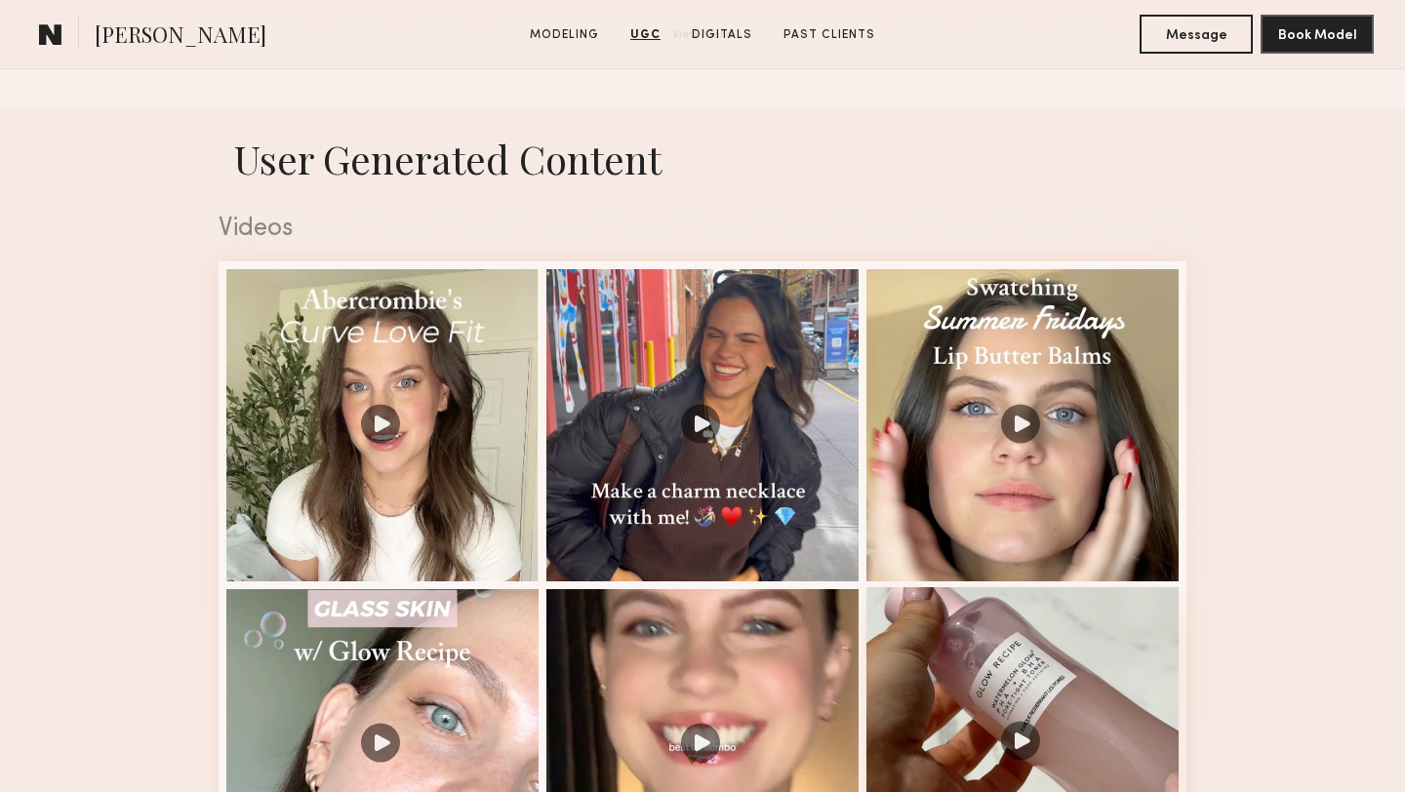
scroll to position [1854, 0]
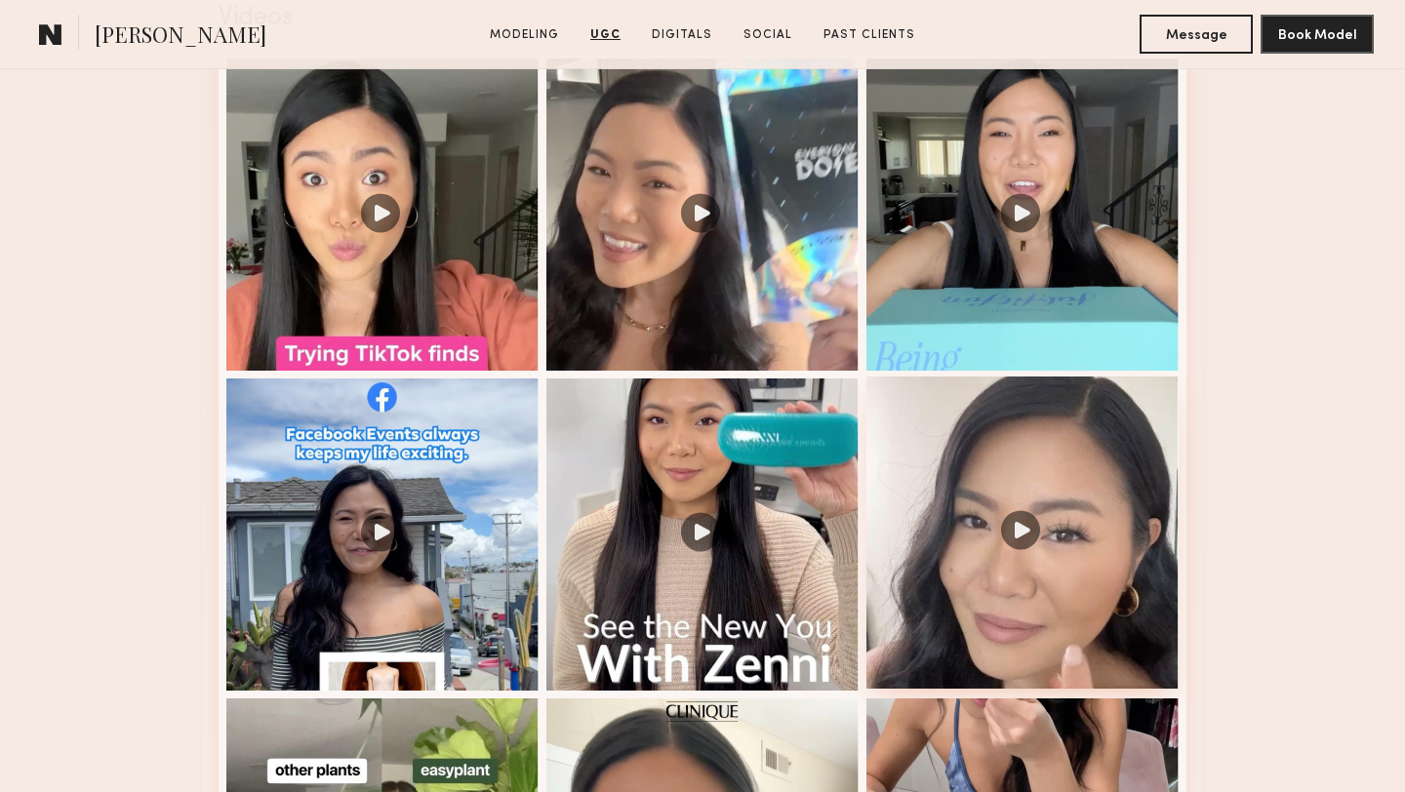
scroll to position [2066, 0]
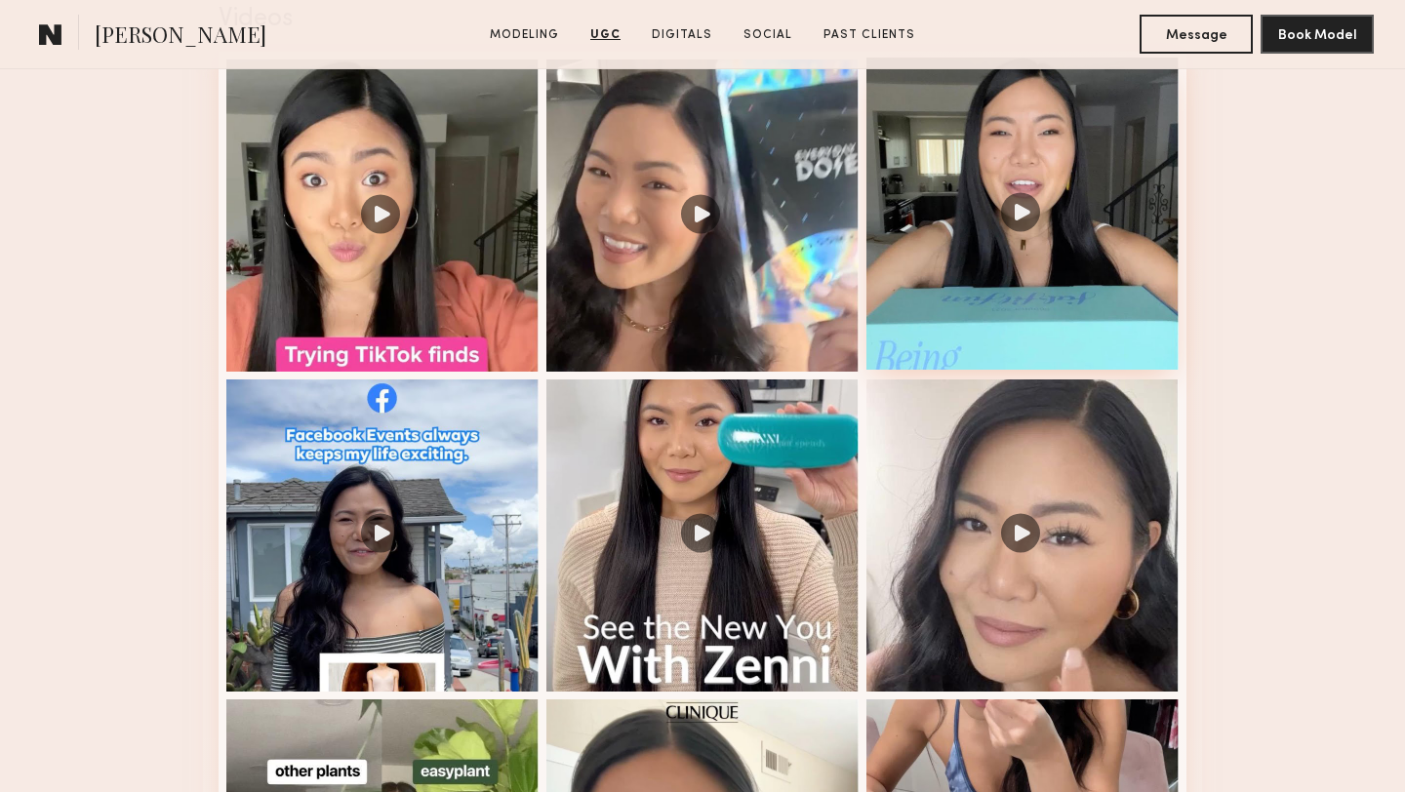
click at [973, 294] on div at bounding box center [1022, 214] width 312 height 312
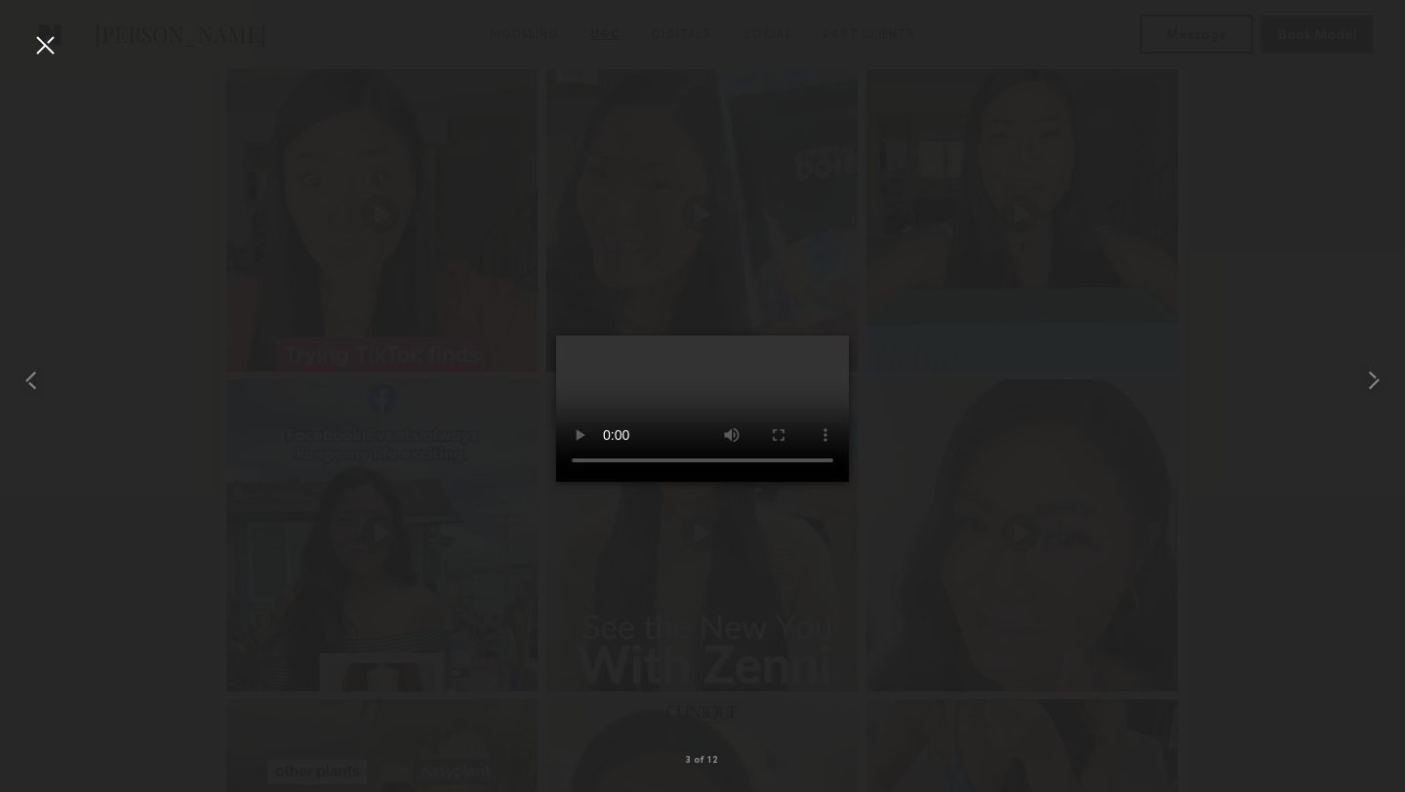
click at [1173, 449] on div at bounding box center [702, 380] width 1405 height 698
click at [48, 54] on div at bounding box center [44, 44] width 31 height 31
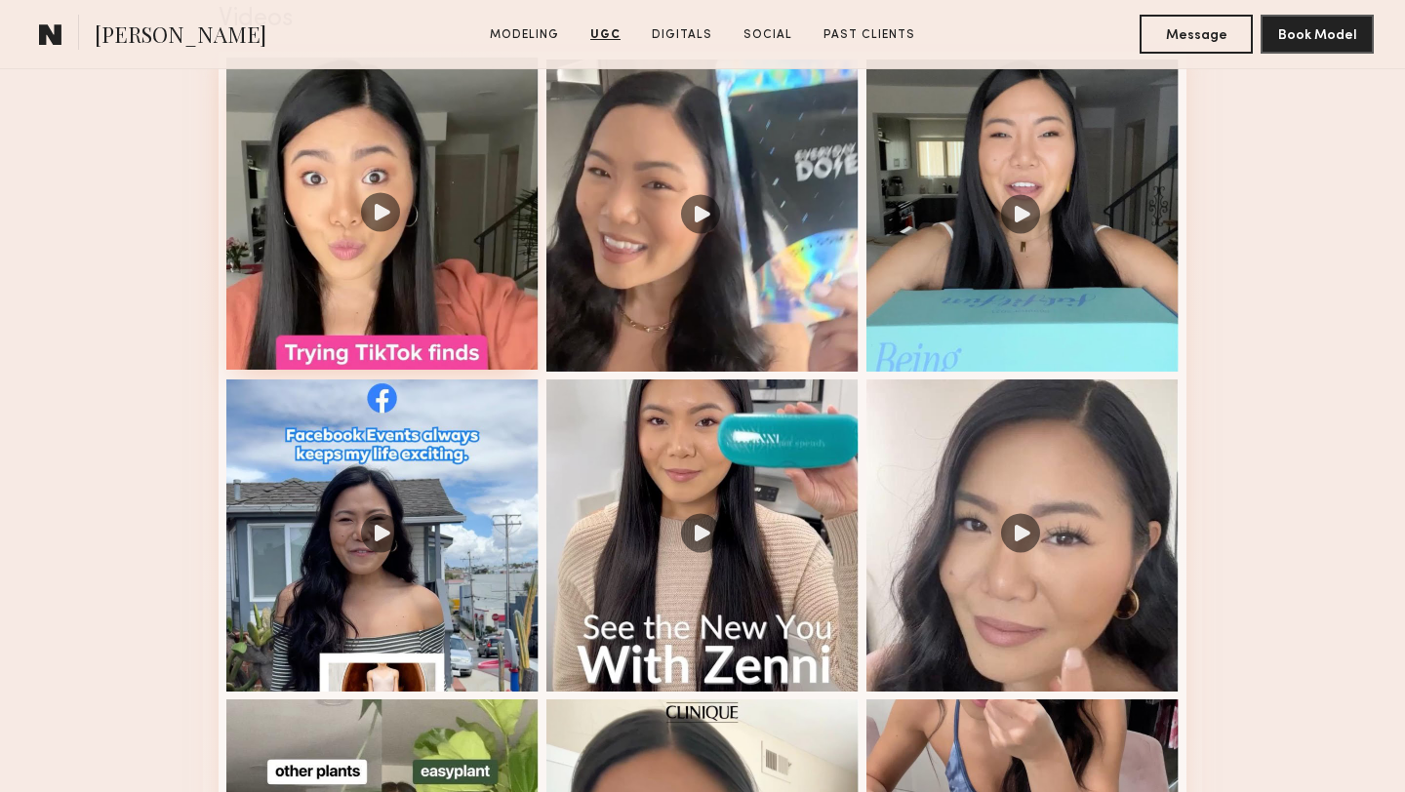
click at [456, 325] on div at bounding box center [382, 214] width 312 height 312
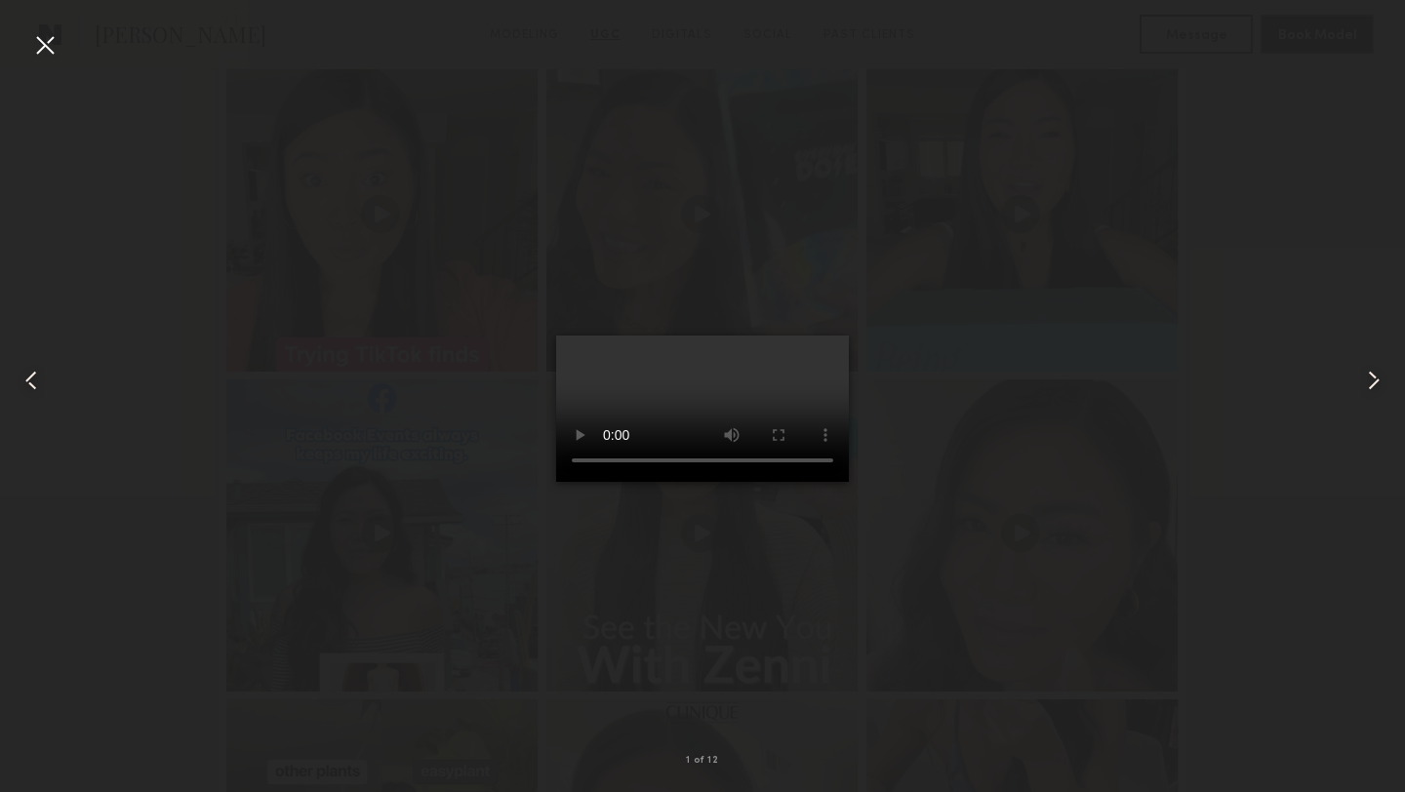
click at [47, 50] on div at bounding box center [44, 44] width 31 height 31
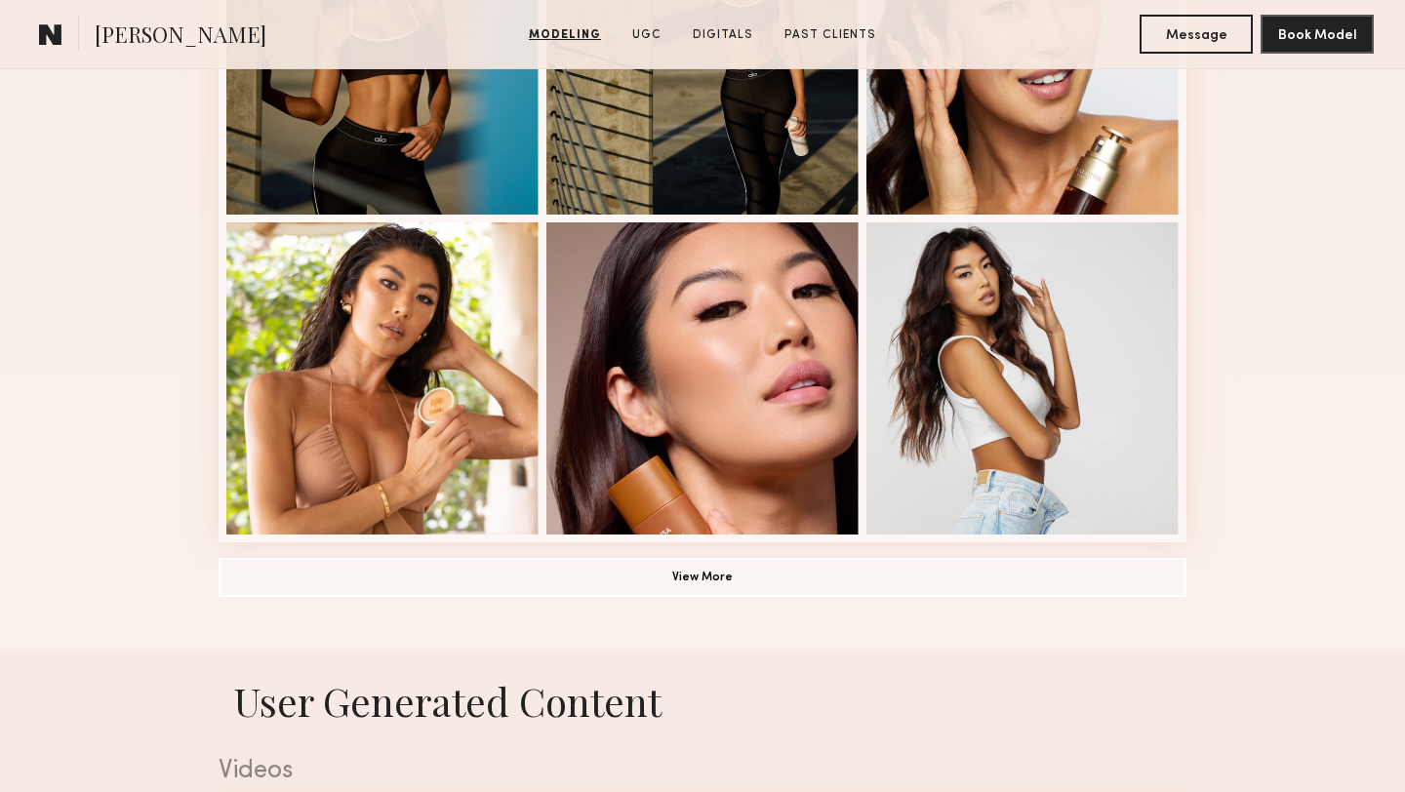
scroll to position [1367, 0]
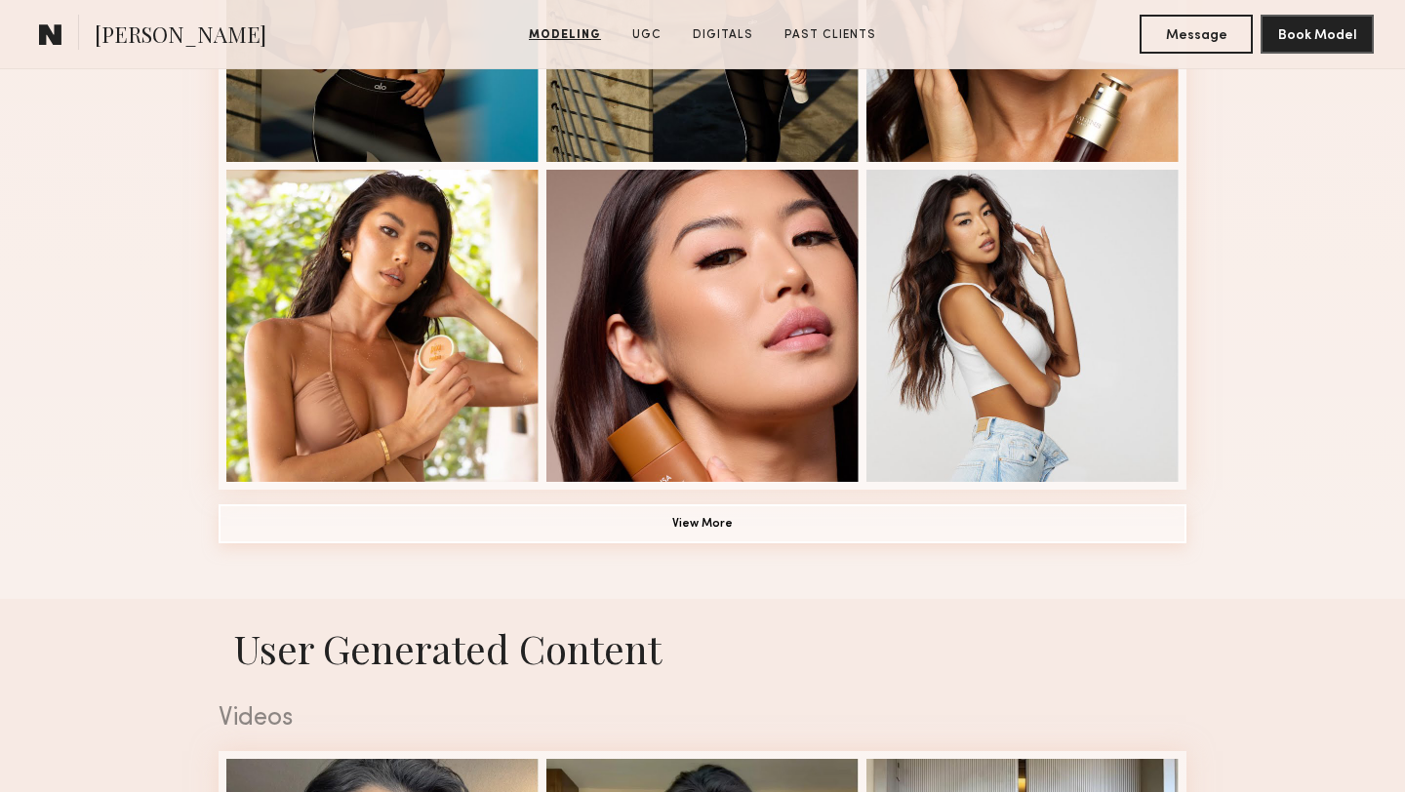
click at [377, 517] on button "View More" at bounding box center [703, 523] width 968 height 39
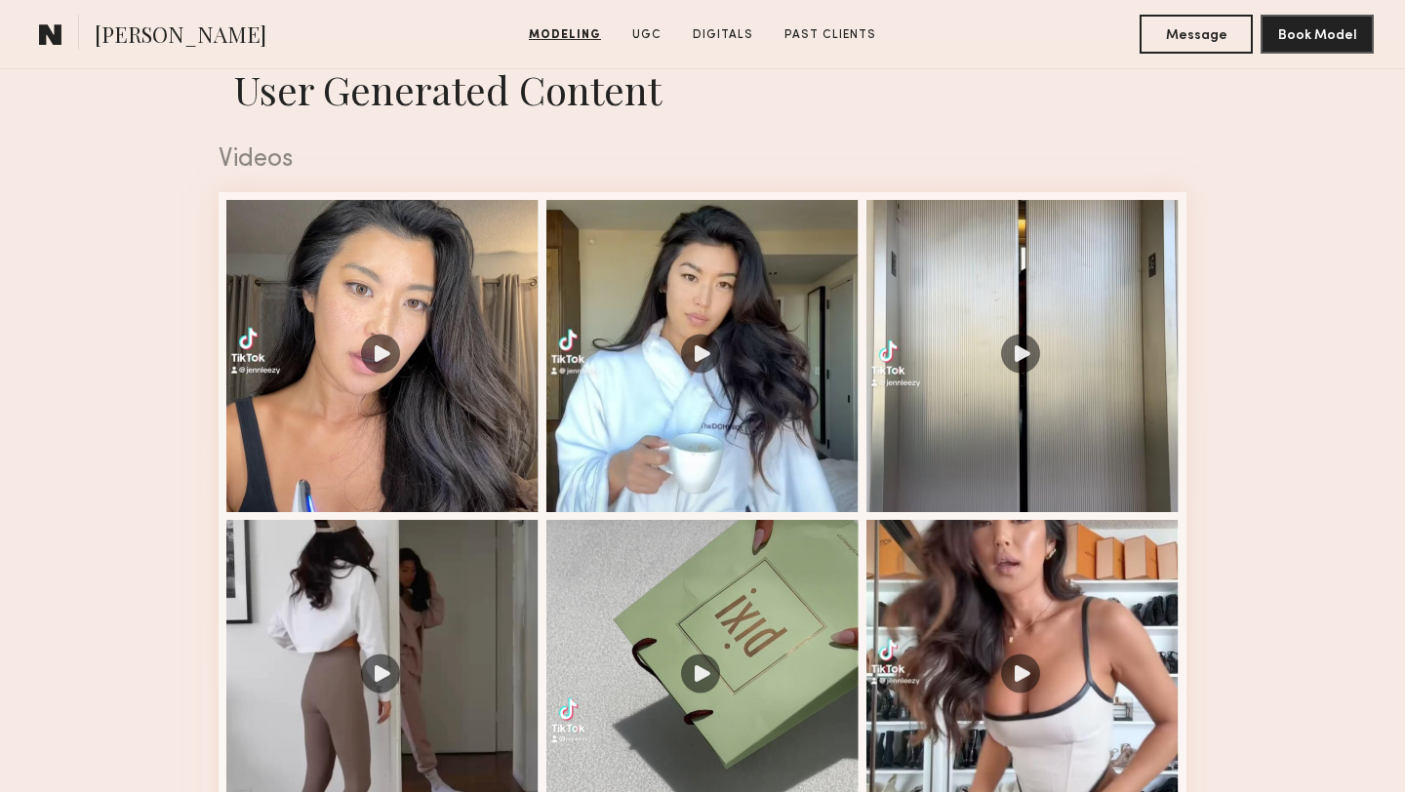
scroll to position [3193, 0]
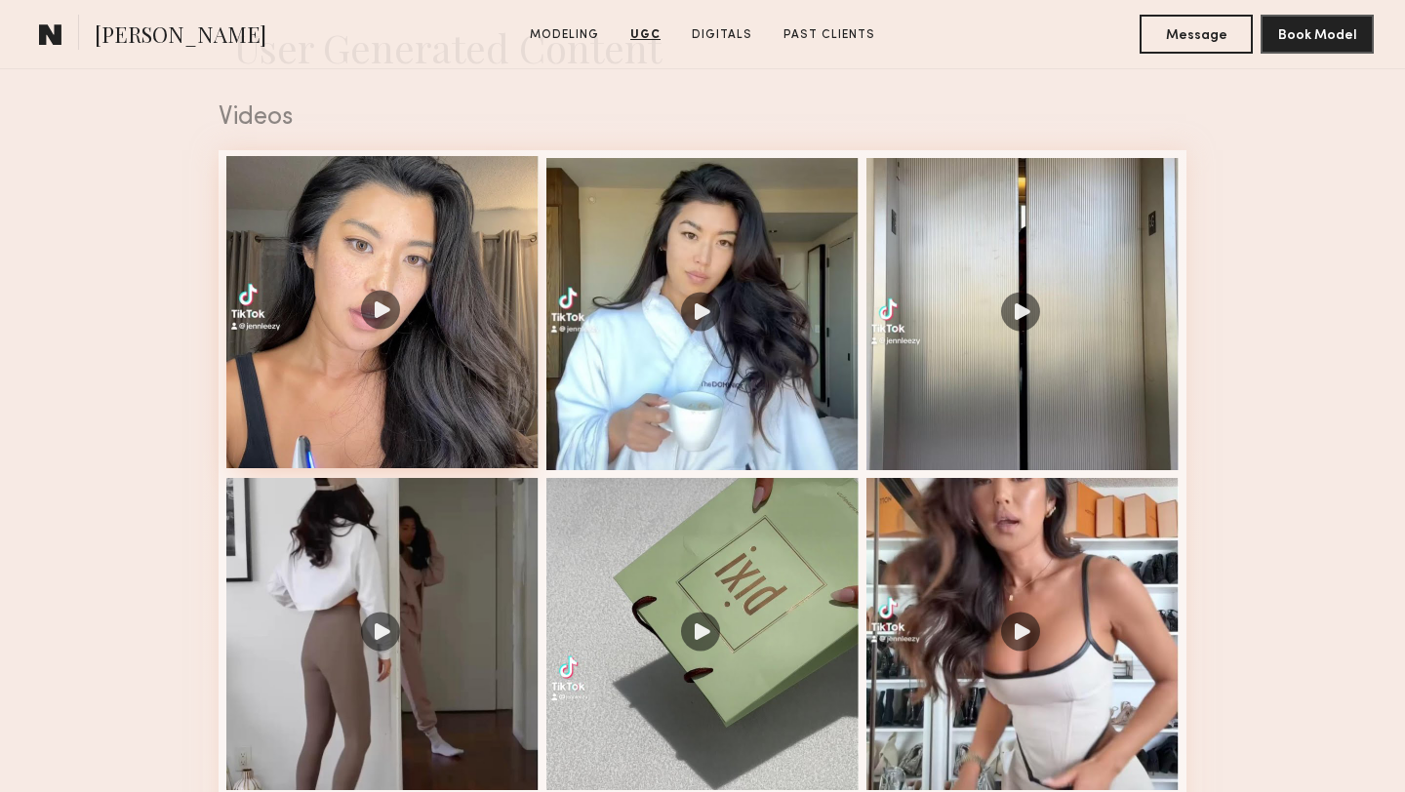
click at [352, 401] on div at bounding box center [382, 312] width 312 height 312
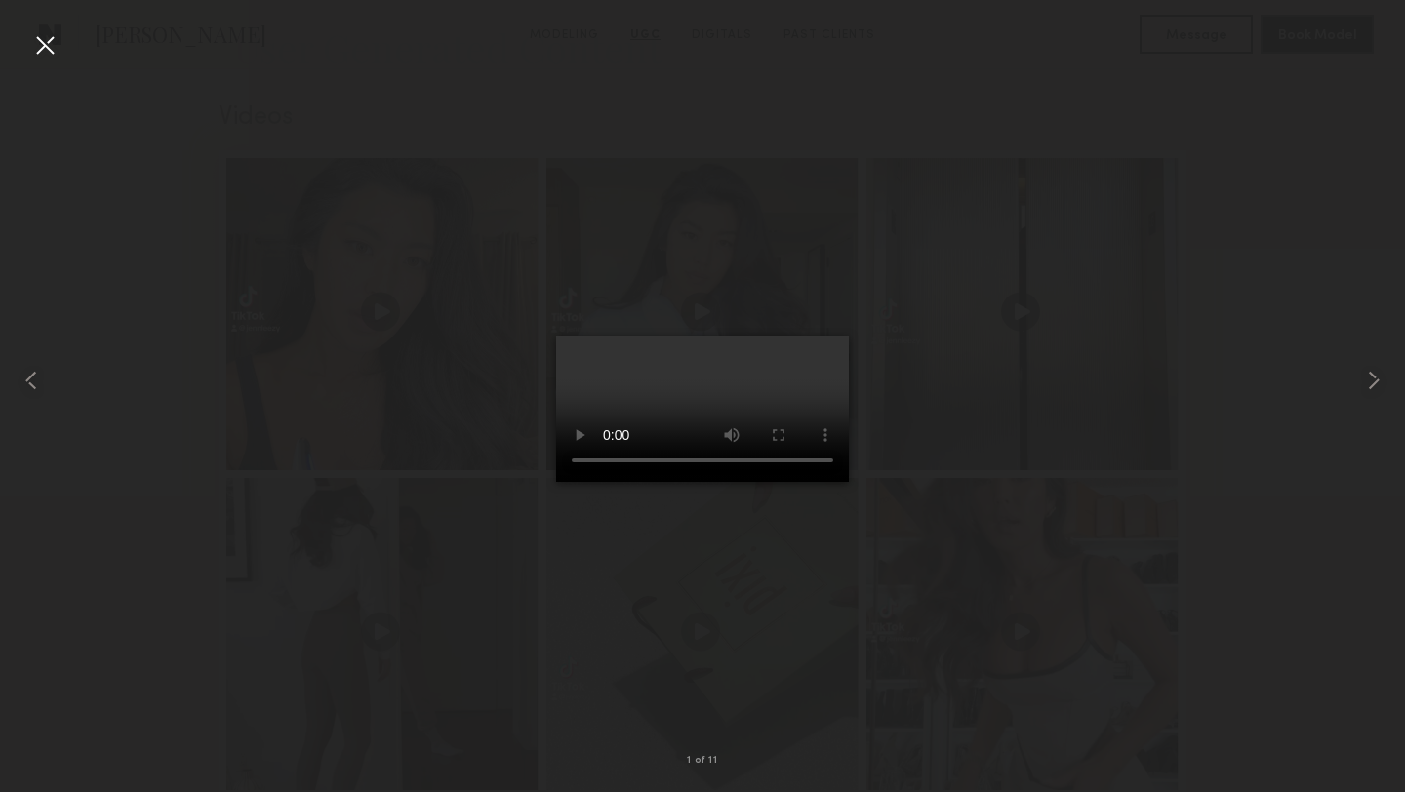
click at [94, 107] on div at bounding box center [702, 380] width 1405 height 698
click at [41, 49] on div at bounding box center [44, 44] width 31 height 31
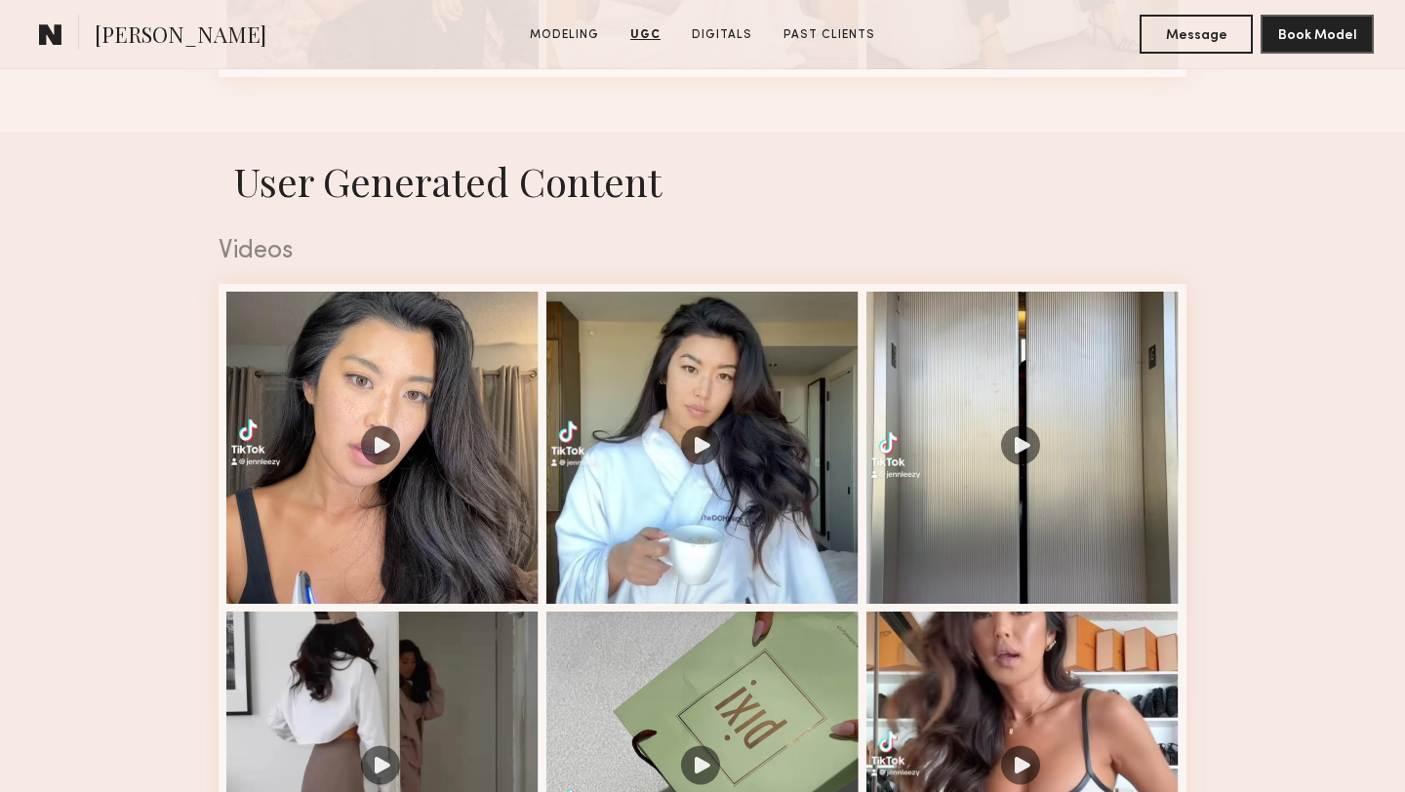
scroll to position [3024, 0]
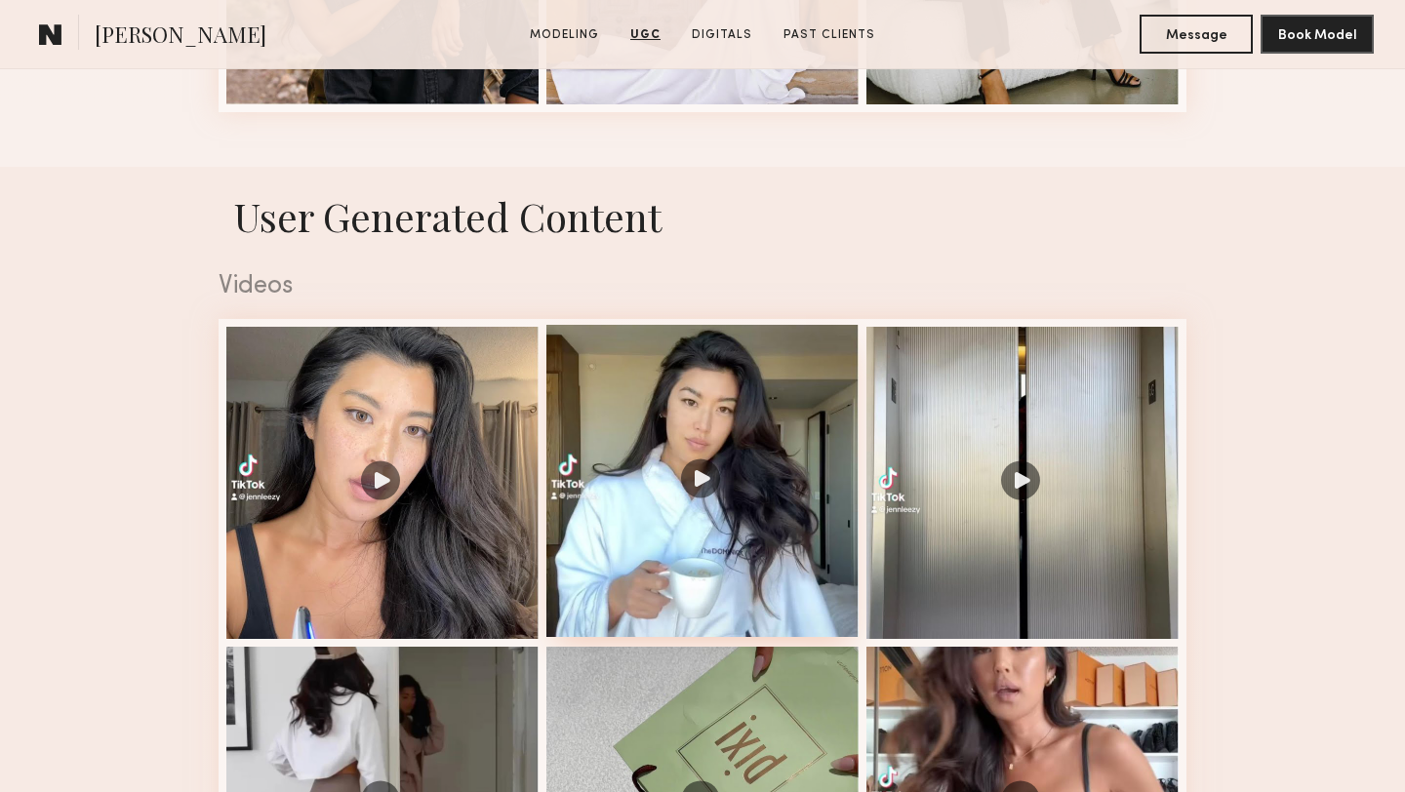
click at [676, 551] on div at bounding box center [702, 481] width 312 height 312
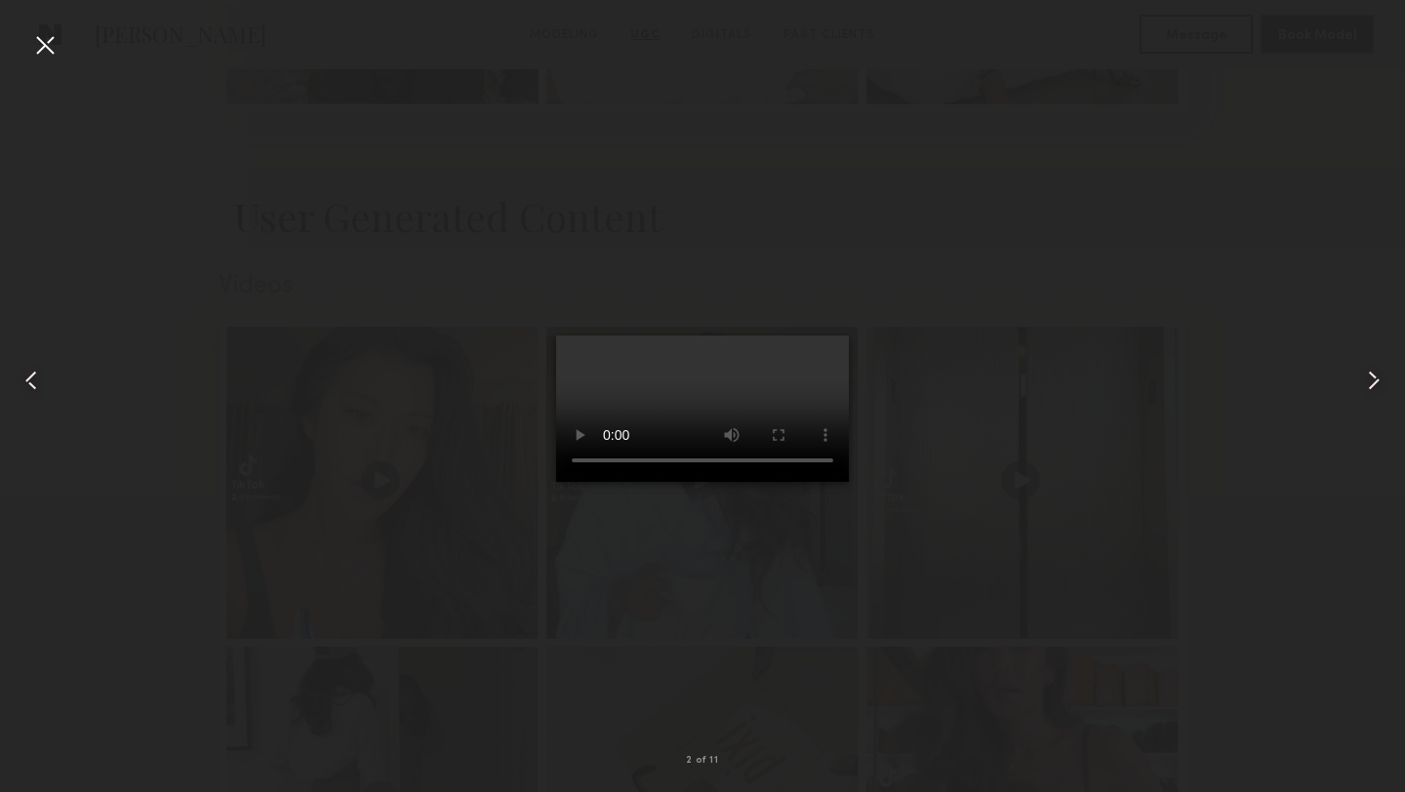
click at [50, 49] on div at bounding box center [44, 44] width 31 height 31
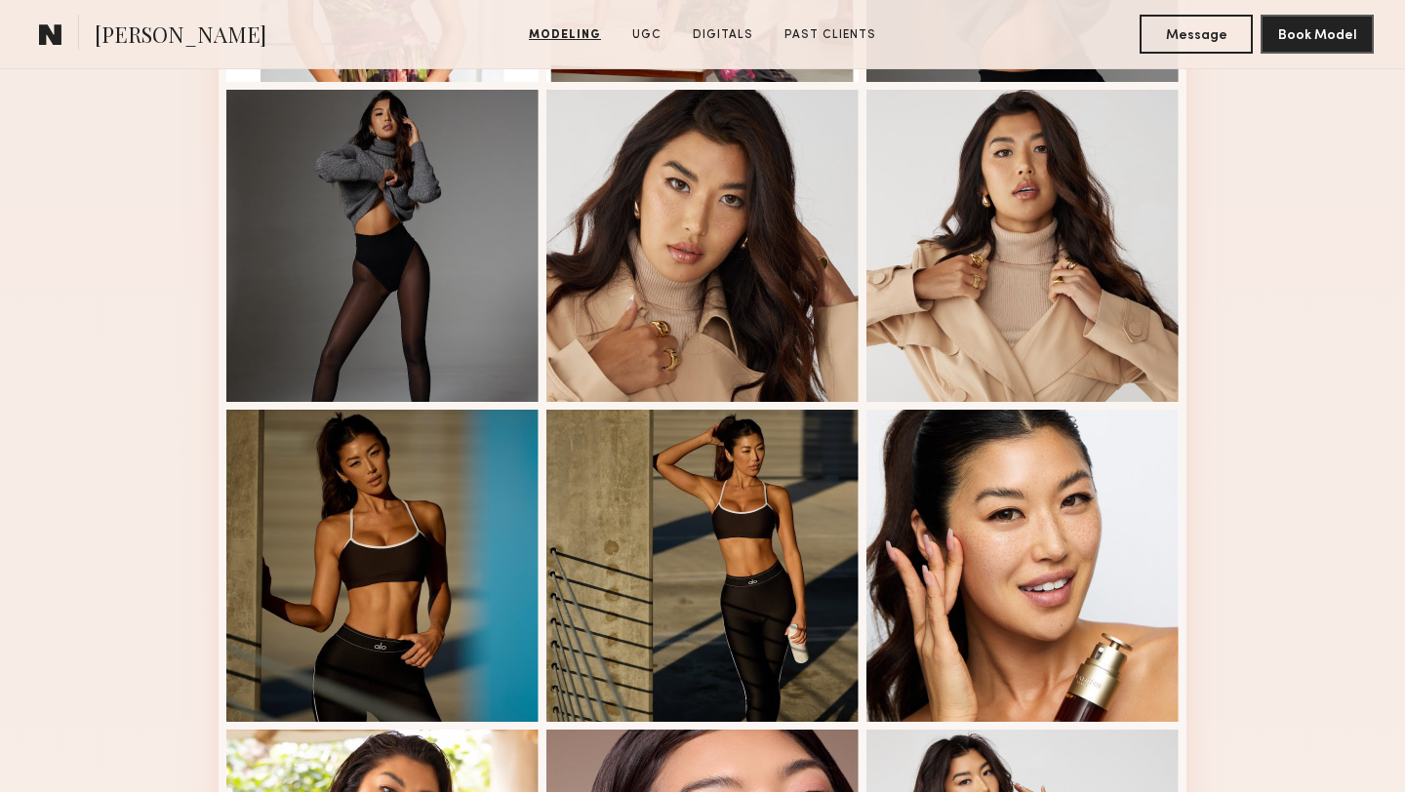
scroll to position [811, 0]
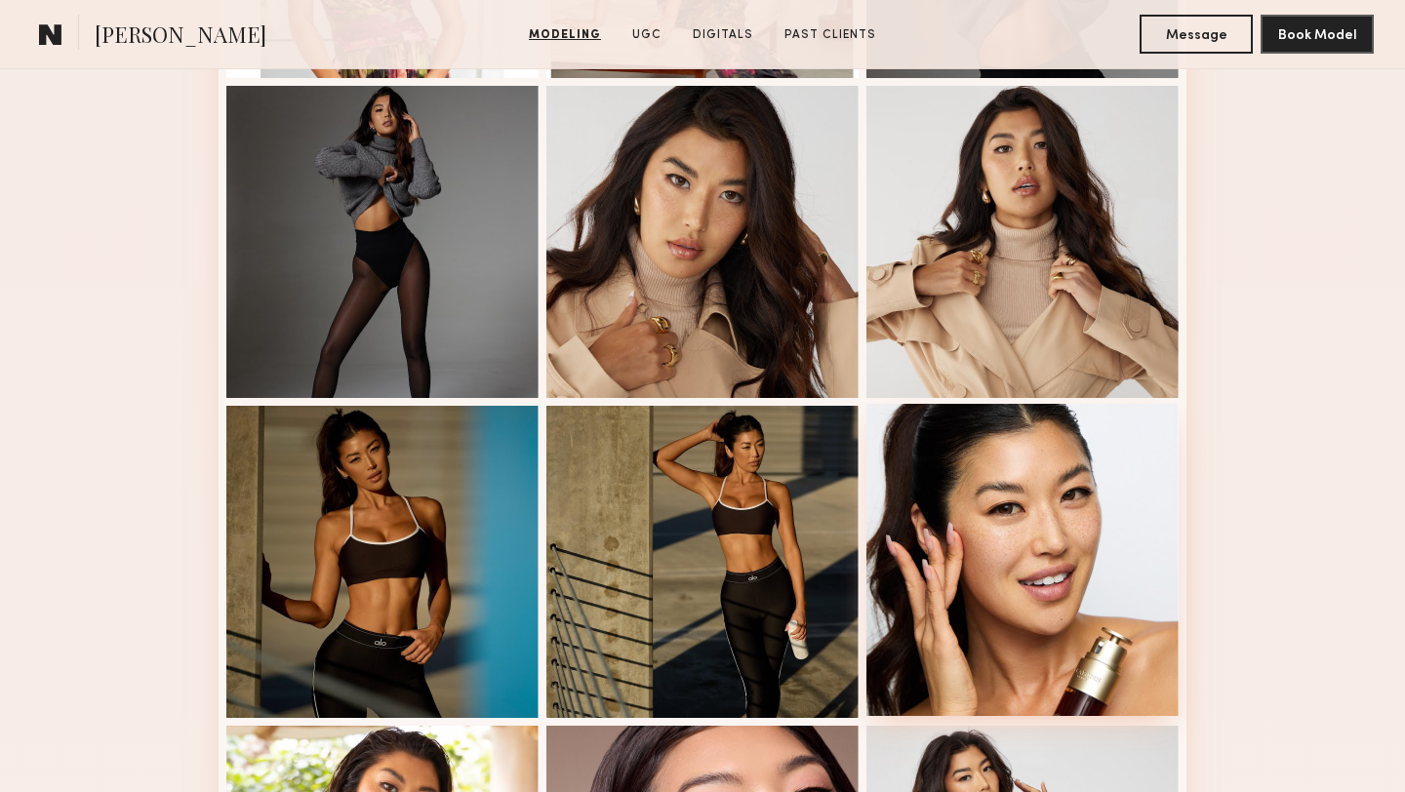
click at [1028, 479] on div at bounding box center [1022, 560] width 312 height 312
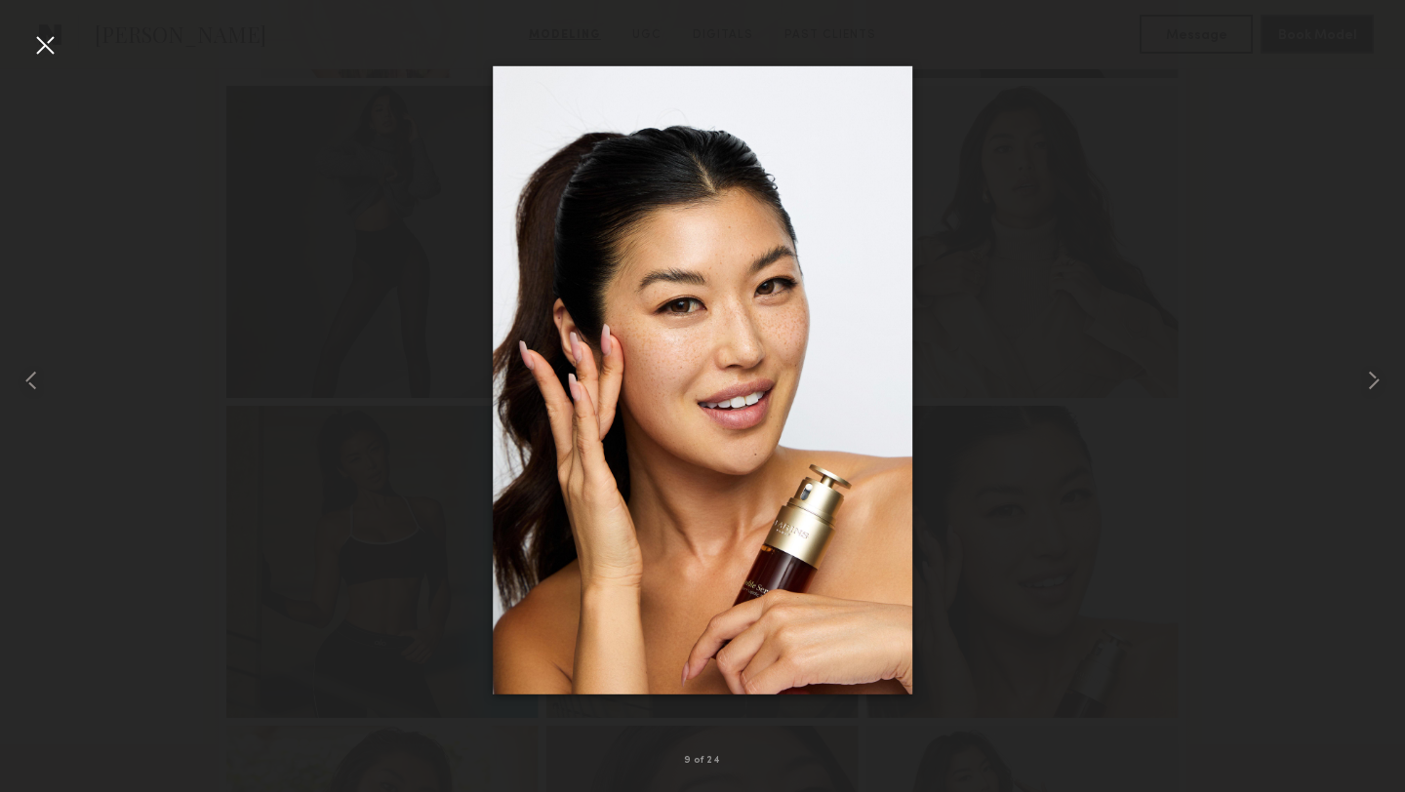
click at [47, 50] on div at bounding box center [44, 44] width 31 height 31
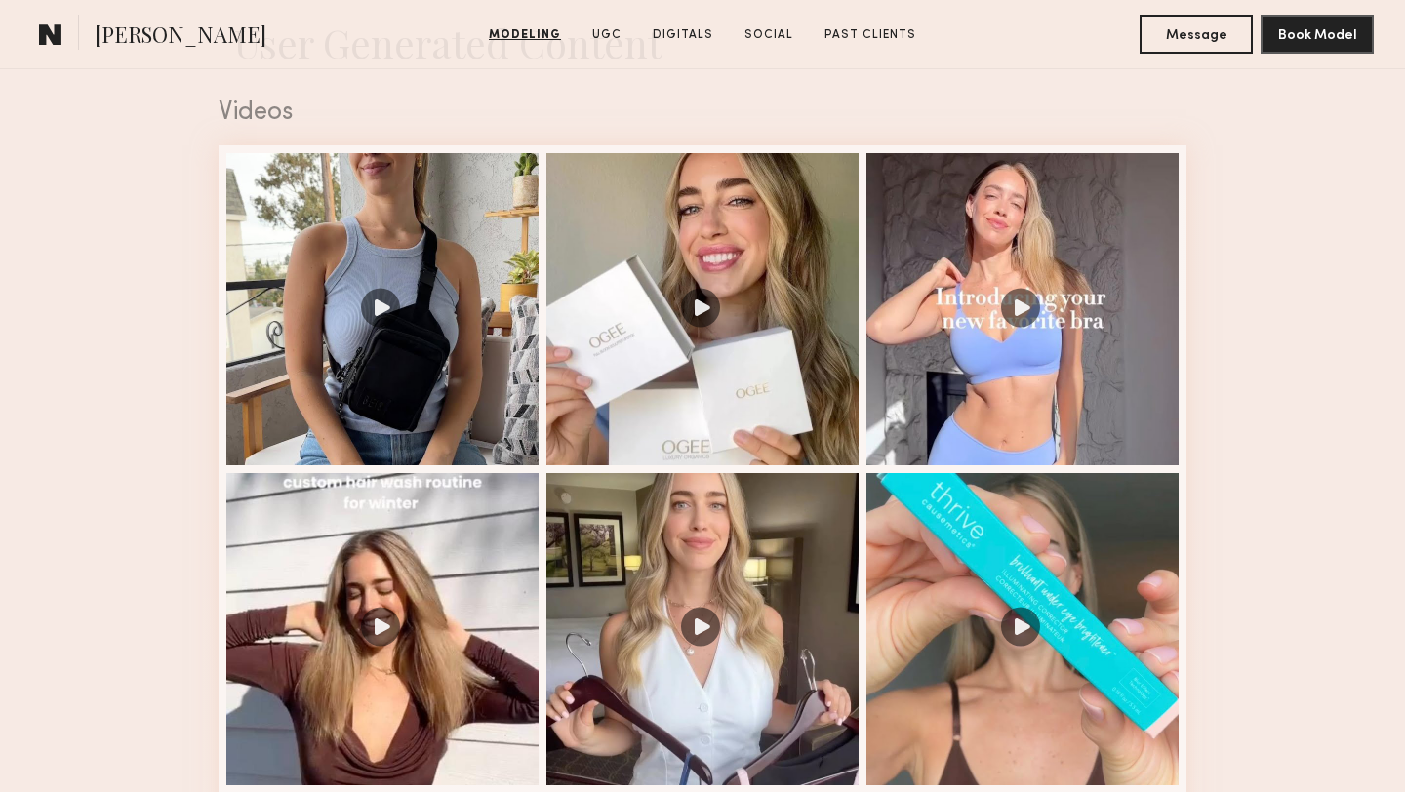
scroll to position [2029, 0]
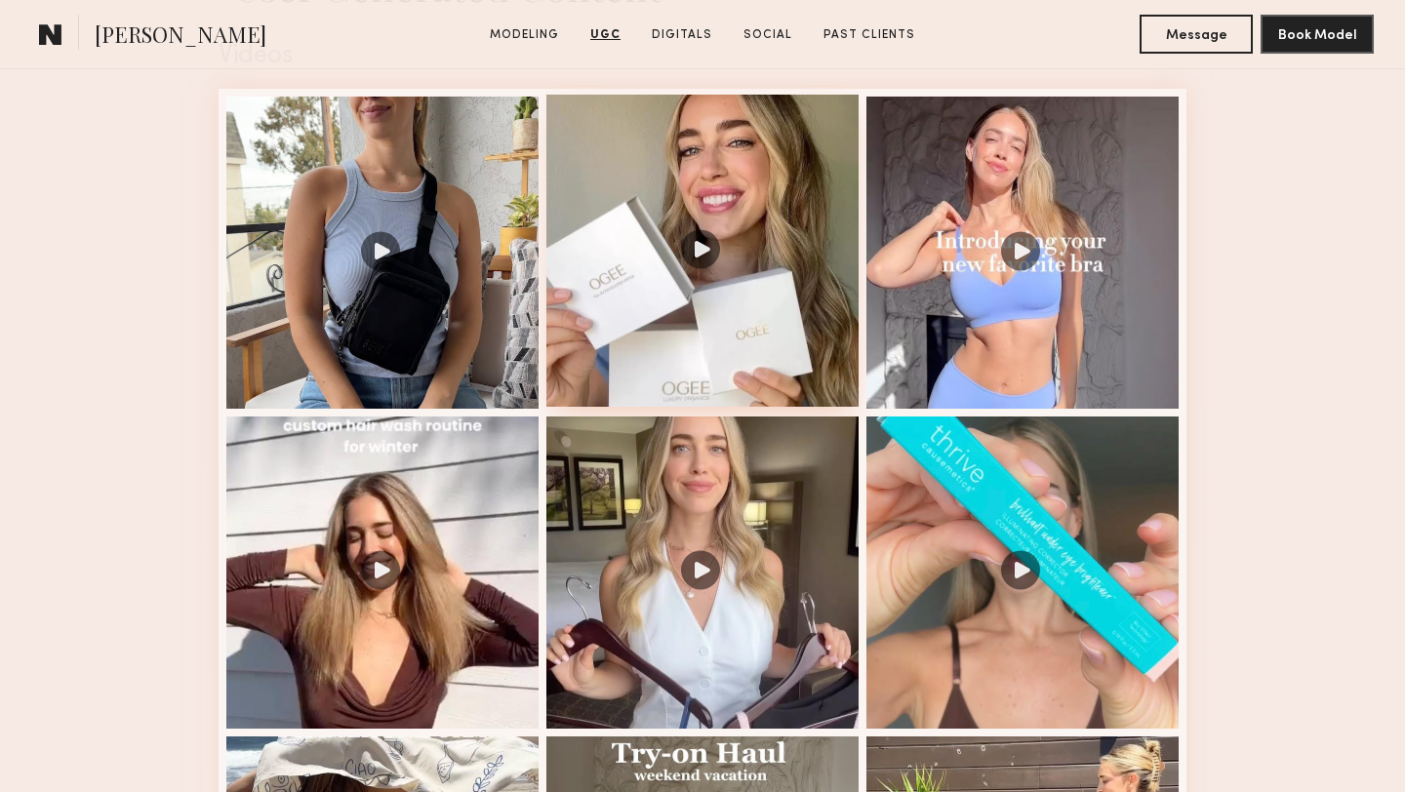
click at [774, 334] on div at bounding box center [702, 251] width 312 height 312
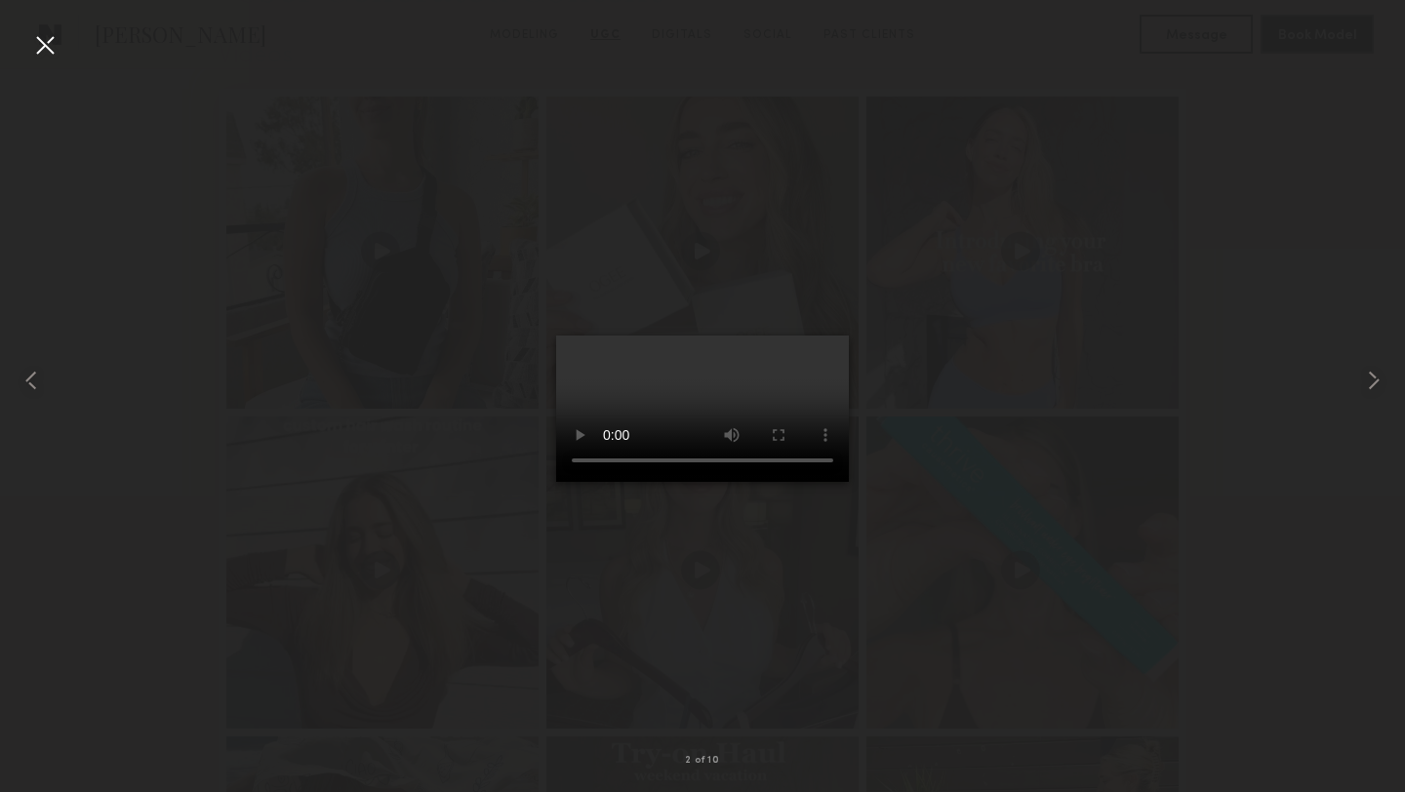
click at [51, 53] on div at bounding box center [44, 44] width 31 height 31
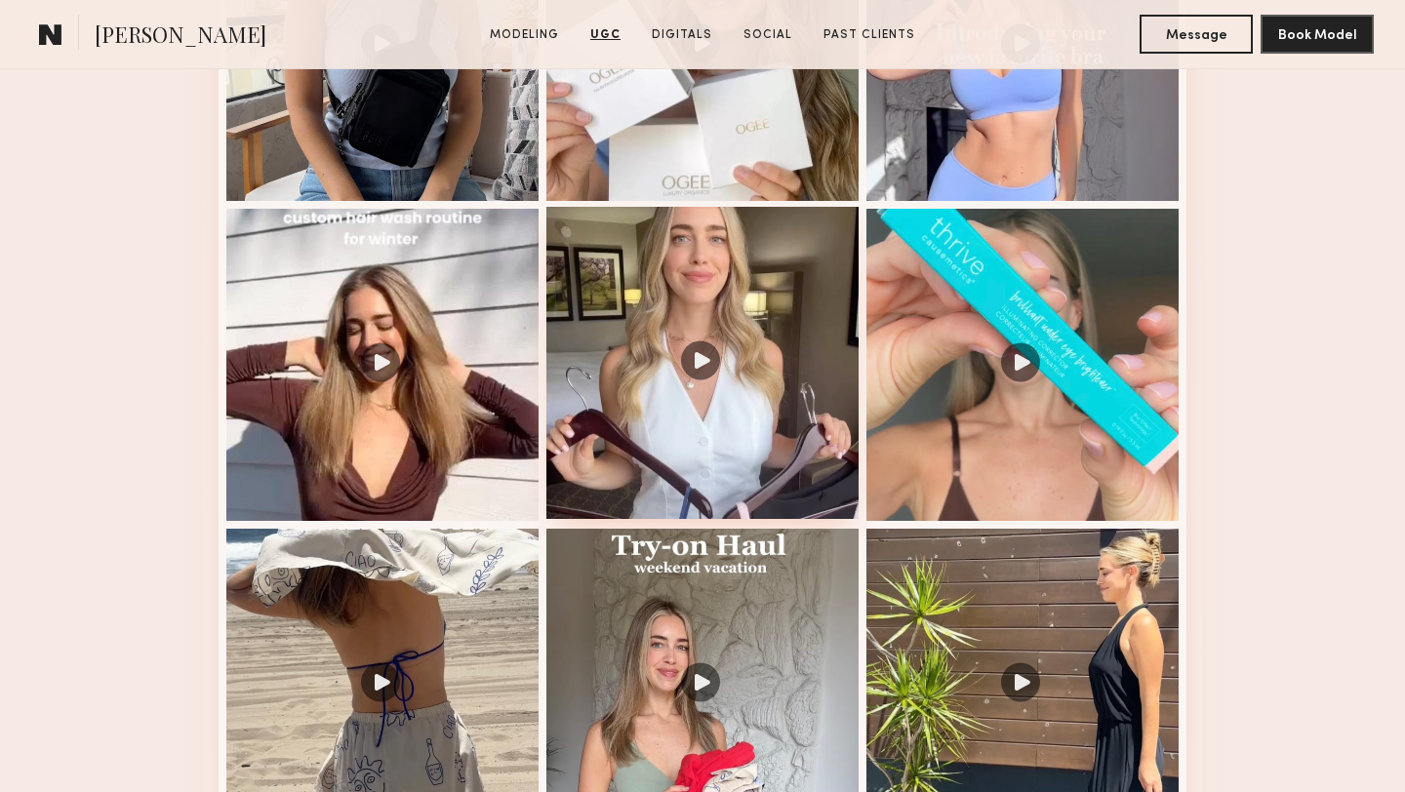
scroll to position [2260, 0]
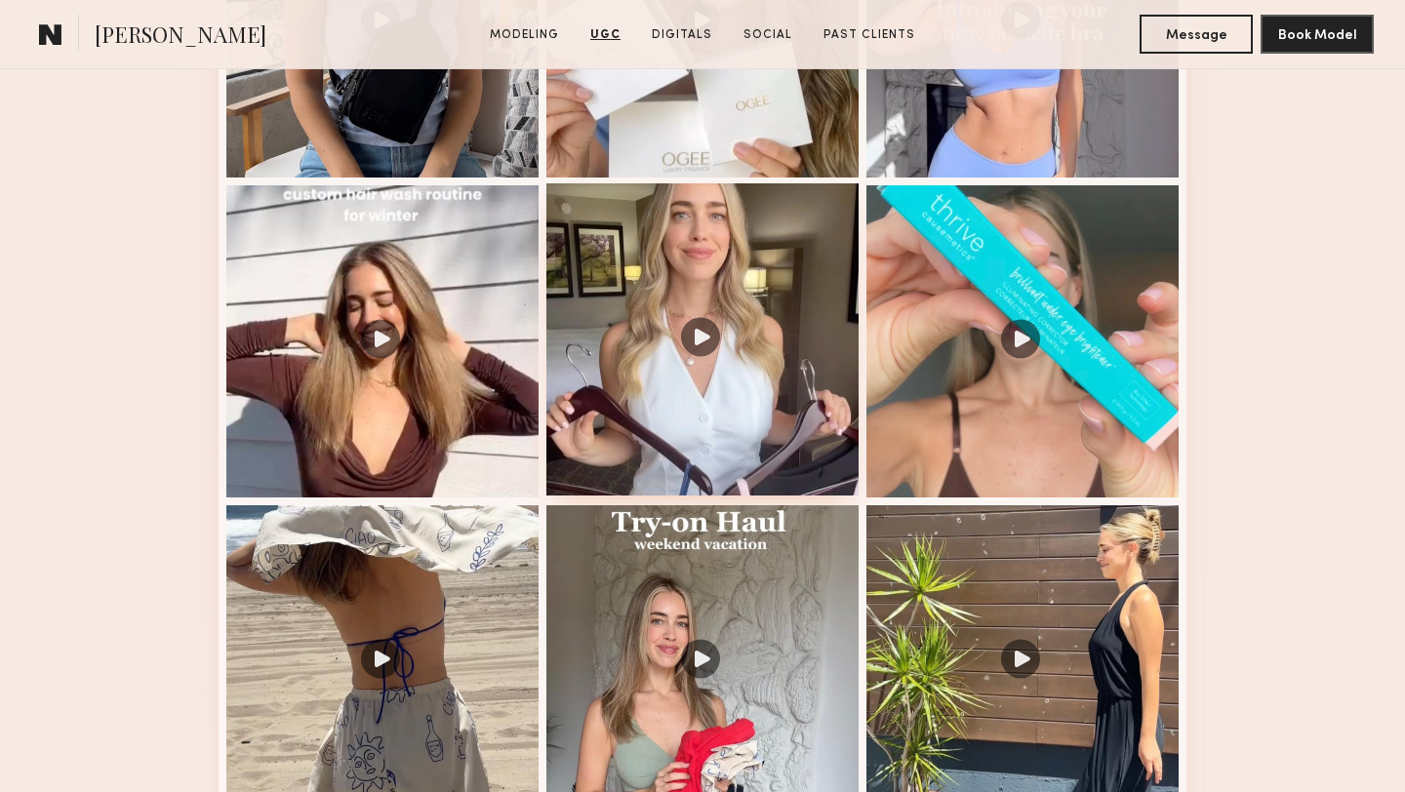
click at [758, 406] on div at bounding box center [702, 339] width 312 height 312
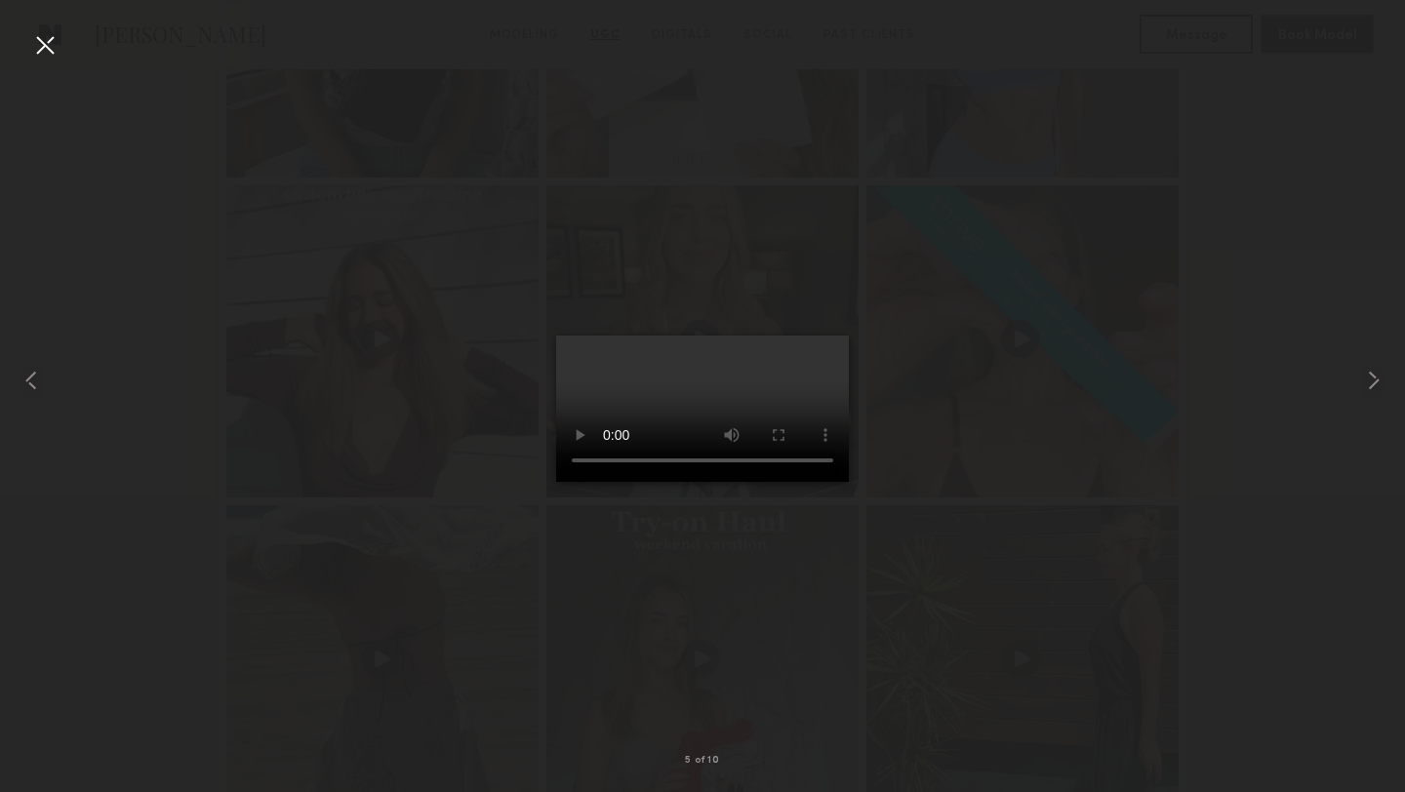
click at [44, 43] on div at bounding box center [44, 44] width 31 height 31
